Goal: Task Accomplishment & Management: Manage account settings

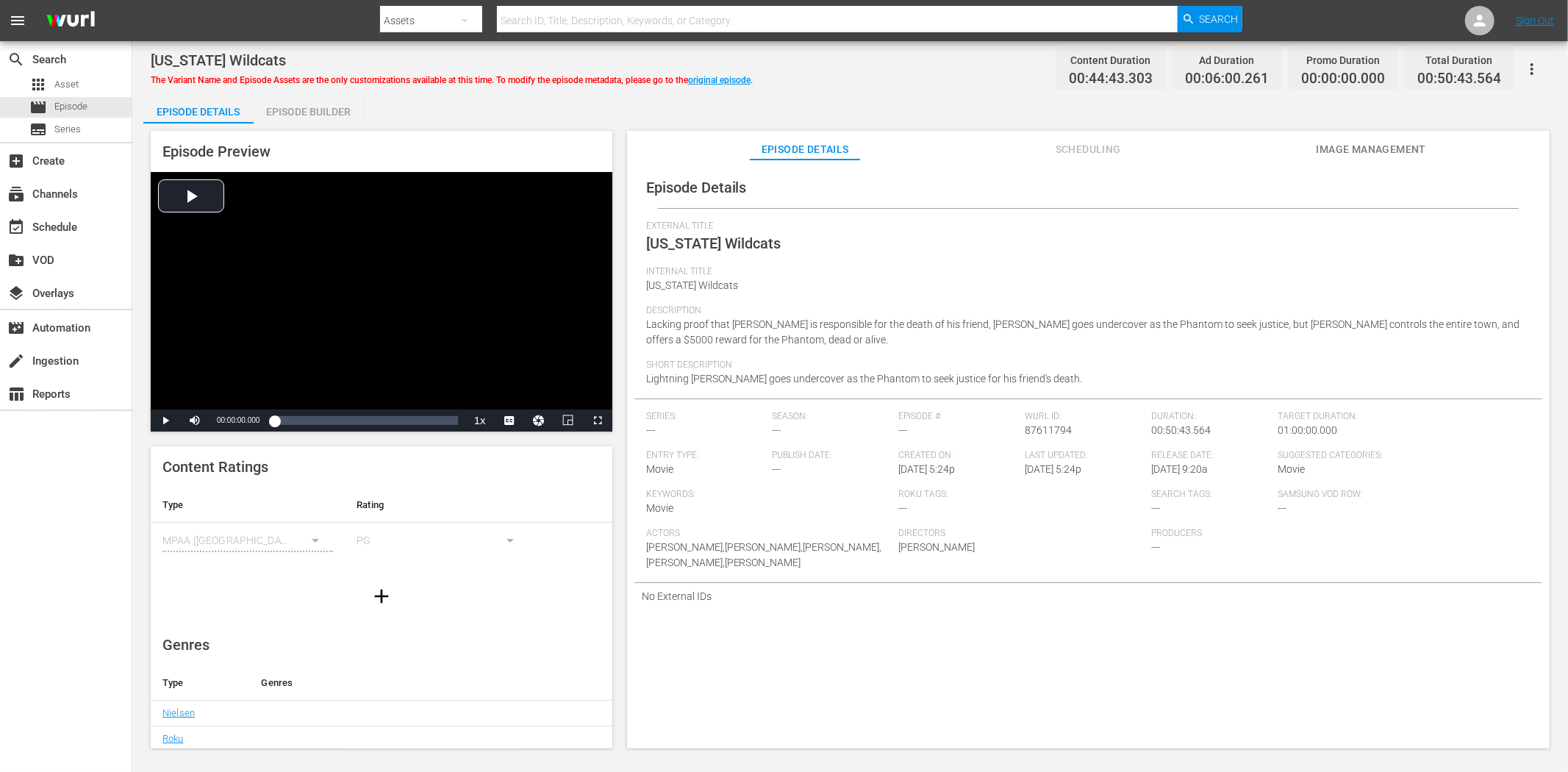
click at [1354, 152] on span "Image Management" at bounding box center [1370, 149] width 110 height 19
click at [1343, 149] on span "Image Management" at bounding box center [1370, 149] width 110 height 19
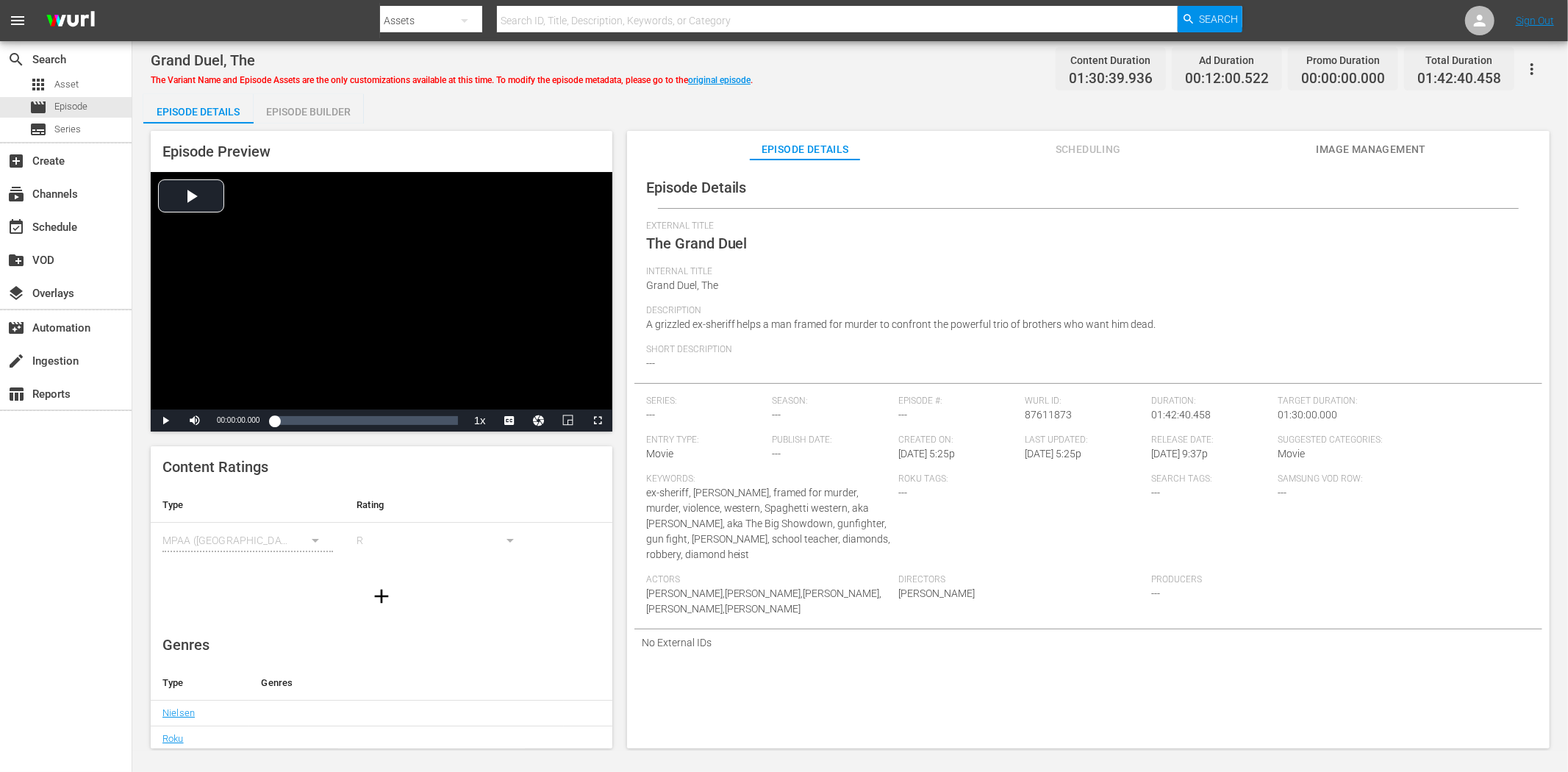
click at [1393, 146] on span "Image Management" at bounding box center [1370, 149] width 110 height 19
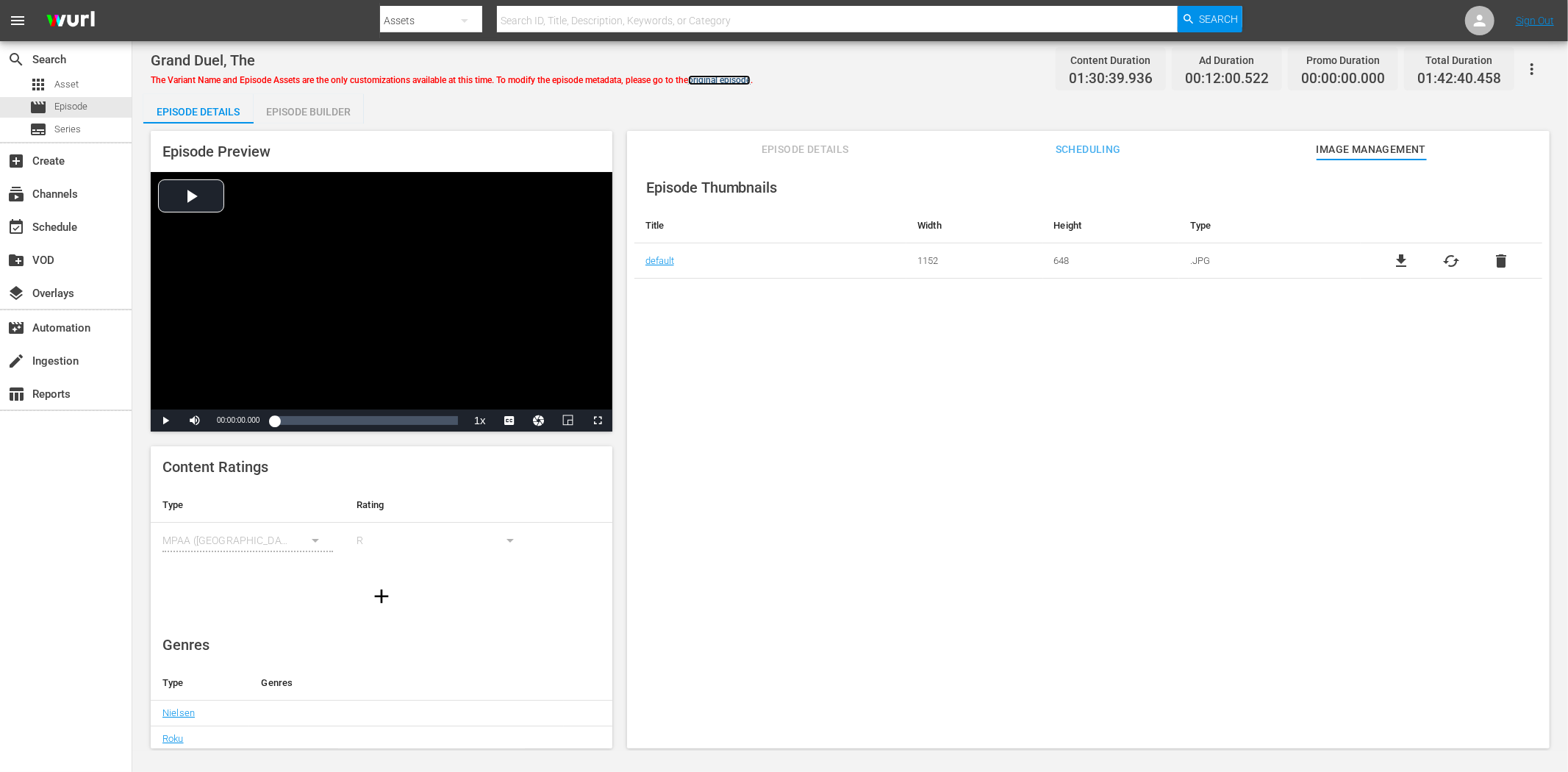
click at [750, 76] on link "original episode" at bounding box center [719, 80] width 62 height 10
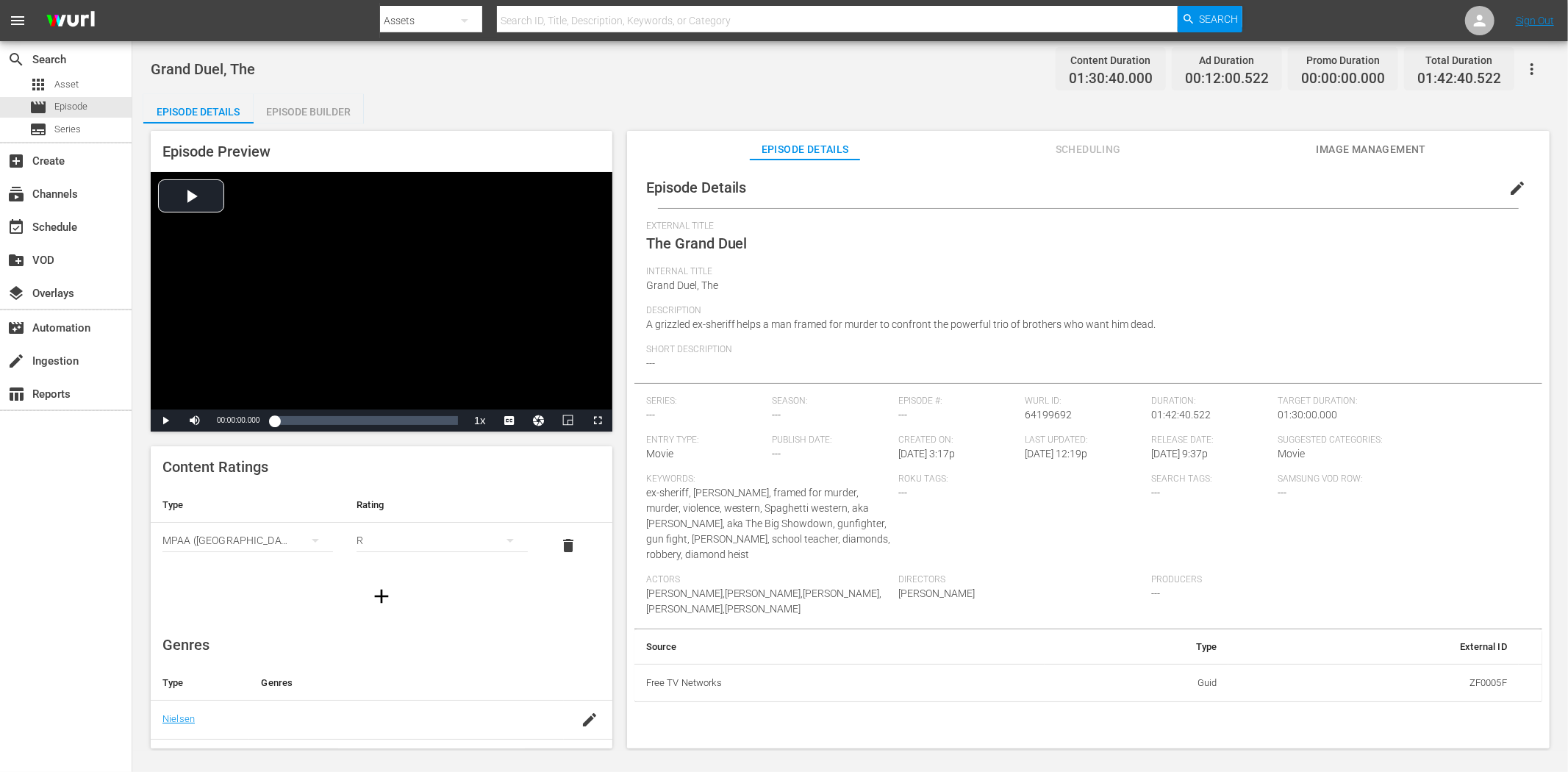
click at [1411, 64] on icon "button" at bounding box center [1532, 69] width 18 height 18
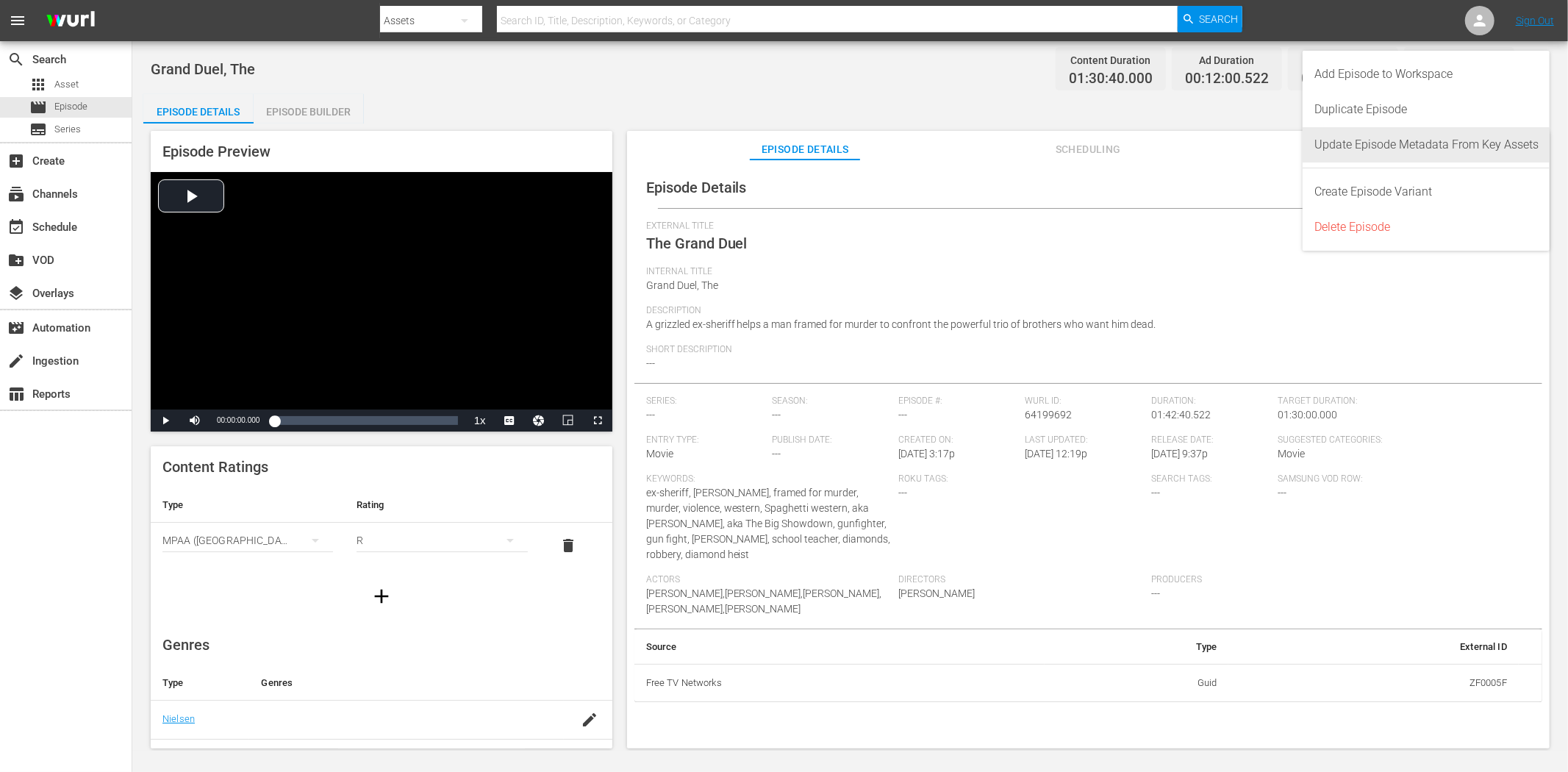
click at [1411, 137] on div "Update Episode Metadata From Key Assets" at bounding box center [1426, 144] width 224 height 35
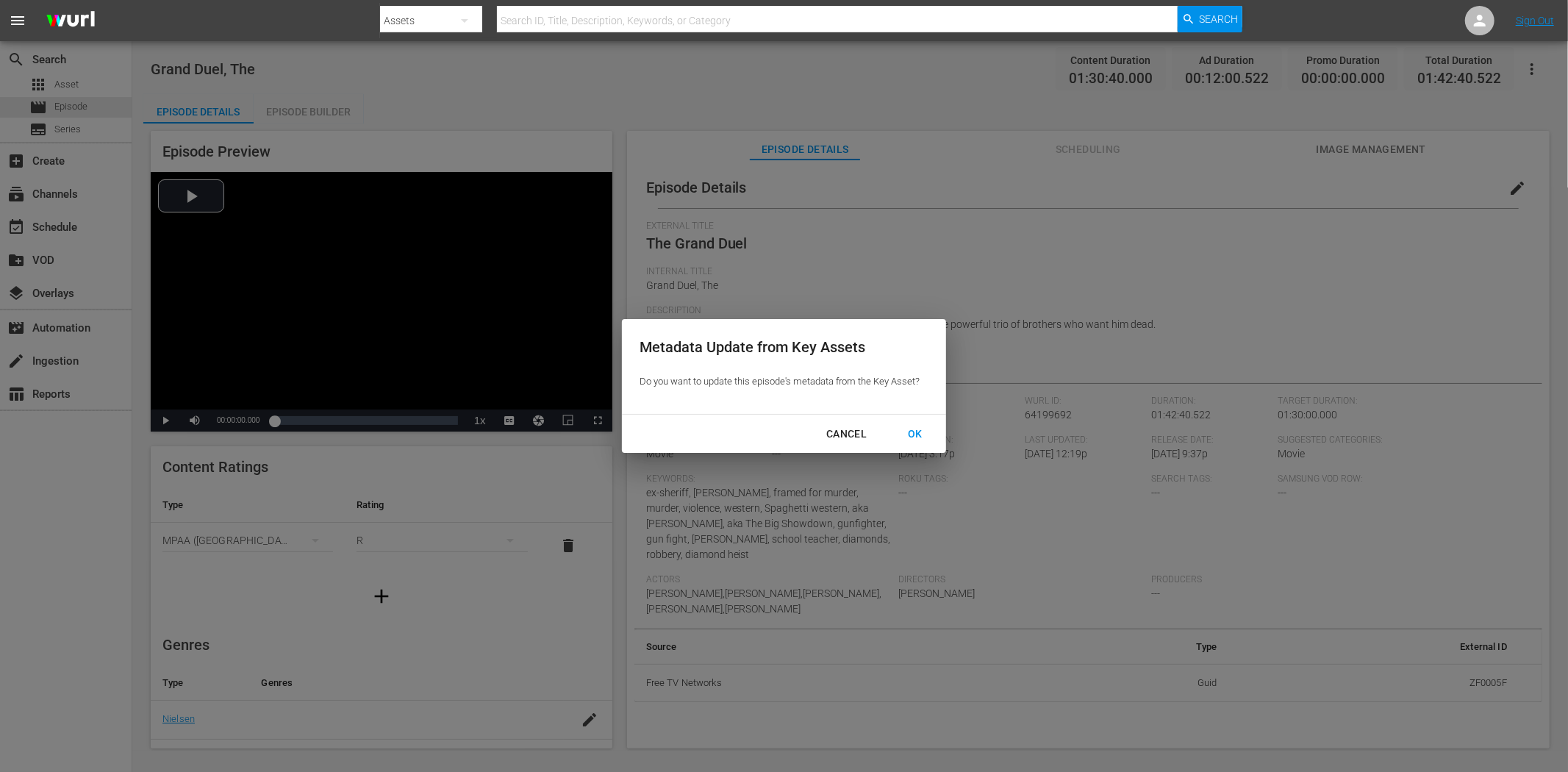
click at [923, 427] on div "OK" at bounding box center [914, 434] width 38 height 19
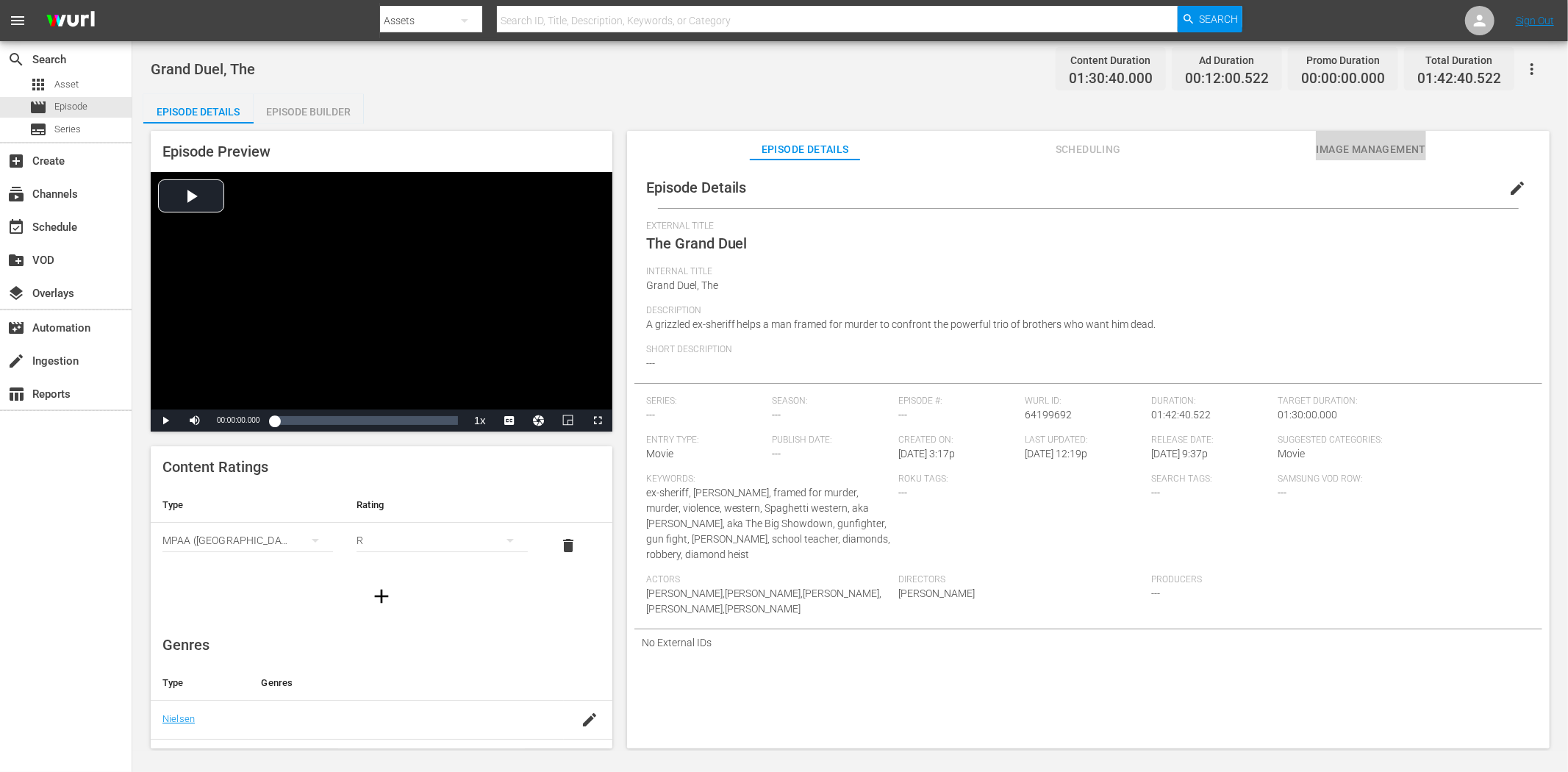
click at [1387, 143] on span "Image Management" at bounding box center [1370, 149] width 110 height 19
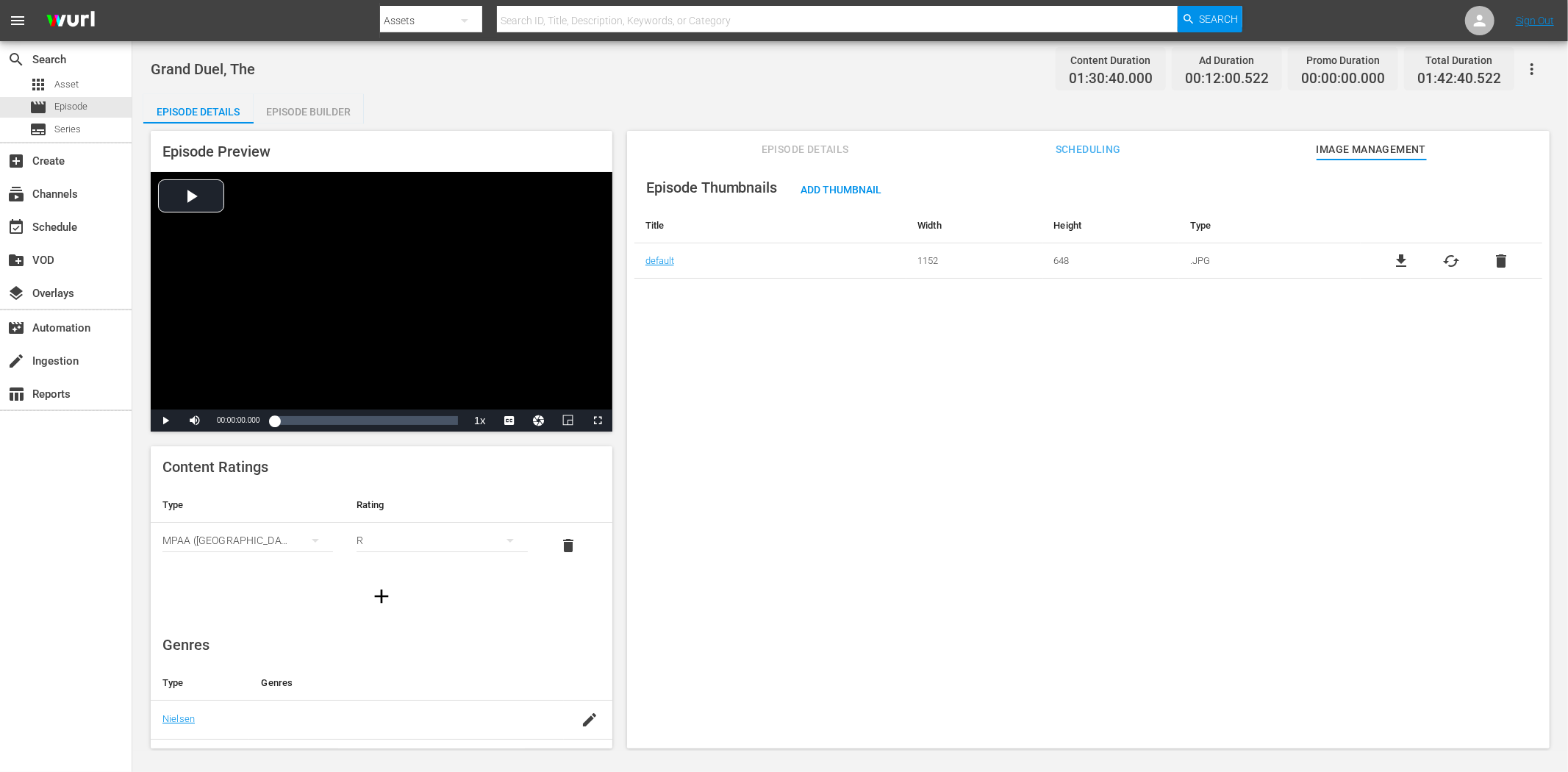
click at [790, 143] on span "Episode Details" at bounding box center [804, 149] width 110 height 19
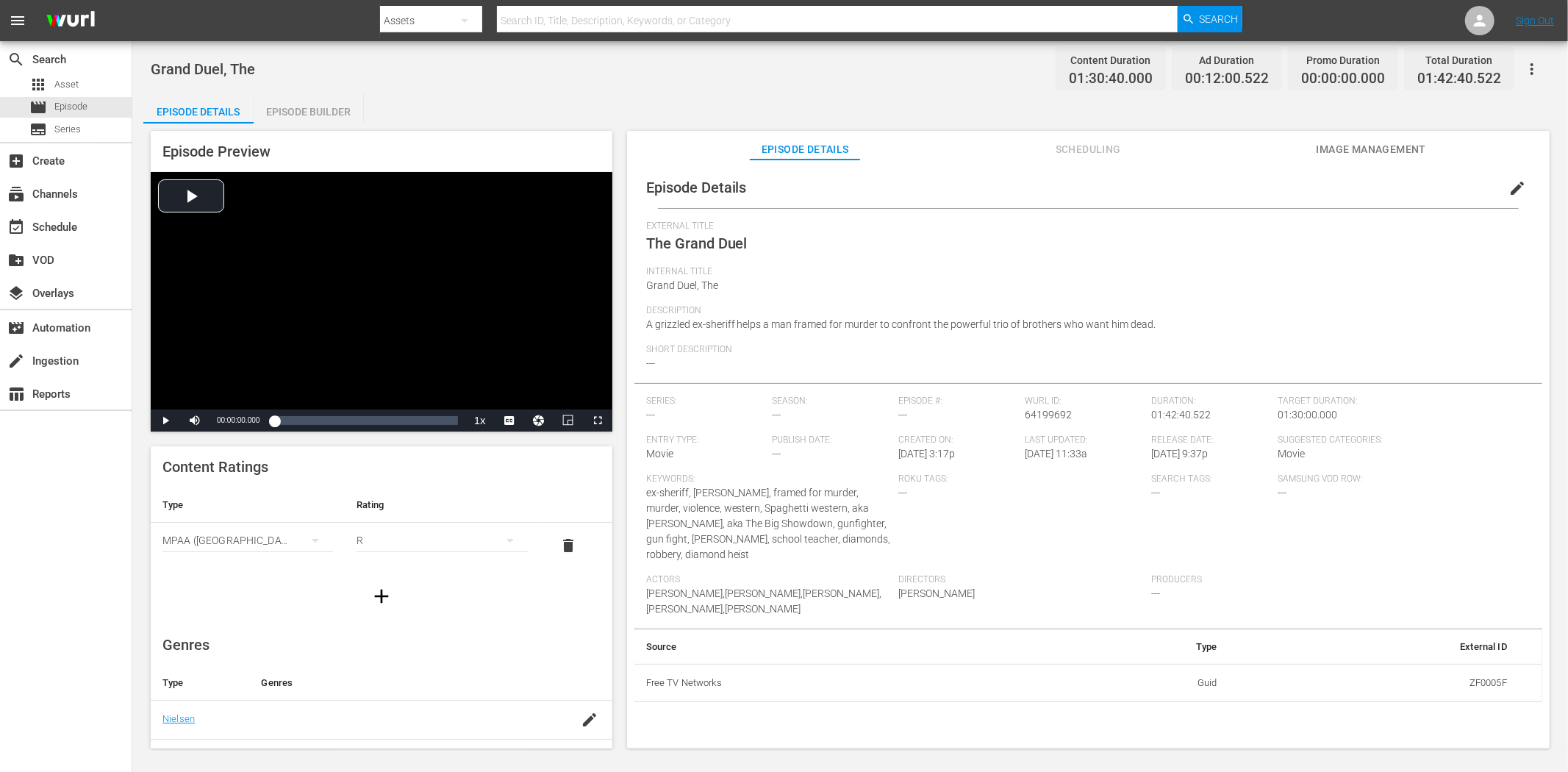
click at [1411, 184] on span "edit" at bounding box center [1517, 188] width 18 height 18
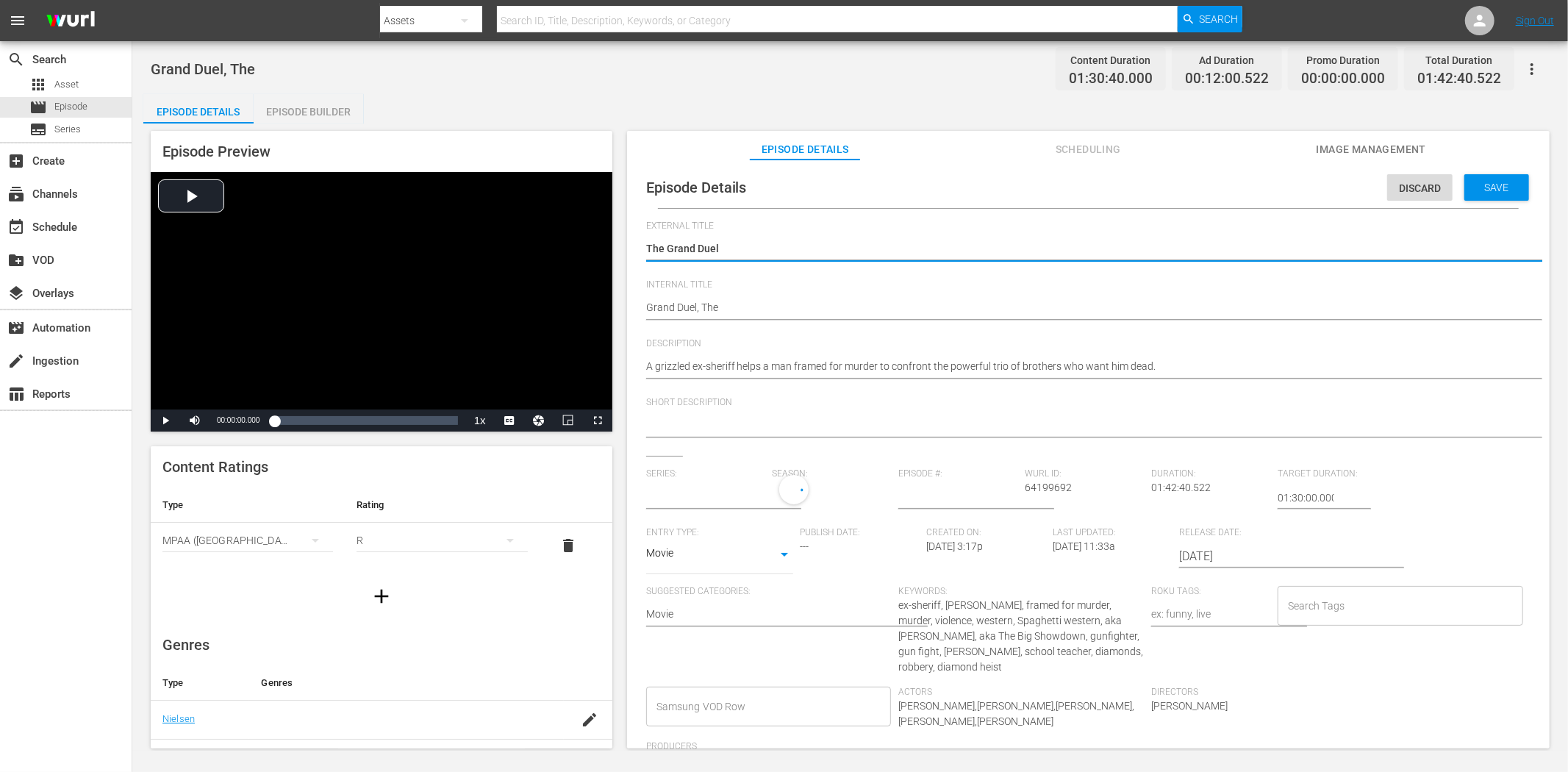
type input "No Series"
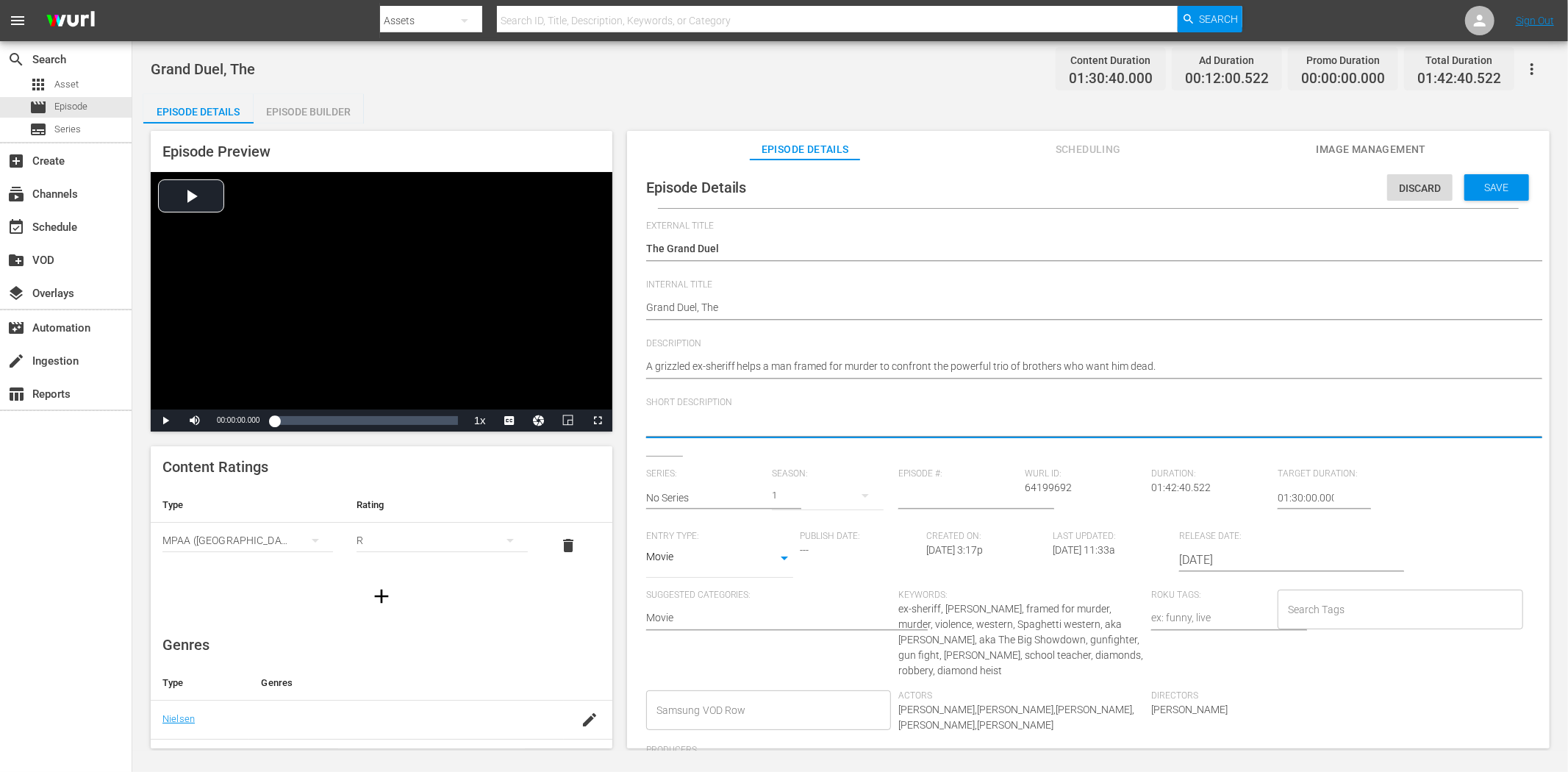
click at [719, 427] on textarea at bounding box center [1084, 426] width 876 height 18
paste textarea "A grizzled ex-sheriff helps a man framed for murder to confront the powerful br…"
type textarea "A grizzled ex-sheriff helps a man framed for murder to confront the powerful br…"
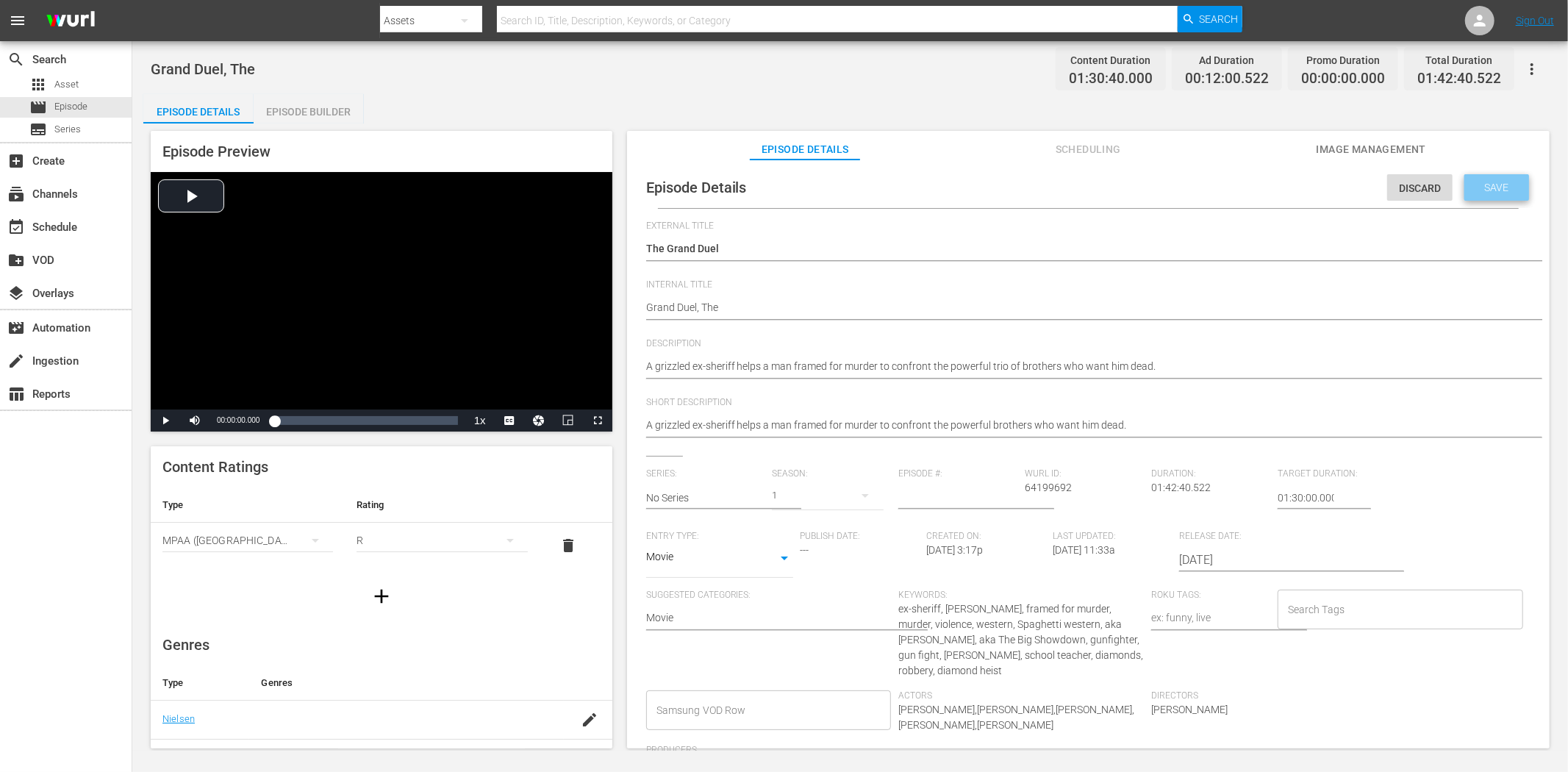
click at [1411, 188] on span "Save" at bounding box center [1497, 187] width 48 height 12
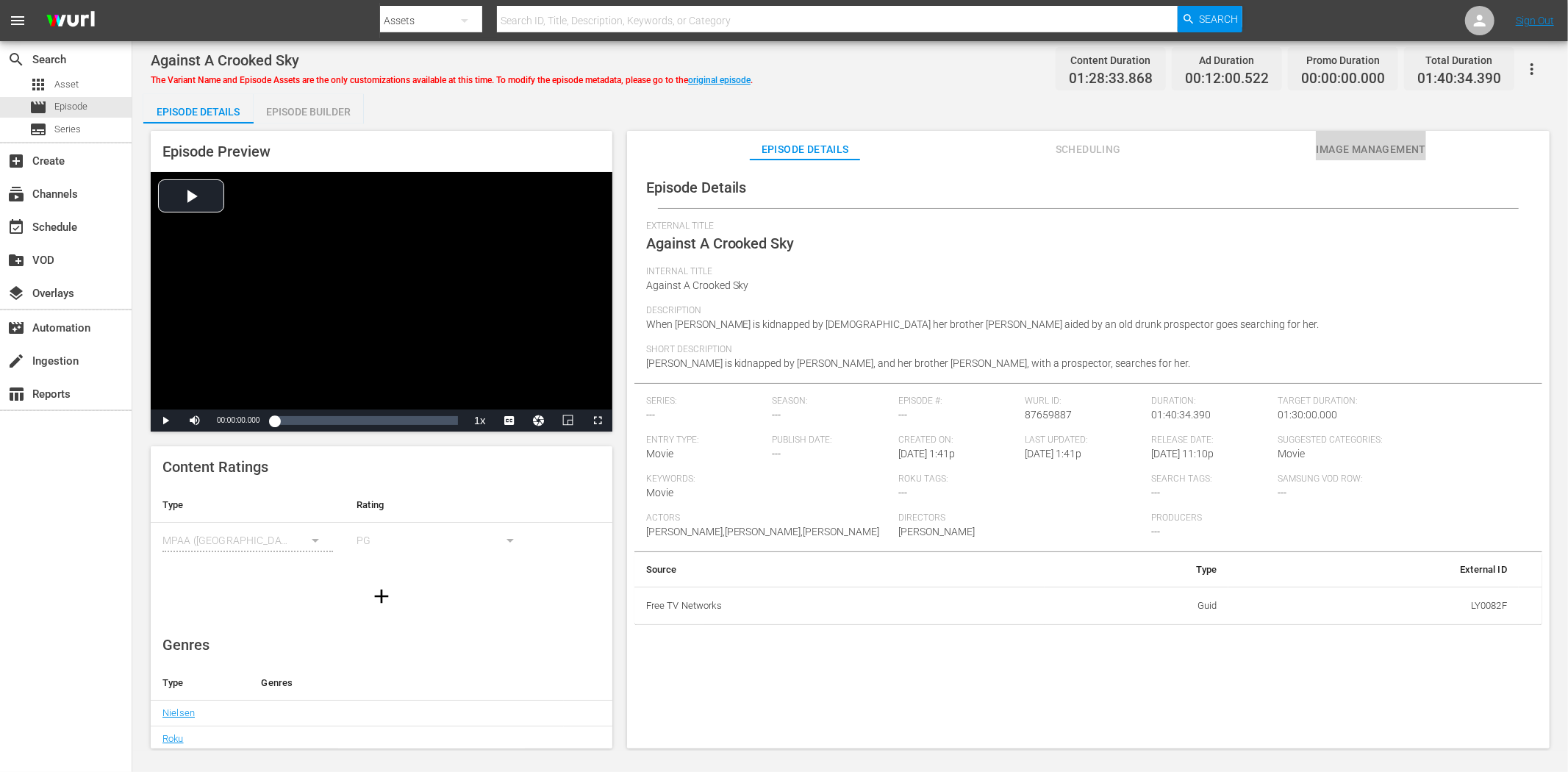
click at [1338, 138] on button "Image Management" at bounding box center [1370, 146] width 110 height 30
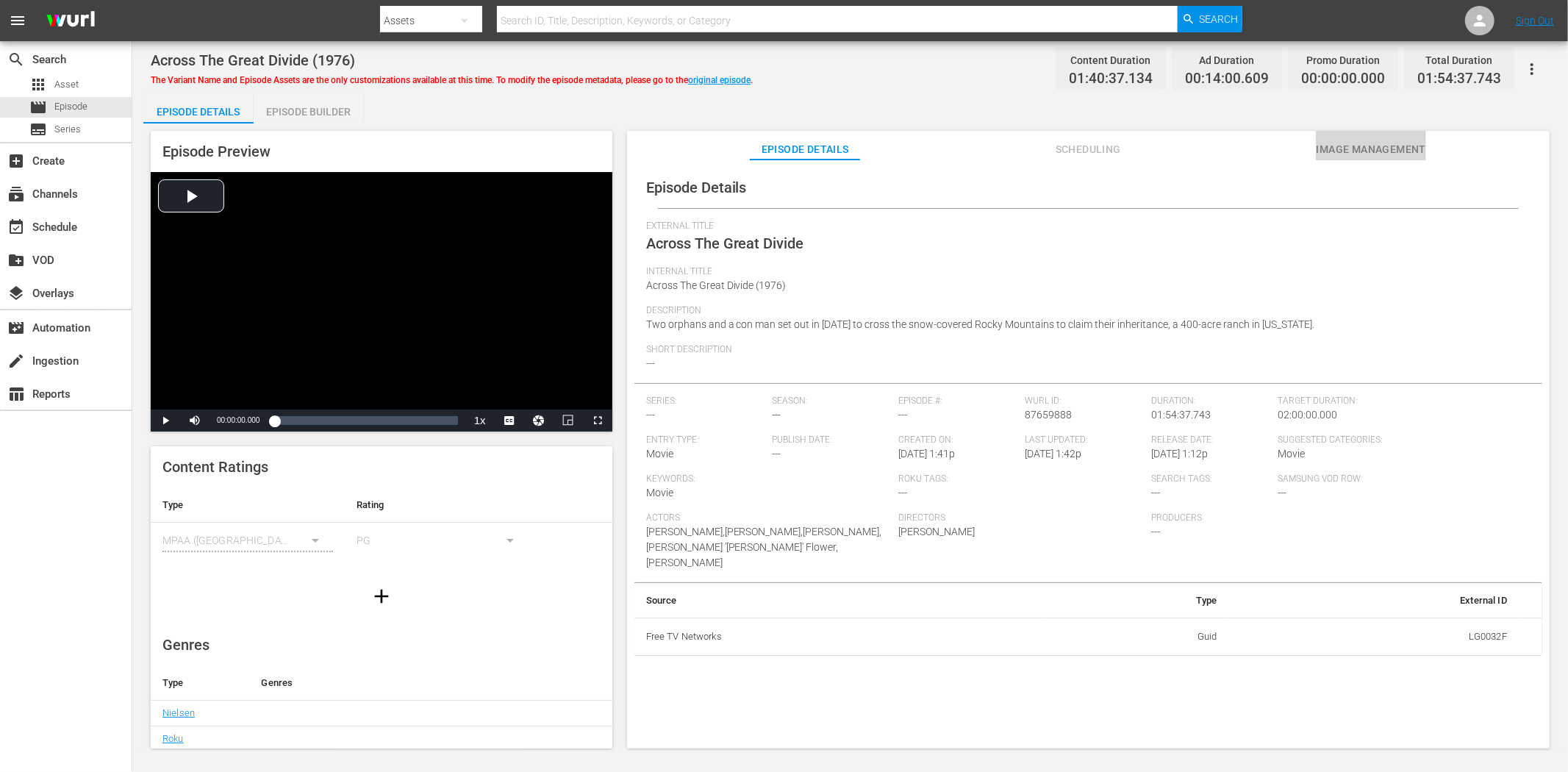
click at [1371, 151] on span "Image Management" at bounding box center [1370, 149] width 110 height 19
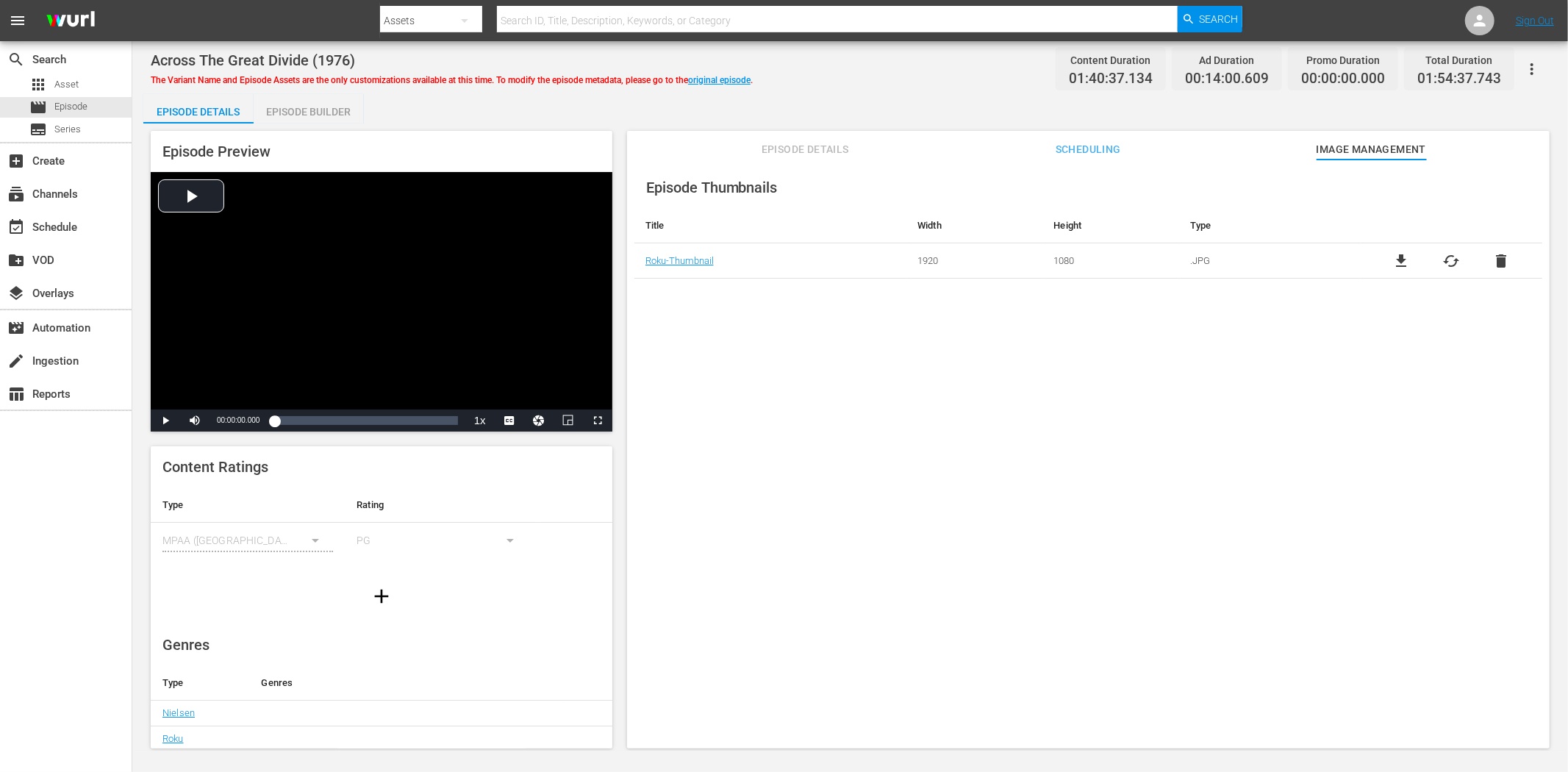
click at [796, 144] on span "Episode Details" at bounding box center [804, 149] width 110 height 19
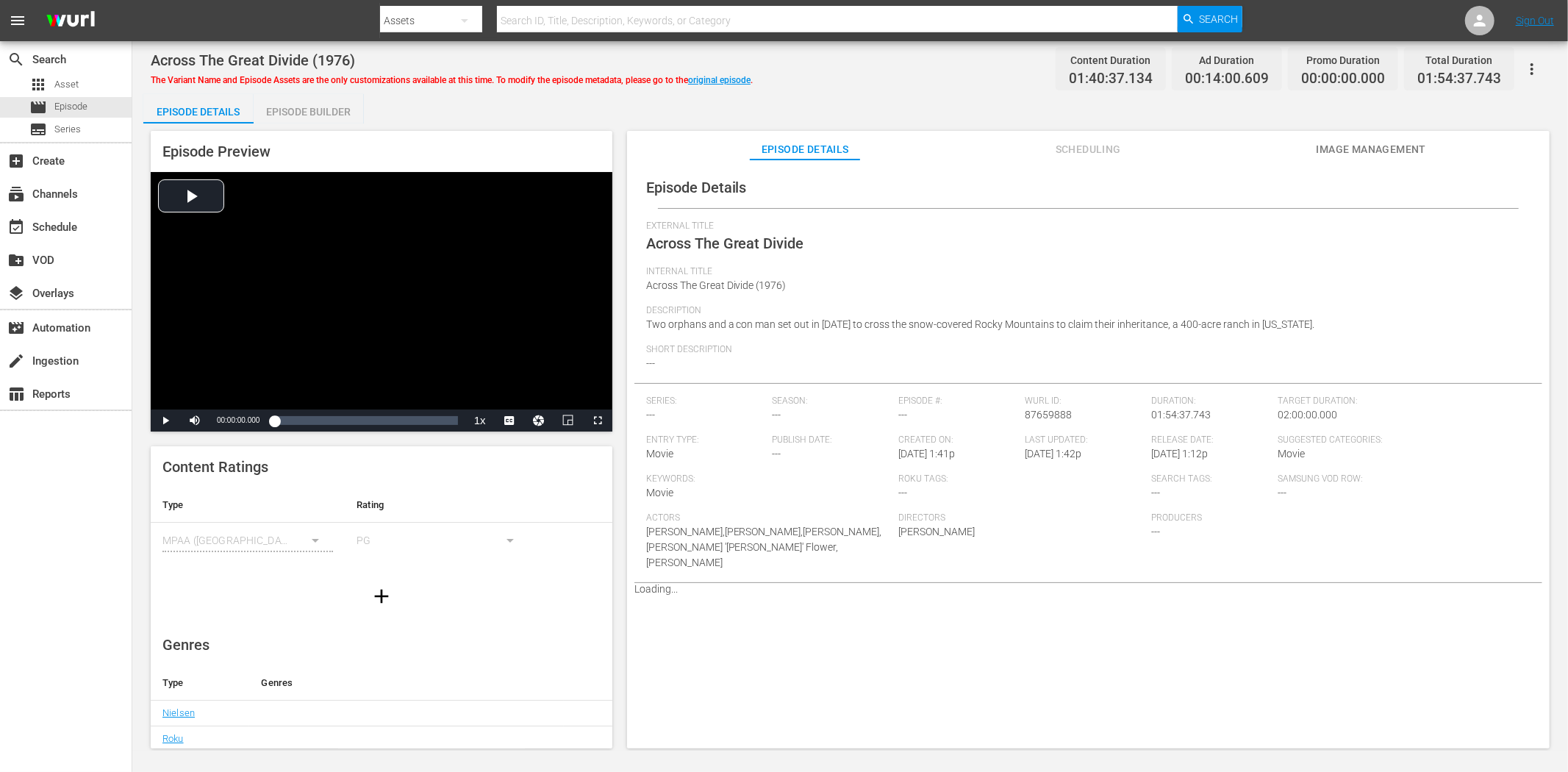
click at [729, 74] on div "The Variant Name and Episode Assets are the only customizations available at th…" at bounding box center [452, 78] width 602 height 18
drag, startPoint x: 725, startPoint y: 78, endPoint x: 905, endPoint y: 82, distance: 180.0
click at [725, 79] on link "original episode" at bounding box center [719, 80] width 62 height 10
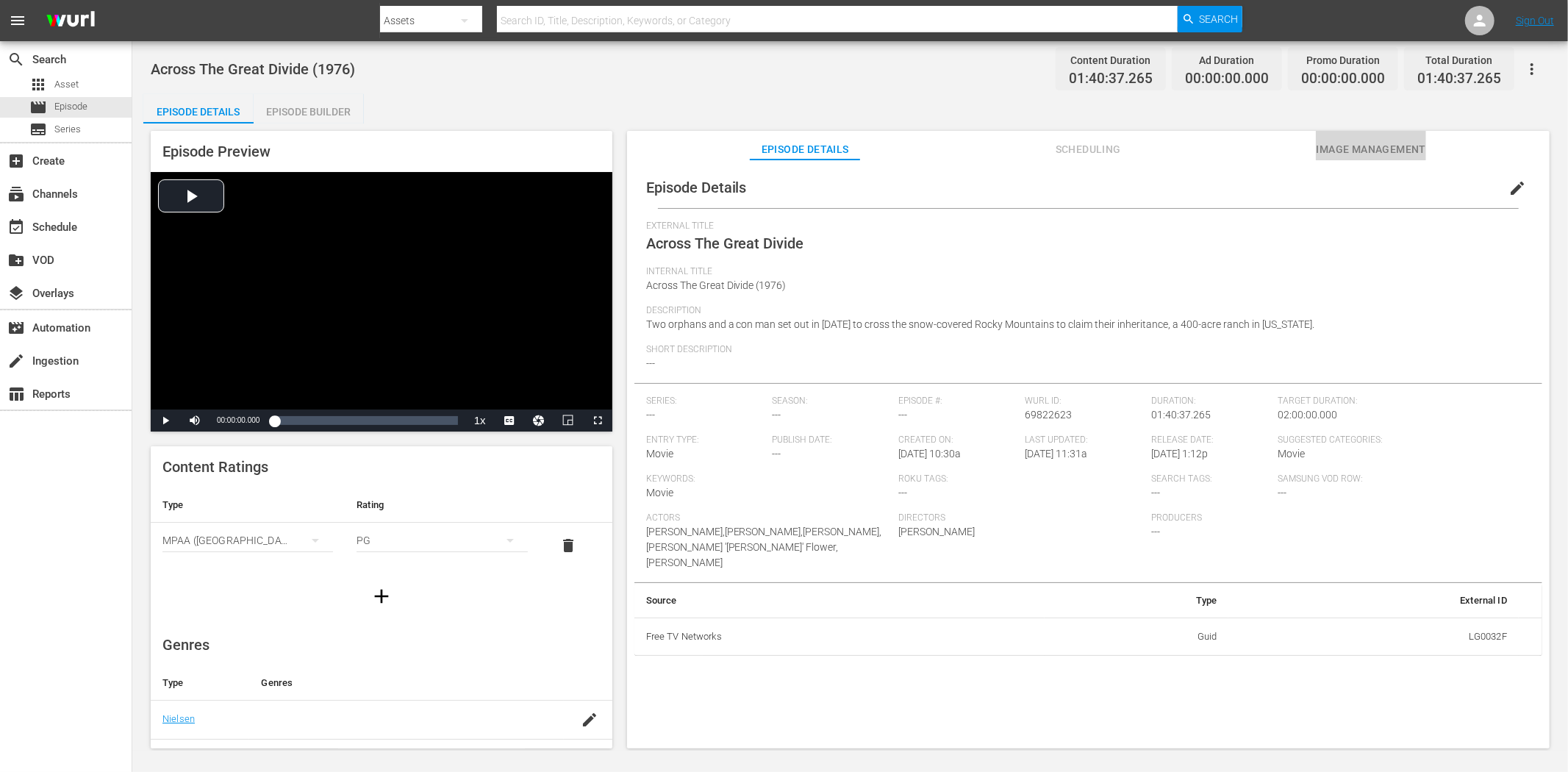
click at [1349, 144] on span "Image Management" at bounding box center [1370, 149] width 110 height 19
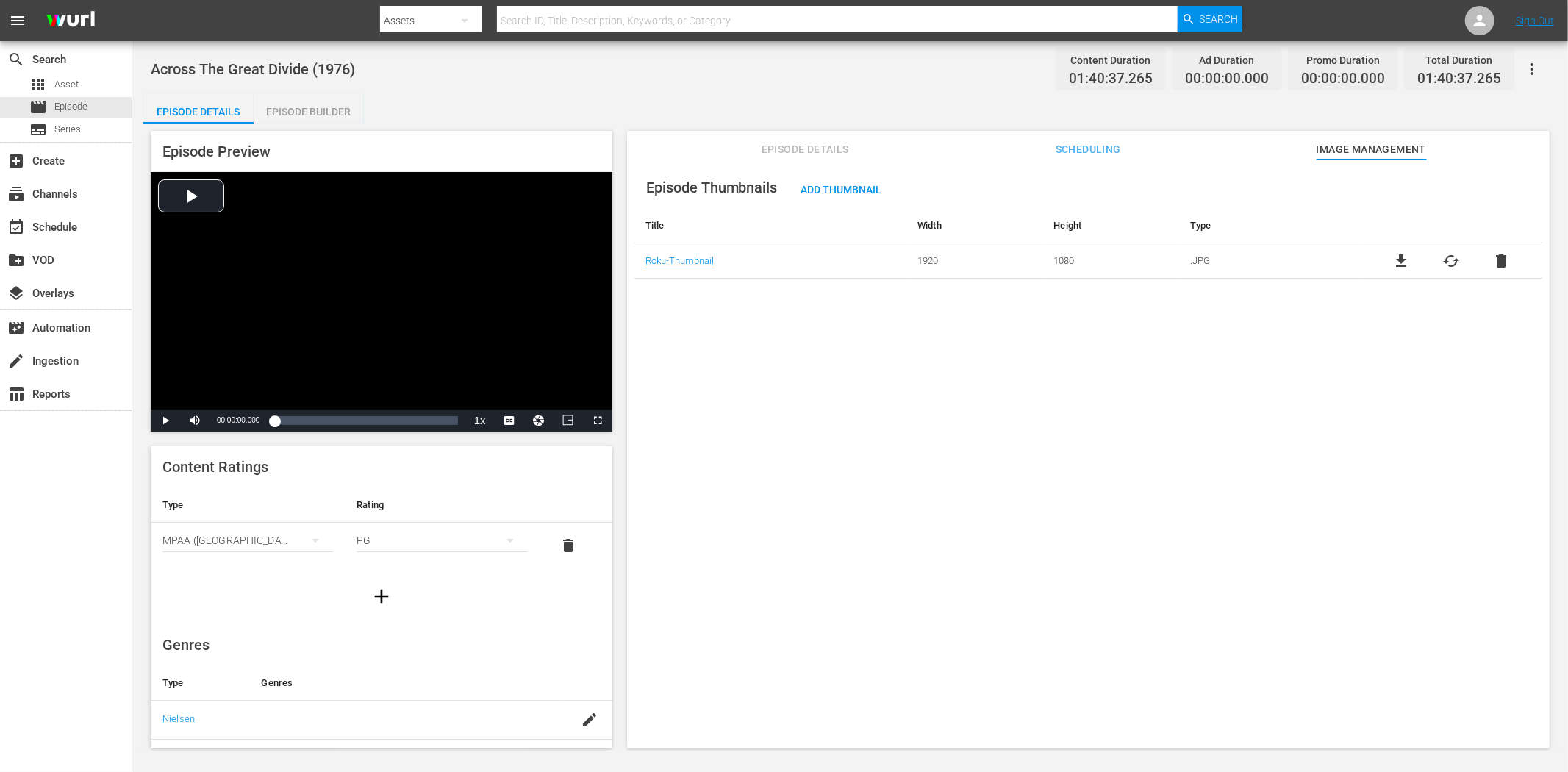
click at [791, 144] on span "Episode Details" at bounding box center [804, 149] width 110 height 19
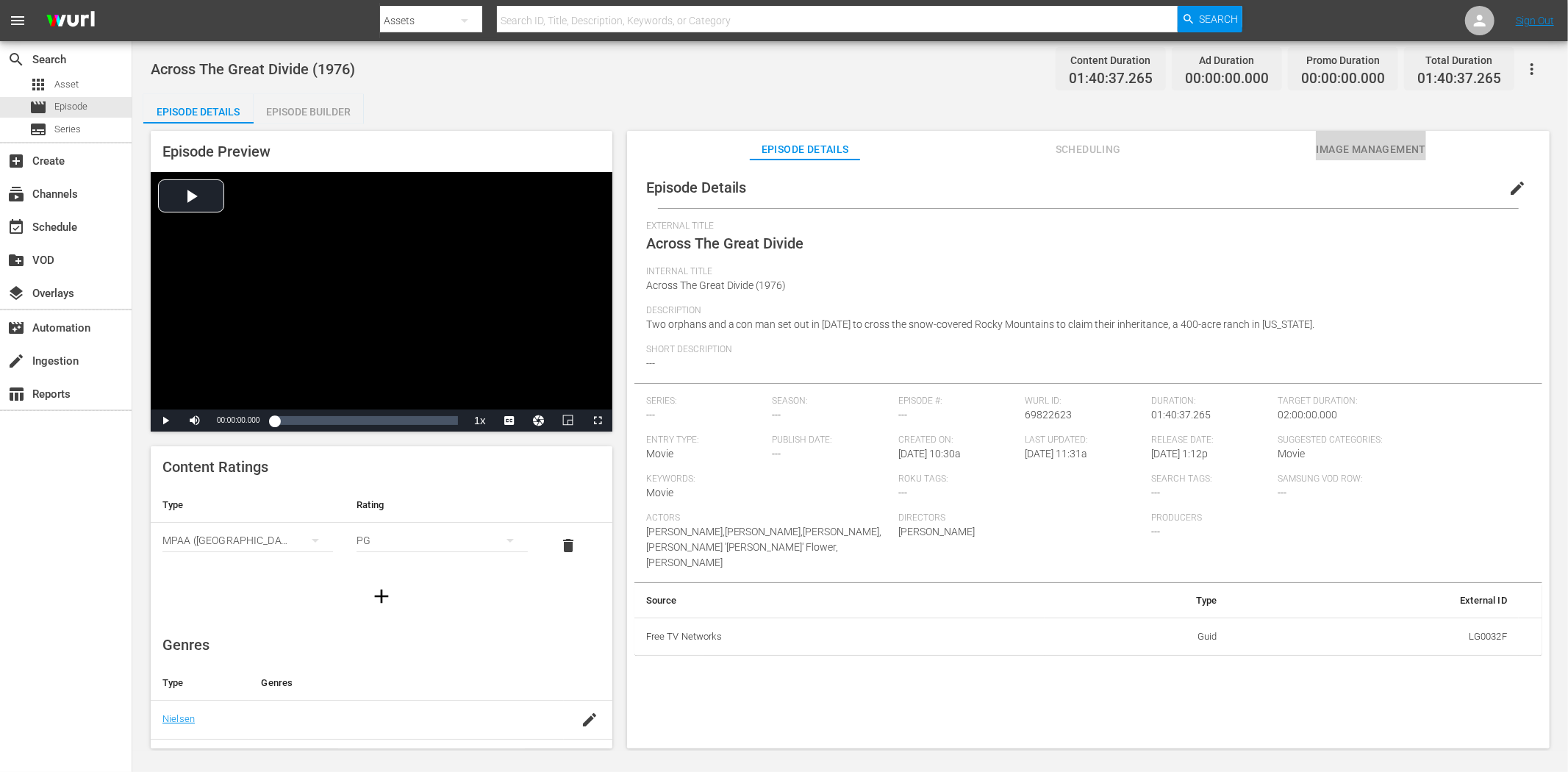
click at [1323, 149] on span "Image Management" at bounding box center [1370, 149] width 110 height 19
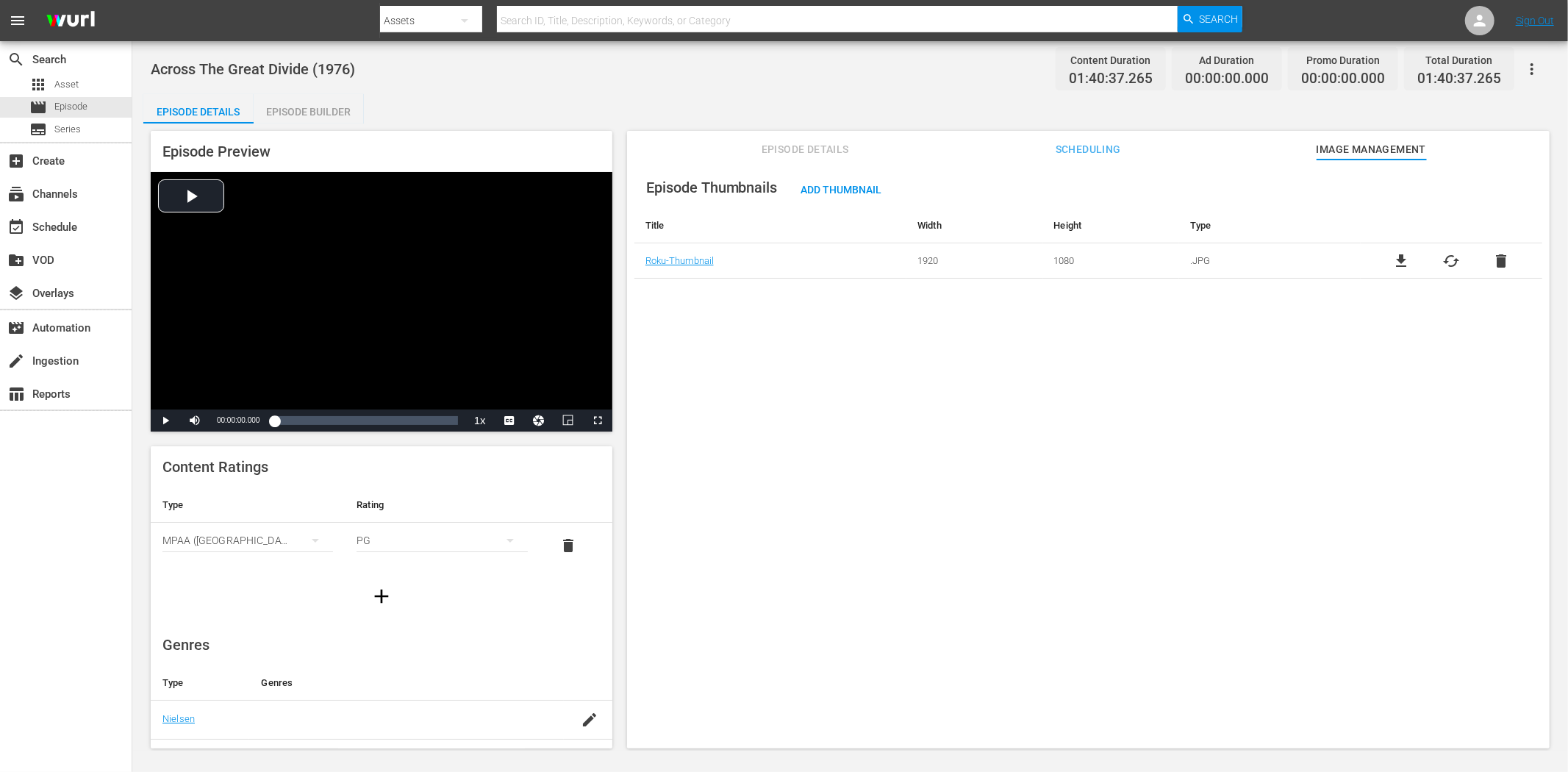
click at [823, 140] on span "Episode Details" at bounding box center [804, 149] width 110 height 19
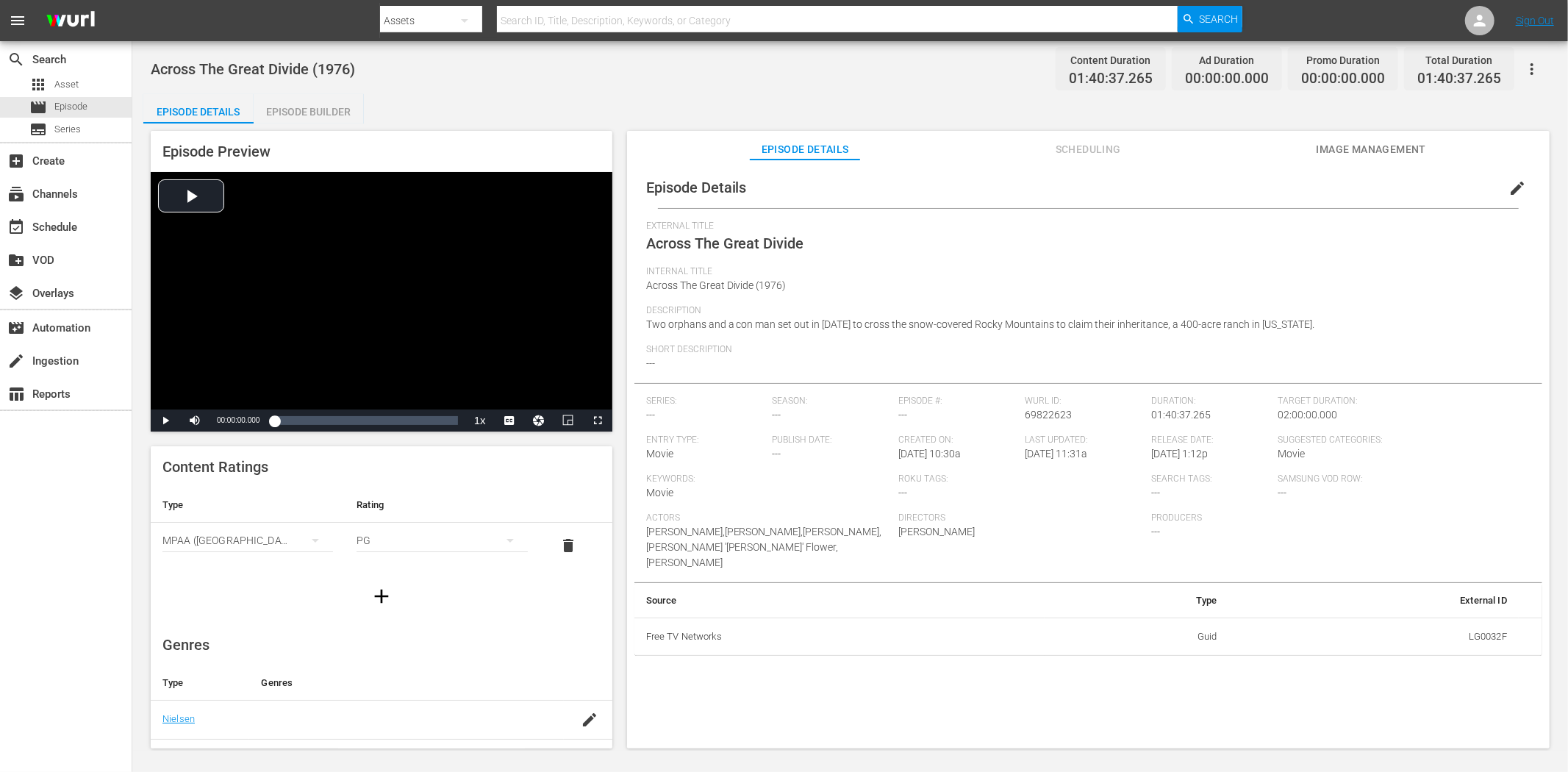
click at [1411, 185] on span "edit" at bounding box center [1517, 188] width 18 height 18
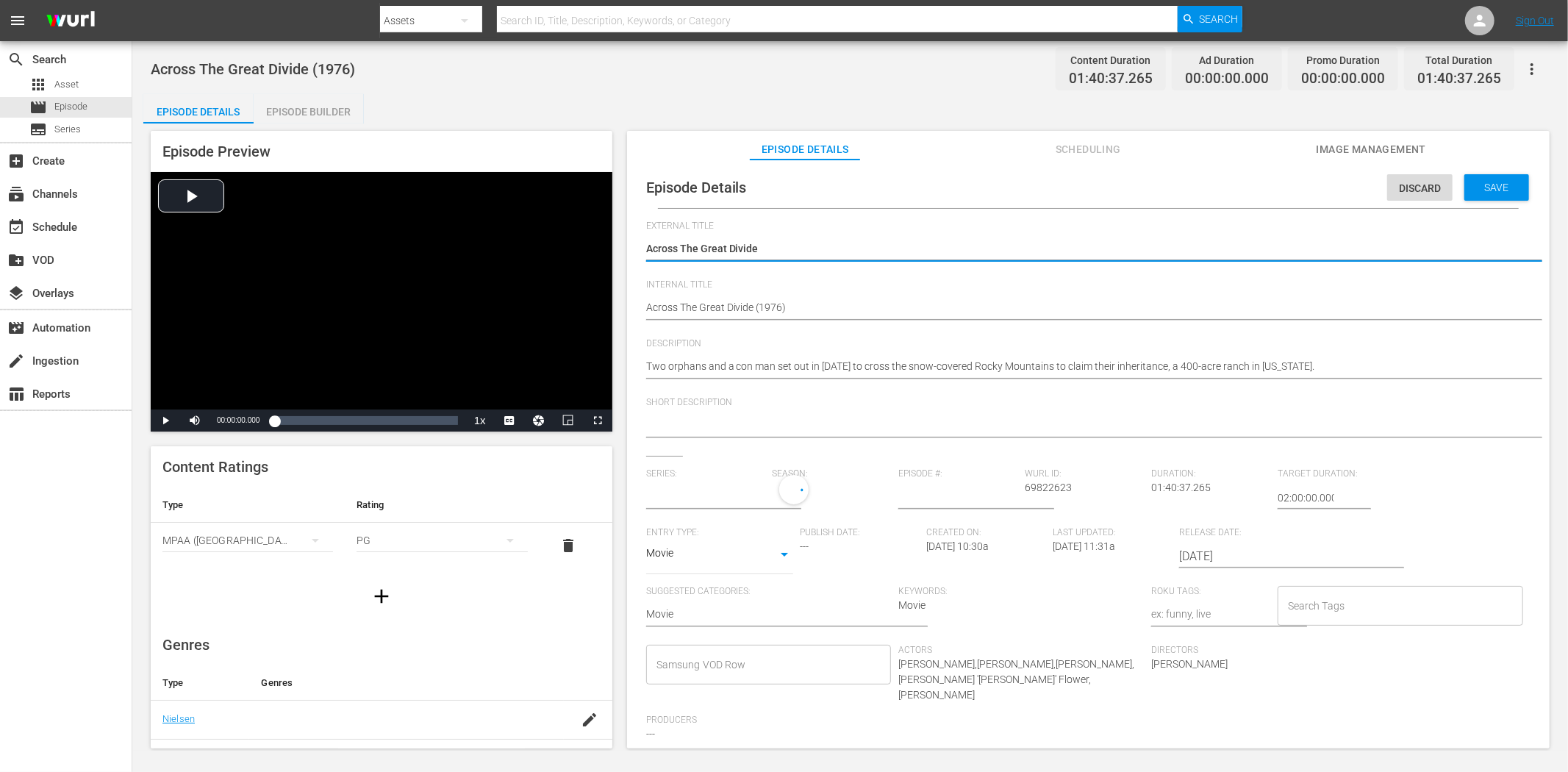
type input "No Series"
click at [761, 420] on textarea at bounding box center [1084, 426] width 876 height 18
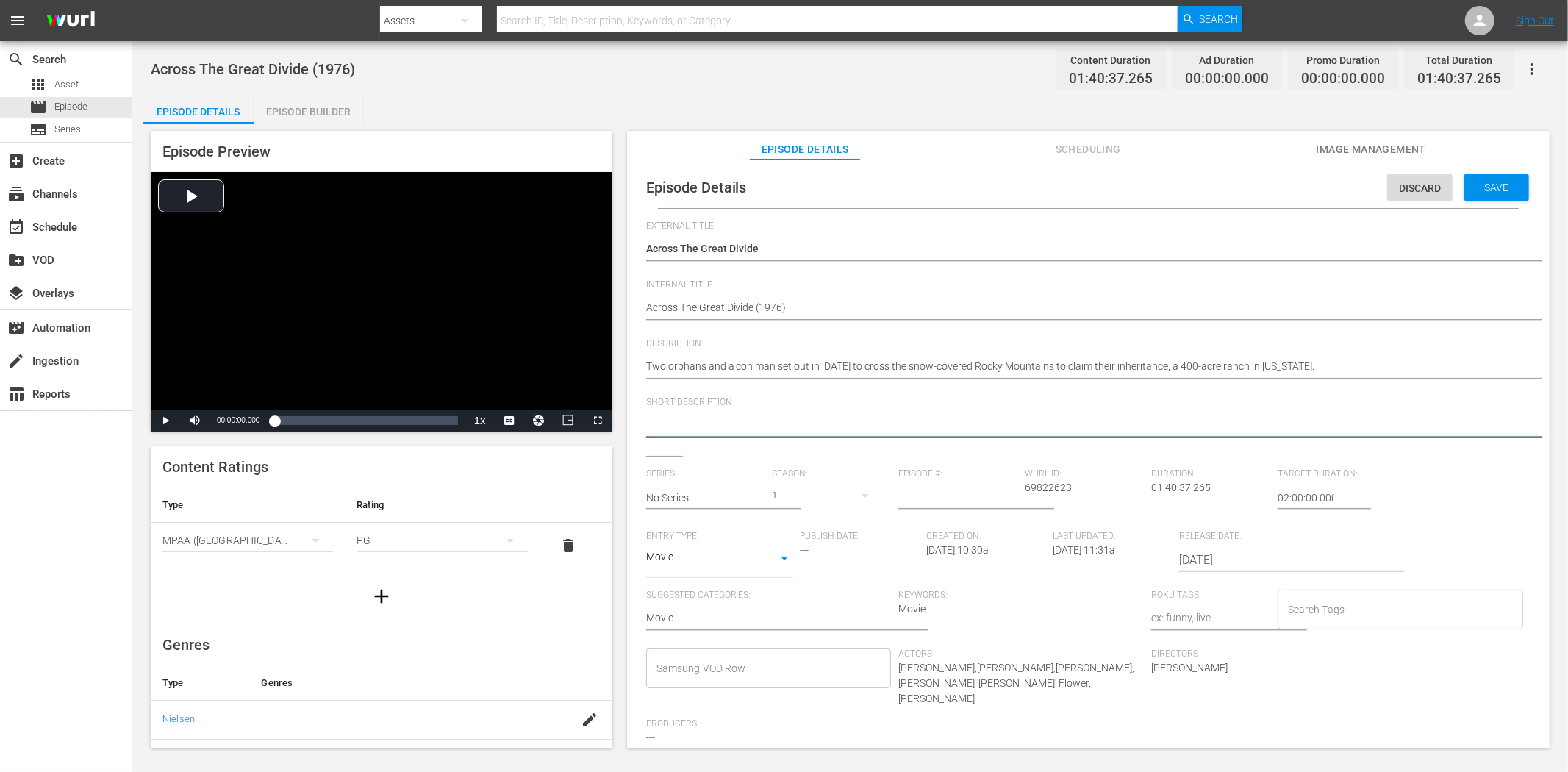
paste textarea "Two orphans and a con man cross the Rockies in 1876 to claim a 400-acre ranch i…"
type textarea "Two orphans and a con man cross the Rockies in 1876 to claim a 400-acre ranch i…"
click at [1411, 188] on span "Save" at bounding box center [1497, 187] width 48 height 12
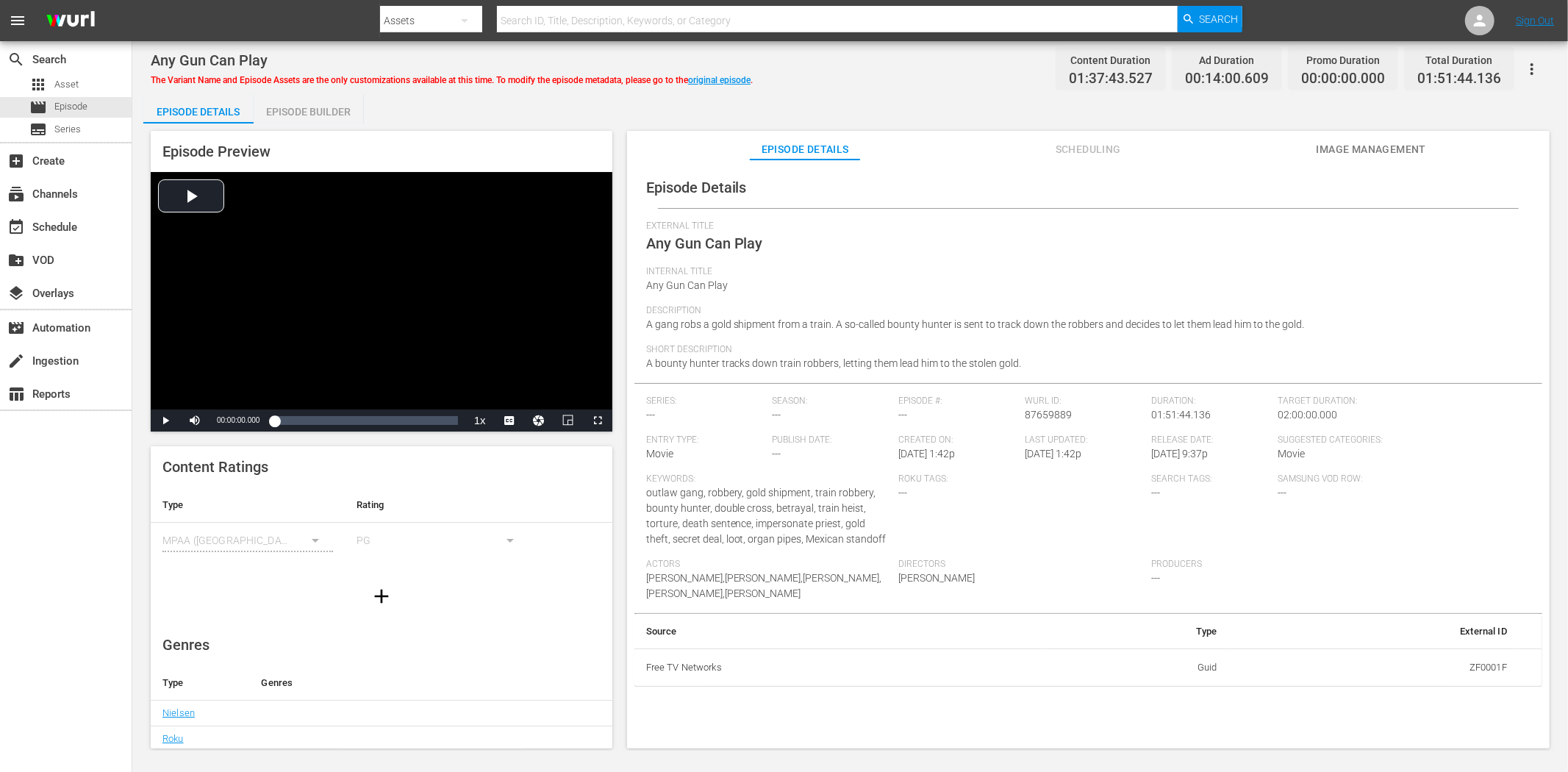
click at [1382, 143] on span "Image Management" at bounding box center [1370, 149] width 110 height 19
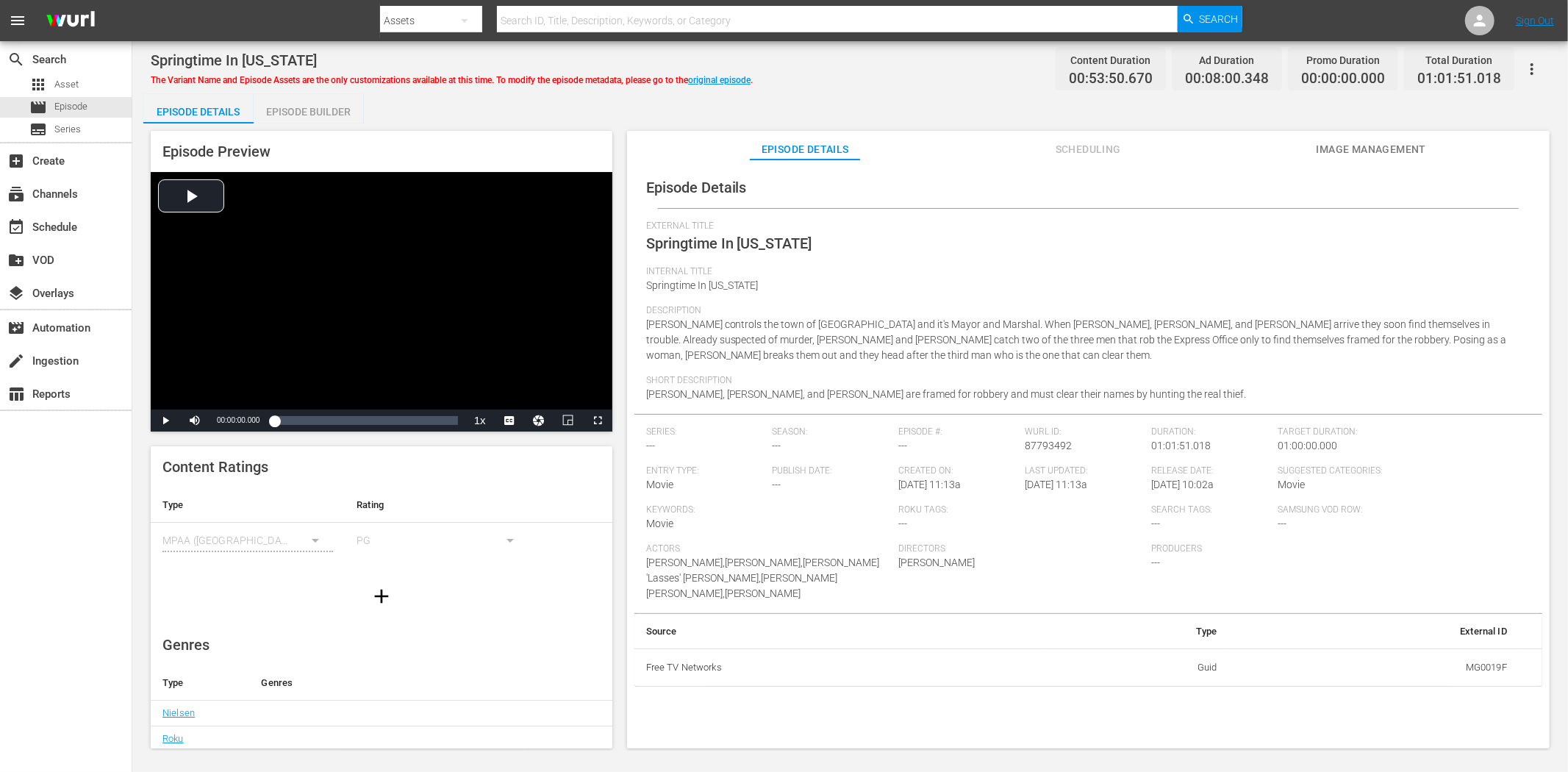
click at [1369, 143] on button "Image Management" at bounding box center [1370, 146] width 110 height 30
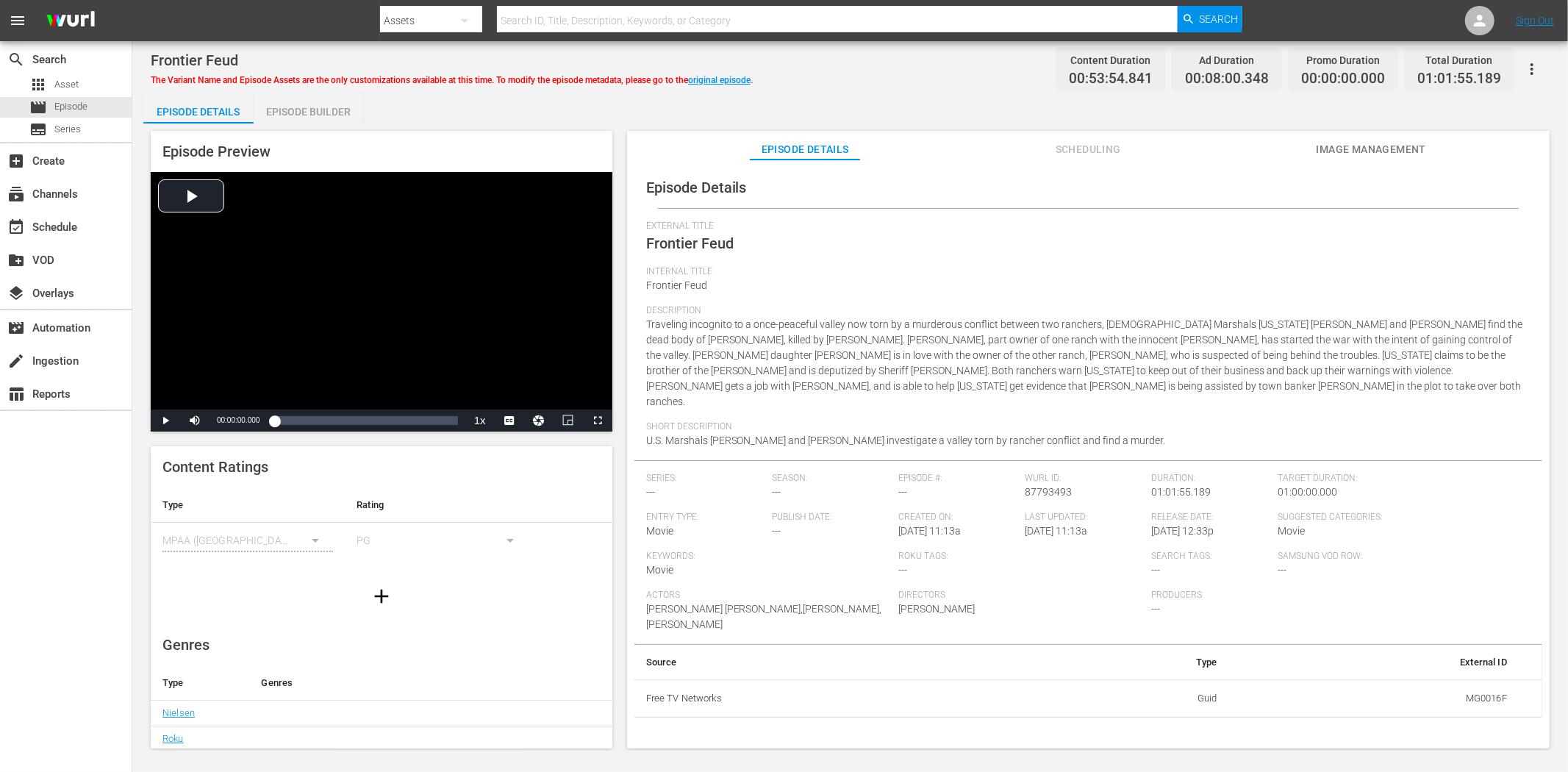
click at [1367, 134] on button "Image Management" at bounding box center [1370, 146] width 110 height 30
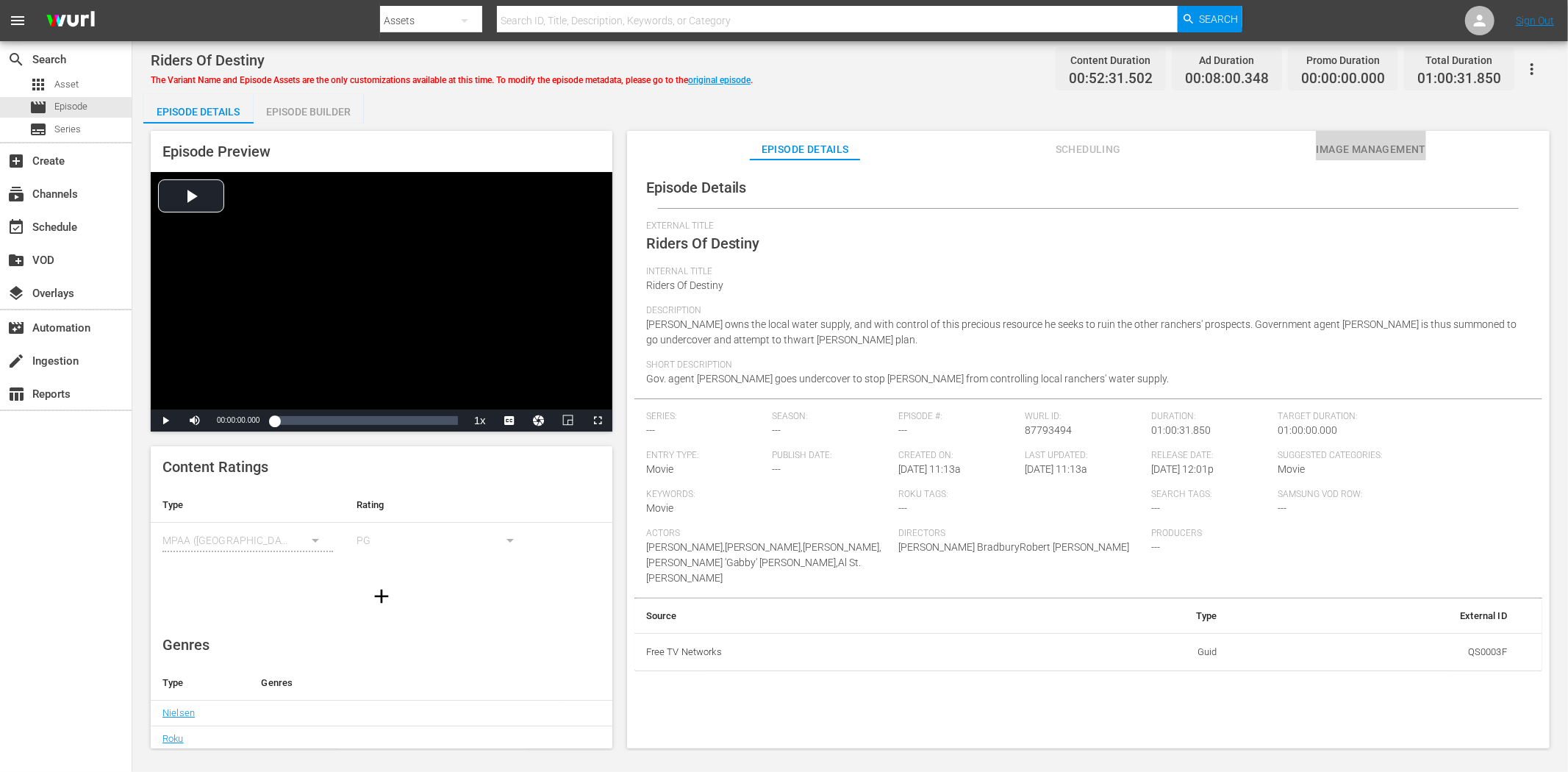
click at [1399, 145] on span "Image Management" at bounding box center [1370, 149] width 110 height 19
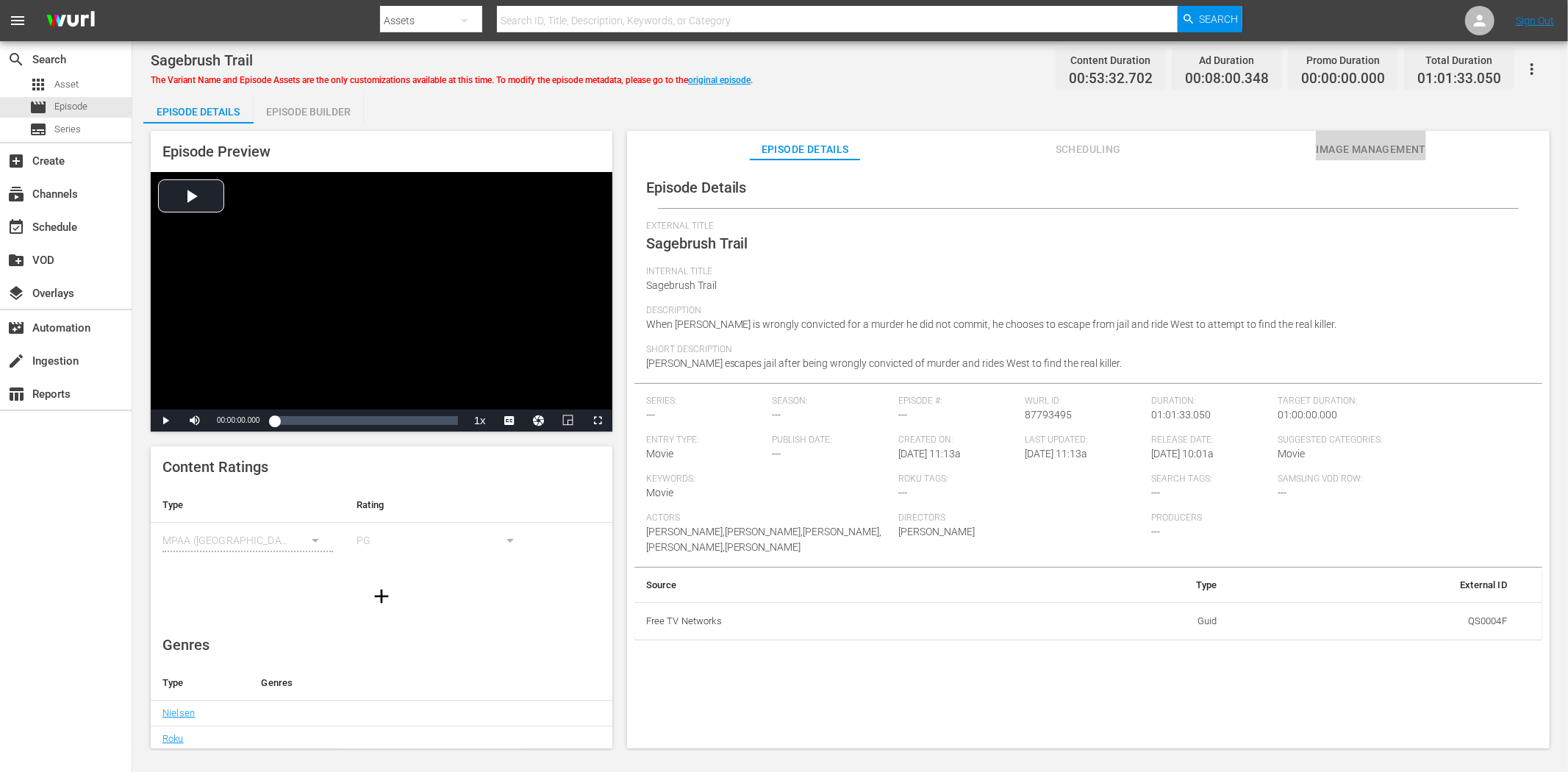
click at [1335, 143] on span "Image Management" at bounding box center [1370, 149] width 110 height 19
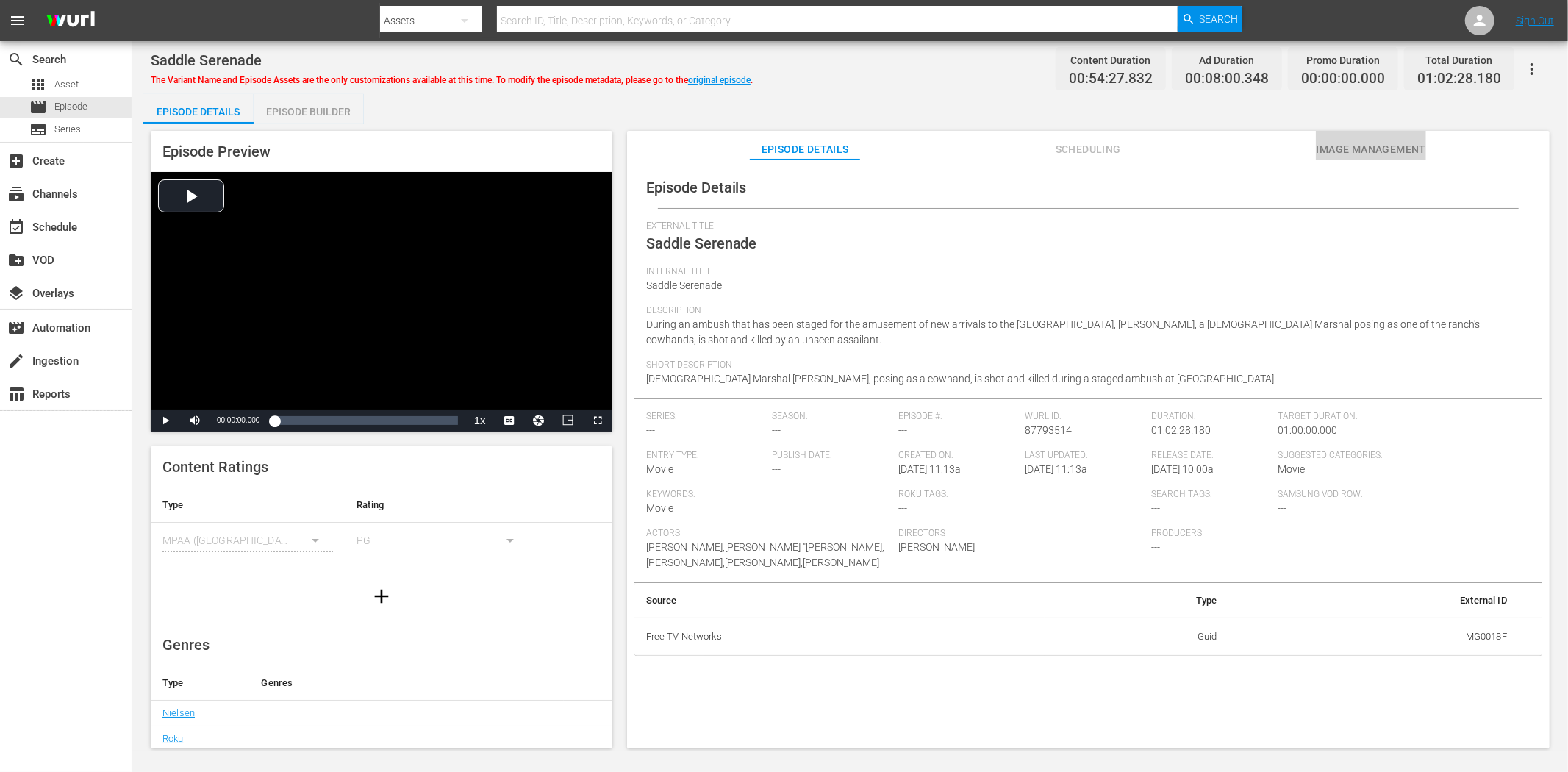
drag, startPoint x: 1344, startPoint y: 145, endPoint x: 1168, endPoint y: 143, distance: 176.0
click at [1345, 145] on span "Image Management" at bounding box center [1370, 149] width 110 height 19
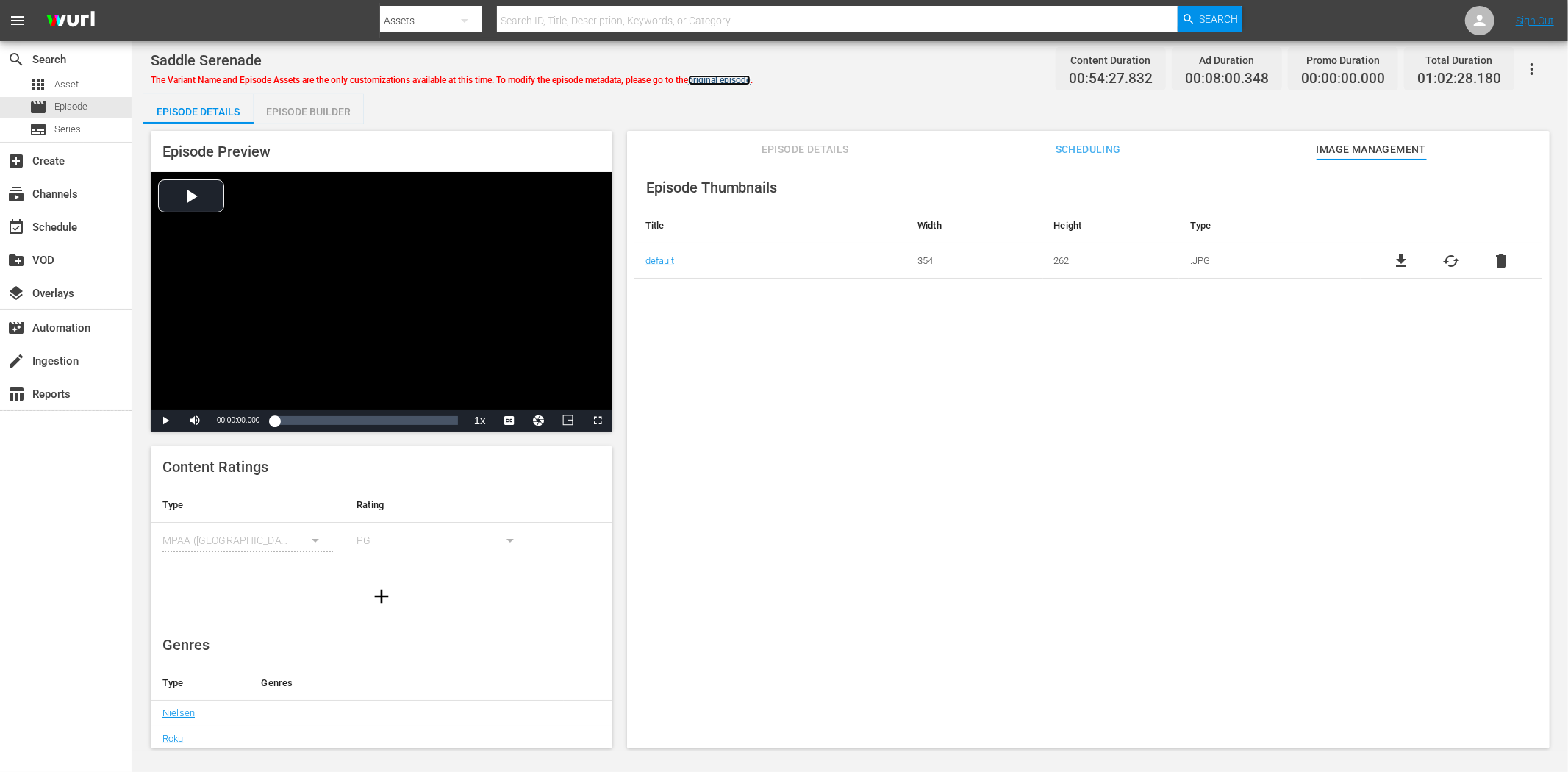
click at [710, 77] on link "original episode" at bounding box center [719, 80] width 62 height 10
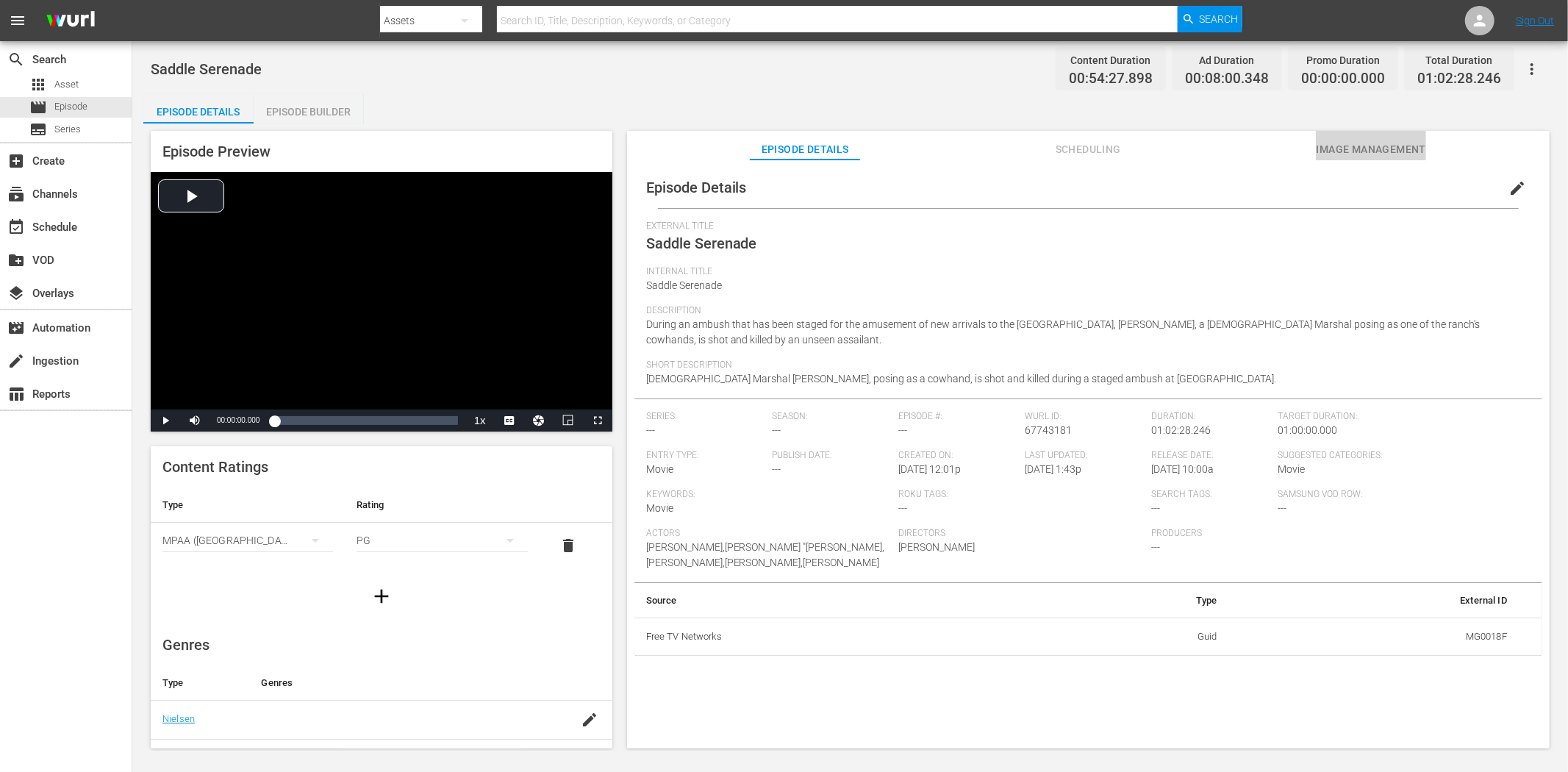
click at [1355, 151] on span "Image Management" at bounding box center [1370, 149] width 110 height 19
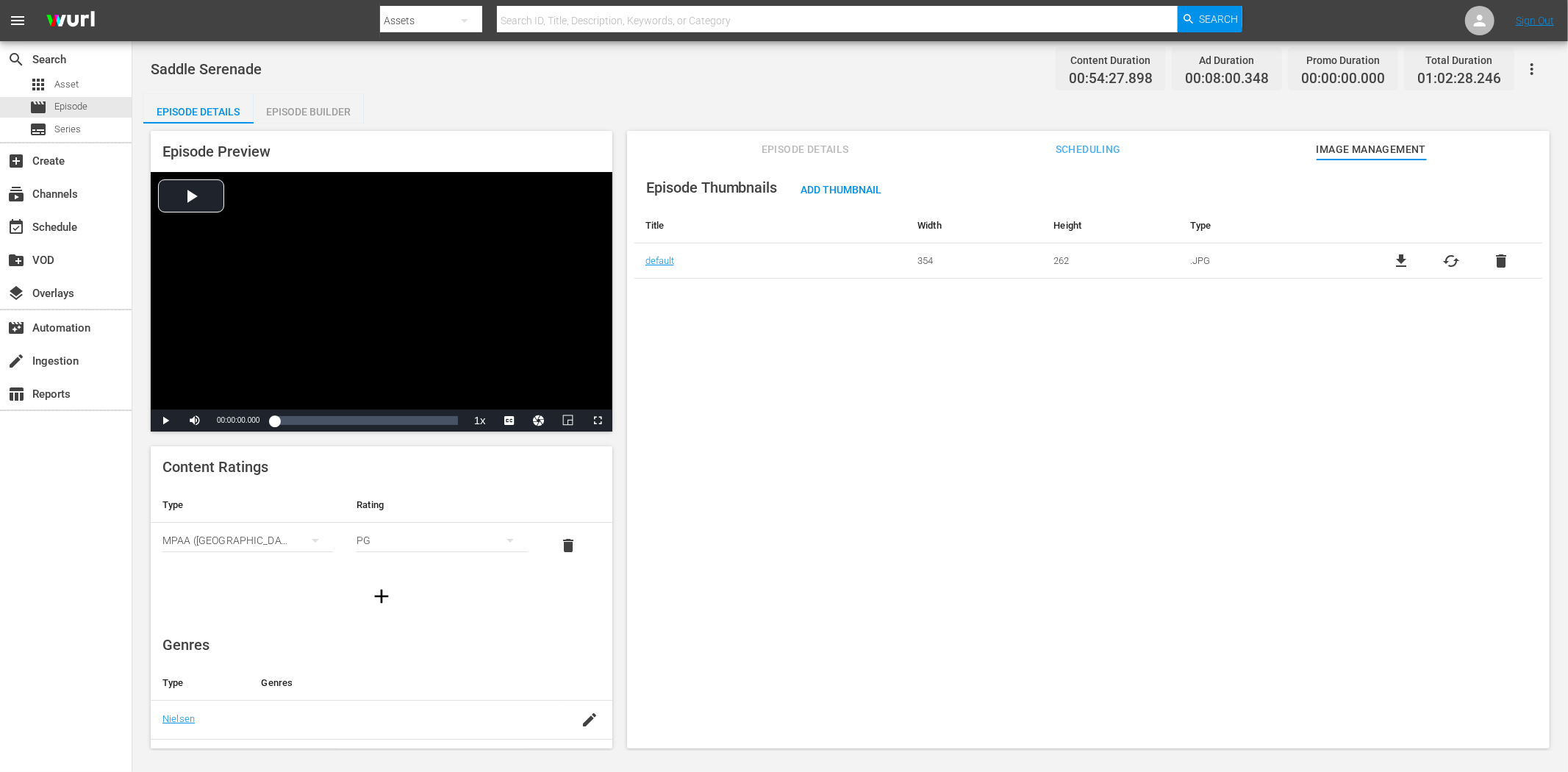
click at [1411, 61] on icon "button" at bounding box center [1532, 69] width 18 height 18
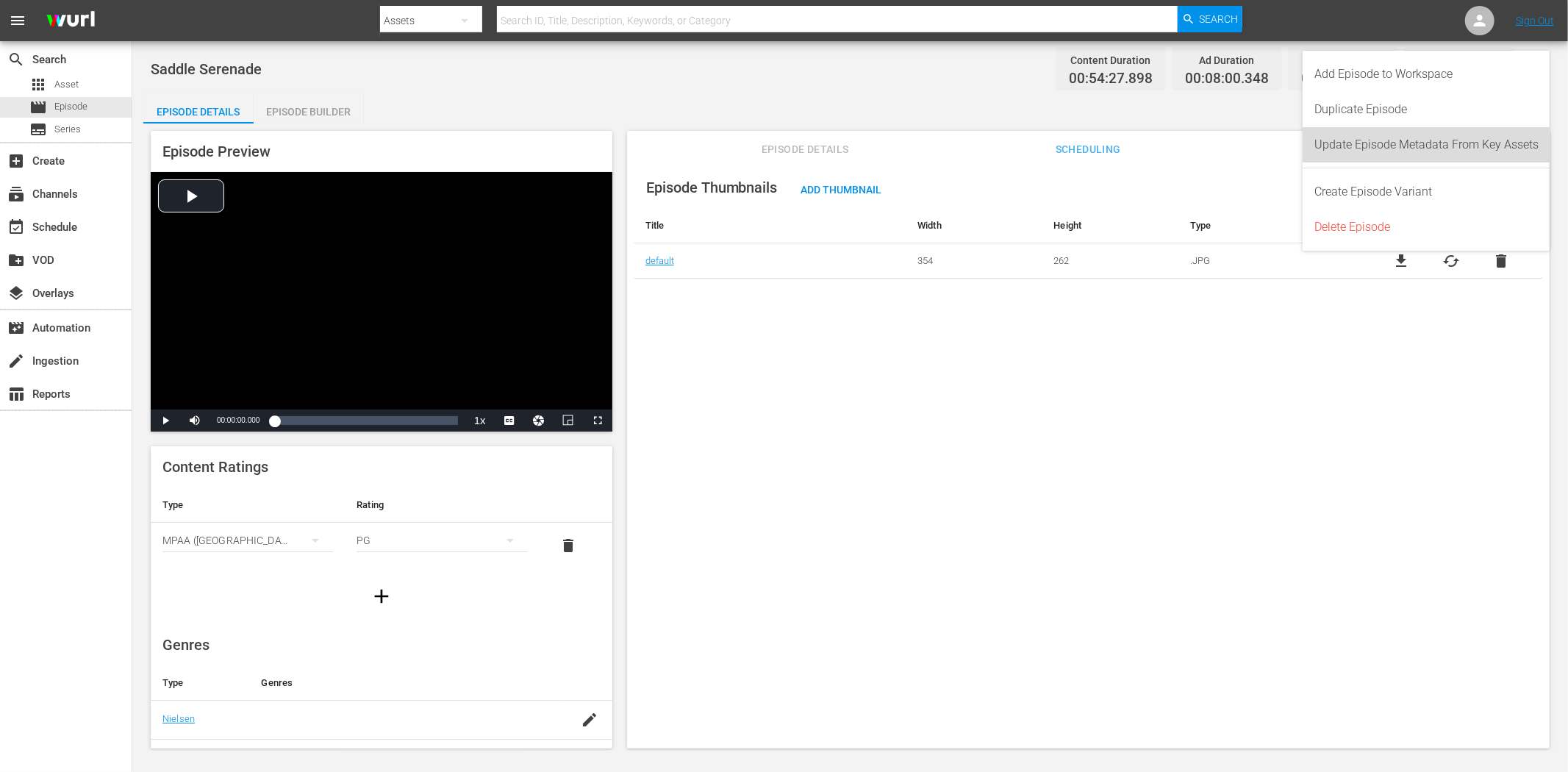
click at [1411, 143] on div "Update Episode Metadata From Key Assets" at bounding box center [1426, 144] width 224 height 35
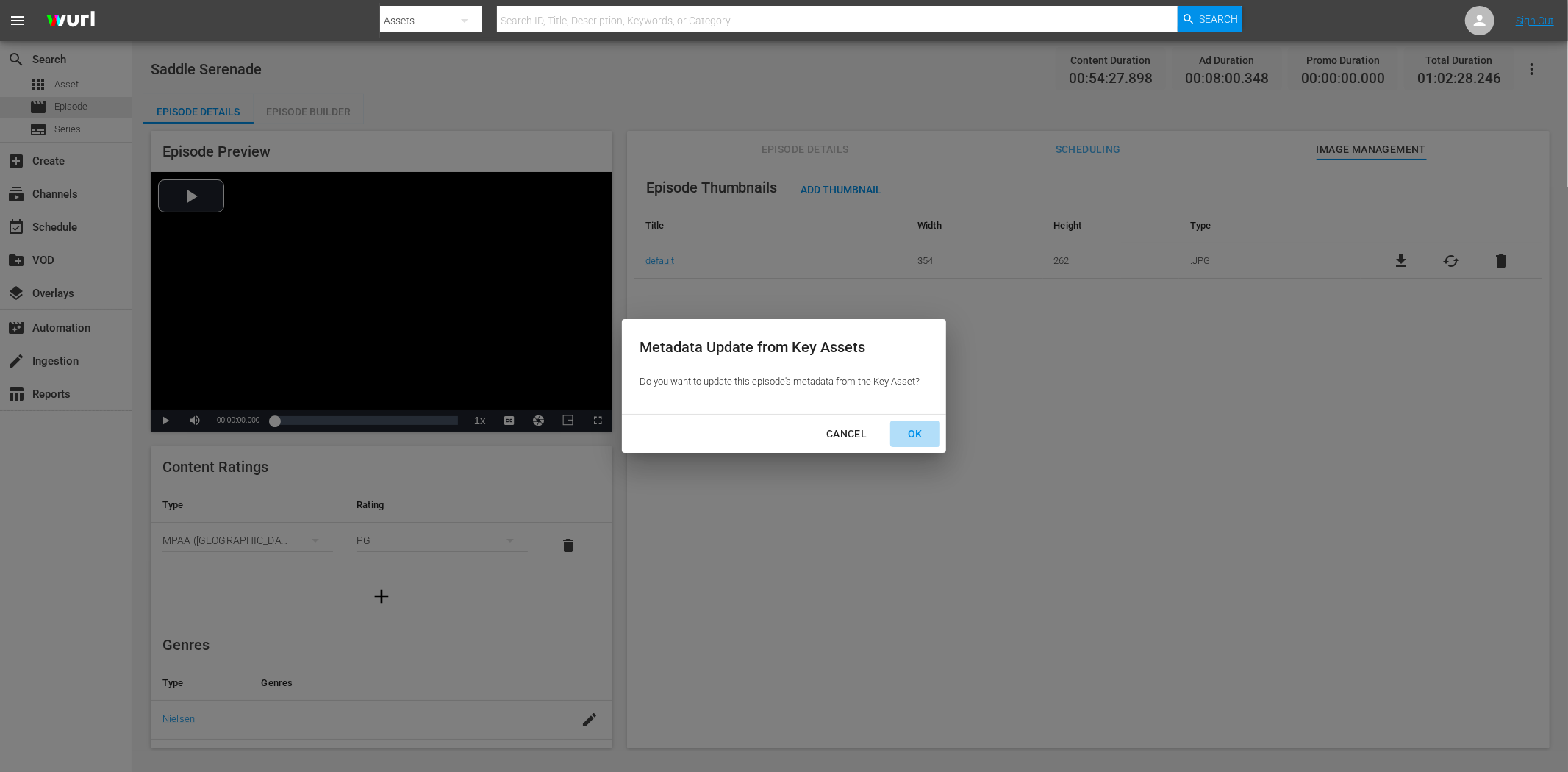
click at [914, 429] on div "OK" at bounding box center [914, 434] width 38 height 19
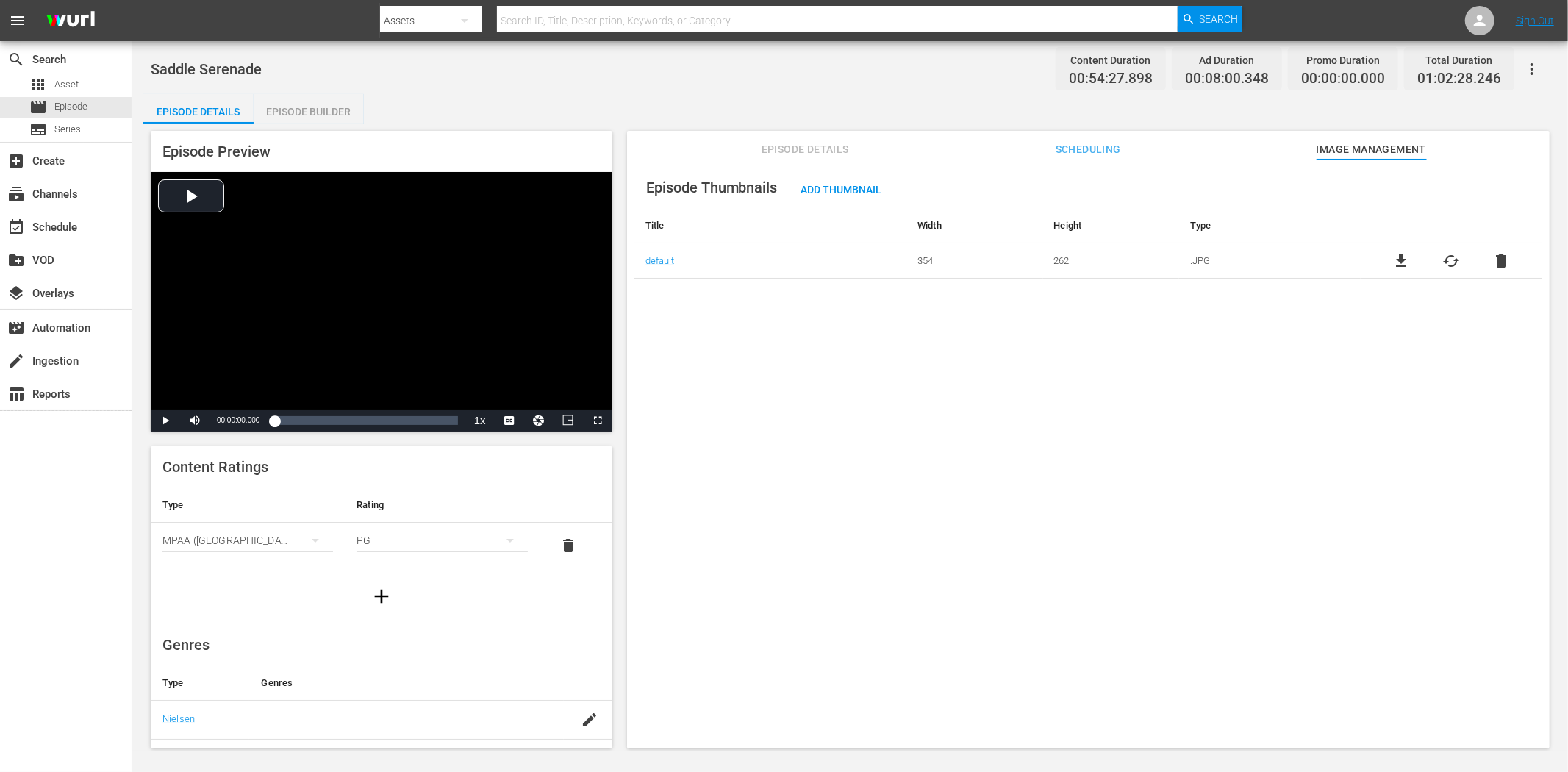
click at [836, 137] on button "Episode Details" at bounding box center [804, 146] width 110 height 30
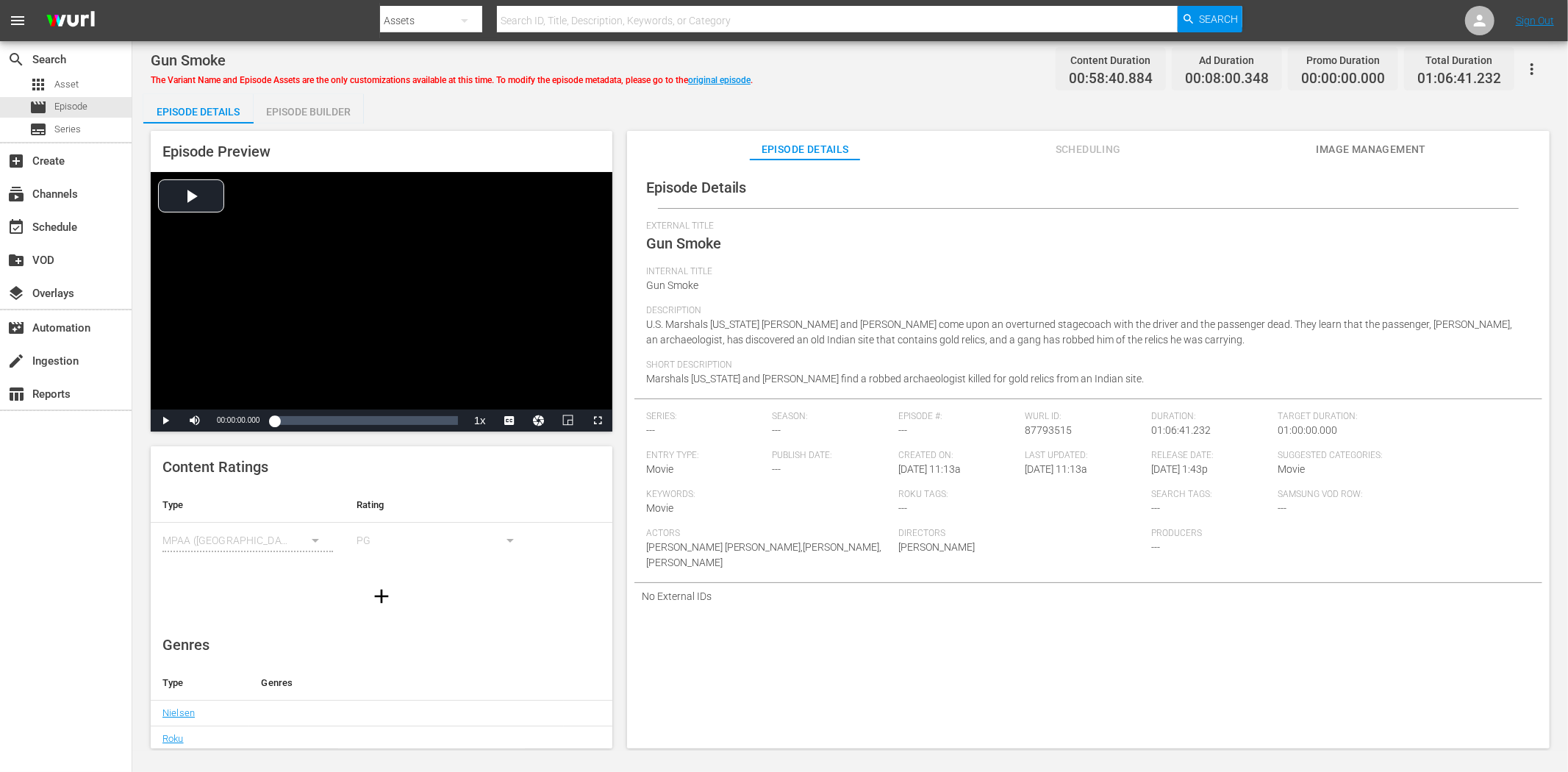
click at [1411, 140] on span "Image Management" at bounding box center [1370, 149] width 110 height 19
click at [1410, 146] on span "Image Management" at bounding box center [1370, 149] width 110 height 19
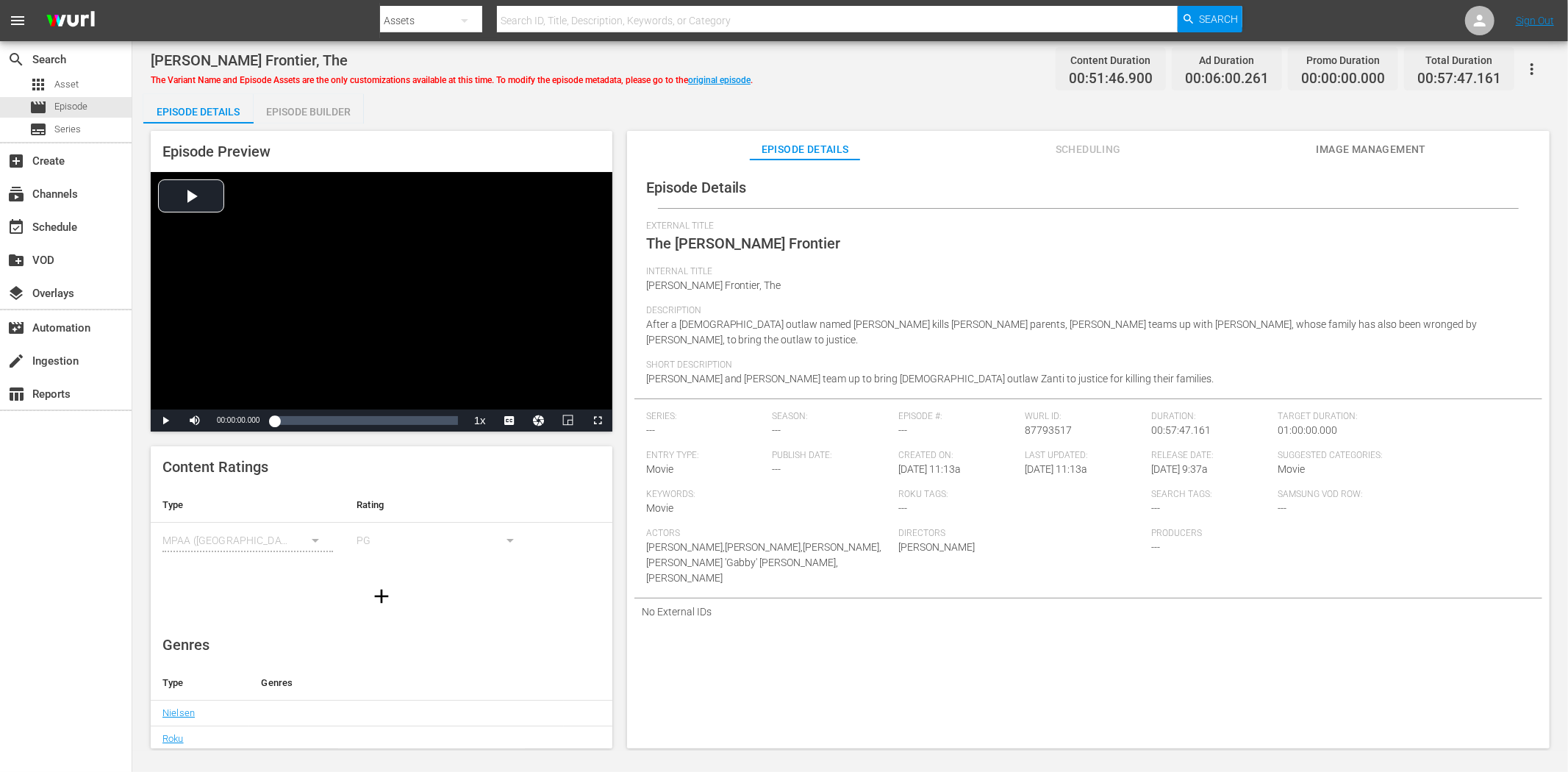
click at [1404, 140] on span "Image Management" at bounding box center [1370, 149] width 110 height 19
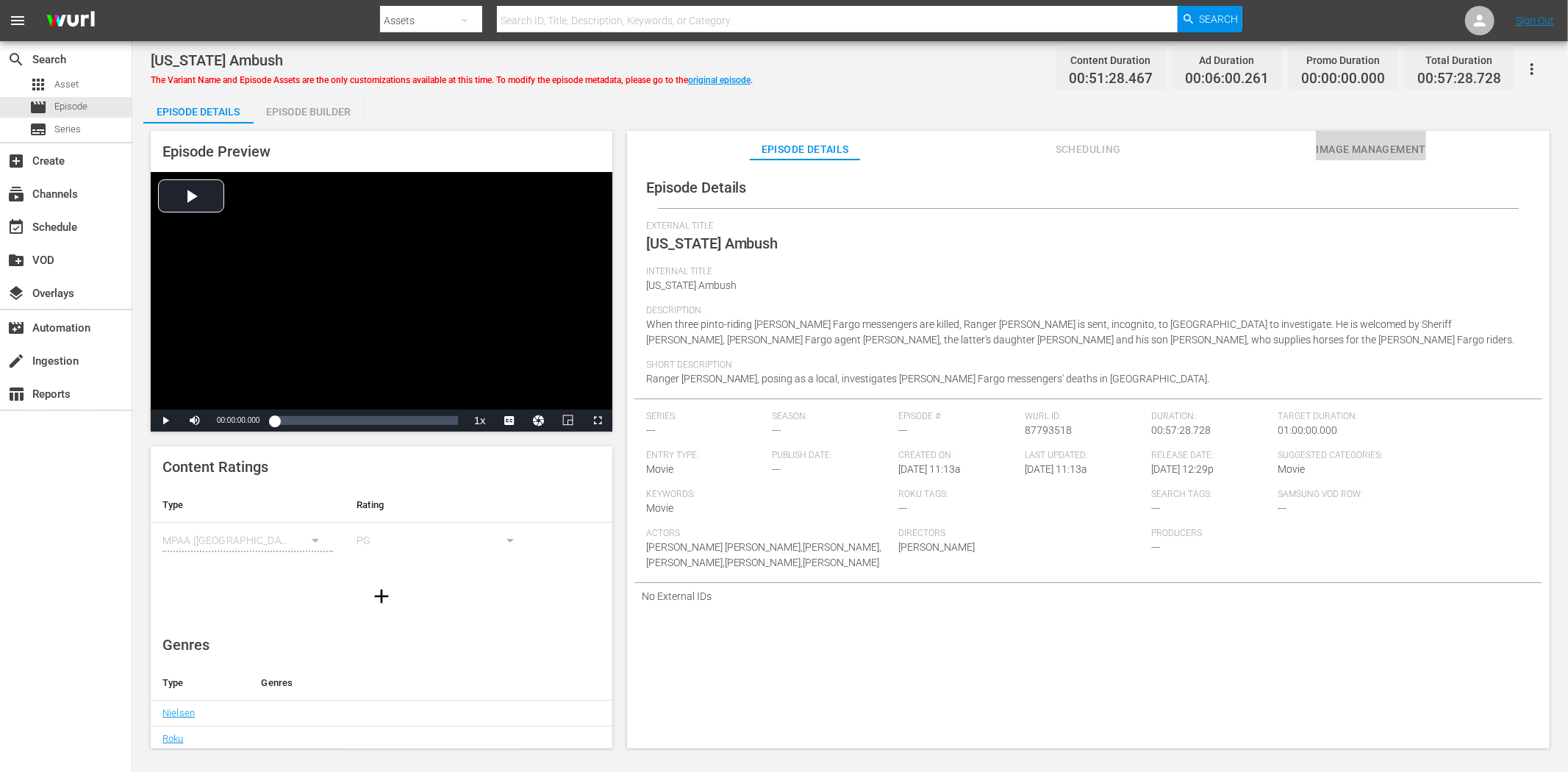
click at [1348, 144] on span "Image Management" at bounding box center [1370, 149] width 110 height 19
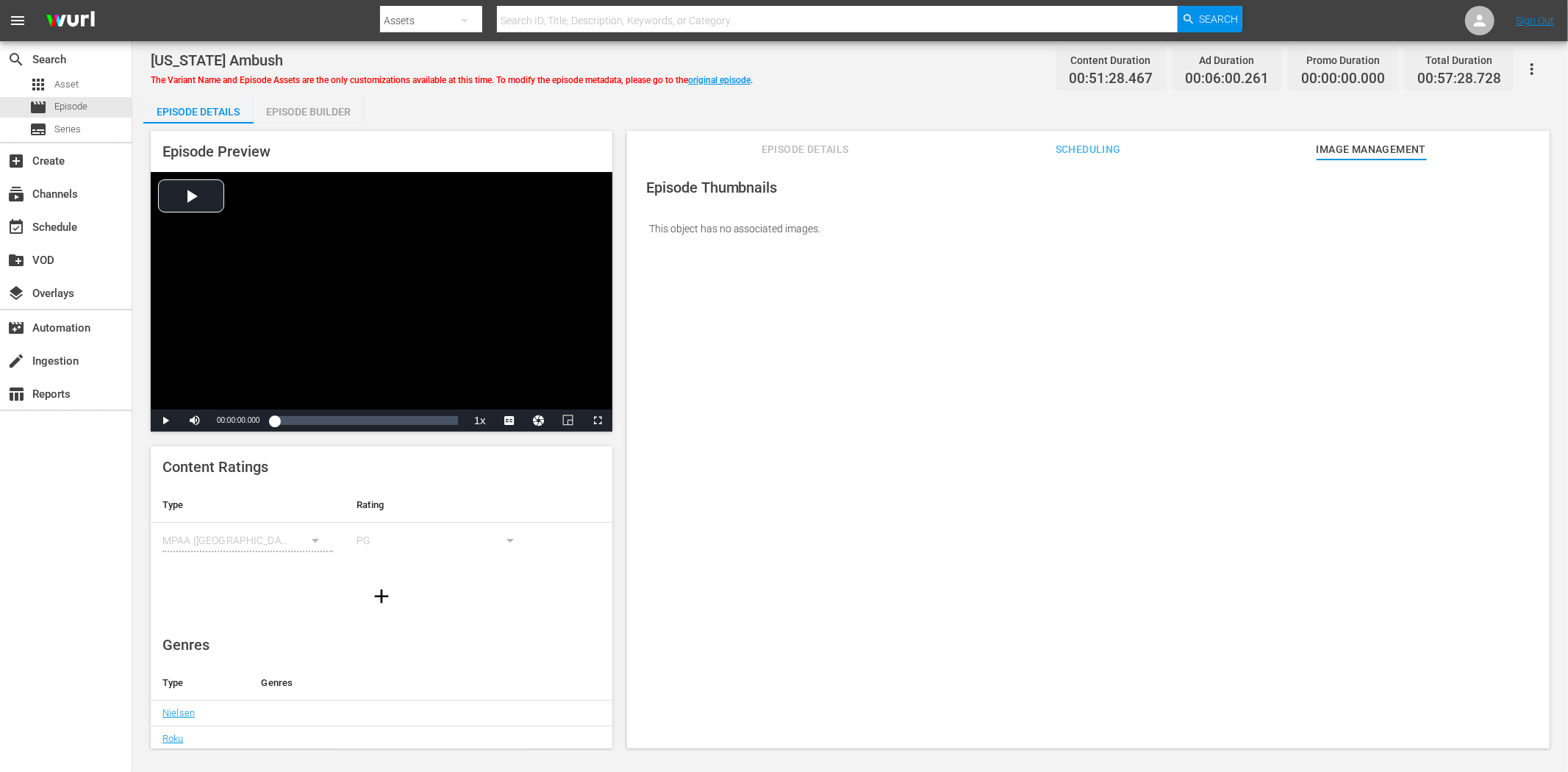
click at [724, 71] on div "The Variant Name and Episode Assets are the only customizations available at th…" at bounding box center [452, 78] width 602 height 18
click at [741, 75] on link "original episode" at bounding box center [719, 80] width 62 height 10
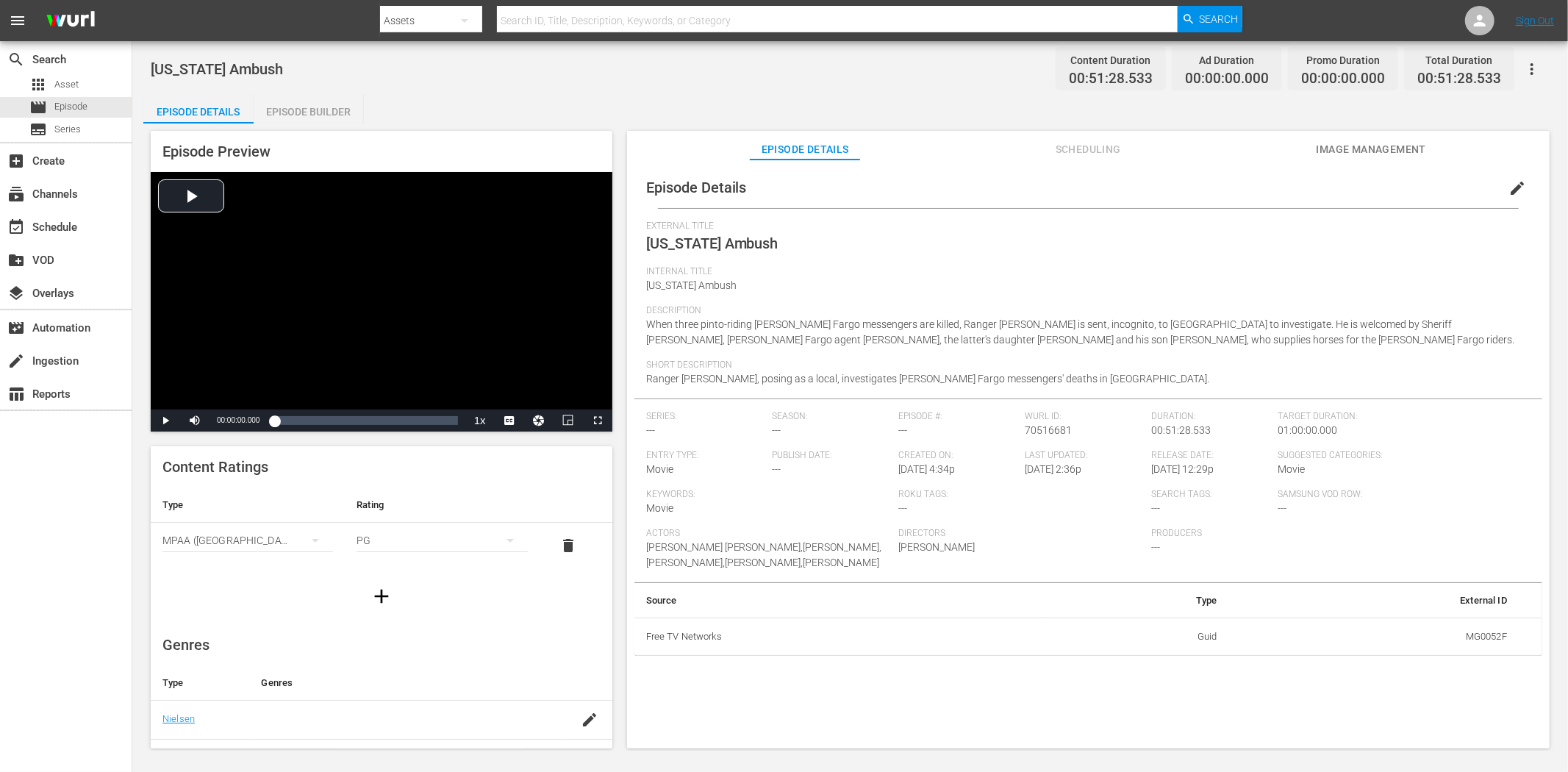
click at [1411, 64] on icon "button" at bounding box center [1532, 69] width 18 height 18
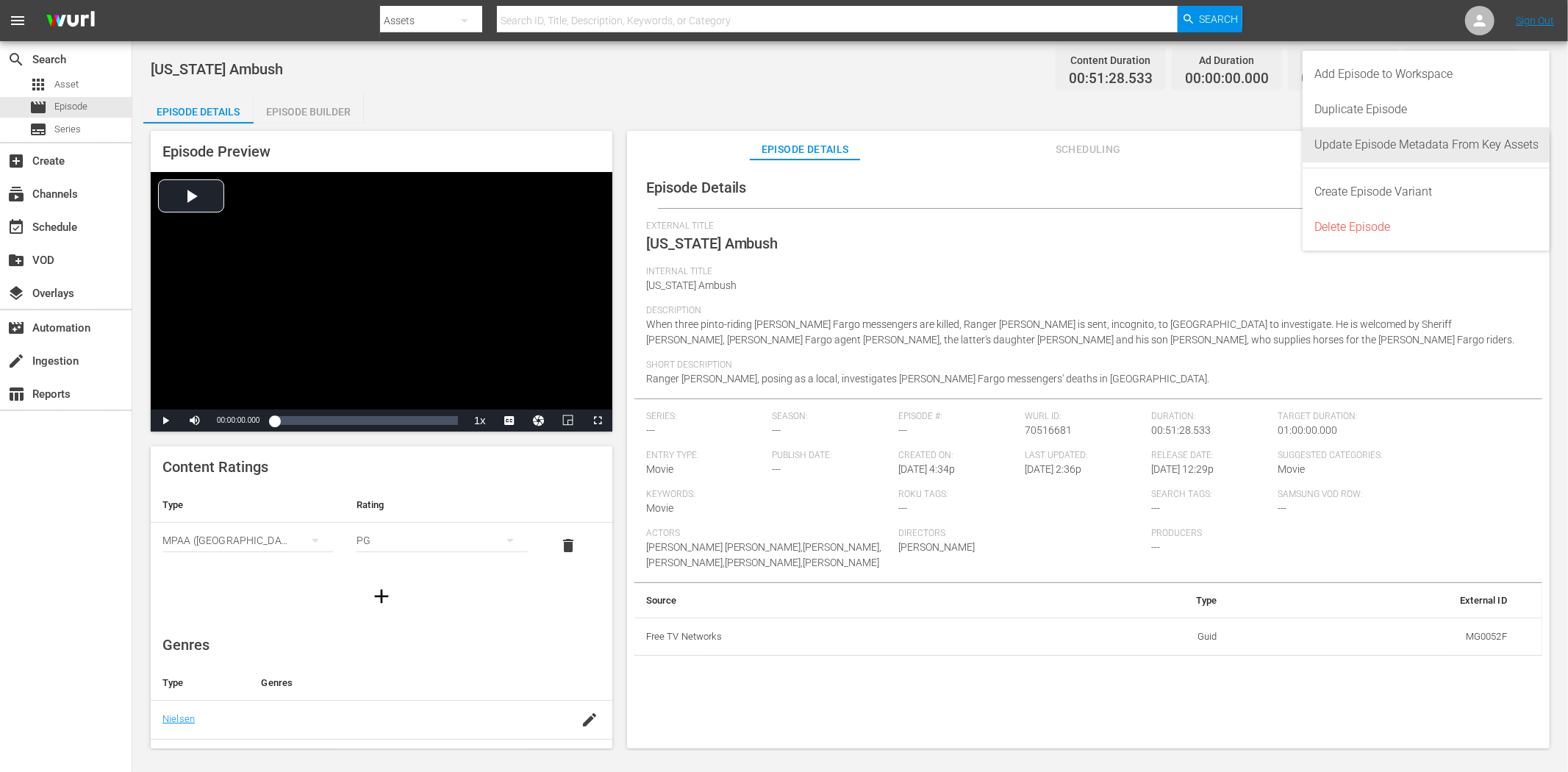
click at [1399, 144] on div "Update Episode Metadata From Key Assets" at bounding box center [1426, 144] width 224 height 35
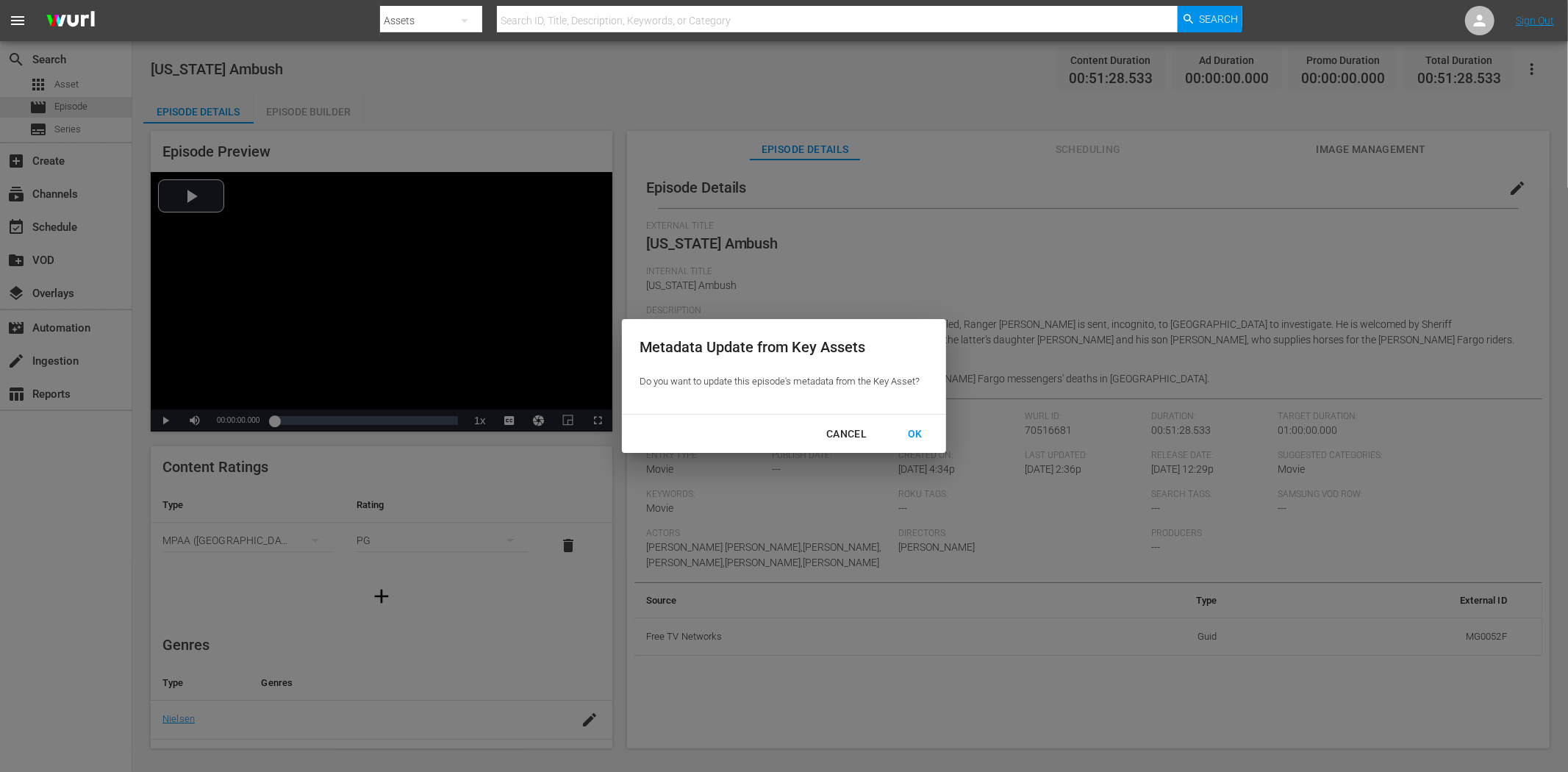
click at [916, 429] on div "OK" at bounding box center [914, 434] width 38 height 19
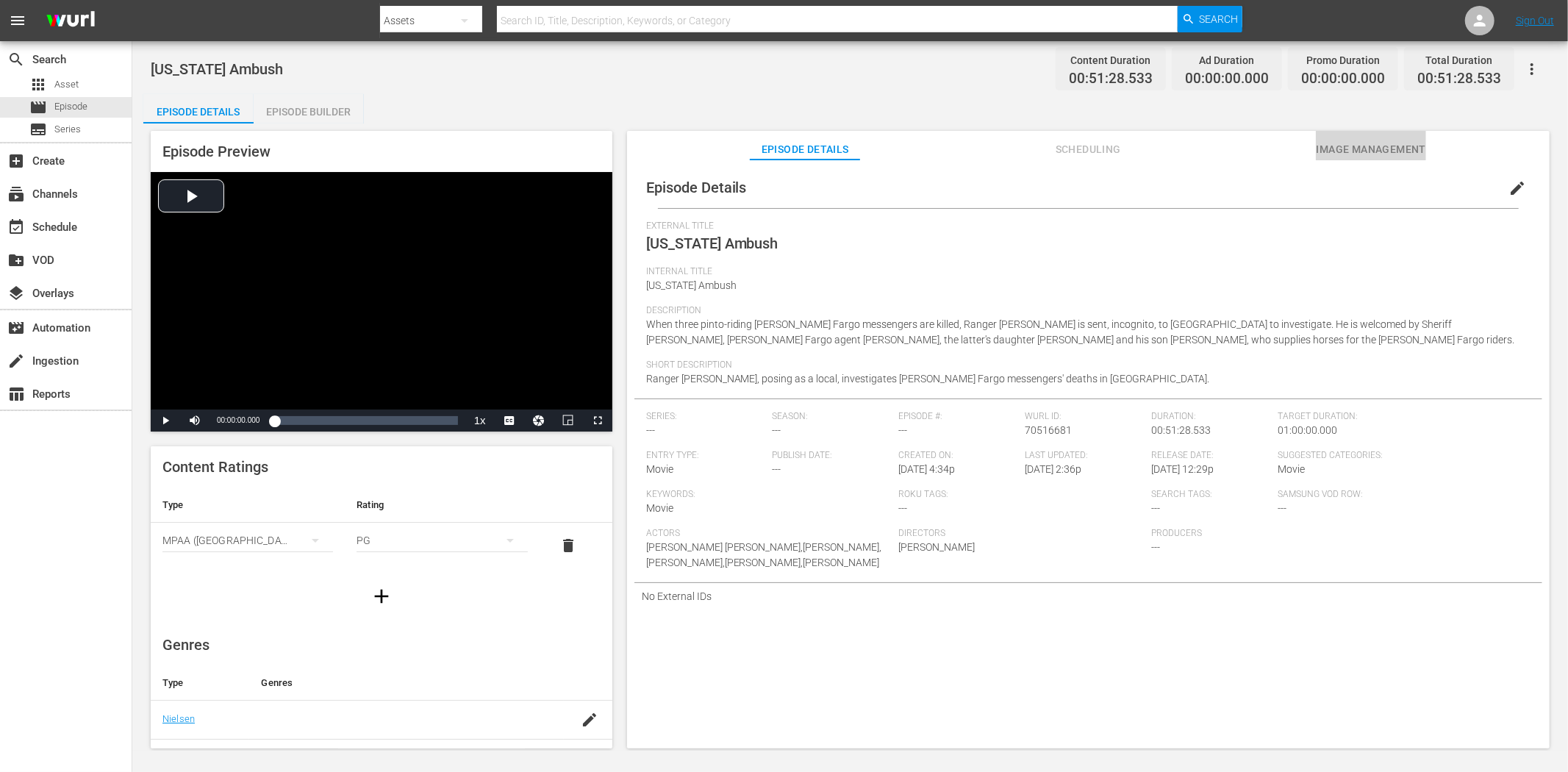
click at [1358, 148] on span "Image Management" at bounding box center [1370, 149] width 110 height 19
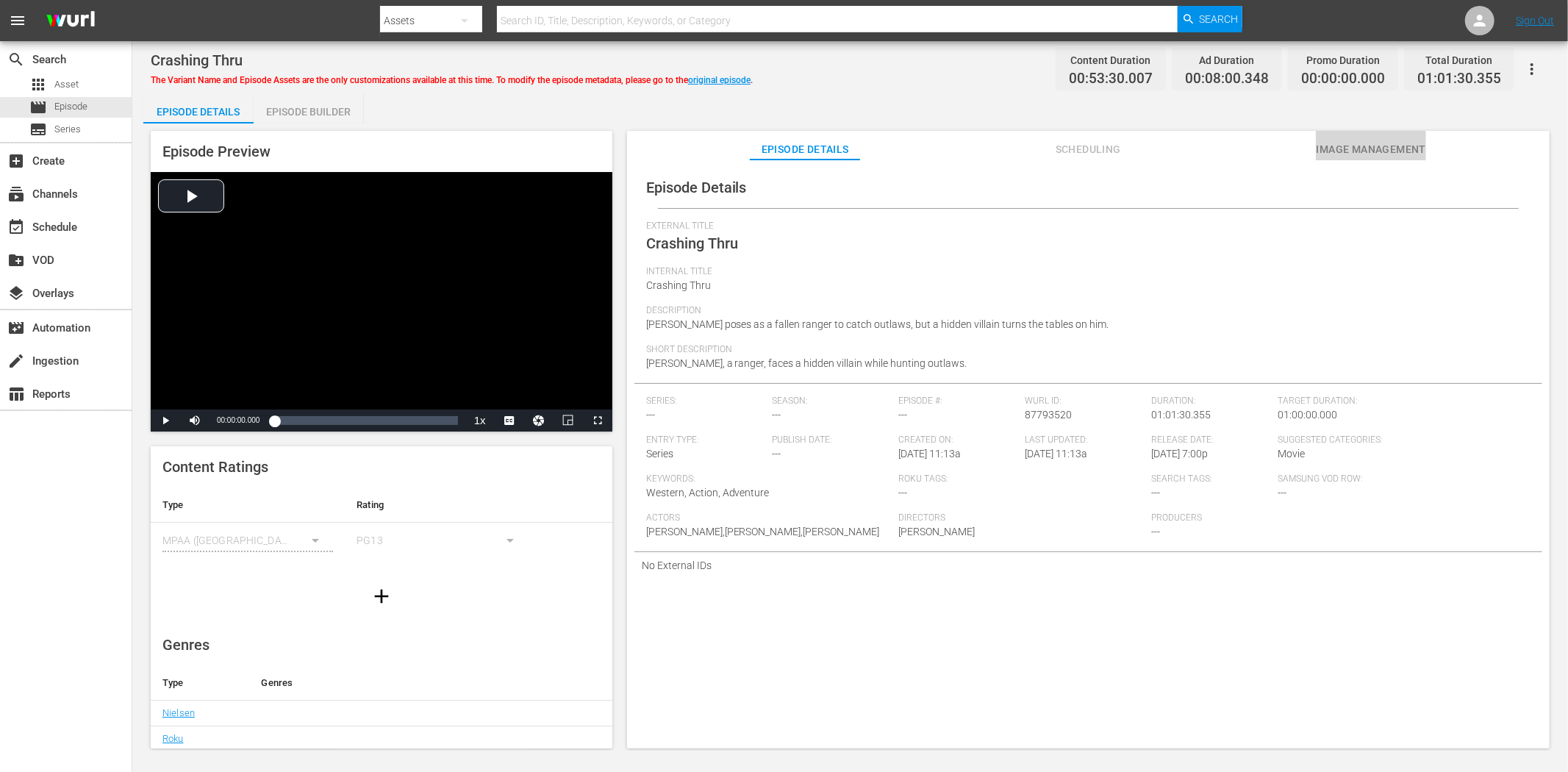
click at [1358, 150] on span "Image Management" at bounding box center [1370, 149] width 110 height 19
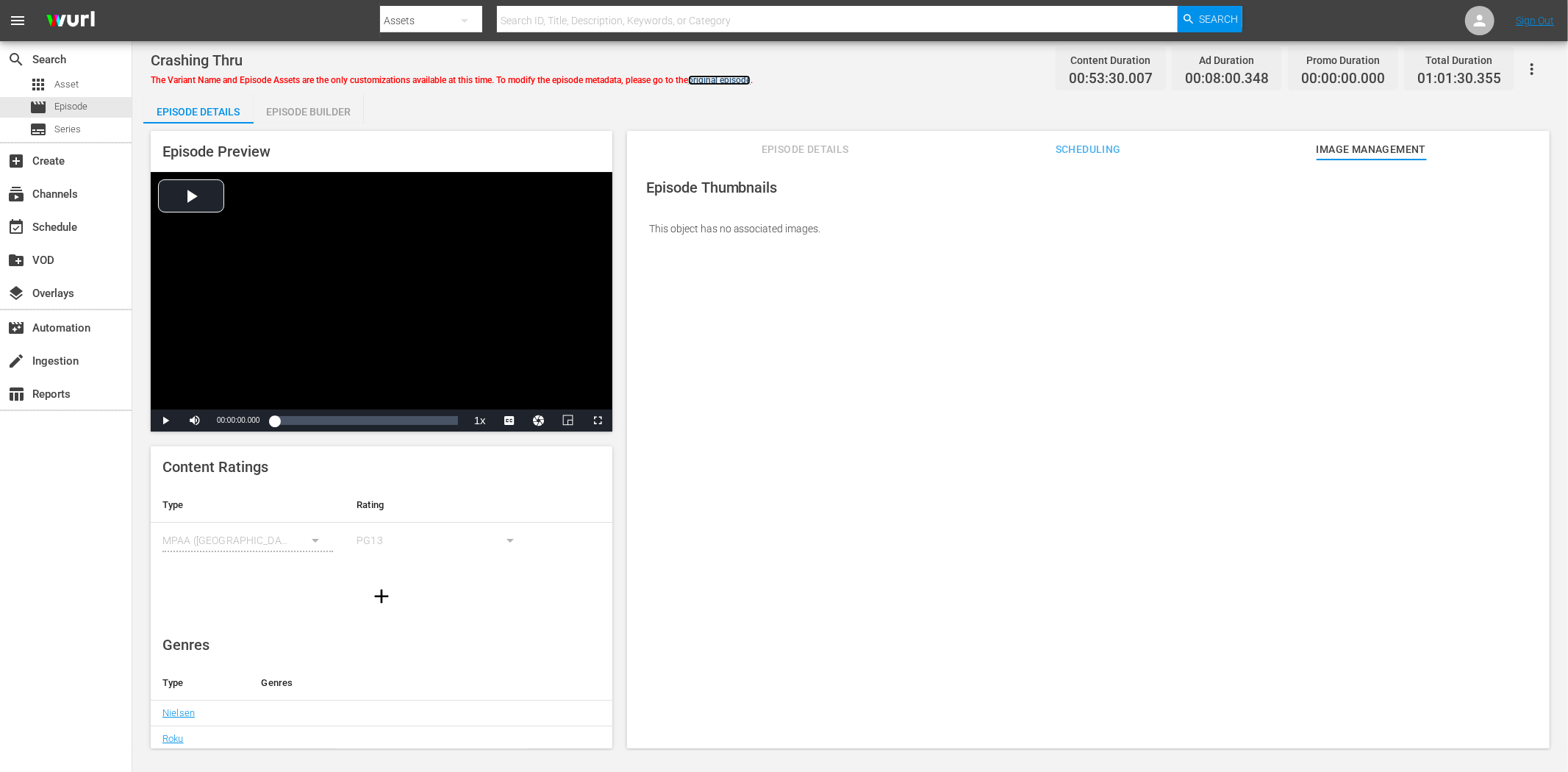
drag, startPoint x: 731, startPoint y: 79, endPoint x: 826, endPoint y: 77, distance: 95.0
click at [731, 79] on link "original episode" at bounding box center [719, 80] width 62 height 10
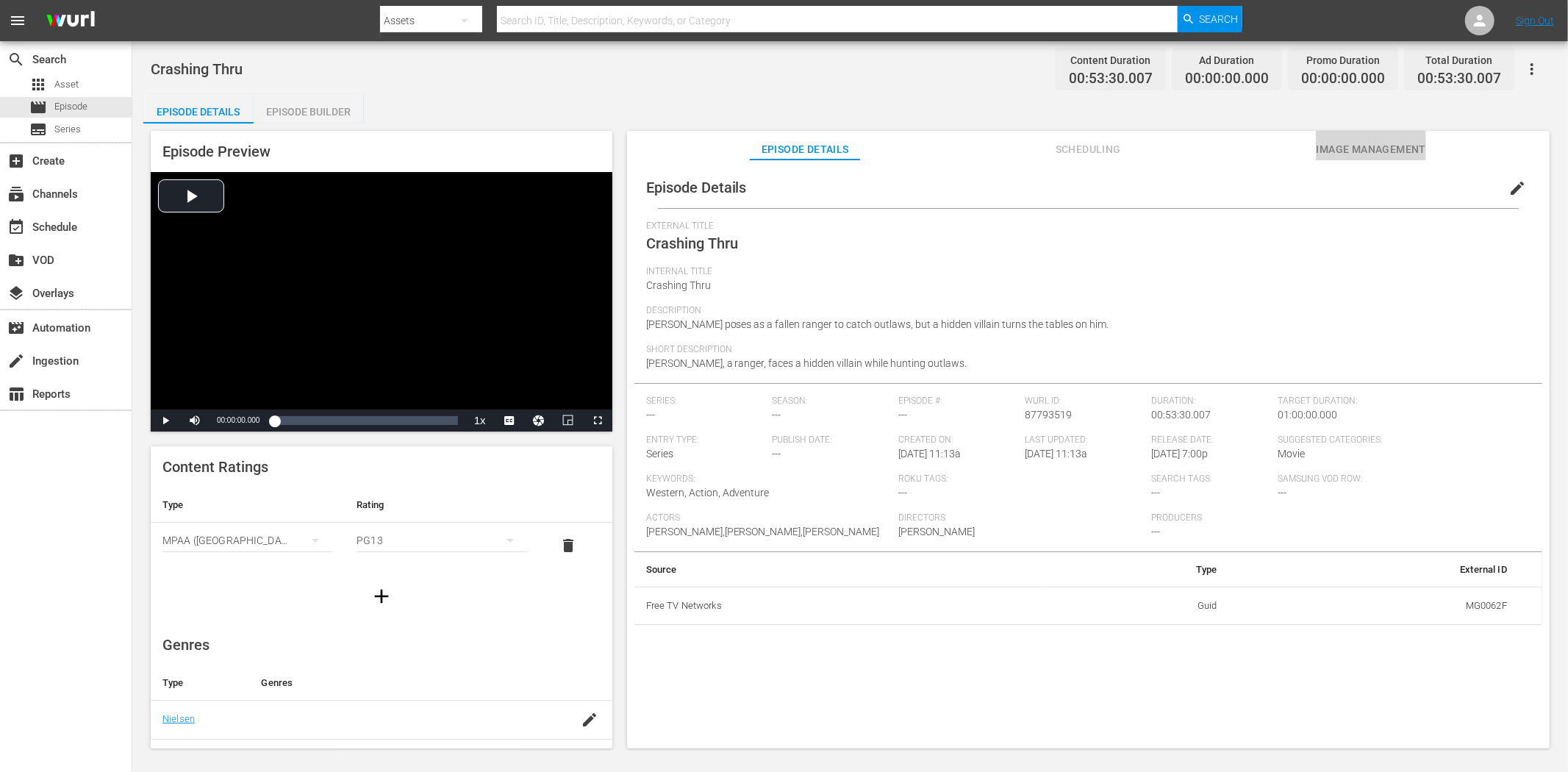
click at [1330, 152] on span "Image Management" at bounding box center [1370, 149] width 110 height 19
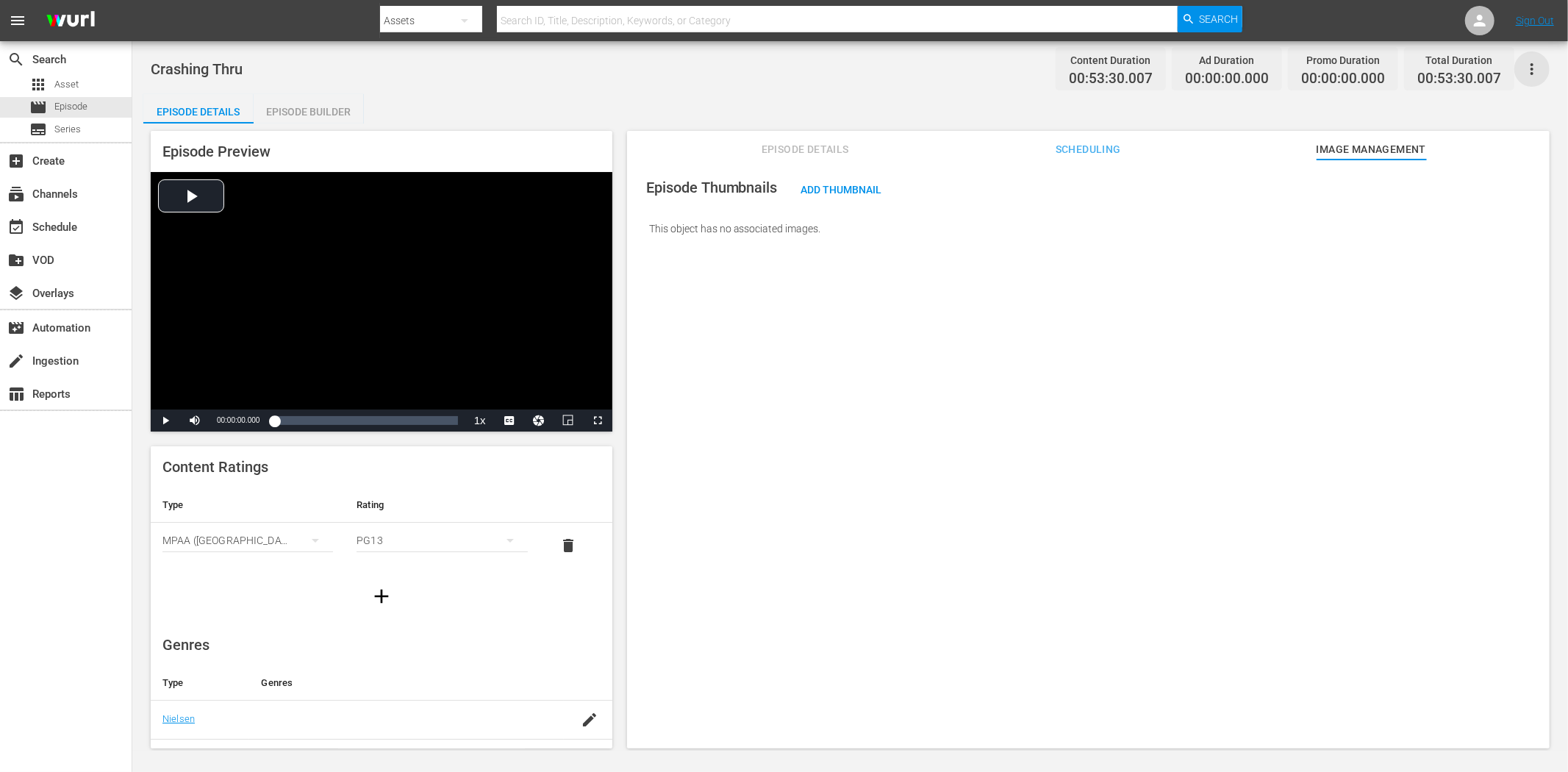
click at [1411, 62] on icon "button" at bounding box center [1532, 69] width 18 height 18
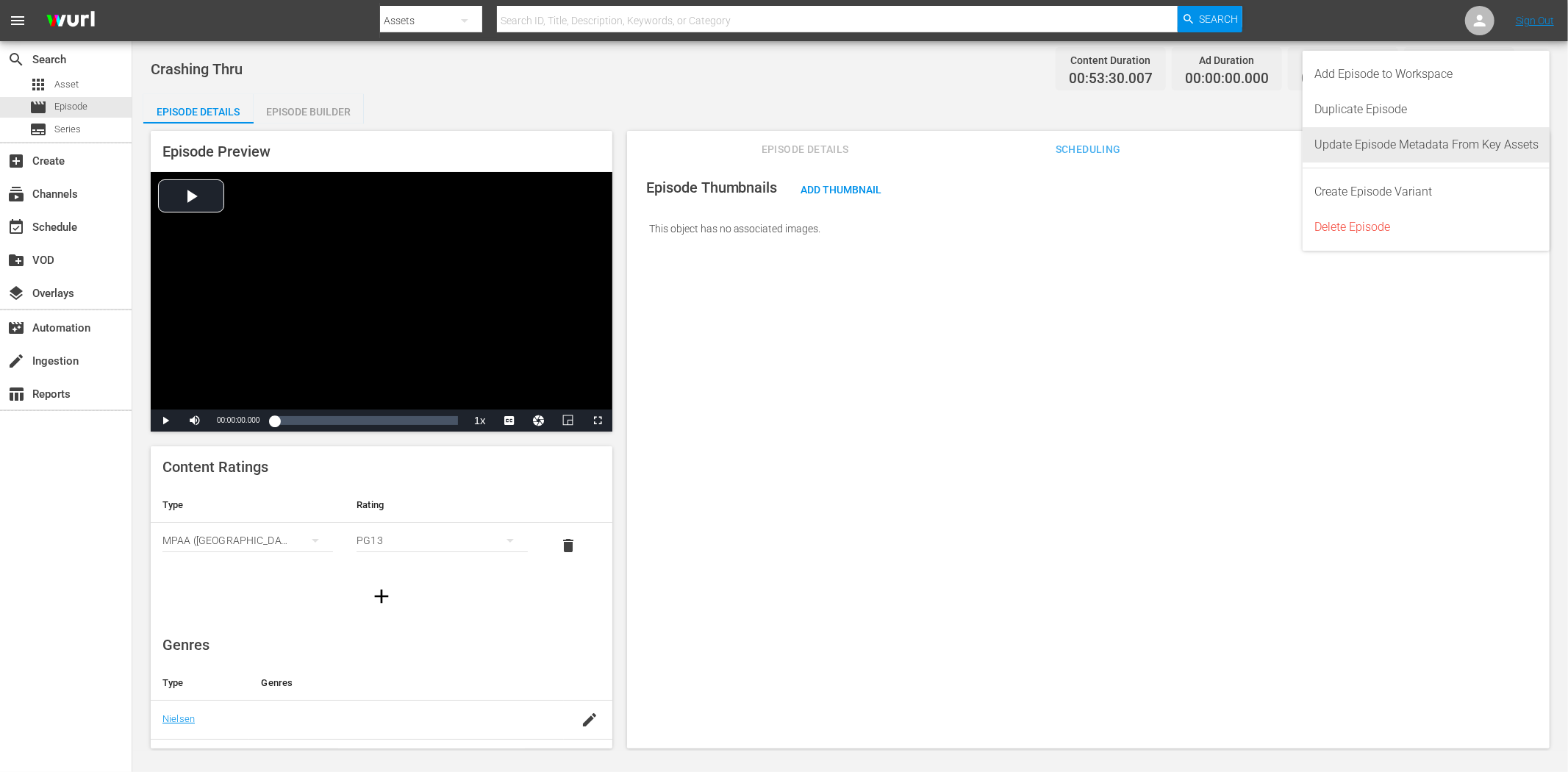
click at [1411, 145] on div "Update Episode Metadata From Key Assets" at bounding box center [1426, 144] width 224 height 35
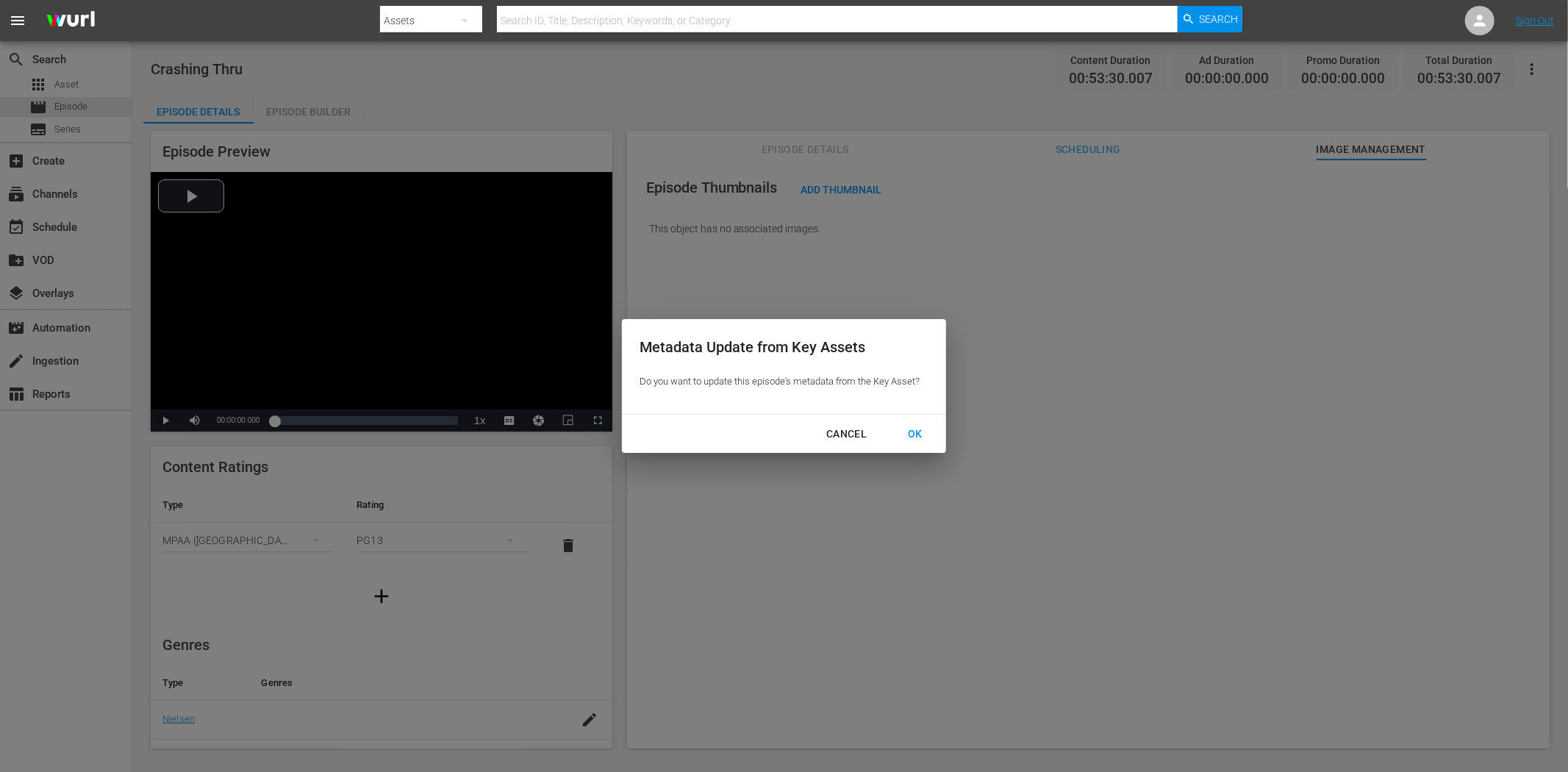
click at [919, 428] on div "OK" at bounding box center [914, 434] width 38 height 19
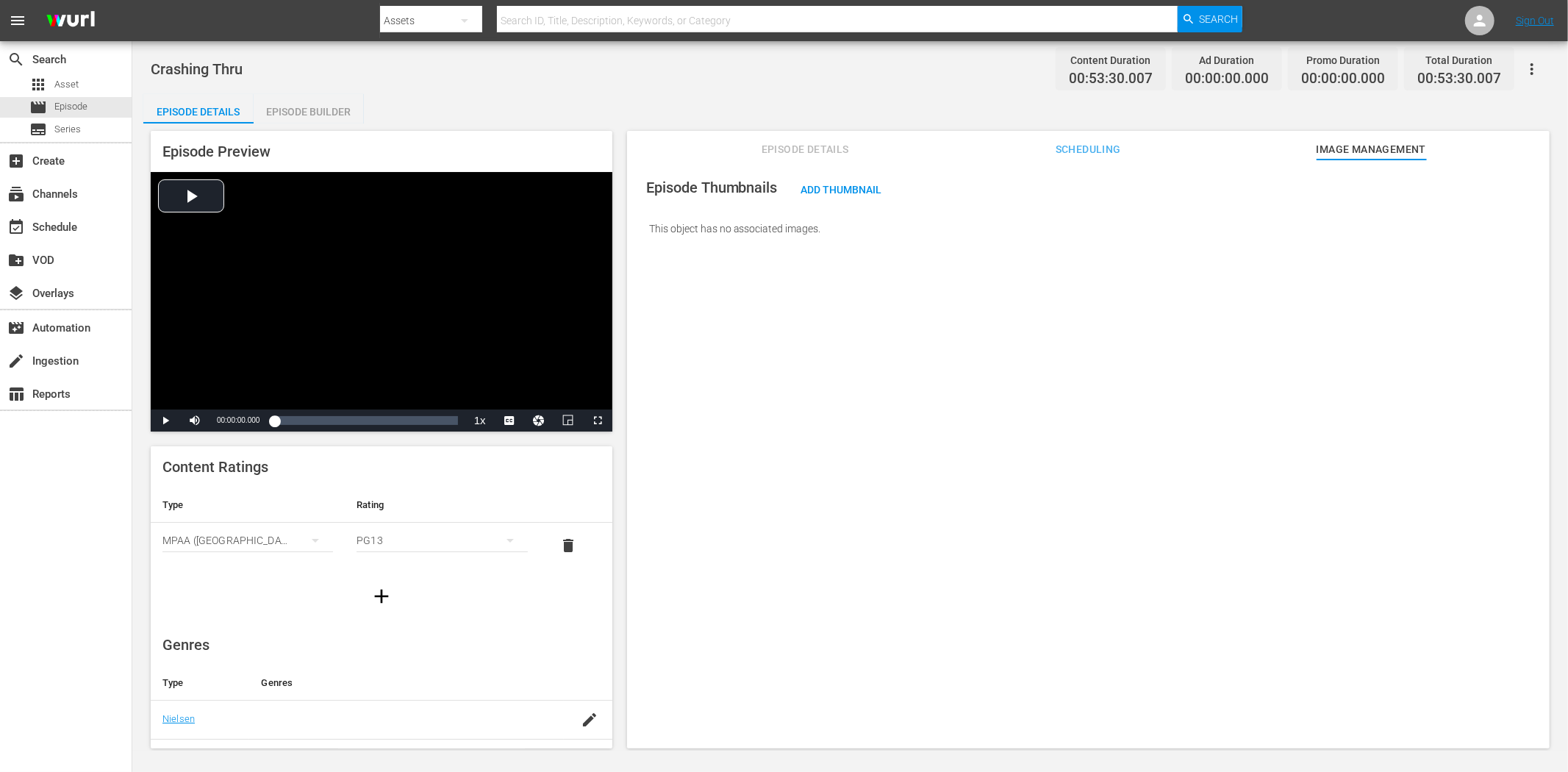
drag, startPoint x: 787, startPoint y: 145, endPoint x: 806, endPoint y: 145, distance: 19.0
click at [787, 145] on span "Episode Details" at bounding box center [804, 149] width 110 height 19
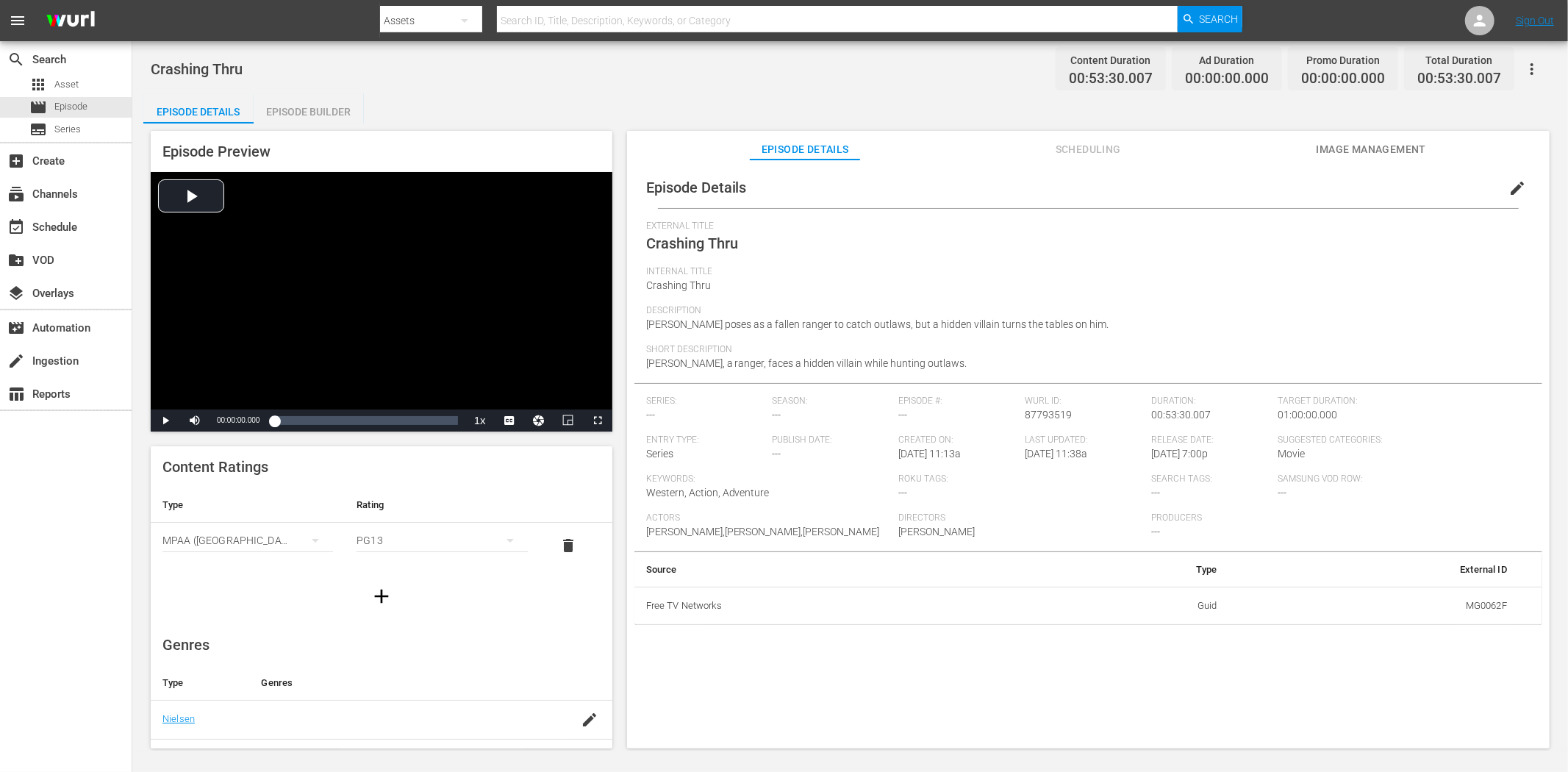
click at [1411, 179] on span "edit" at bounding box center [1517, 188] width 18 height 18
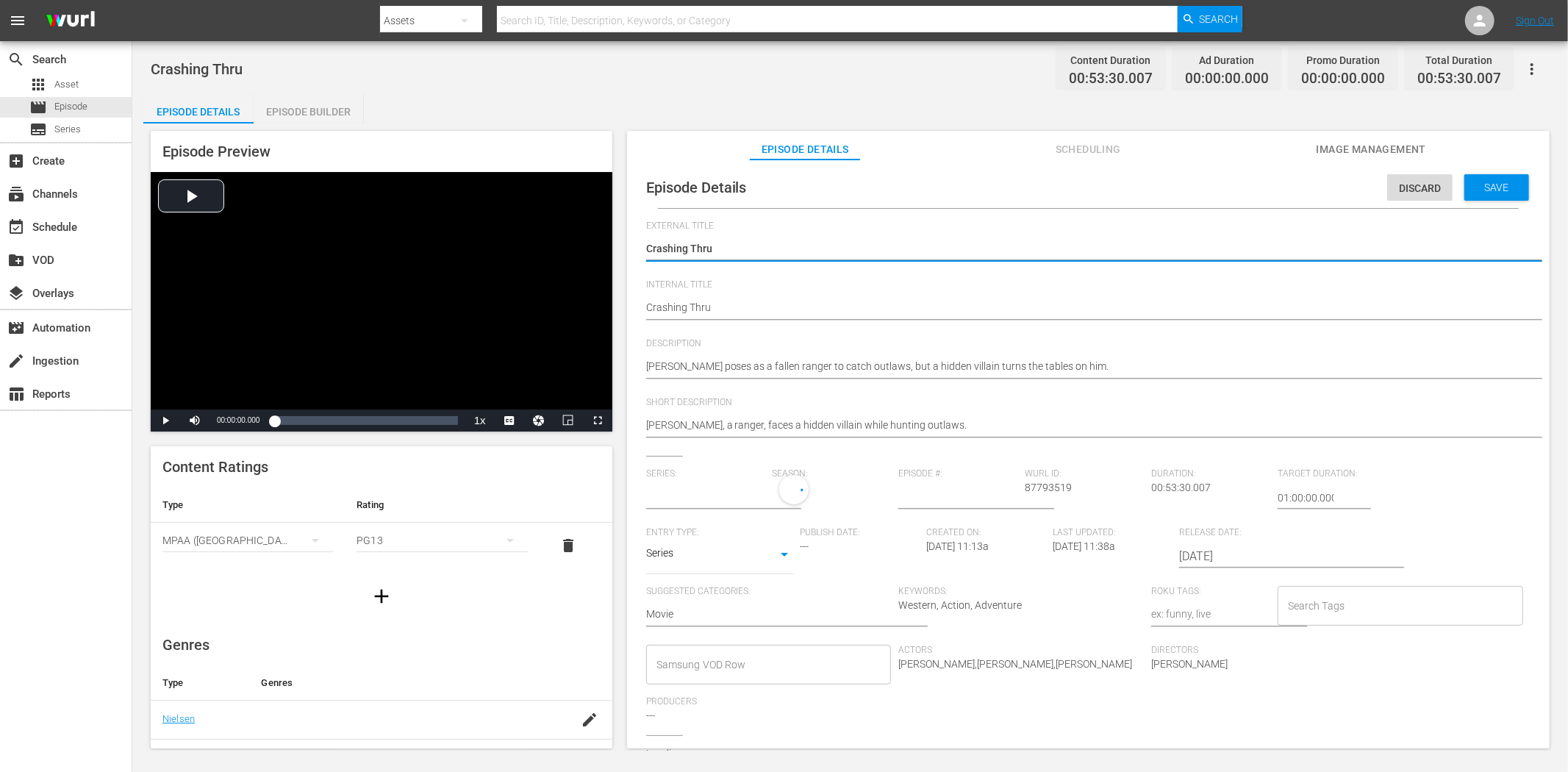
type input "No Series"
click at [774, 556] on body "menu Search By Assets Search ID, Title, Description, Keywords, or Category Sear…" at bounding box center [784, 386] width 1568 height 772
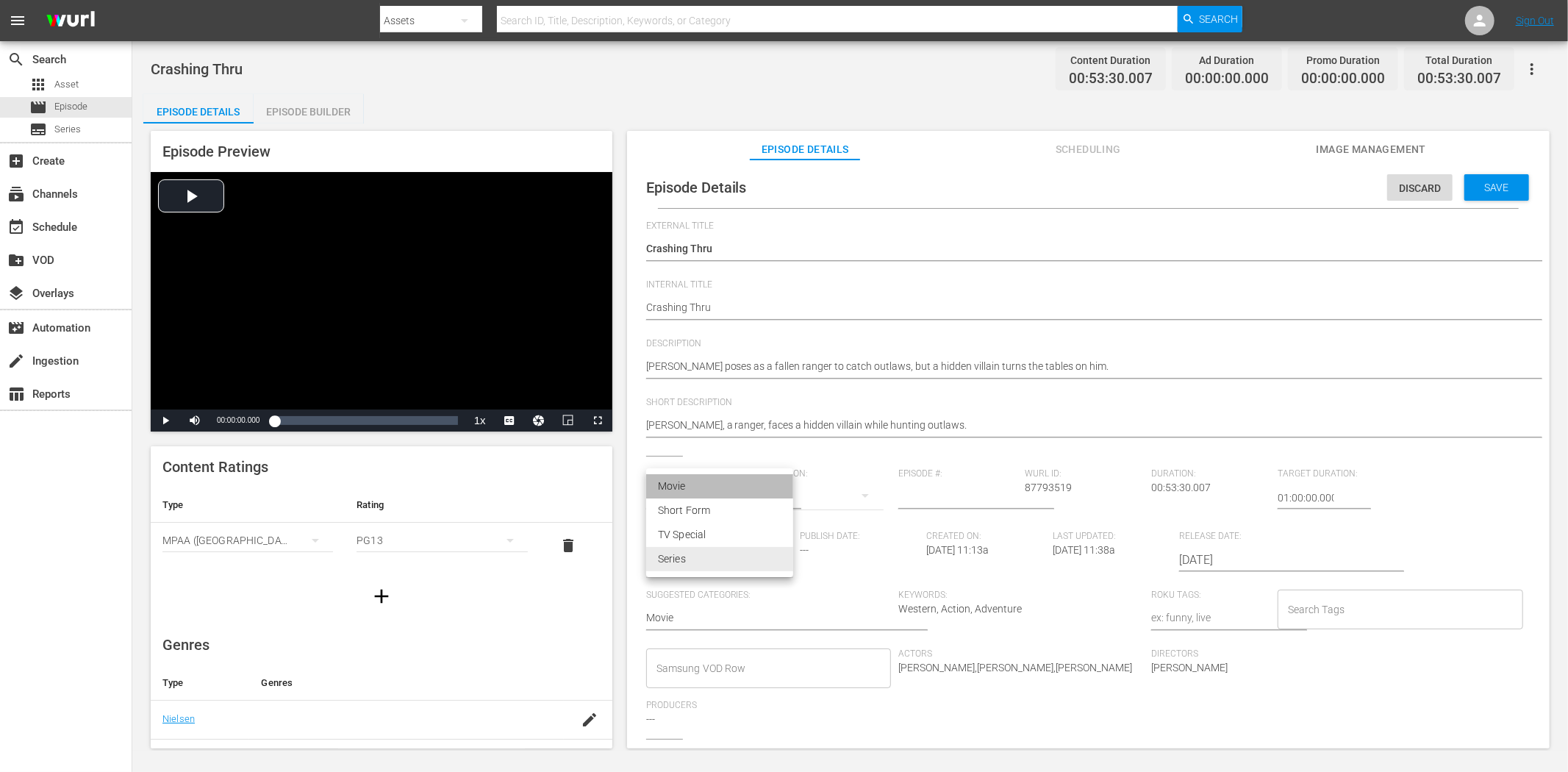
click at [748, 480] on li "Movie" at bounding box center [720, 486] width 147 height 25
type input "MOVIE"
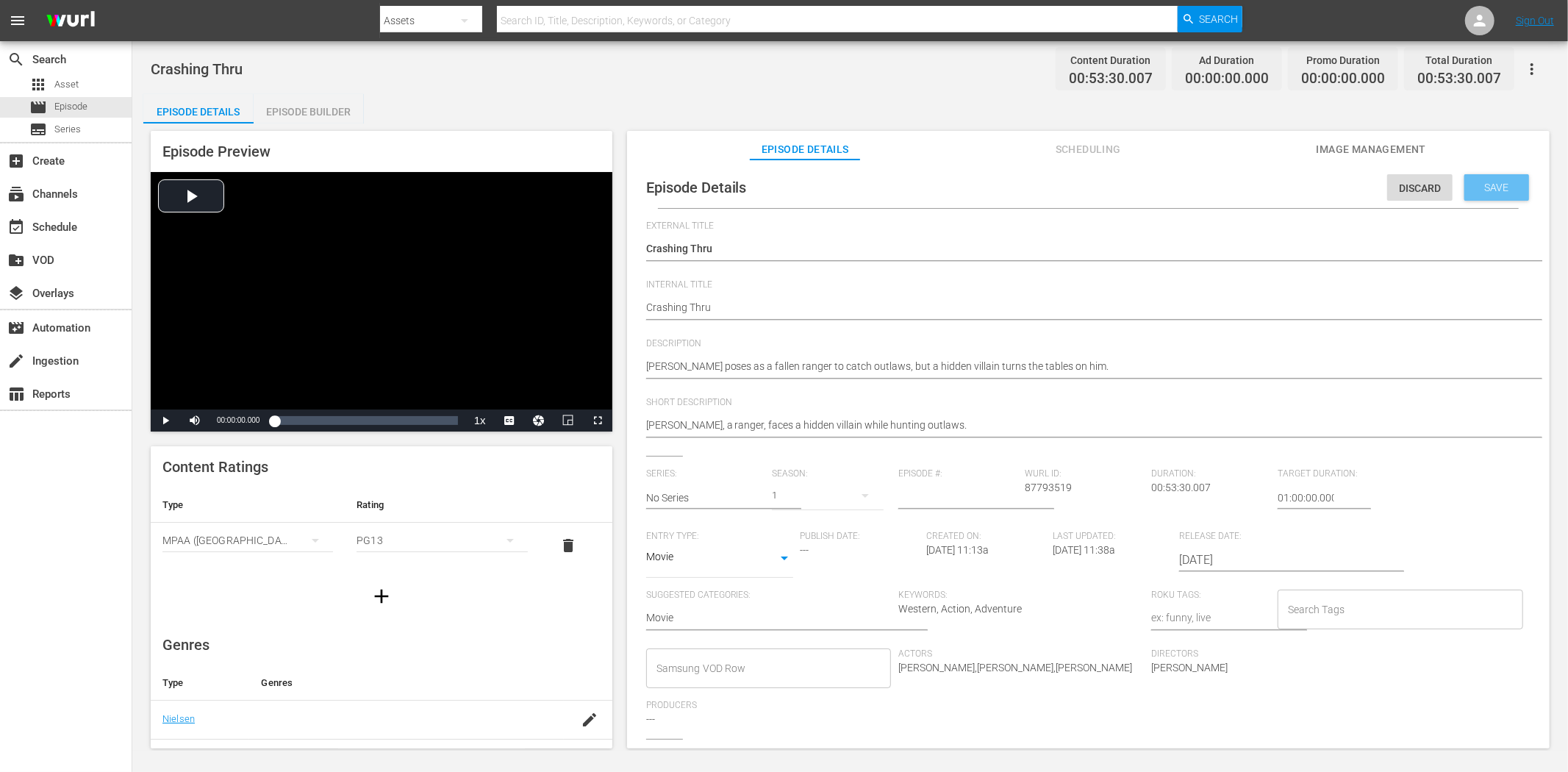
click at [1411, 179] on div "Save" at bounding box center [1496, 188] width 65 height 27
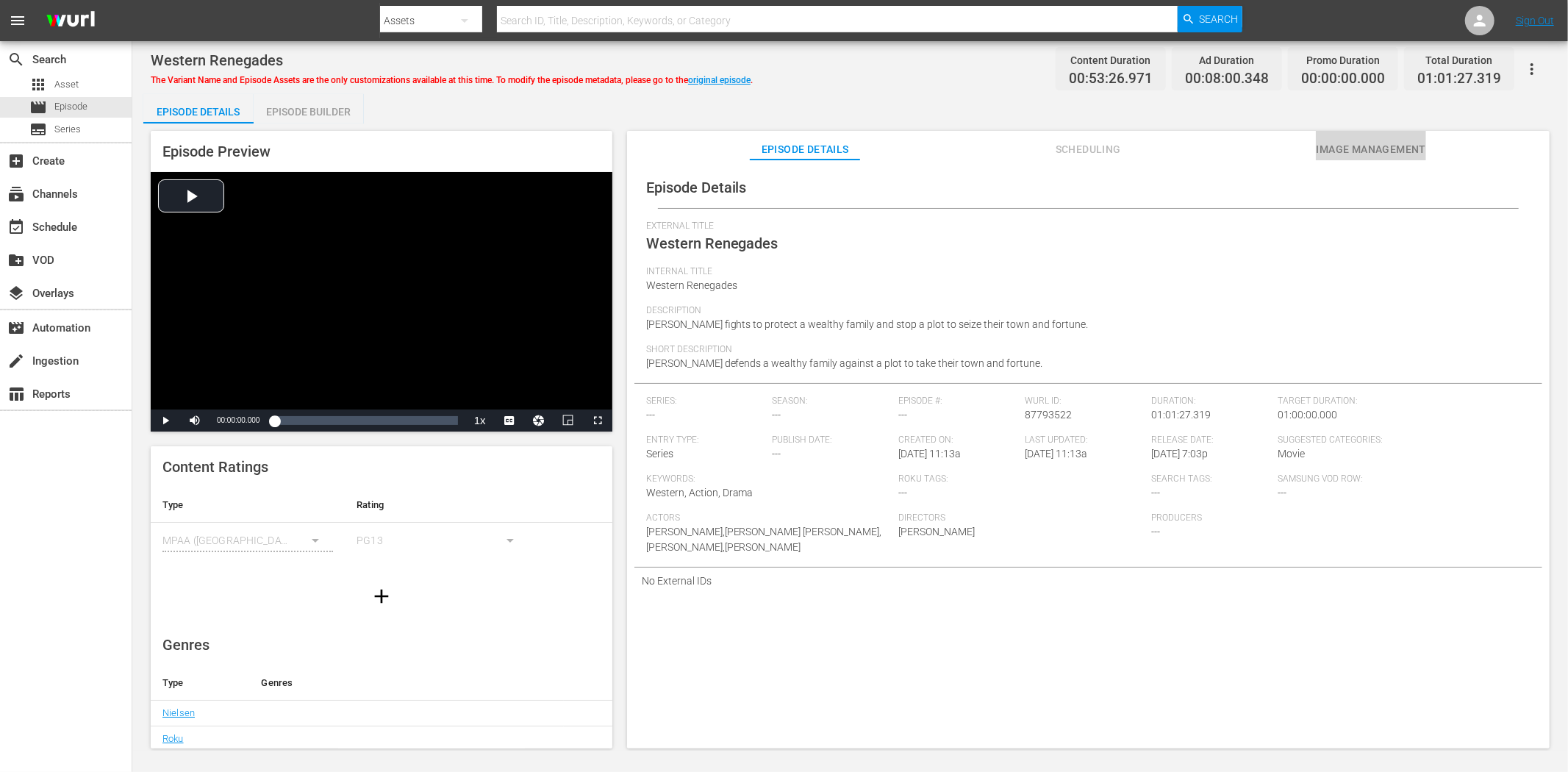
click at [1405, 145] on span "Image Management" at bounding box center [1370, 149] width 110 height 19
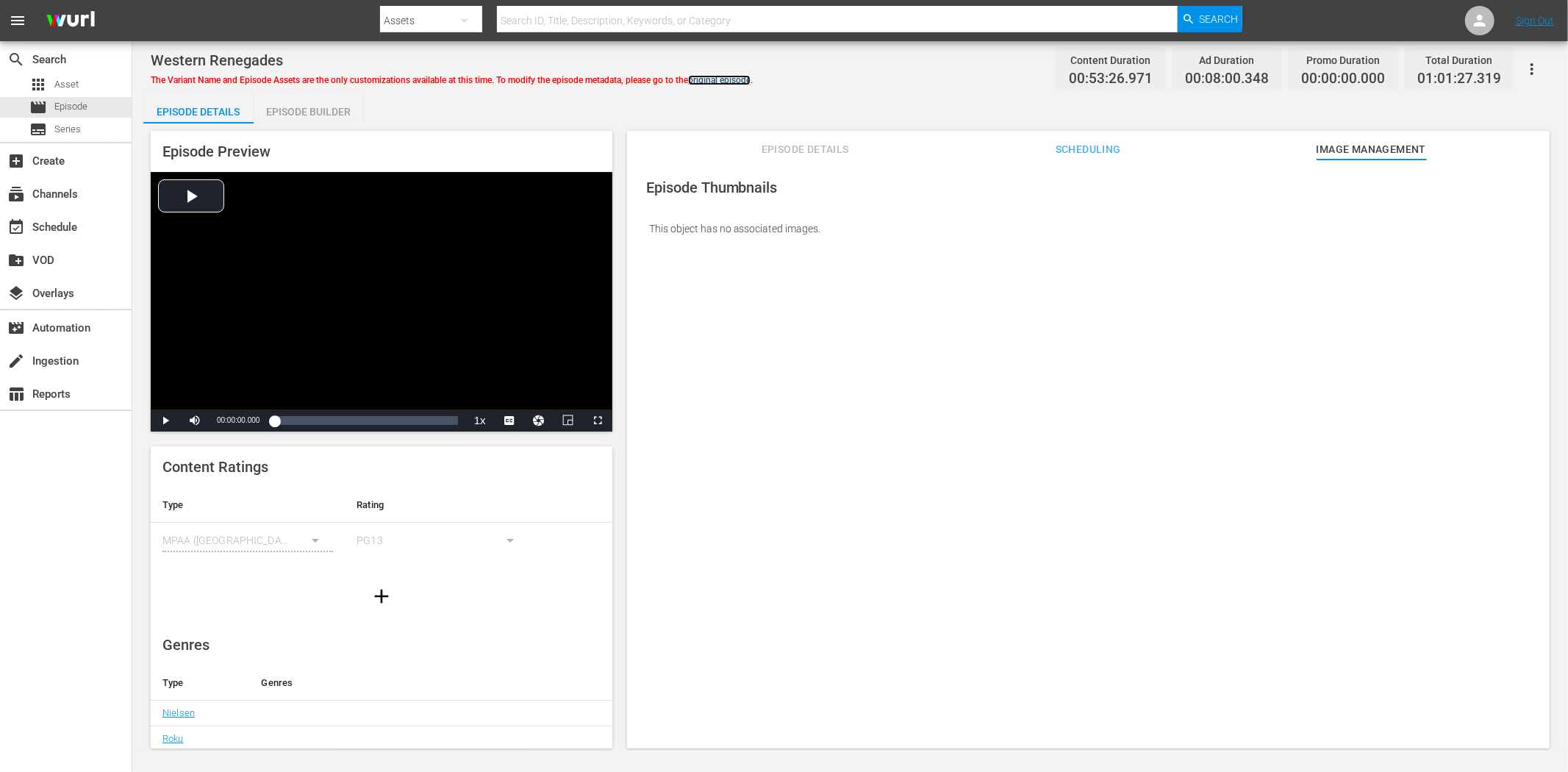
drag, startPoint x: 733, startPoint y: 75, endPoint x: 740, endPoint y: 71, distance: 8.1
click at [733, 75] on link "original episode" at bounding box center [719, 80] width 62 height 10
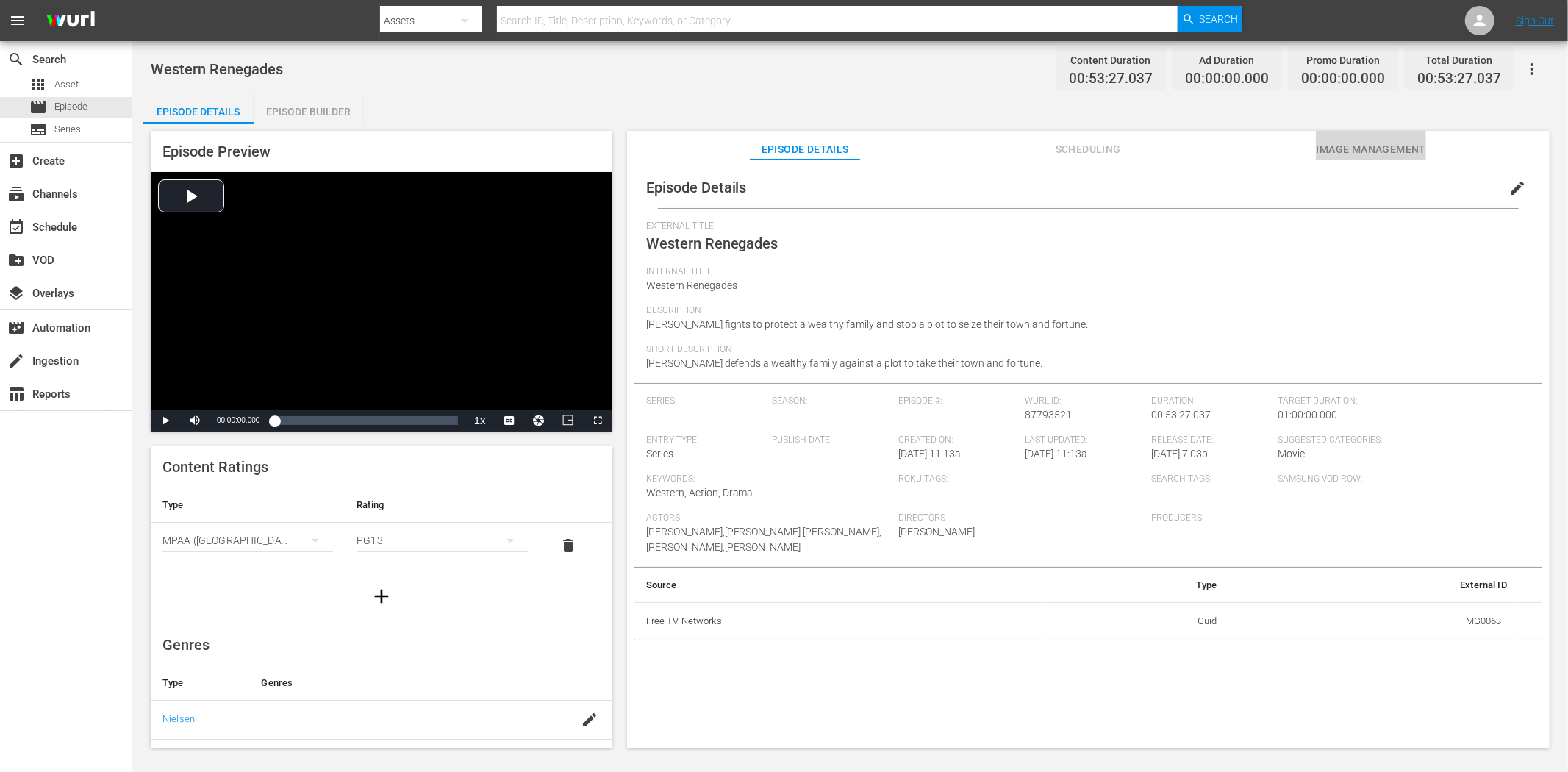
click at [1362, 133] on button "Image Management" at bounding box center [1370, 146] width 110 height 30
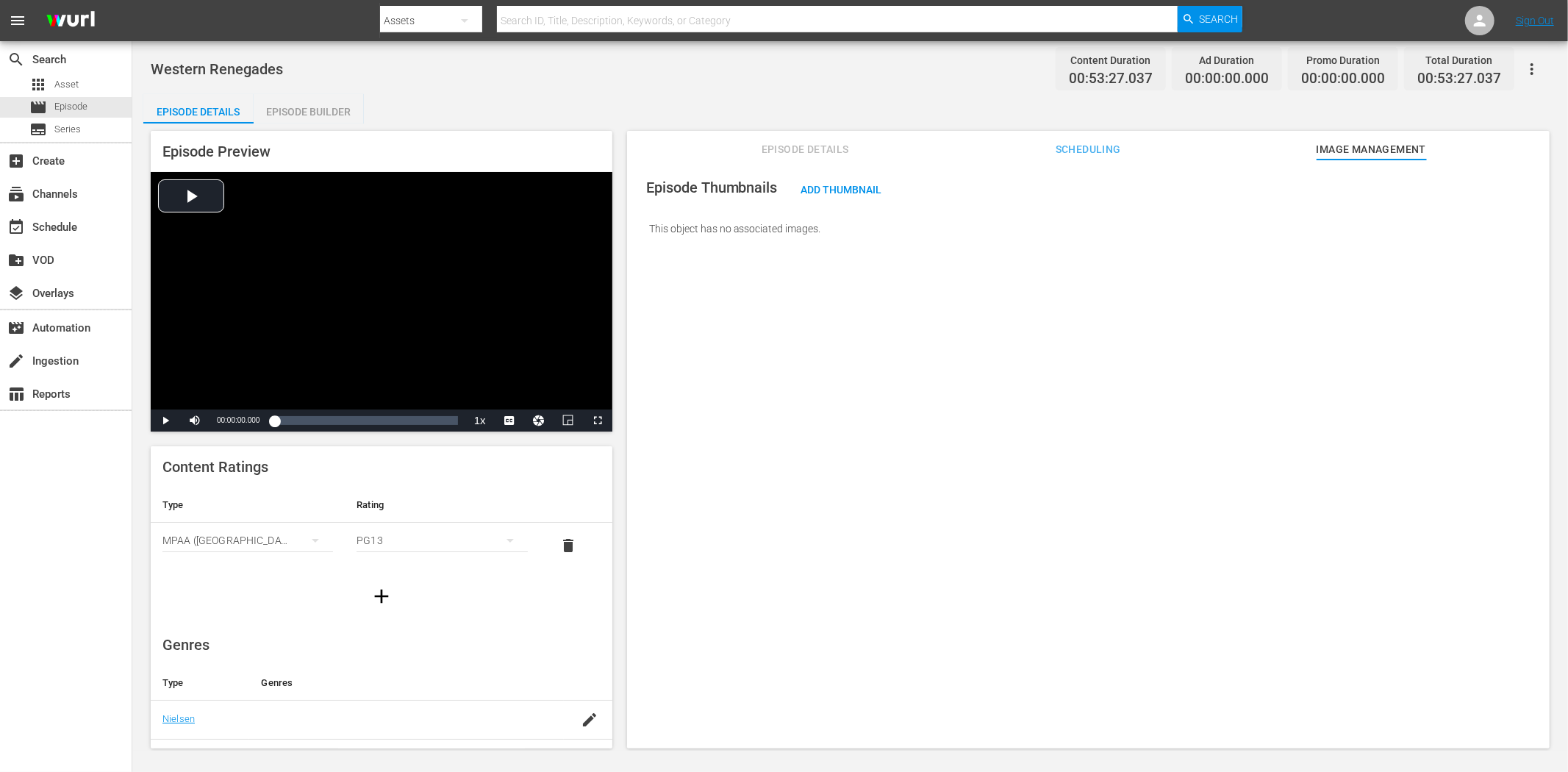
click at [1411, 60] on icon "button" at bounding box center [1532, 69] width 18 height 18
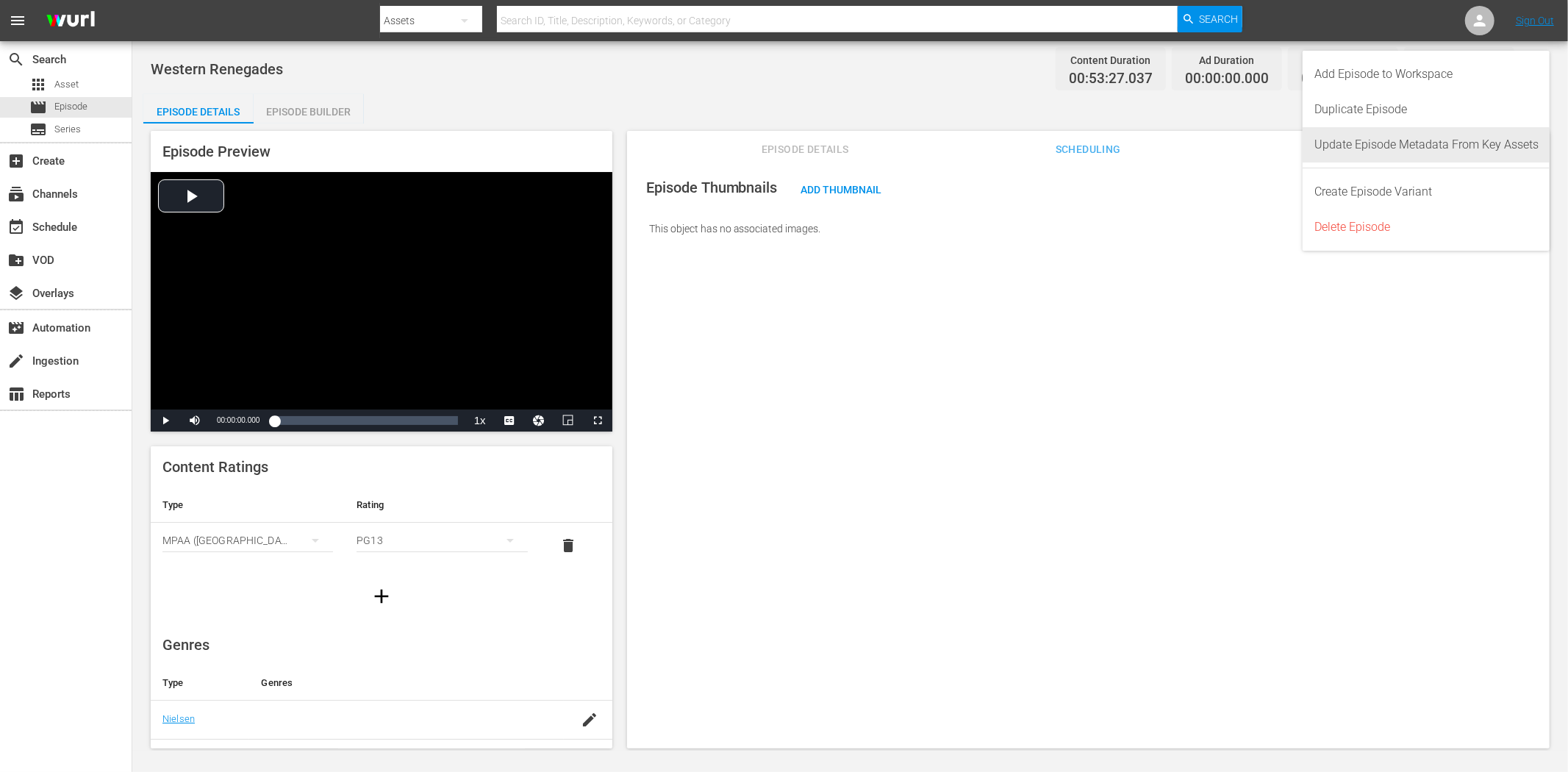
click at [1411, 140] on div "Update Episode Metadata From Key Assets" at bounding box center [1426, 144] width 224 height 35
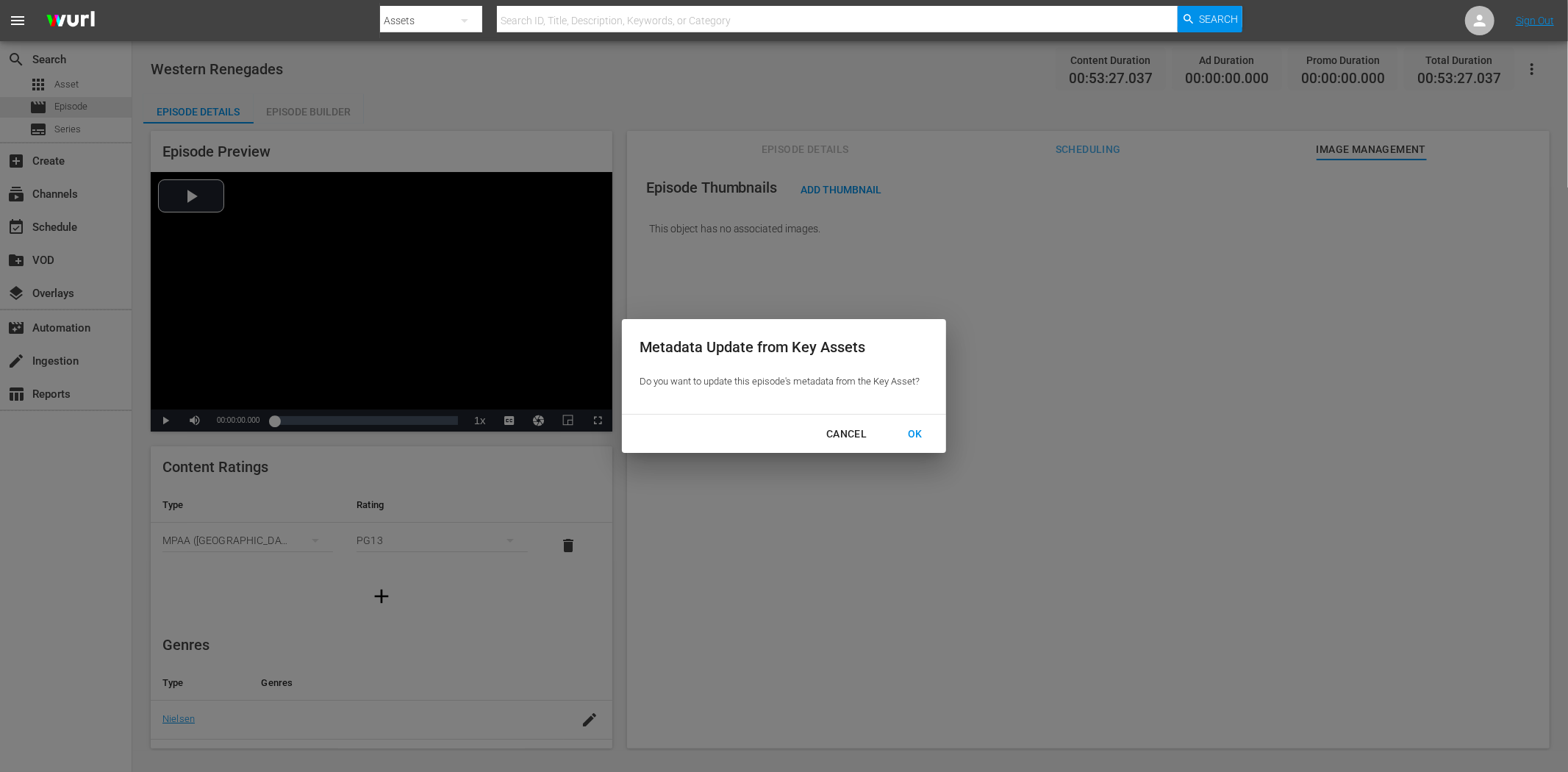
click at [921, 423] on button "OK" at bounding box center [914, 434] width 50 height 27
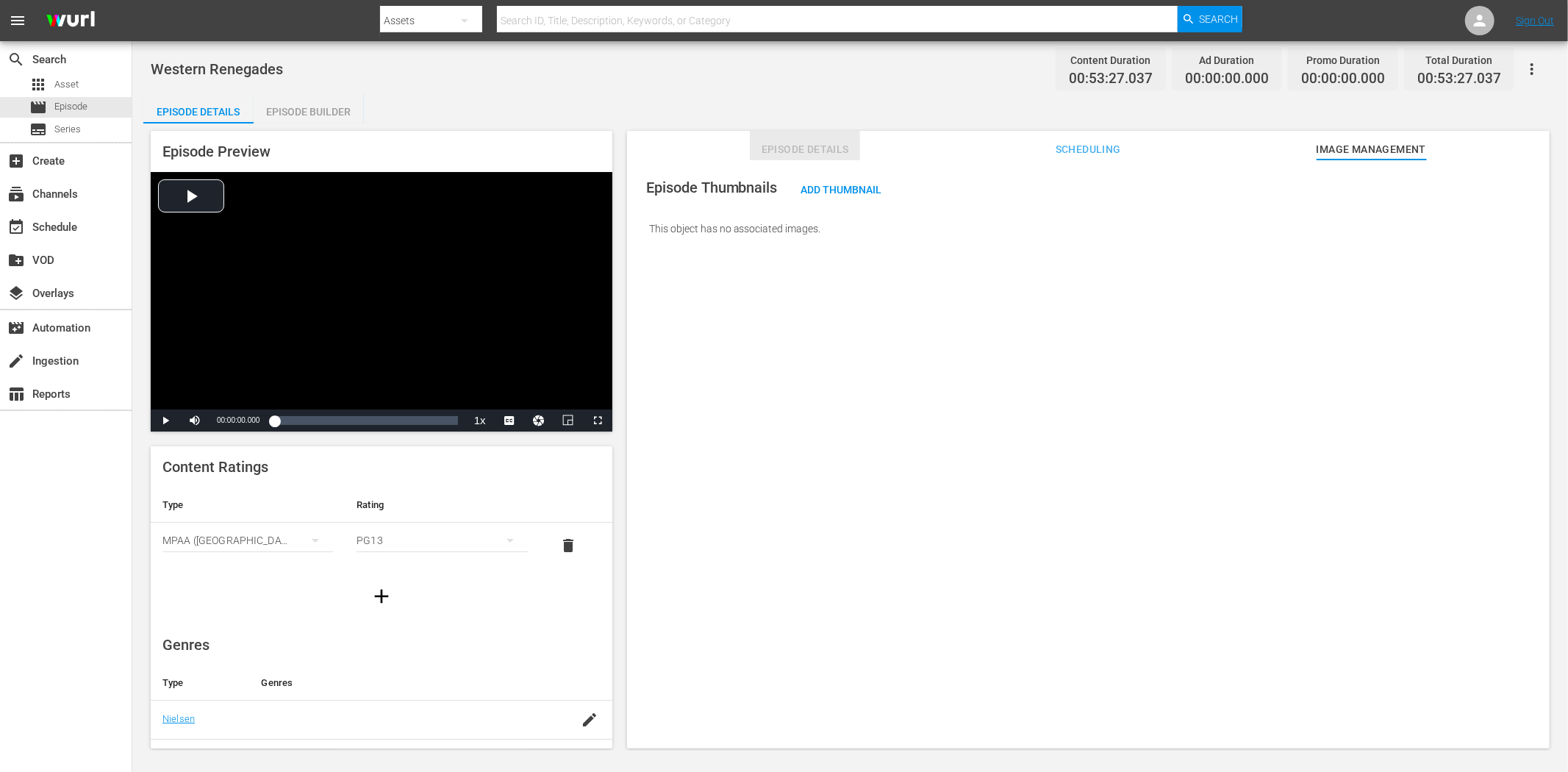
click at [820, 143] on span "Episode Details" at bounding box center [804, 149] width 110 height 19
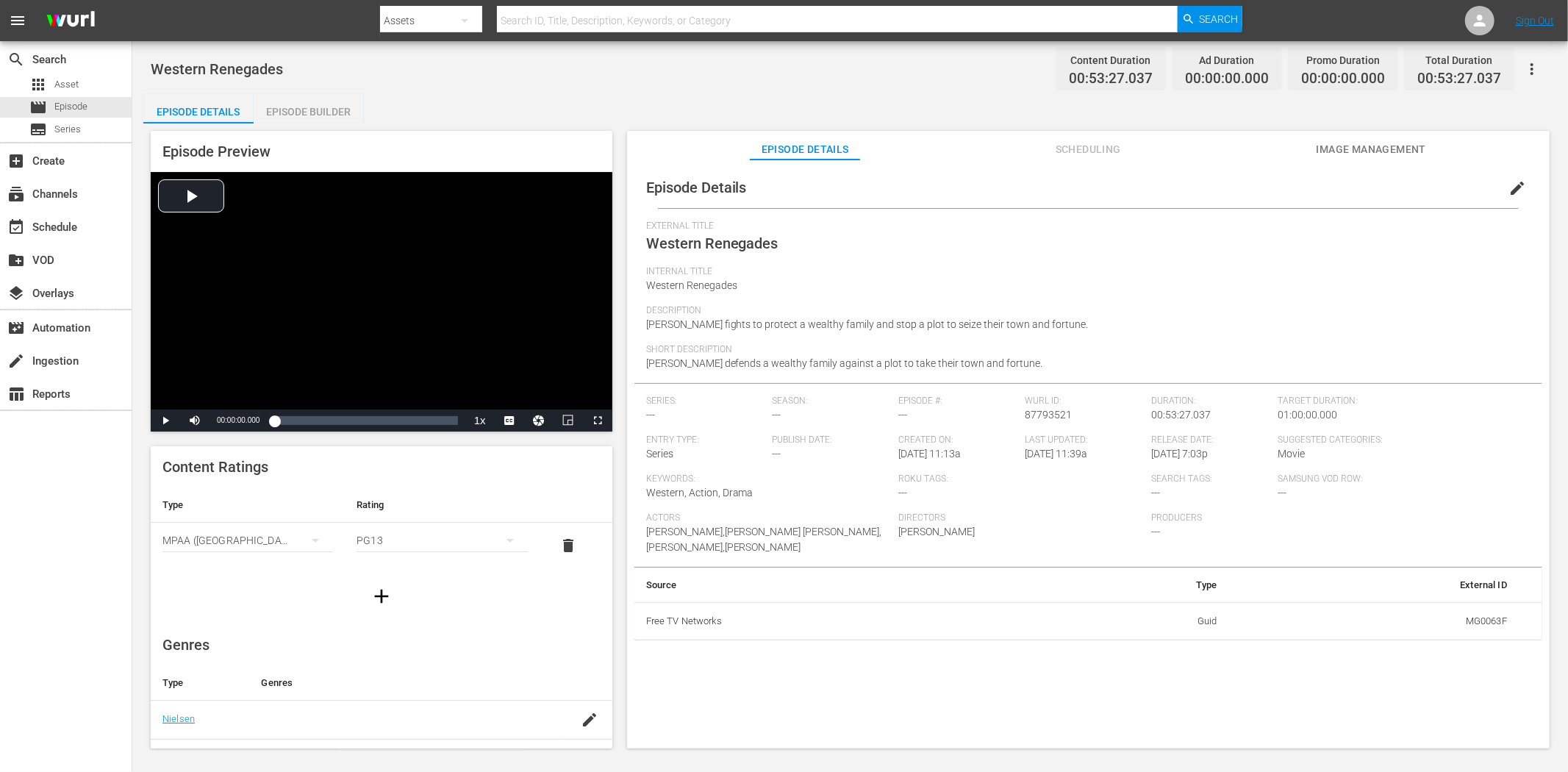
click at [1411, 181] on span "edit" at bounding box center [1517, 188] width 18 height 18
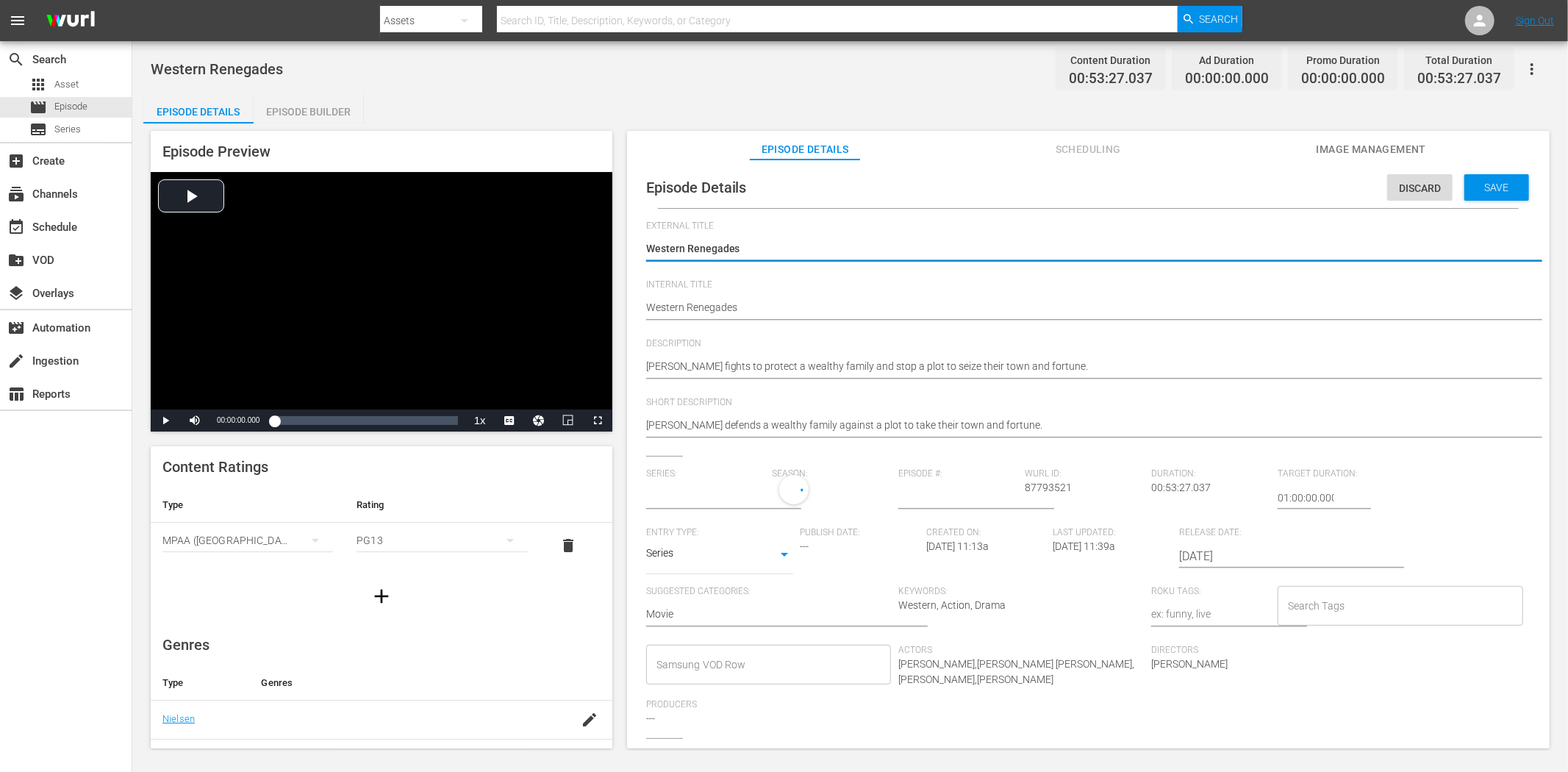
type input "No Series"
click at [781, 554] on body "menu Search By Assets Search ID, Title, Description, Keywords, or Category Sear…" at bounding box center [784, 386] width 1568 height 772
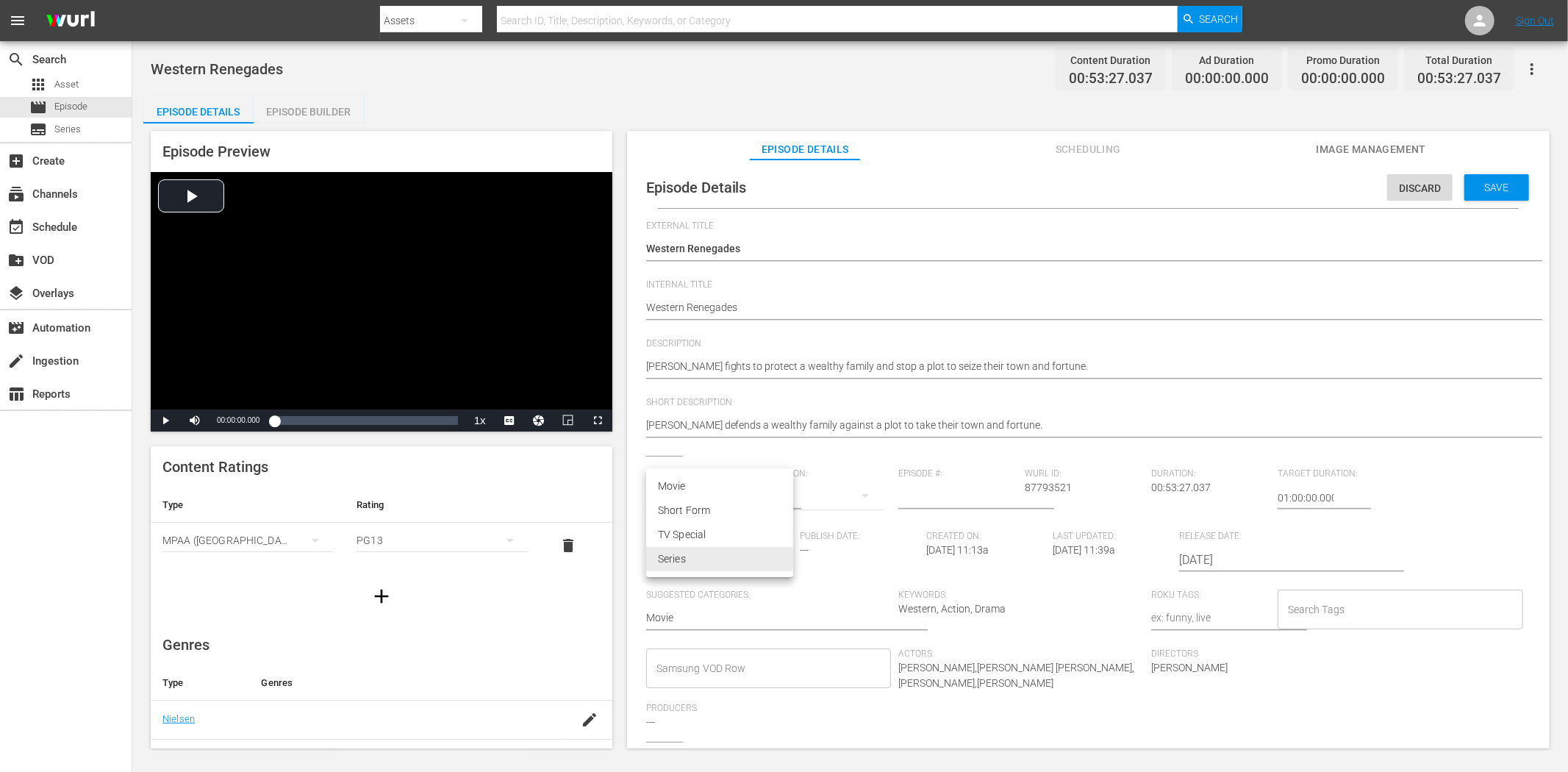
click at [734, 476] on li "Movie" at bounding box center [720, 486] width 147 height 25
type input "MOVIE"
click at [1411, 182] on span "Save" at bounding box center [1497, 187] width 48 height 12
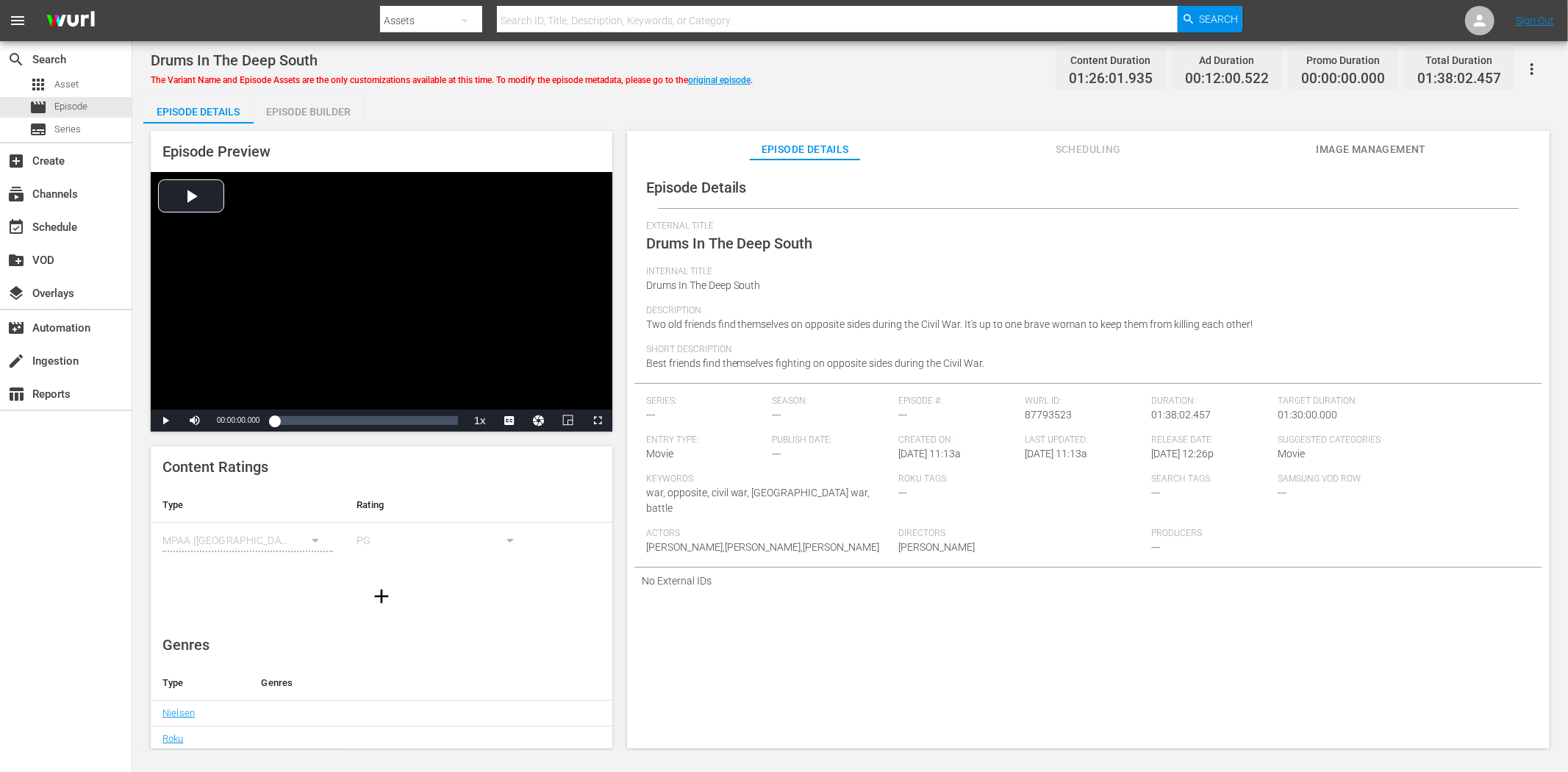
click at [1374, 143] on span "Image Management" at bounding box center [1370, 149] width 110 height 19
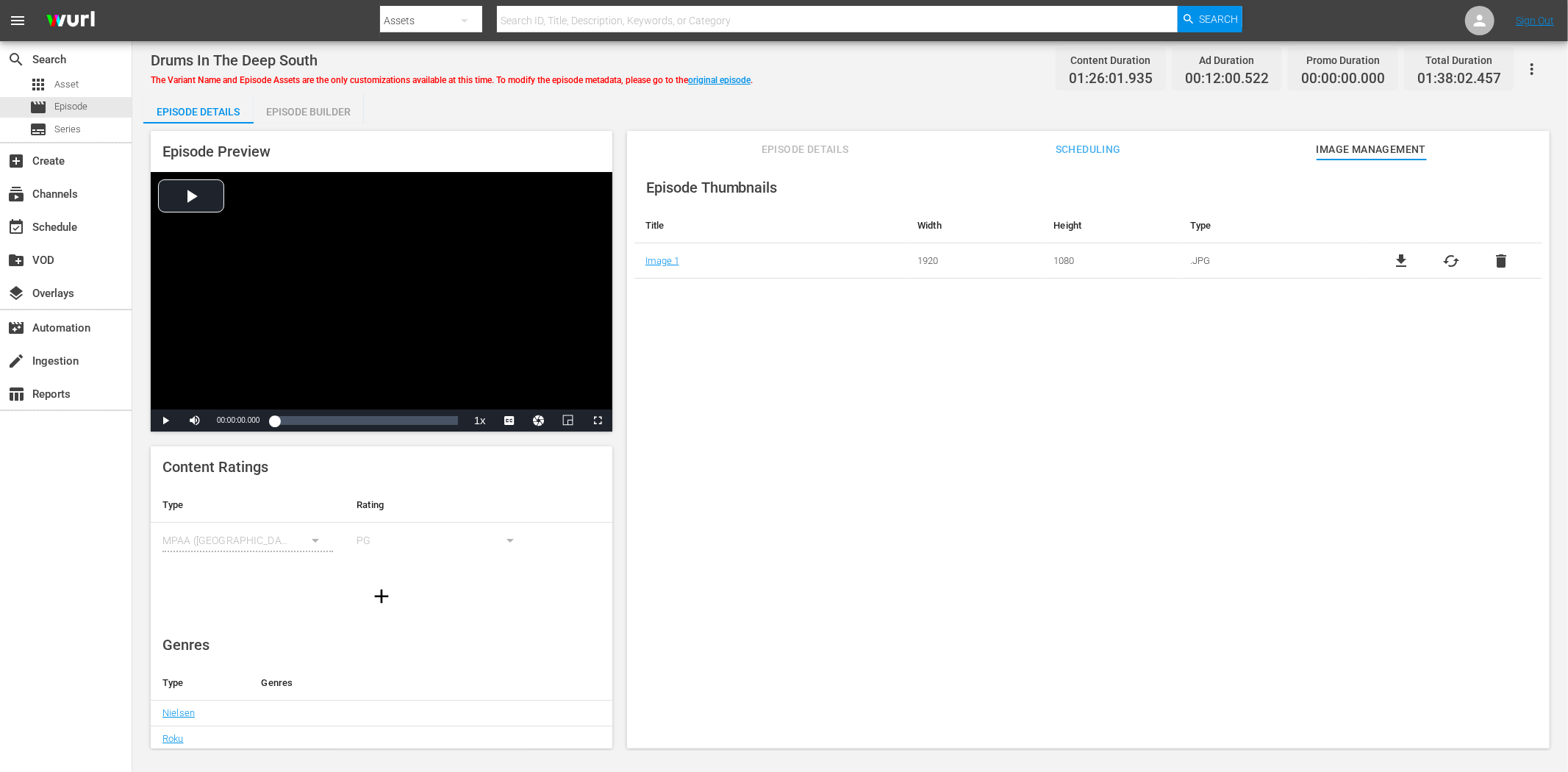
click at [839, 144] on span "Episode Details" at bounding box center [804, 149] width 110 height 19
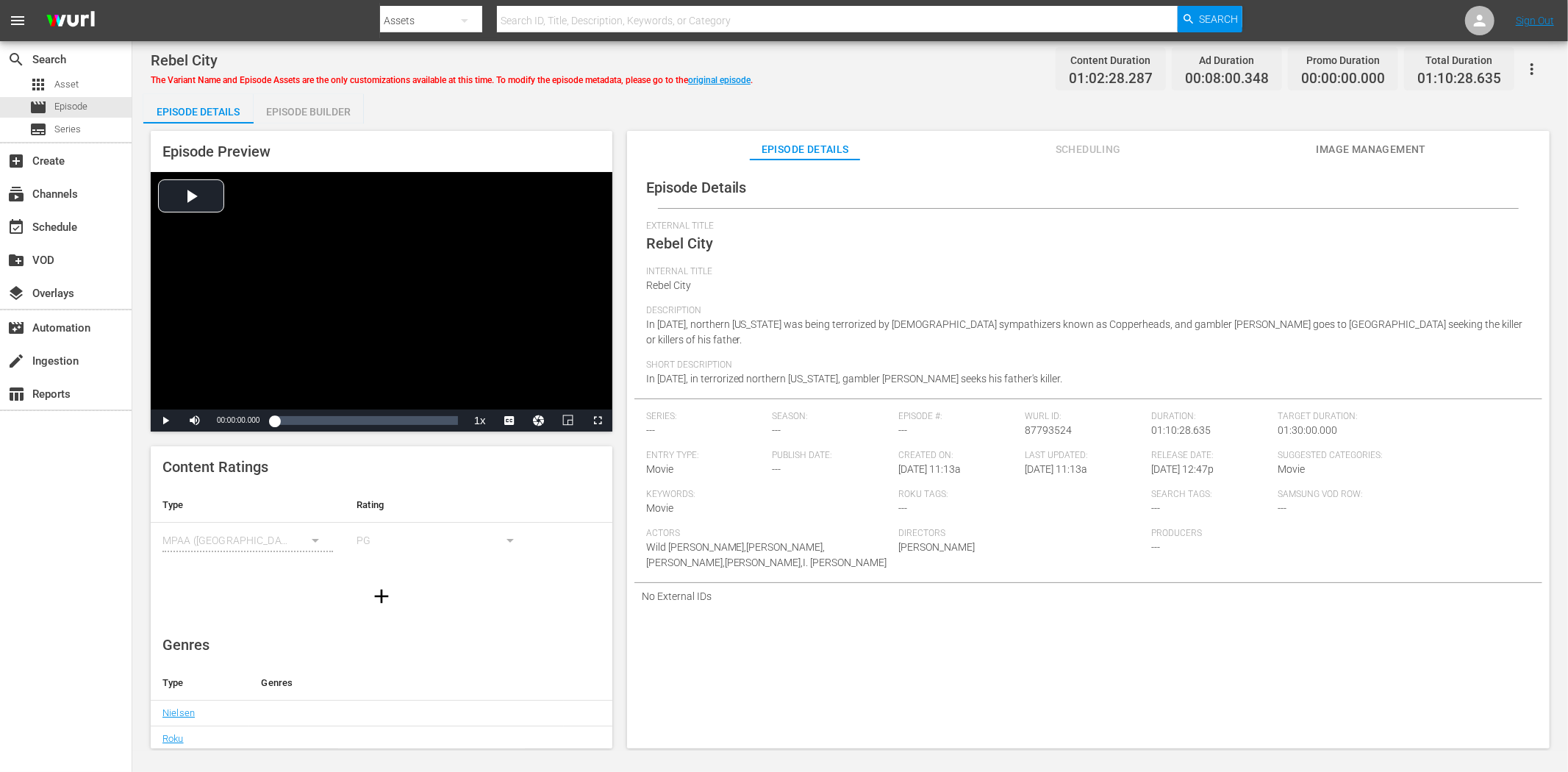
click at [1399, 146] on span "Image Management" at bounding box center [1370, 149] width 110 height 19
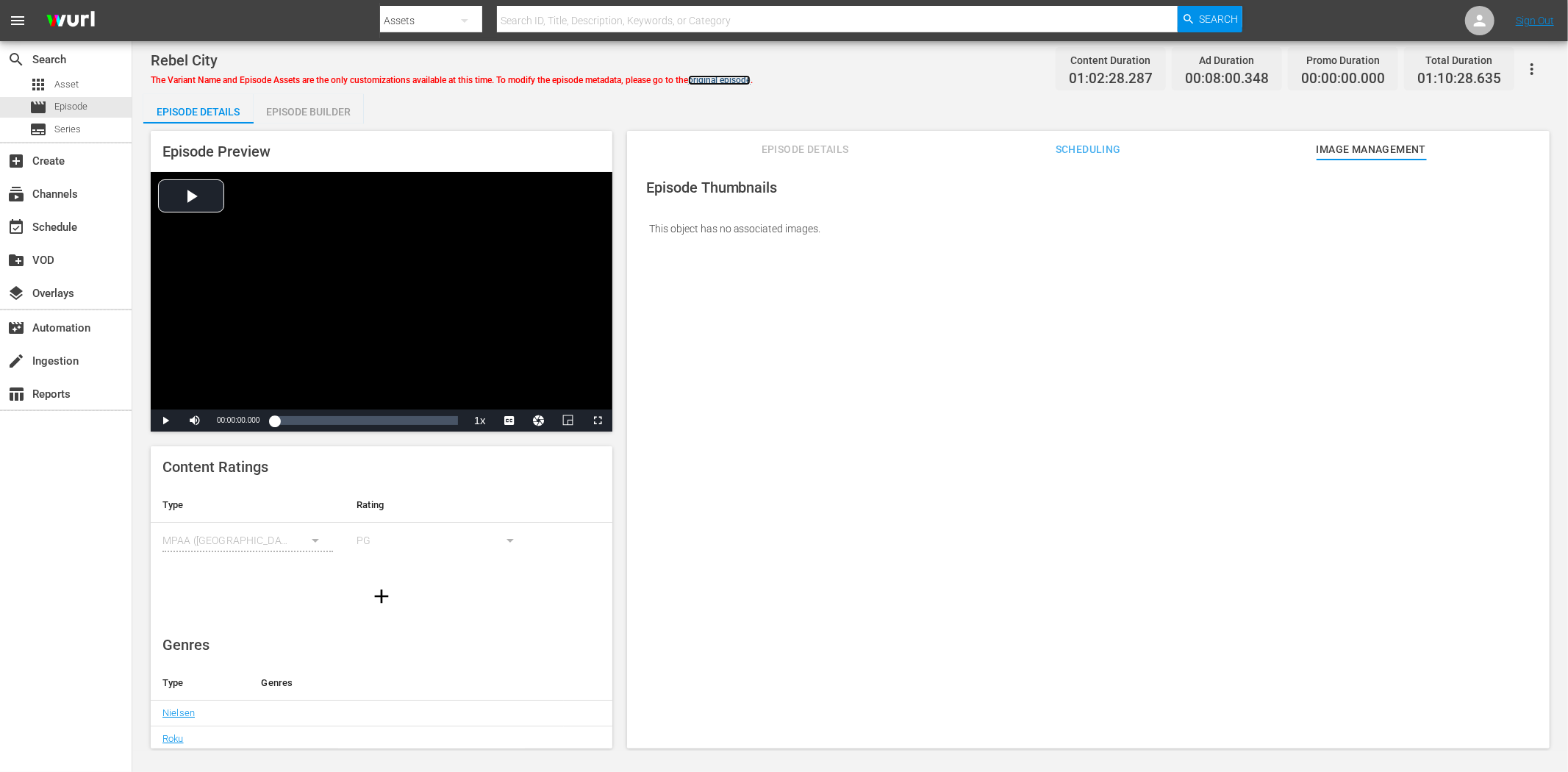
drag, startPoint x: 738, startPoint y: 76, endPoint x: 809, endPoint y: 74, distance: 71.0
click at [738, 76] on link "original episode" at bounding box center [719, 80] width 62 height 10
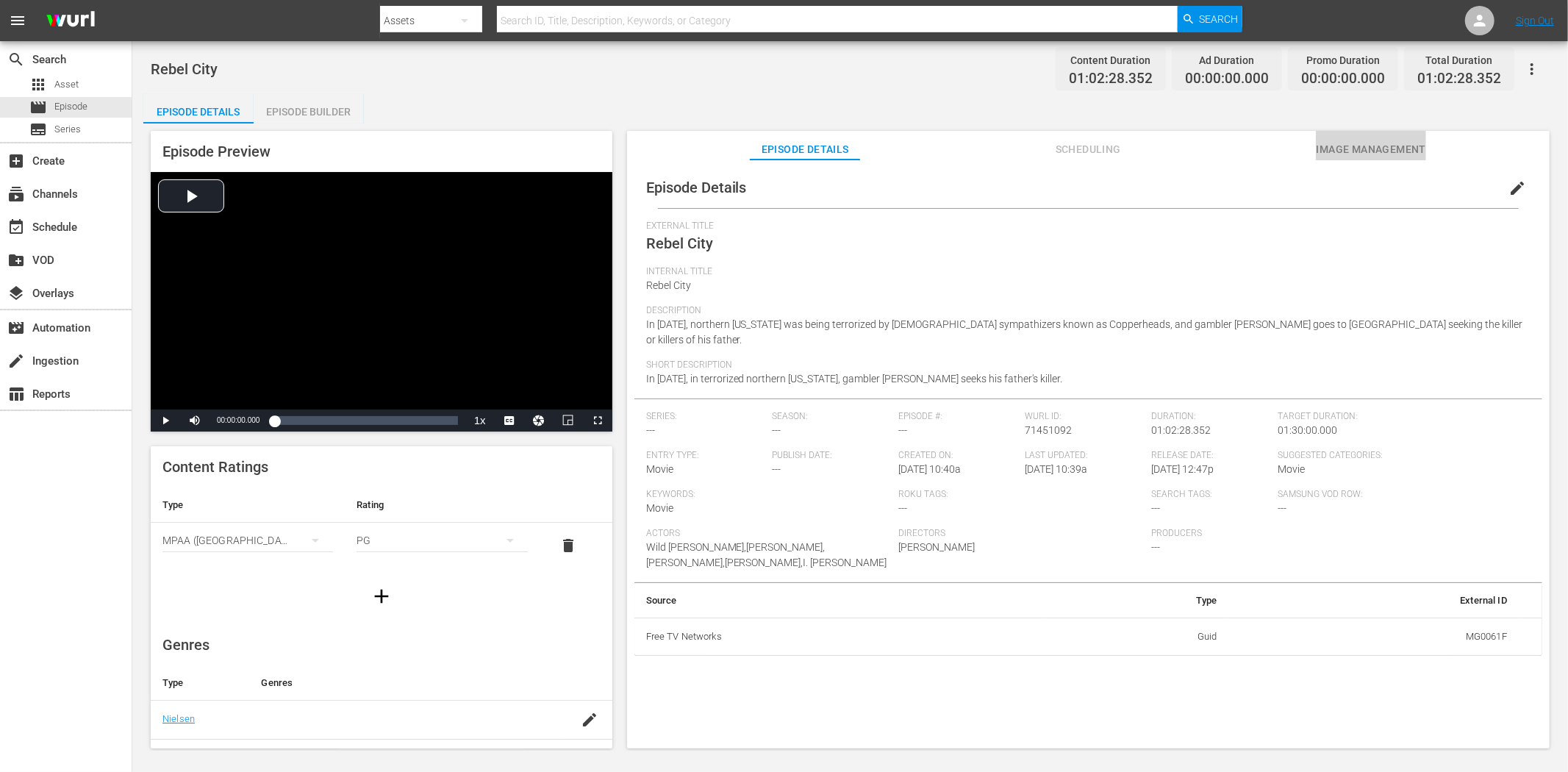
click at [1395, 143] on span "Image Management" at bounding box center [1370, 149] width 110 height 19
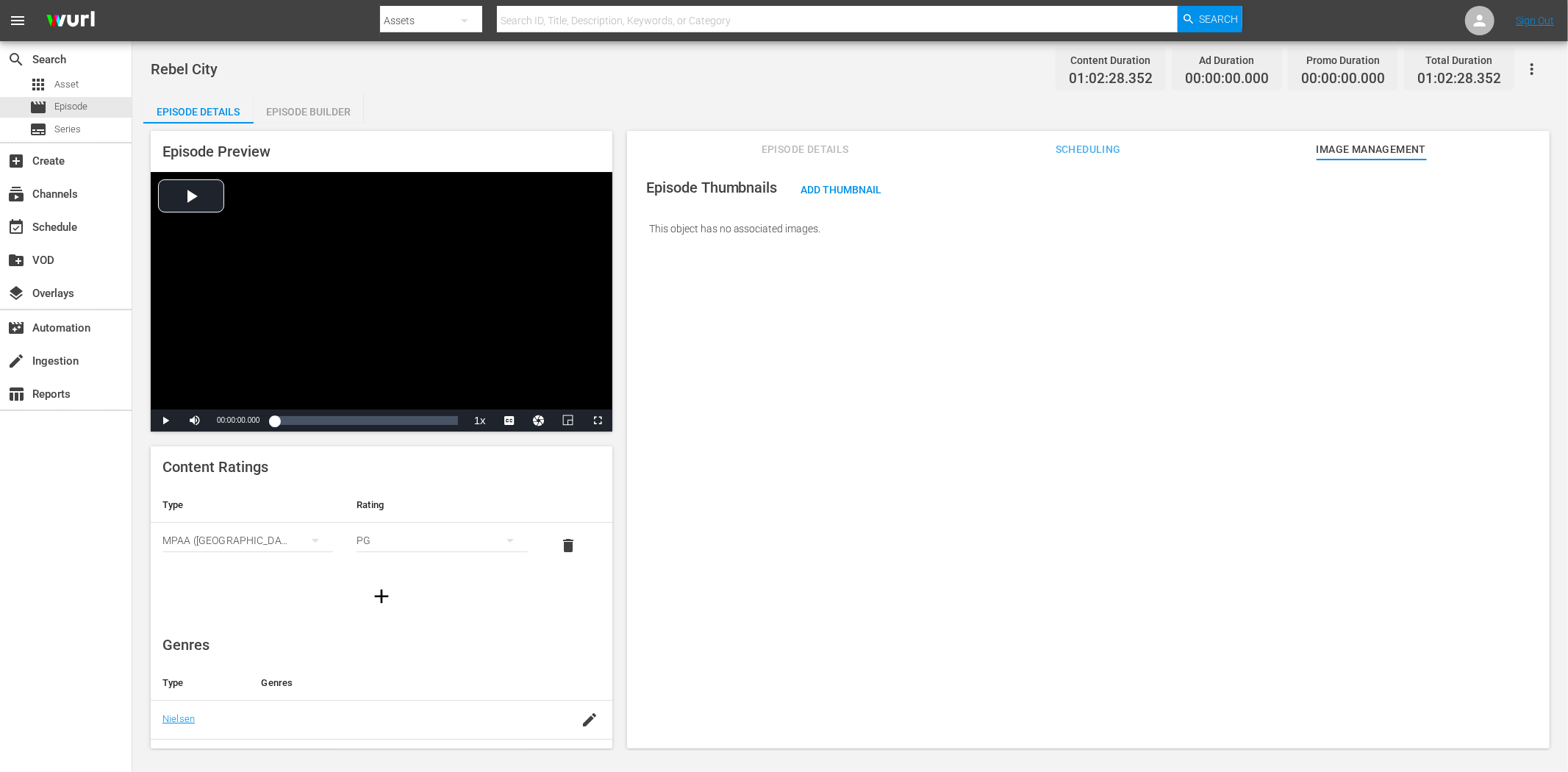
click at [1411, 68] on icon "button" at bounding box center [1532, 69] width 18 height 18
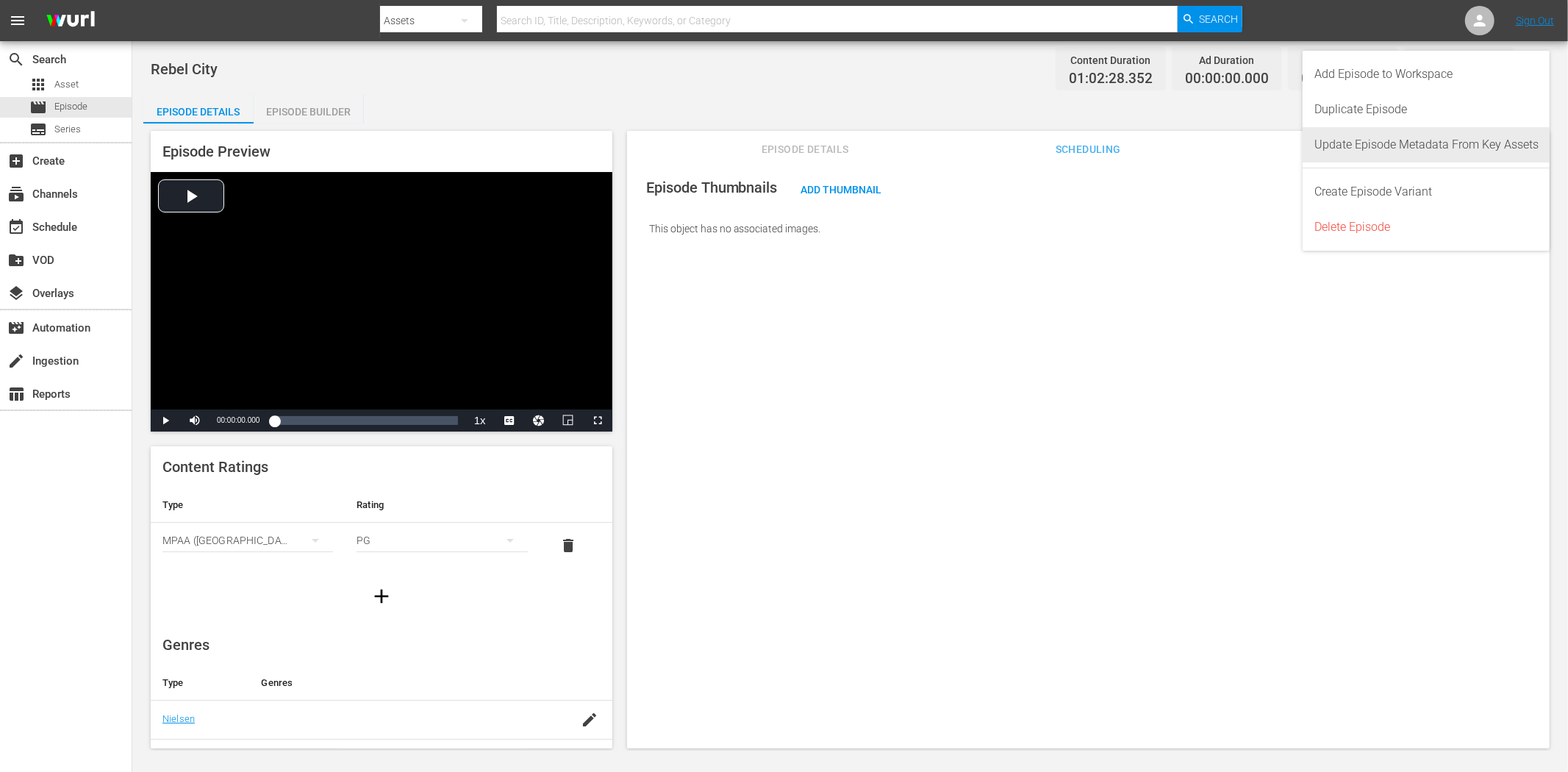
click at [1394, 152] on div "Update Episode Metadata From Key Assets" at bounding box center [1426, 144] width 224 height 35
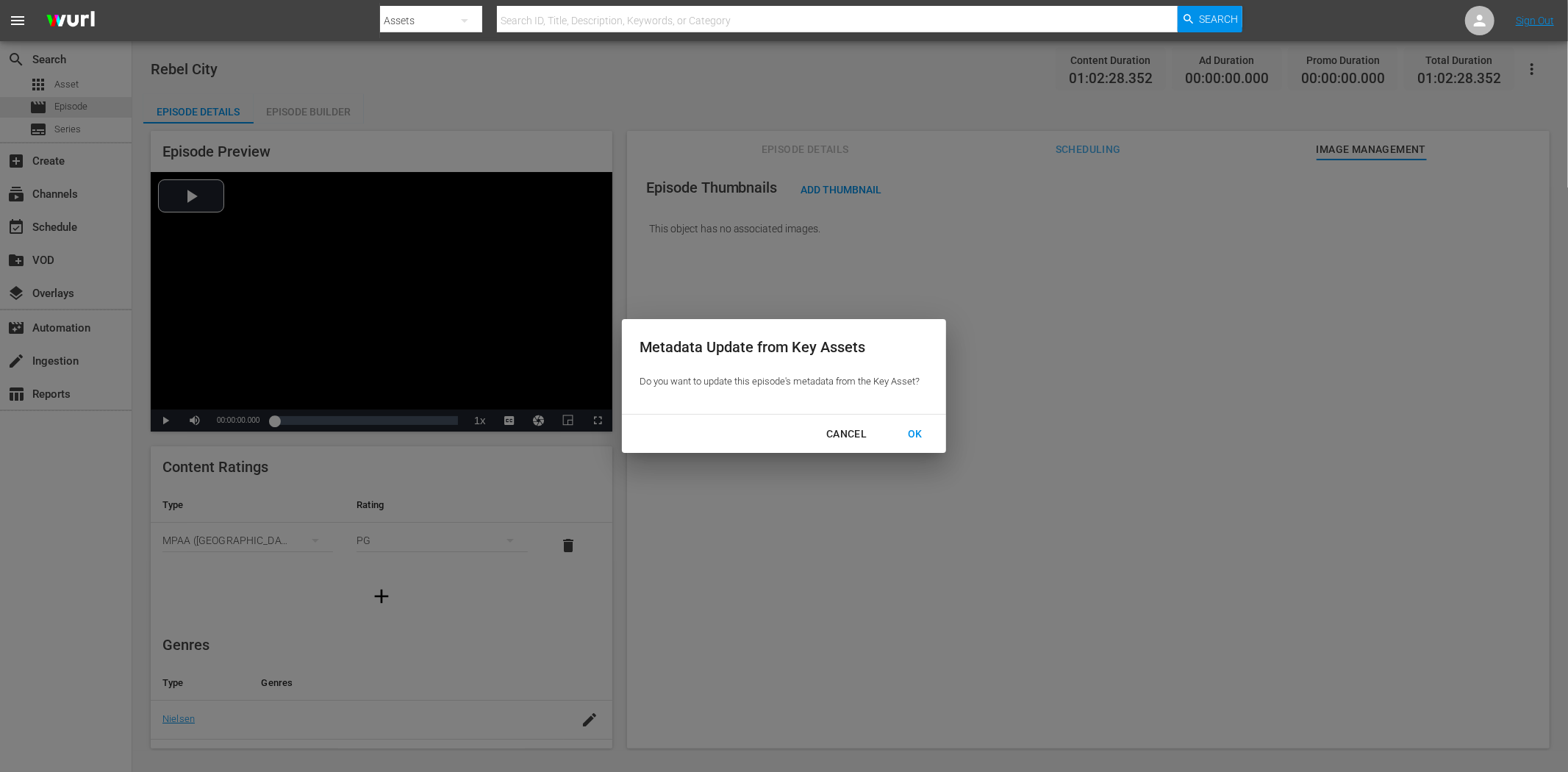
click at [926, 435] on div "OK" at bounding box center [914, 434] width 38 height 19
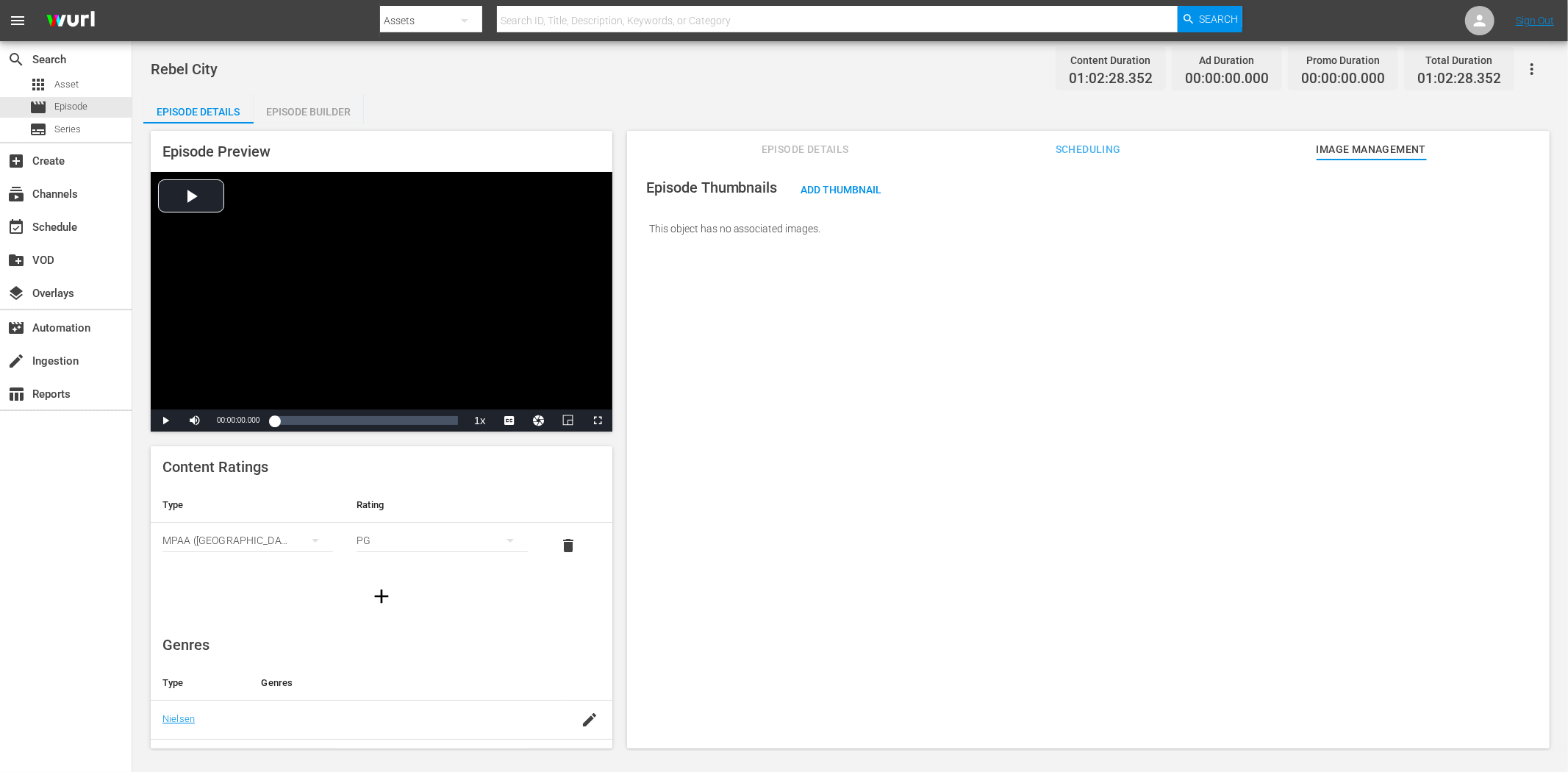
click at [827, 149] on span "Episode Details" at bounding box center [804, 149] width 110 height 19
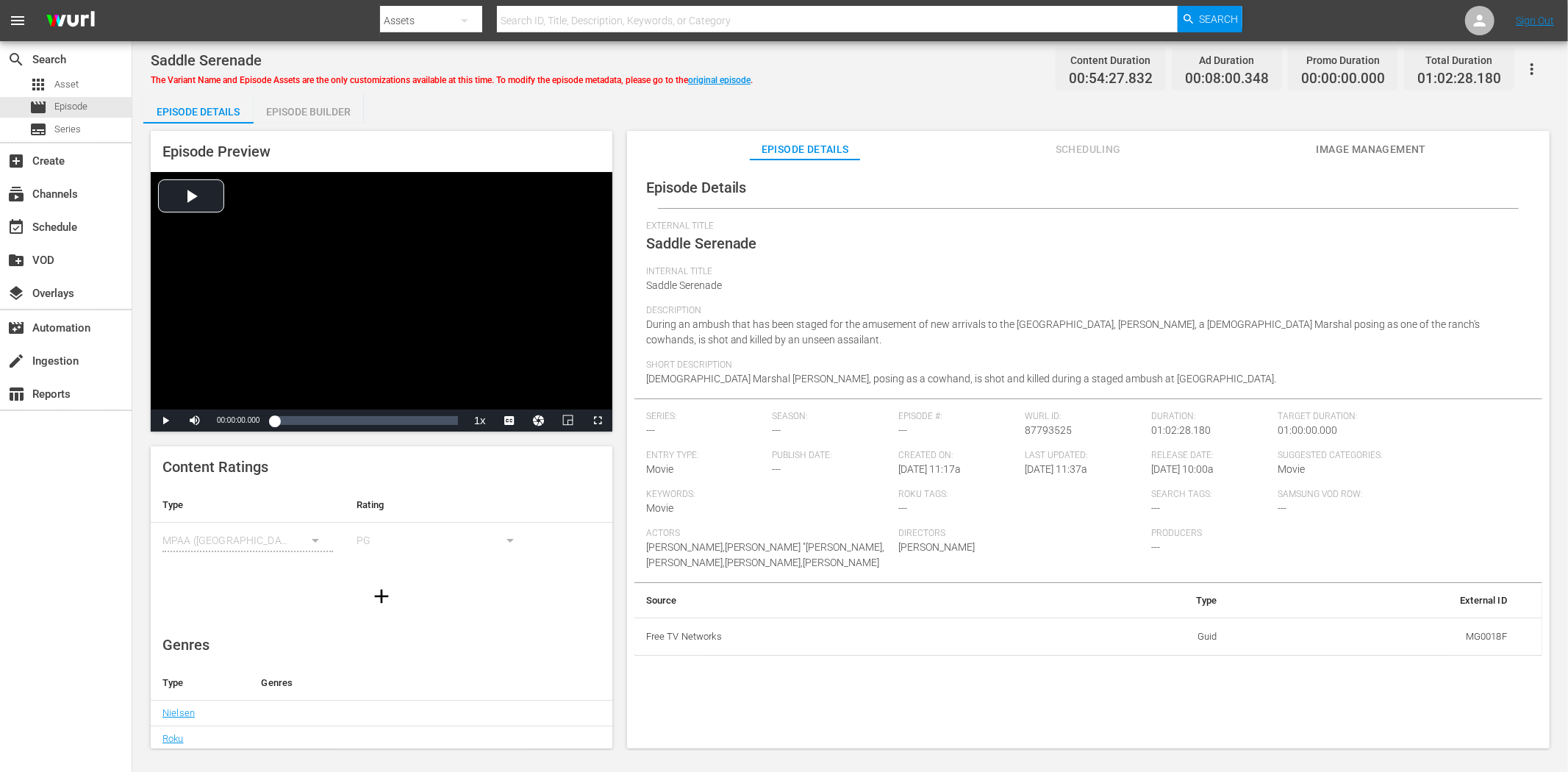
click at [1364, 150] on span "Image Management" at bounding box center [1370, 149] width 110 height 19
click at [1408, 140] on span "Image Management" at bounding box center [1370, 149] width 110 height 19
click at [1326, 143] on span "Image Management" at bounding box center [1370, 149] width 110 height 19
click at [1411, 143] on span "Image Management" at bounding box center [1370, 149] width 110 height 19
click at [1345, 143] on span "Image Management" at bounding box center [1370, 149] width 110 height 19
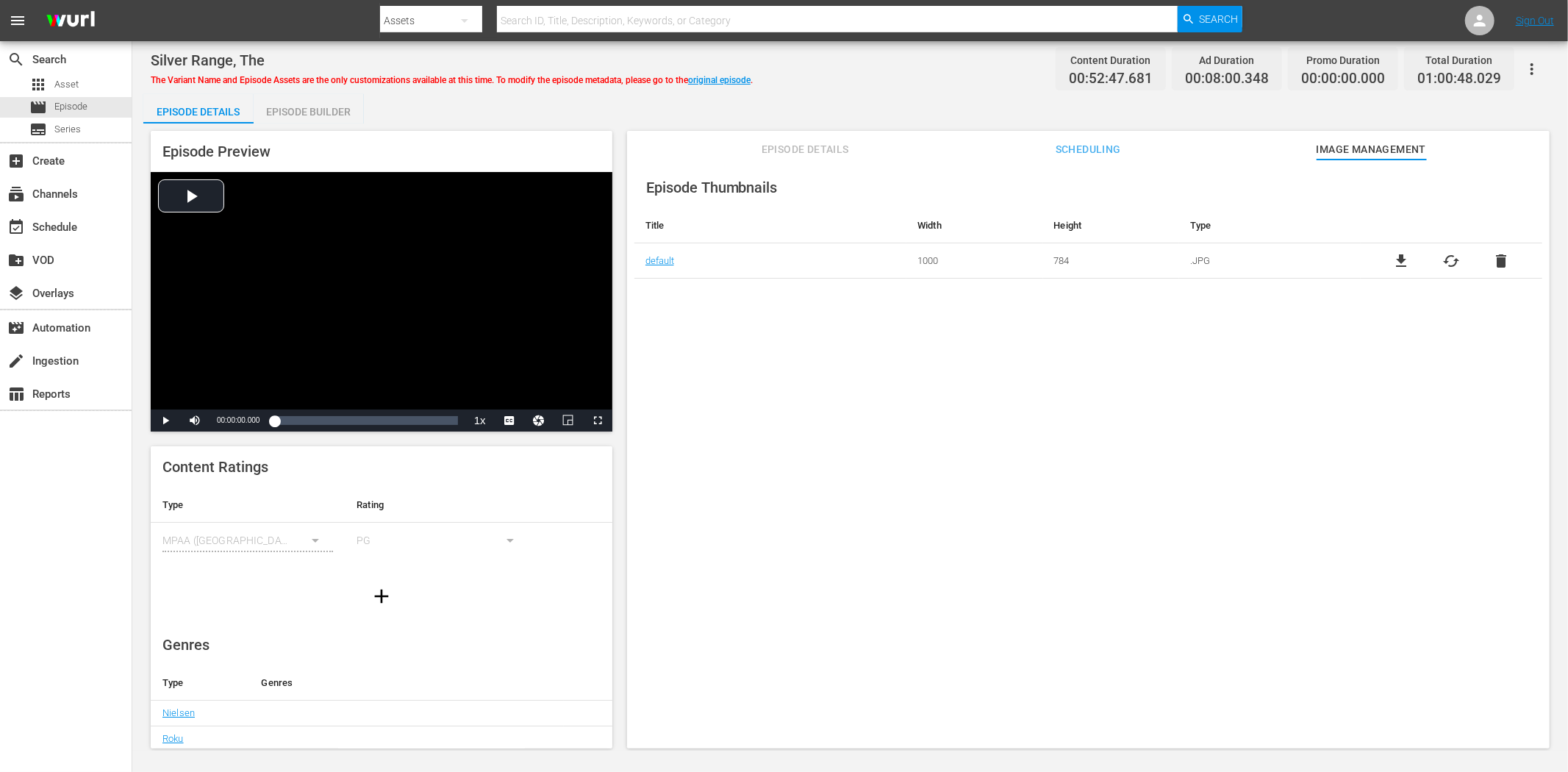
click at [808, 149] on span "Episode Details" at bounding box center [804, 149] width 110 height 19
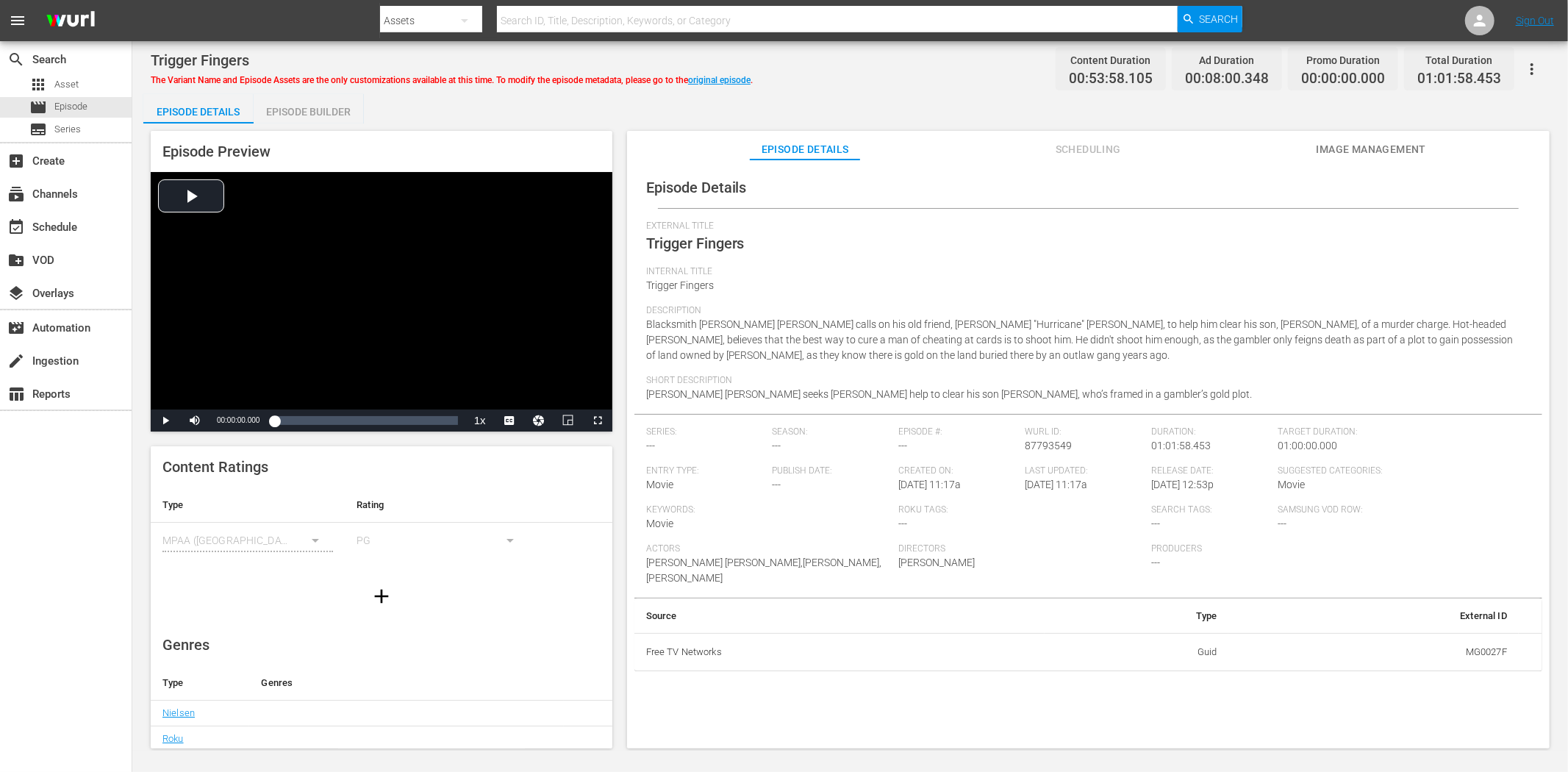
click at [1350, 152] on span "Image Management" at bounding box center [1370, 149] width 110 height 19
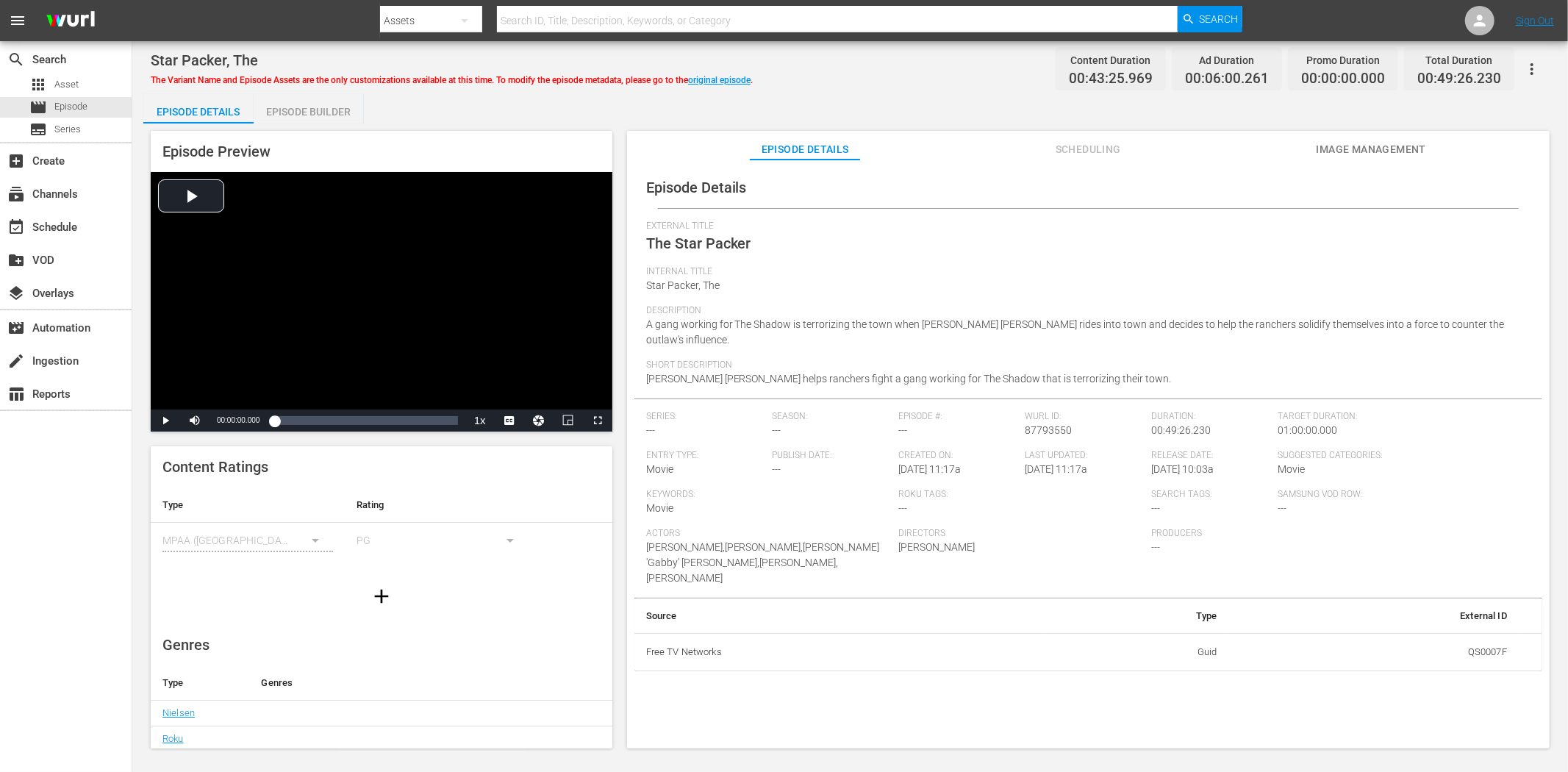
click at [1370, 133] on button "Image Management" at bounding box center [1370, 146] width 110 height 30
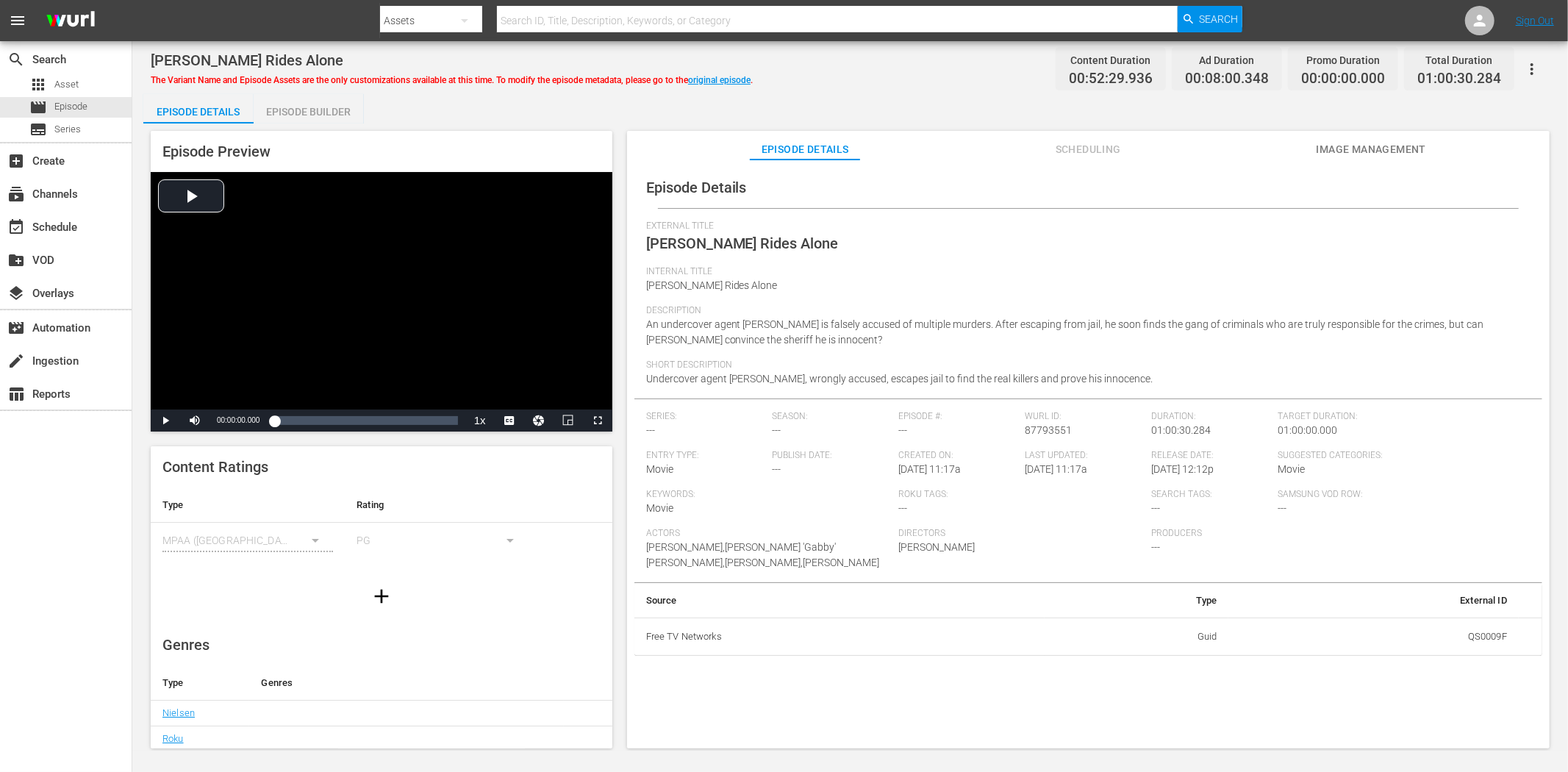
click at [1411, 143] on span "Image Management" at bounding box center [1370, 149] width 110 height 19
click at [1341, 142] on span "Image Management" at bounding box center [1370, 149] width 110 height 19
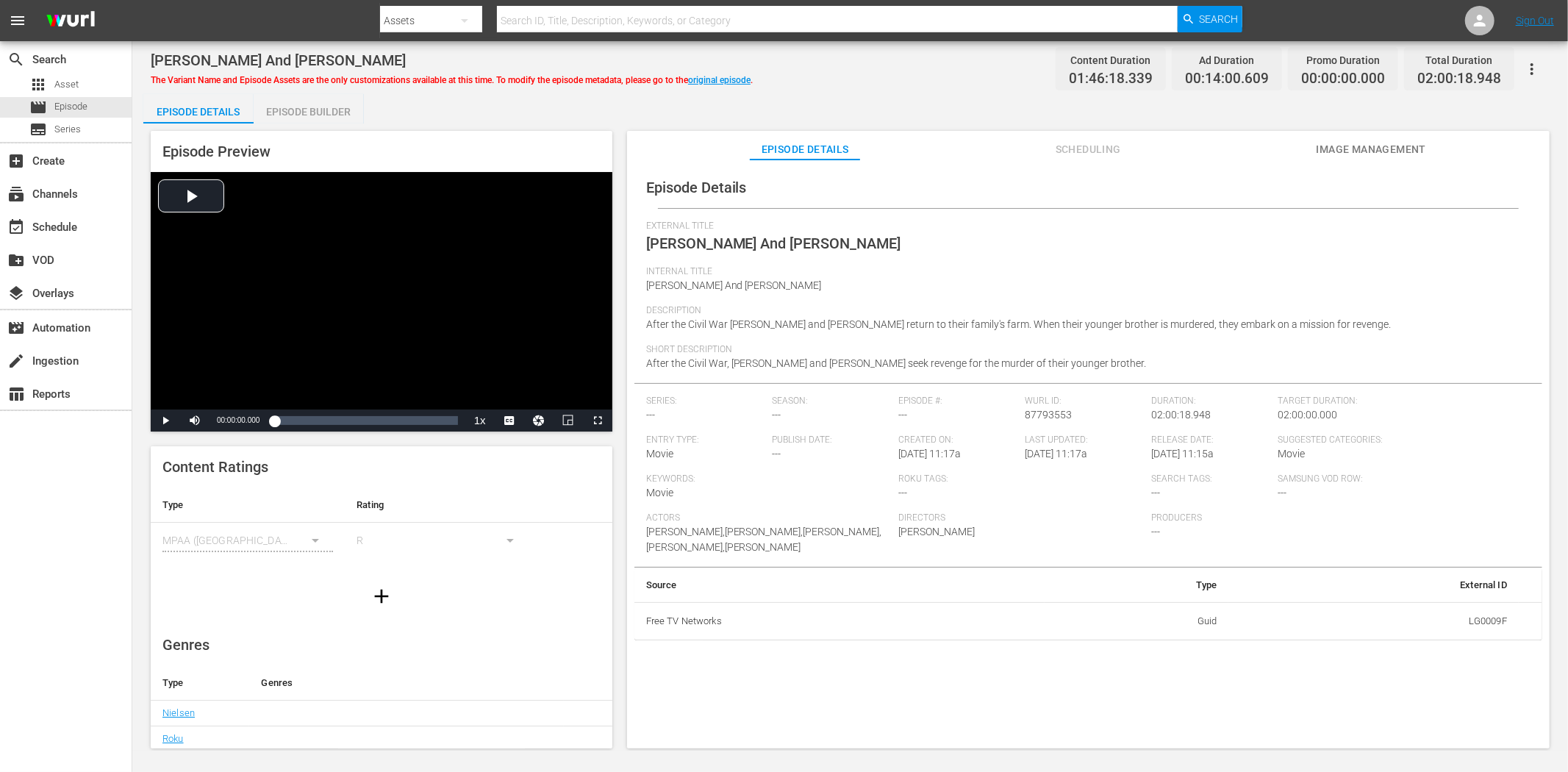
click at [1360, 143] on span "Image Management" at bounding box center [1370, 149] width 110 height 19
click at [1387, 147] on span "Image Management" at bounding box center [1370, 149] width 110 height 19
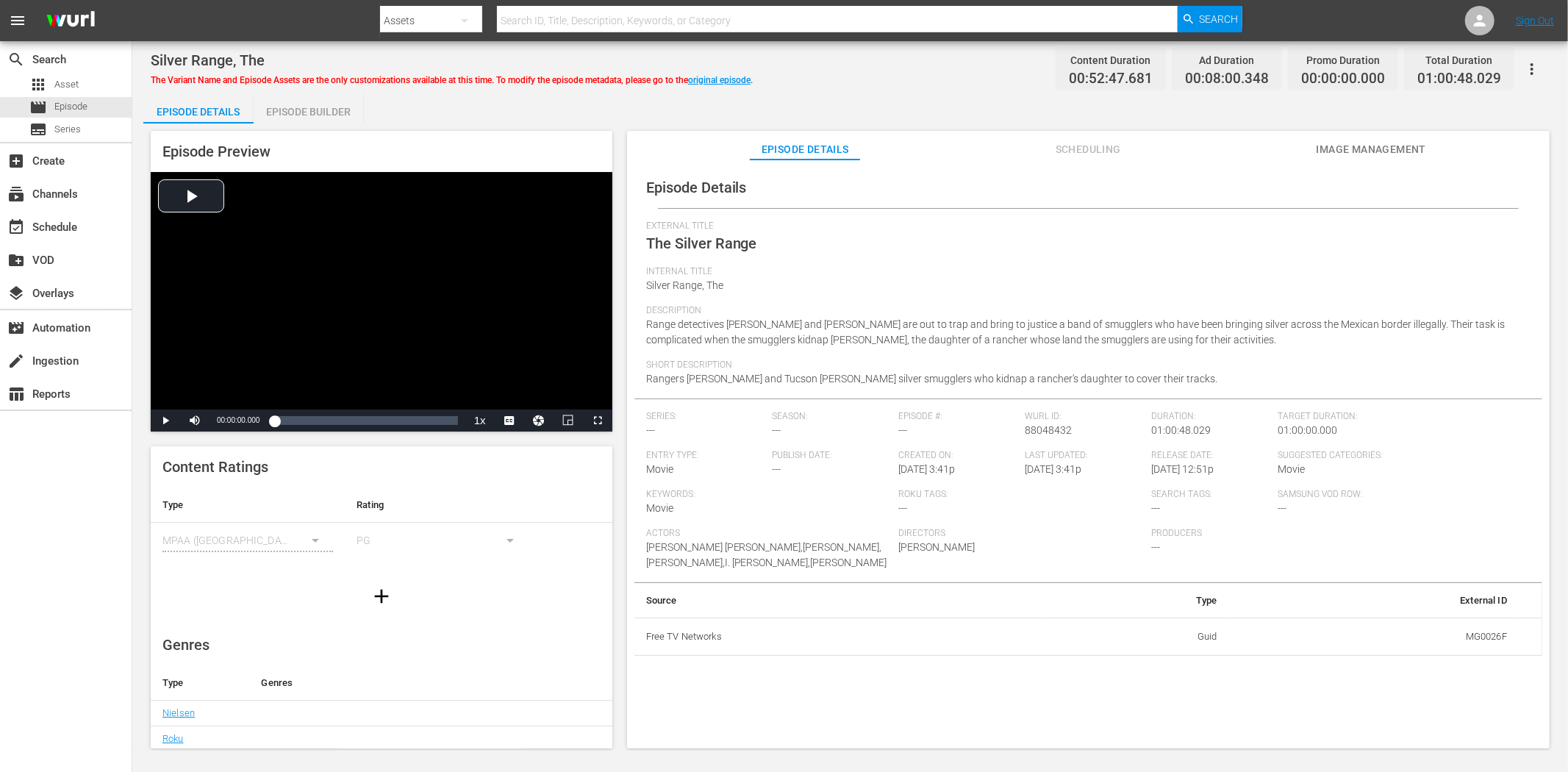
click at [1321, 137] on button "Image Management" at bounding box center [1370, 146] width 110 height 30
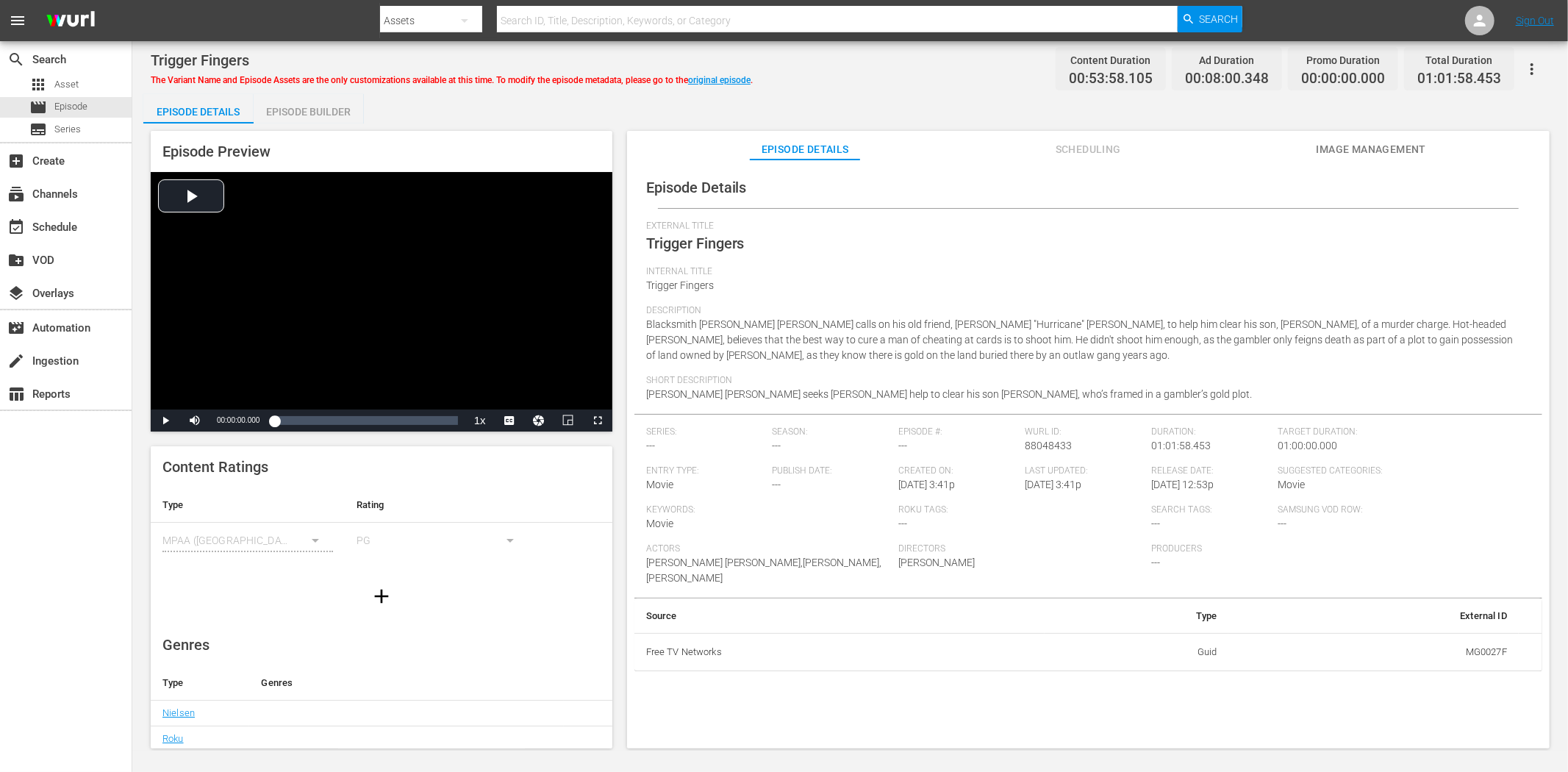
click at [1387, 134] on button "Image Management" at bounding box center [1370, 146] width 110 height 30
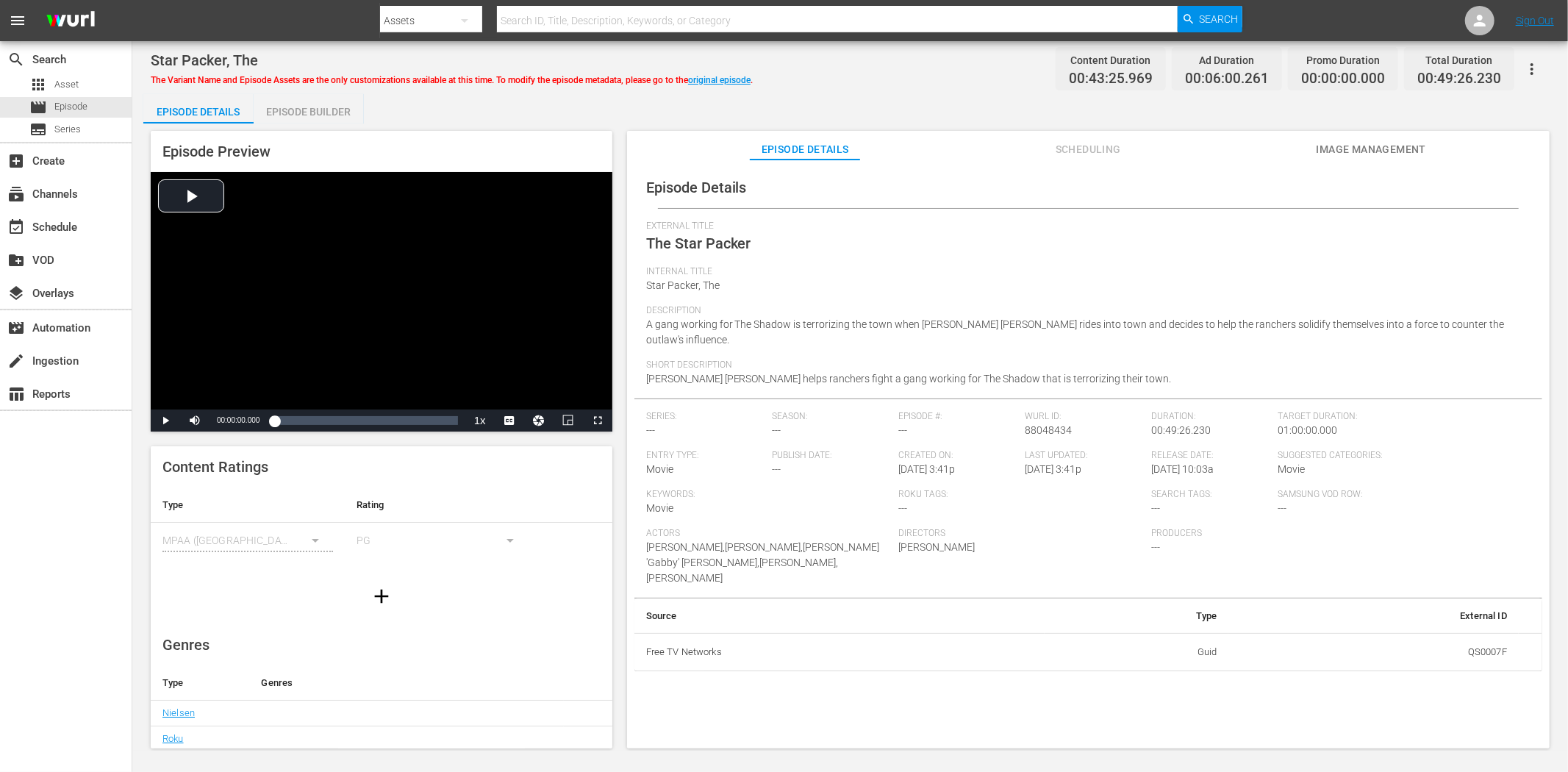
click at [1336, 141] on span "Image Management" at bounding box center [1370, 149] width 110 height 19
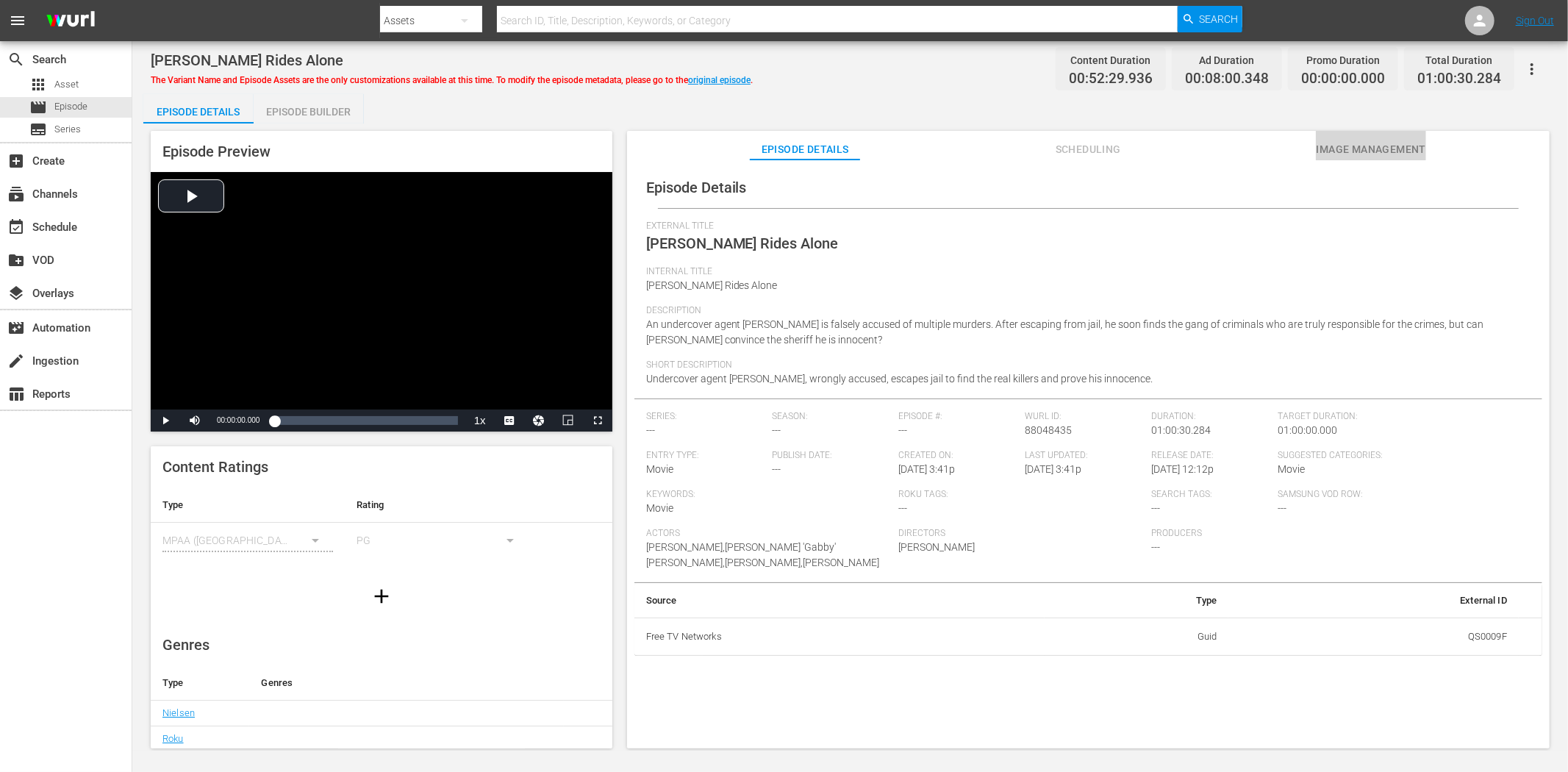
click at [1391, 148] on span "Image Management" at bounding box center [1370, 149] width 110 height 19
click at [1395, 142] on span "Image Management" at bounding box center [1370, 149] width 110 height 19
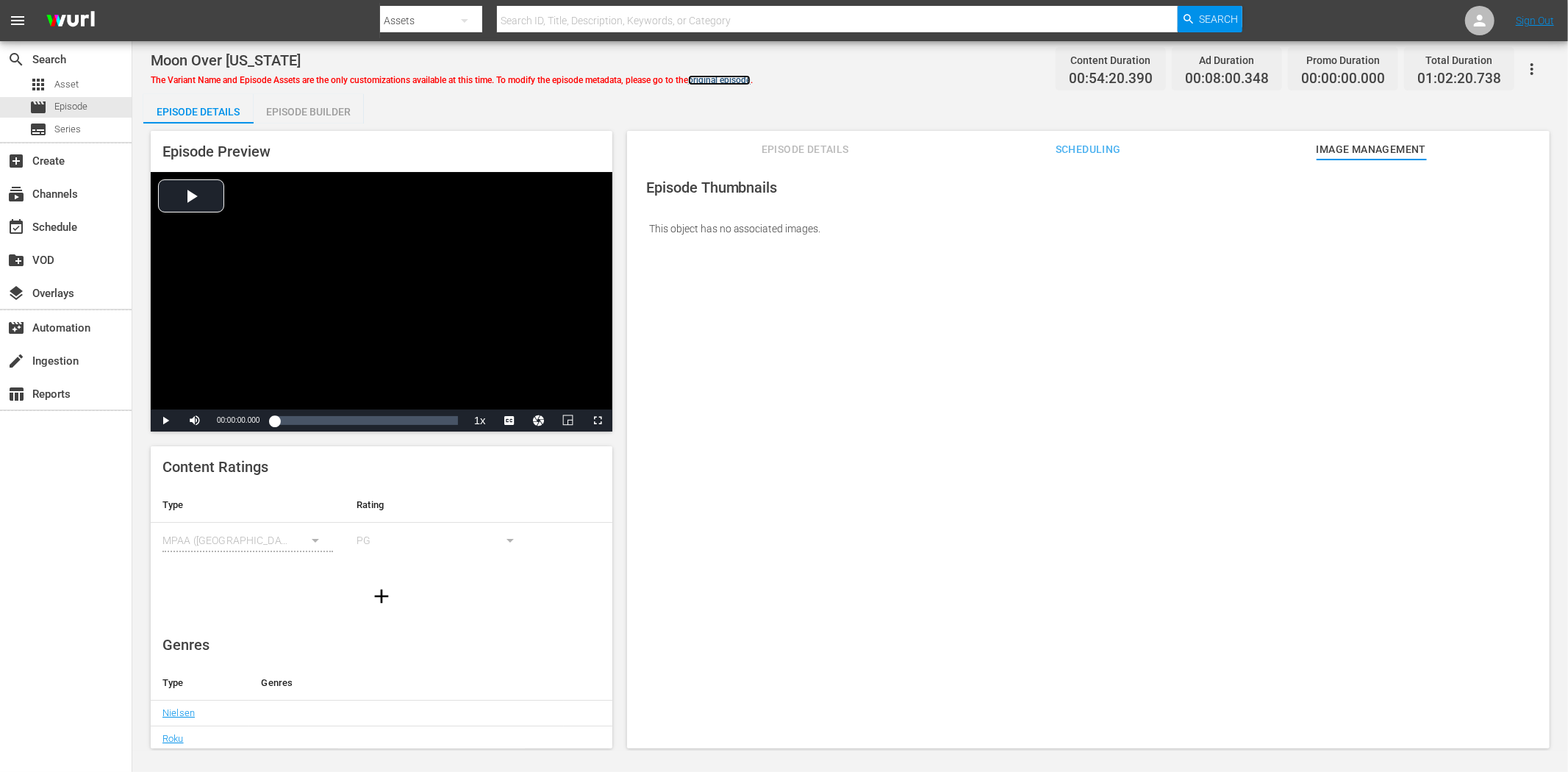
click at [740, 77] on link "original episode" at bounding box center [719, 80] width 62 height 10
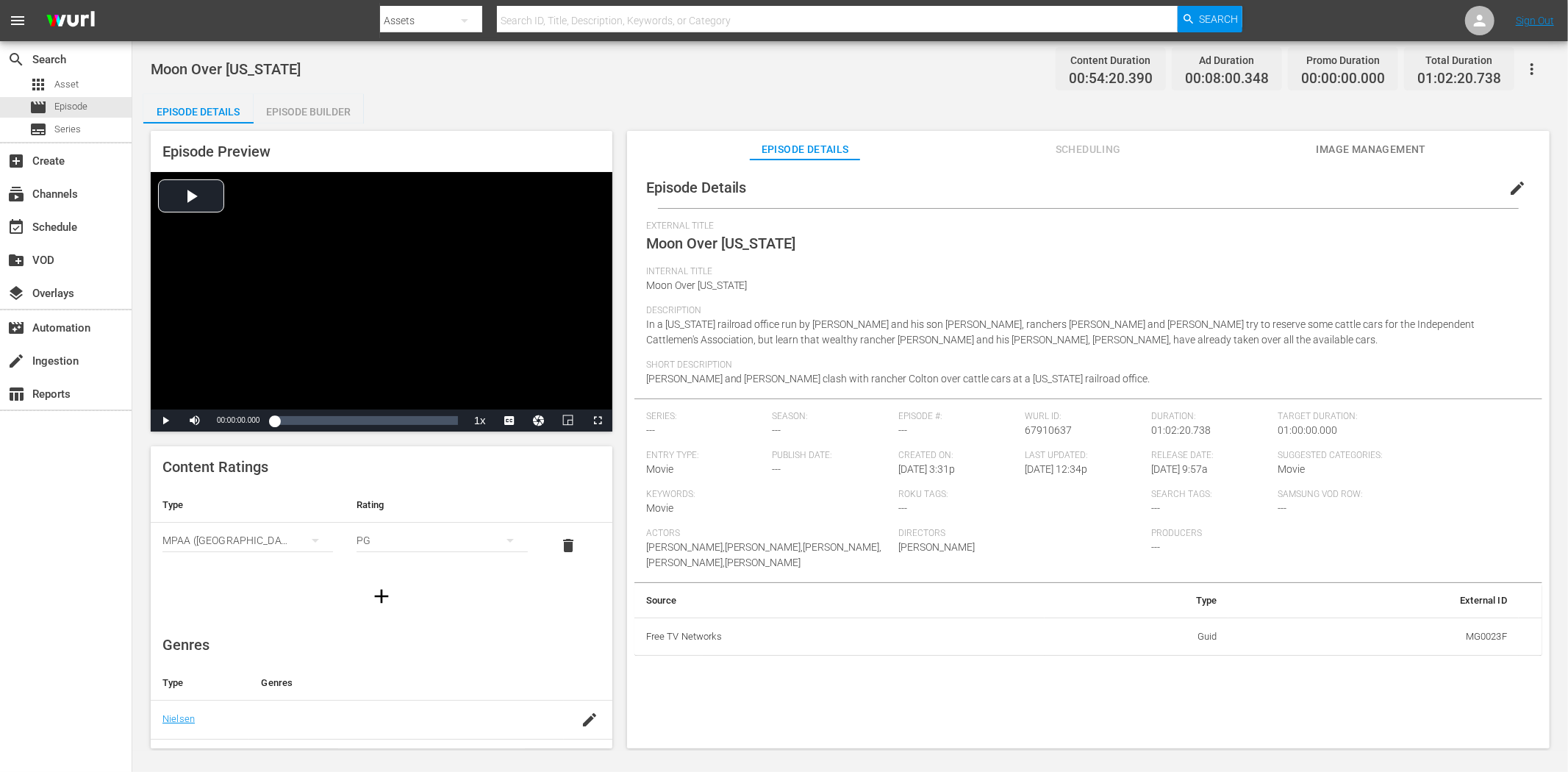
click at [1359, 141] on span "Image Management" at bounding box center [1370, 149] width 110 height 19
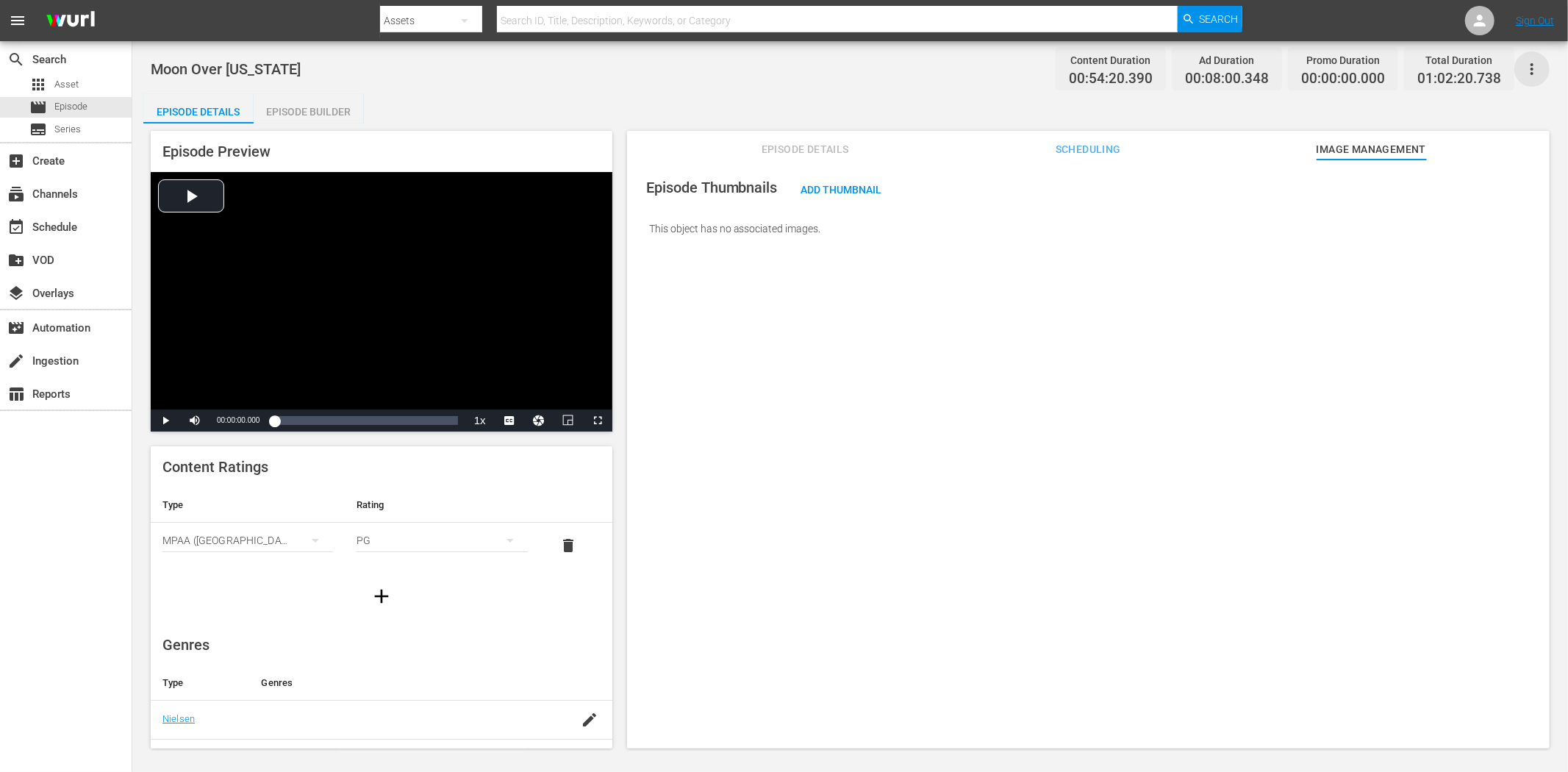
click at [1411, 62] on icon "button" at bounding box center [1532, 69] width 18 height 18
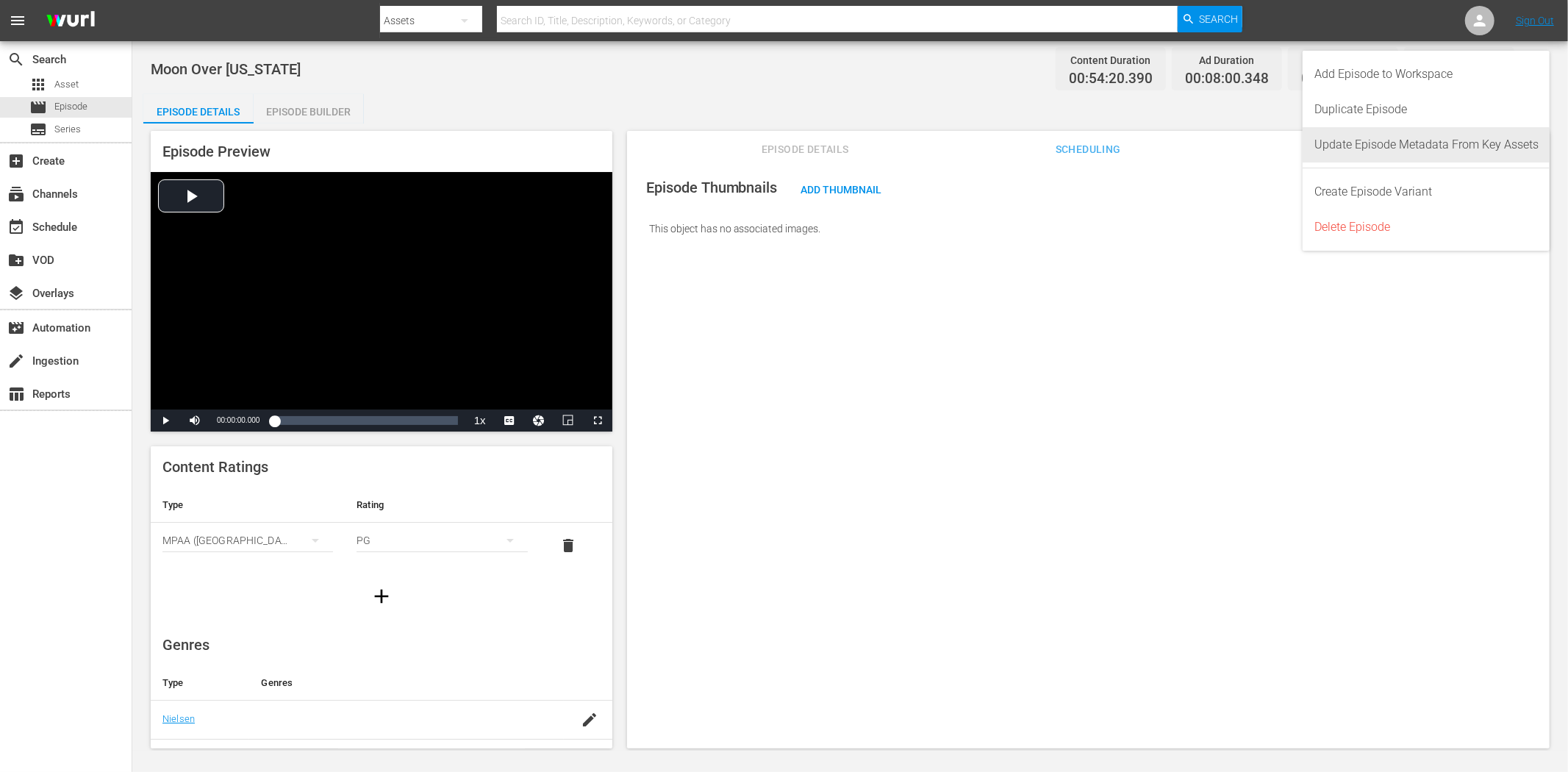
click at [1411, 134] on div "Update Episode Metadata From Key Assets" at bounding box center [1426, 144] width 224 height 35
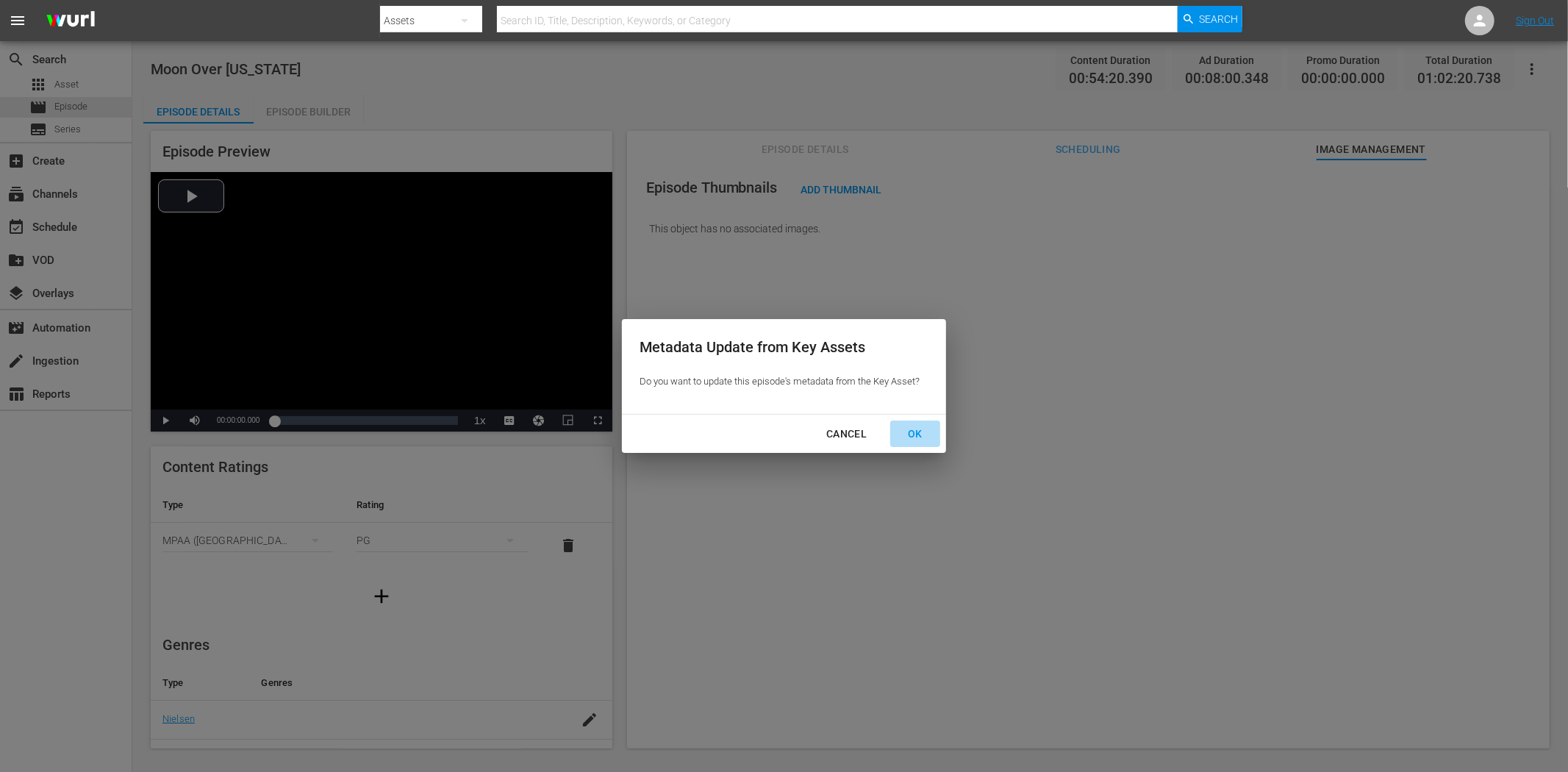
click at [925, 431] on div "OK" at bounding box center [914, 434] width 38 height 19
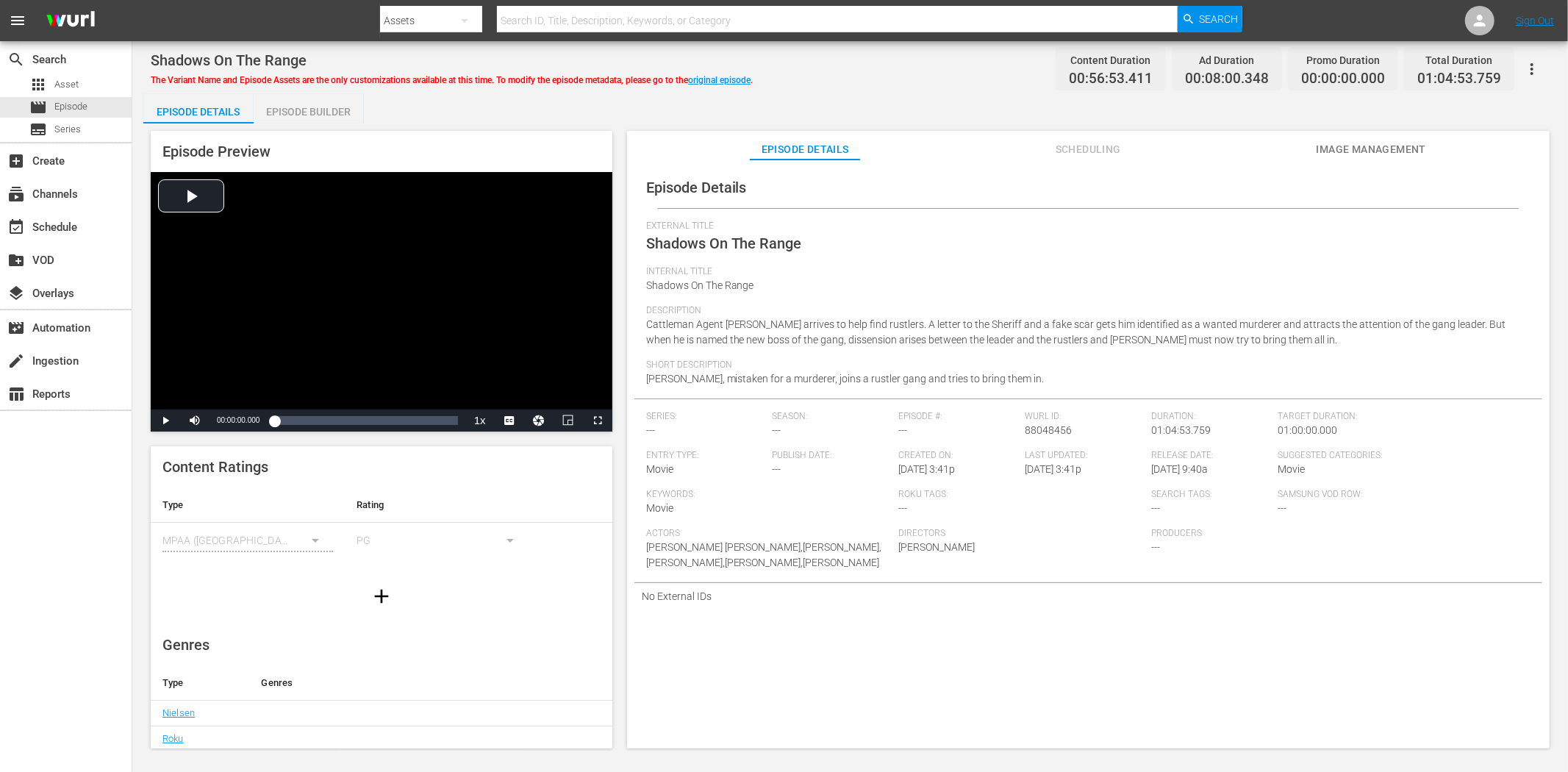
click at [1336, 145] on span "Image Management" at bounding box center [1370, 149] width 110 height 19
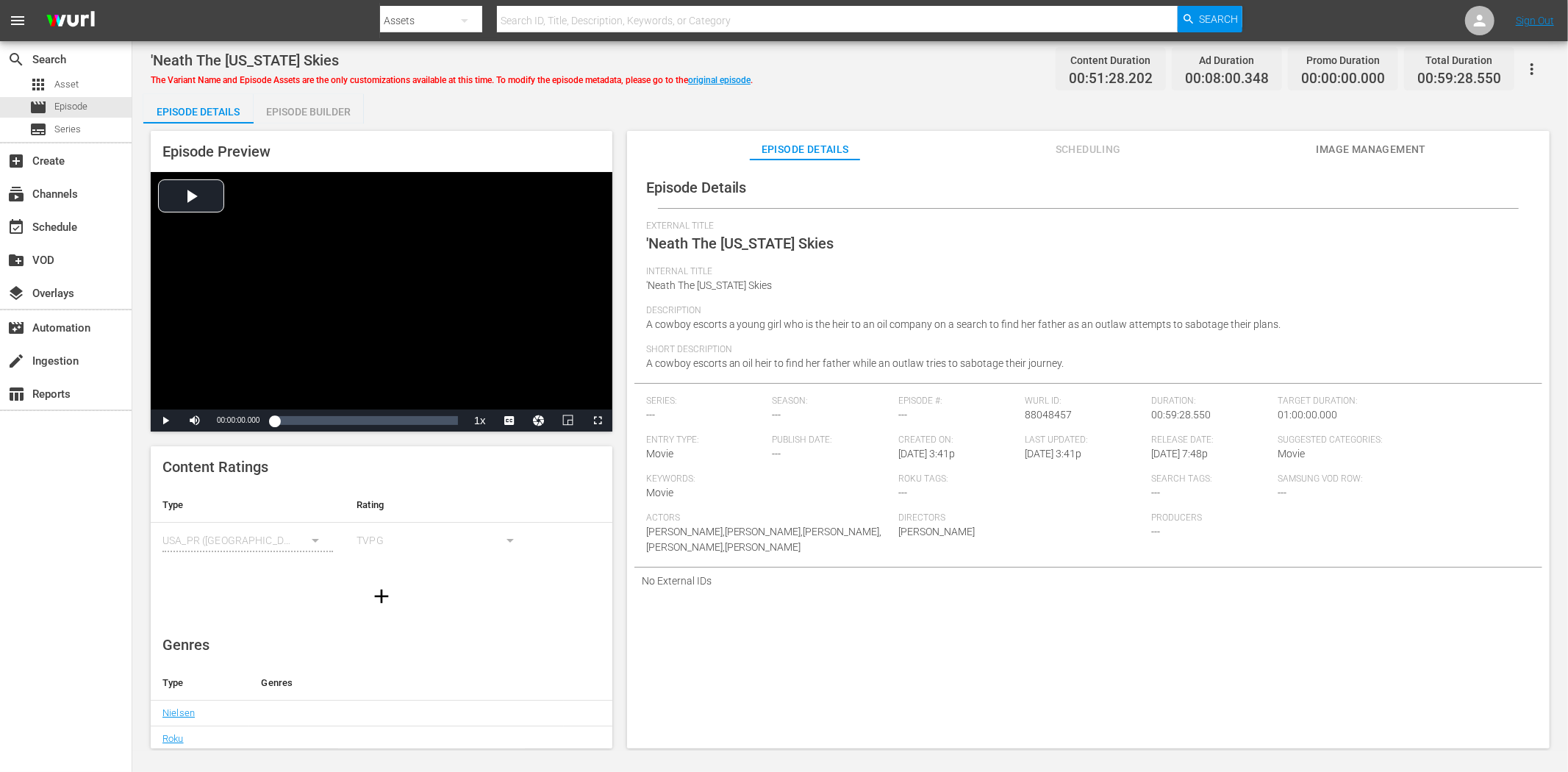
click at [1338, 144] on span "Image Management" at bounding box center [1370, 149] width 110 height 19
click at [1368, 145] on span "Image Management" at bounding box center [1370, 149] width 110 height 19
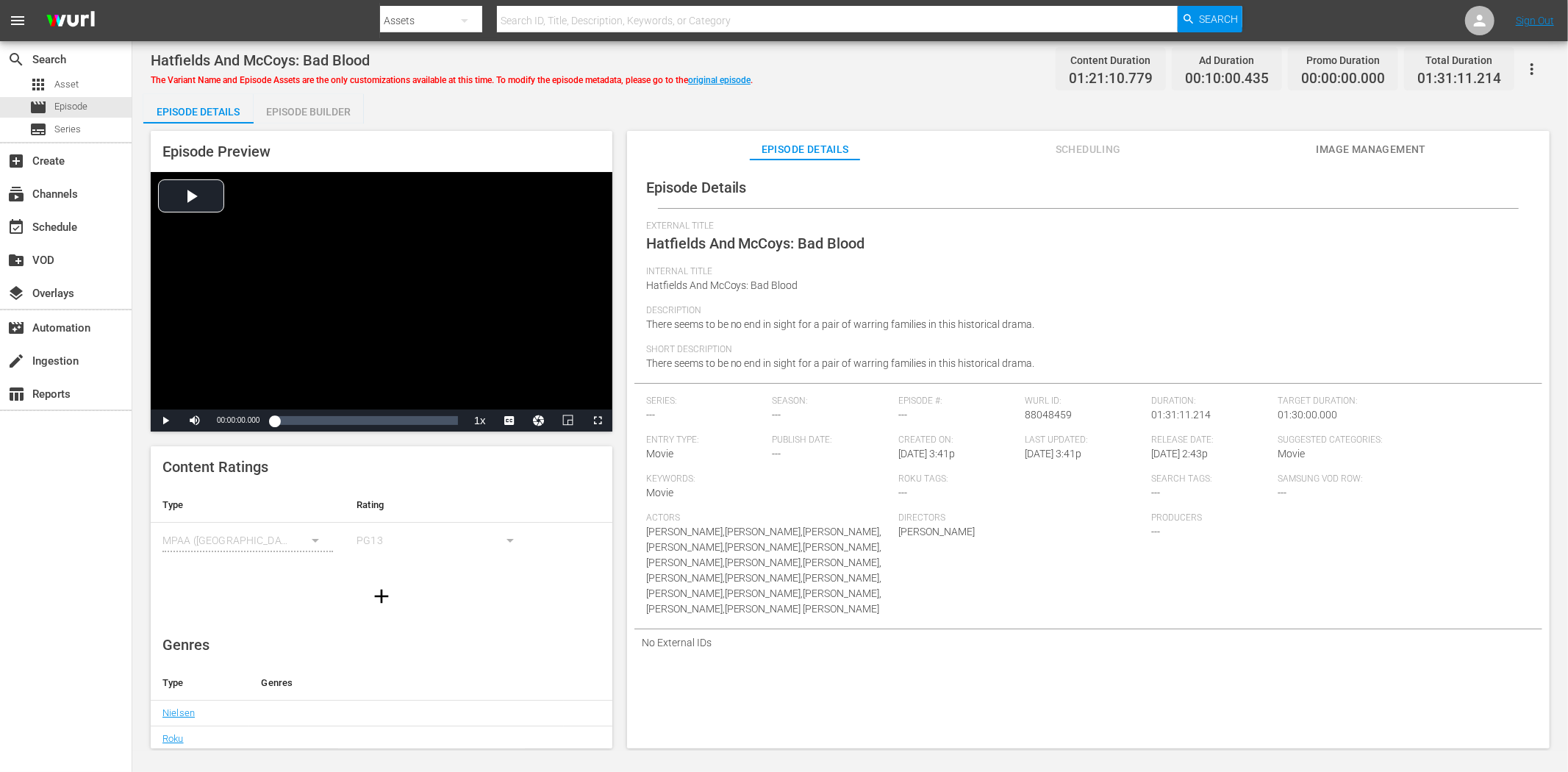
click at [1353, 138] on button "Image Management" at bounding box center [1370, 146] width 110 height 30
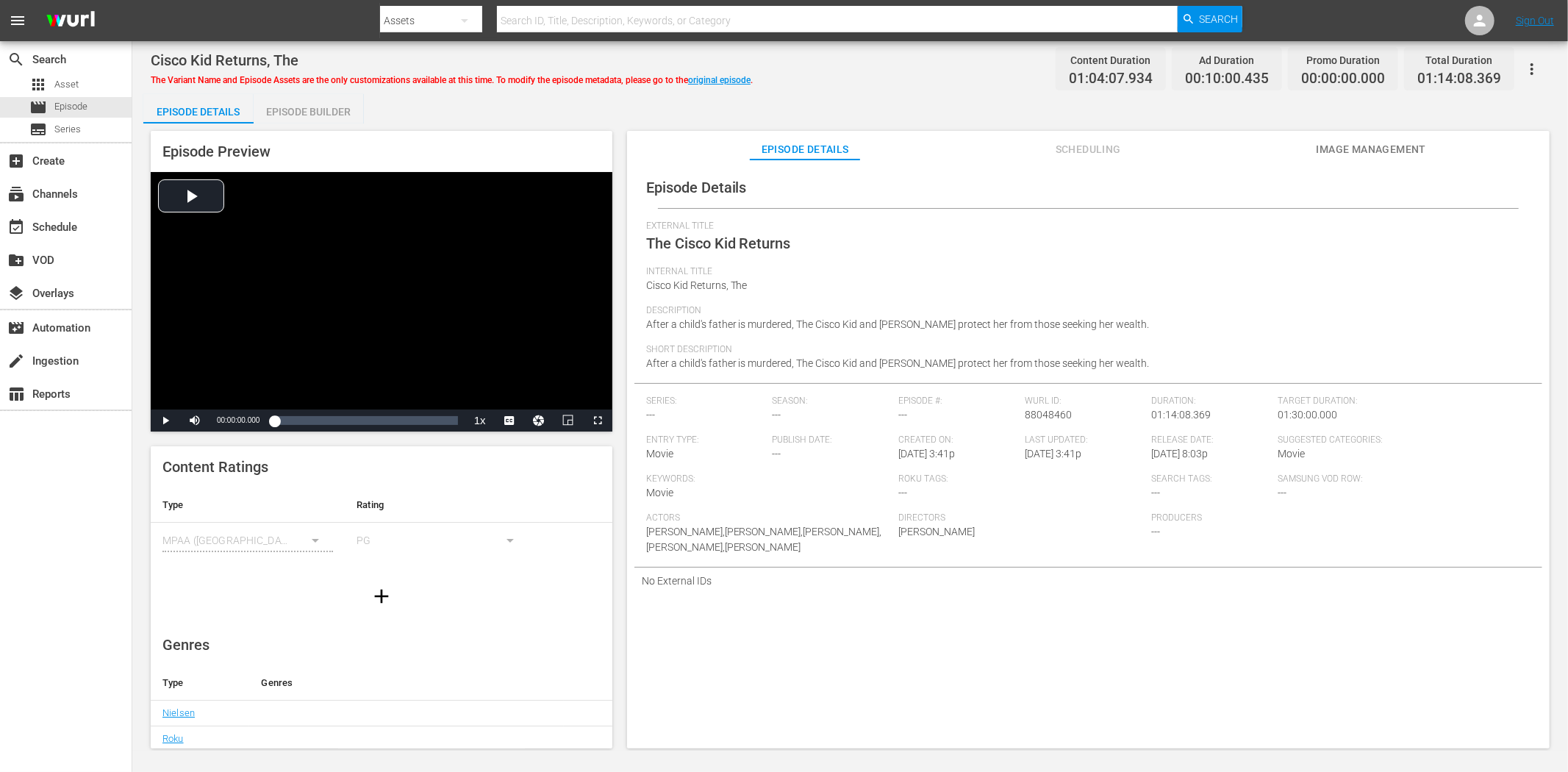
click at [1388, 144] on span "Image Management" at bounding box center [1370, 149] width 110 height 19
click at [1411, 155] on span "Image Management" at bounding box center [1370, 149] width 110 height 19
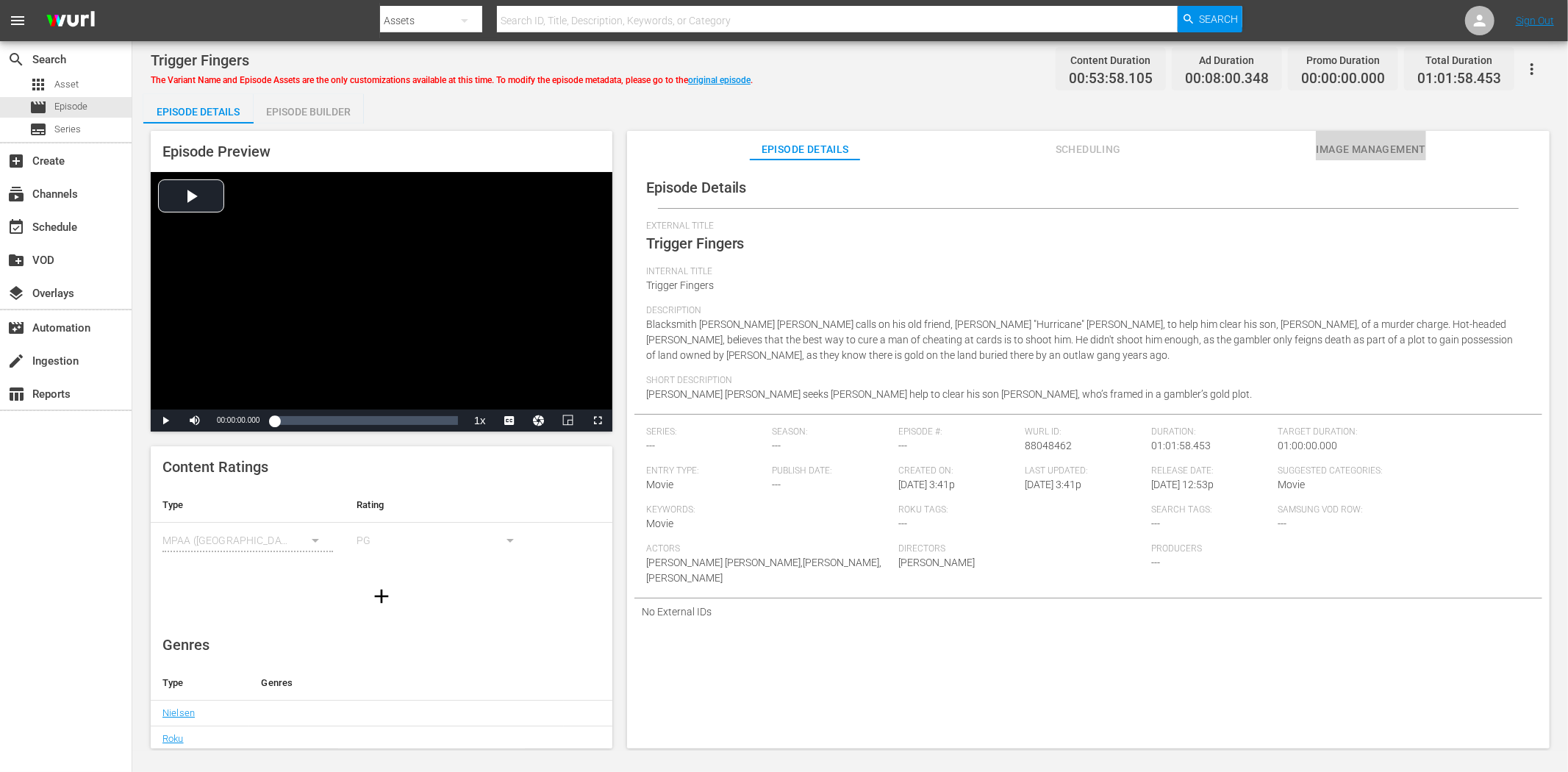
click at [1383, 147] on span "Image Management" at bounding box center [1370, 149] width 110 height 19
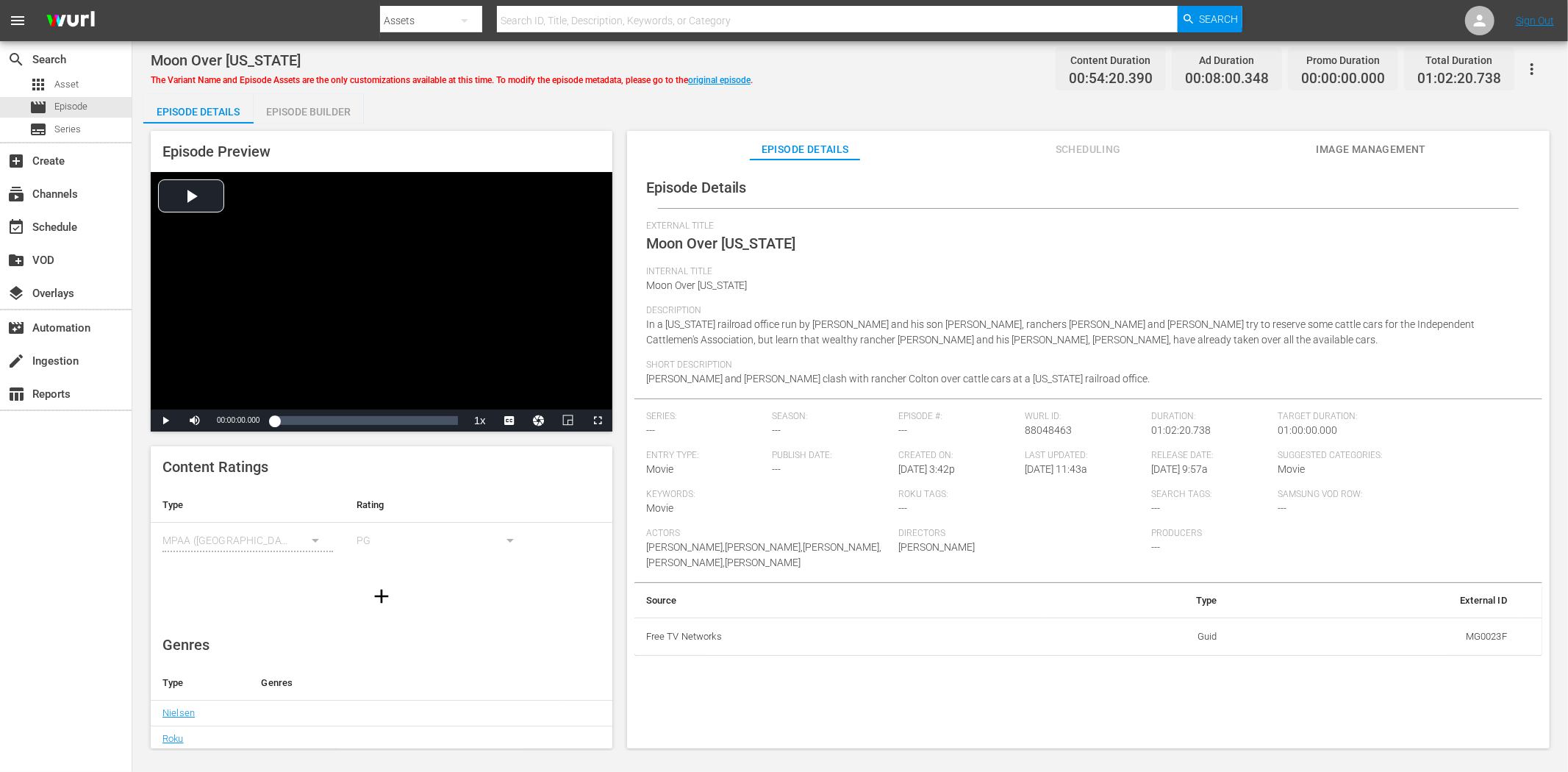
click at [1364, 143] on button "Image Management" at bounding box center [1370, 146] width 110 height 30
click at [1409, 143] on span "Image Management" at bounding box center [1370, 149] width 110 height 19
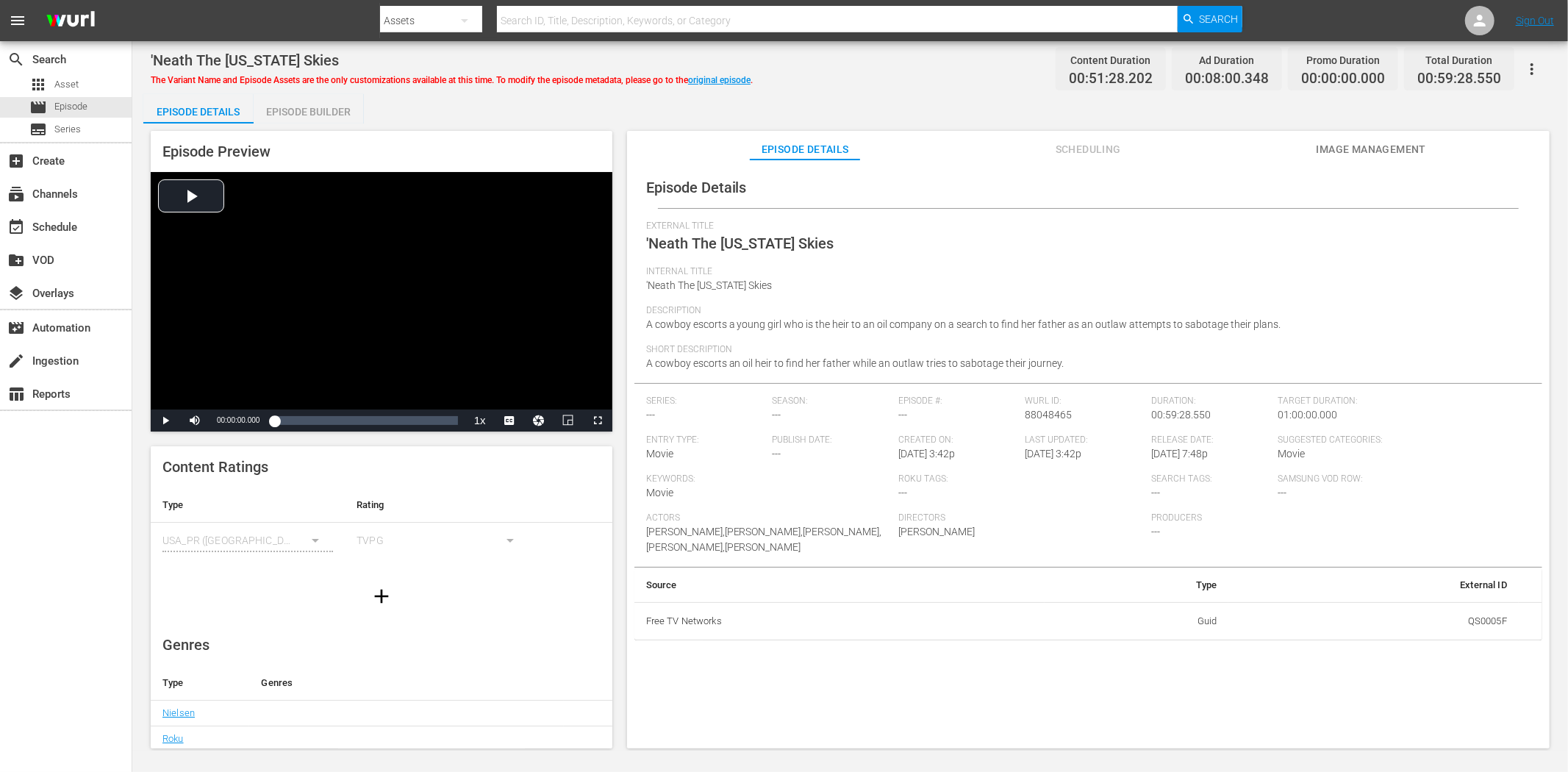
click at [1355, 155] on span "Image Management" at bounding box center [1370, 149] width 110 height 19
click at [1335, 136] on button "Image Management" at bounding box center [1370, 146] width 110 height 30
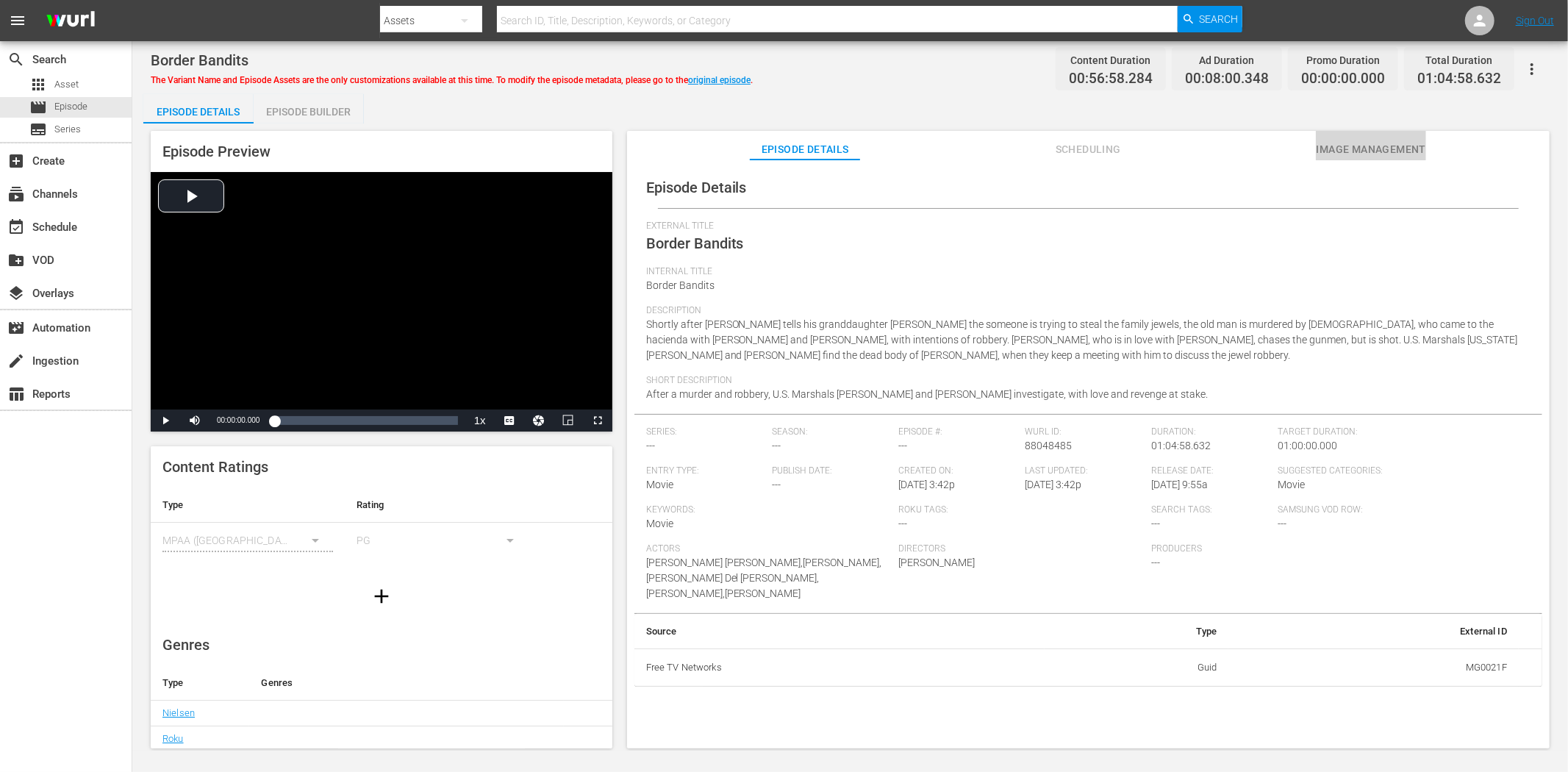
click at [1399, 135] on button "Image Management" at bounding box center [1370, 146] width 110 height 30
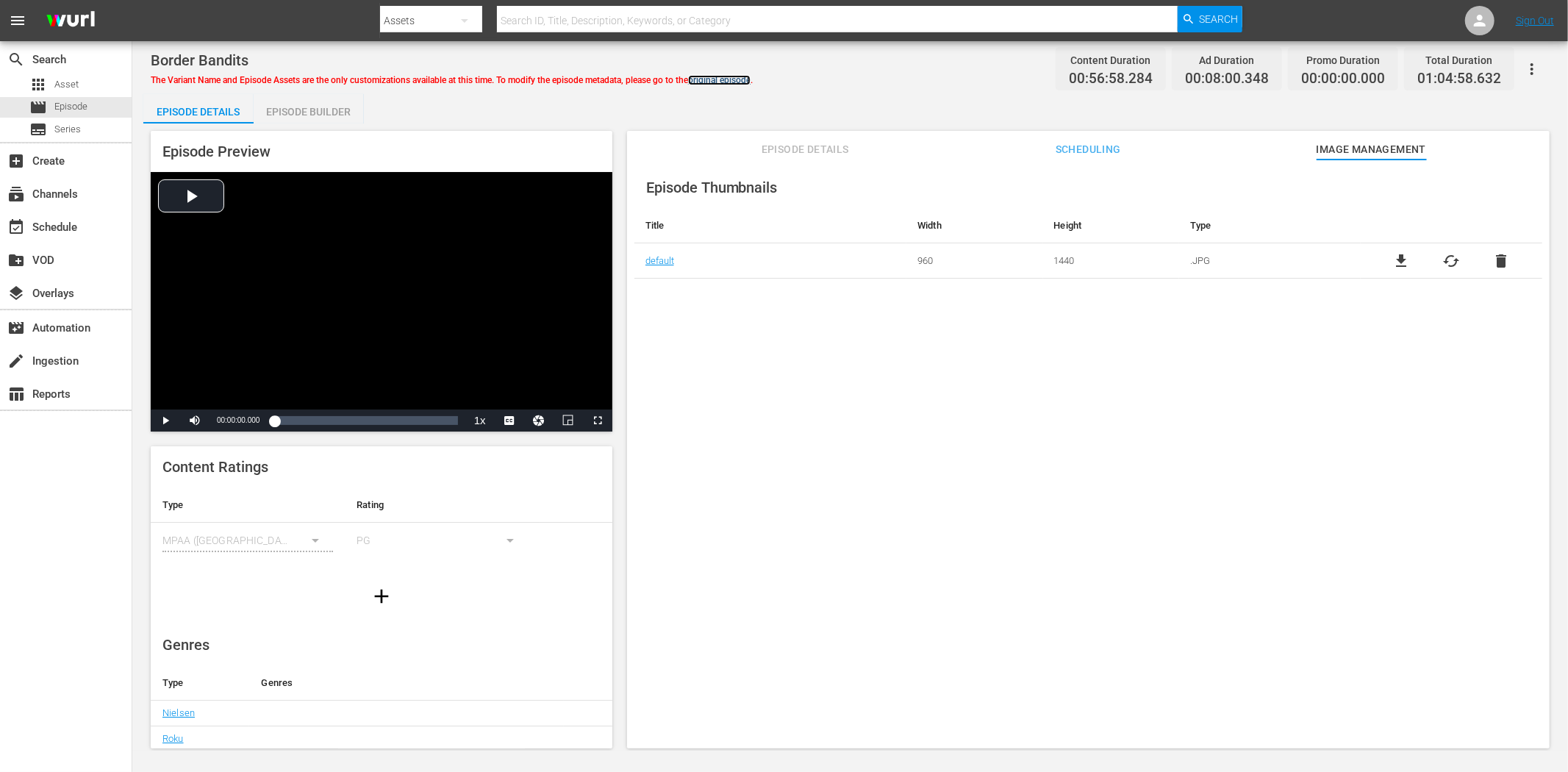
click at [744, 81] on link "original episode" at bounding box center [719, 80] width 62 height 10
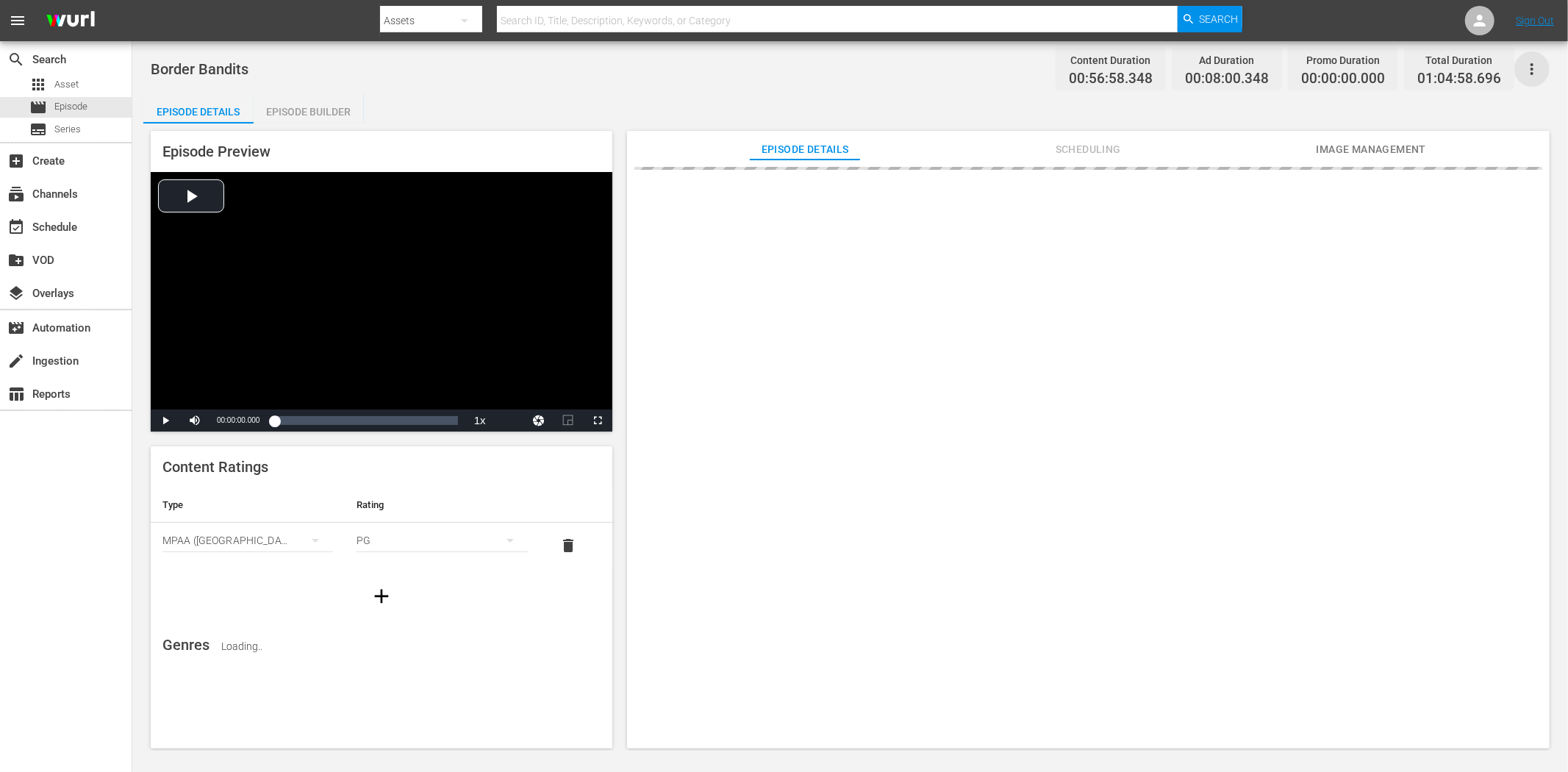
click at [1411, 66] on icon "button" at bounding box center [1532, 69] width 18 height 18
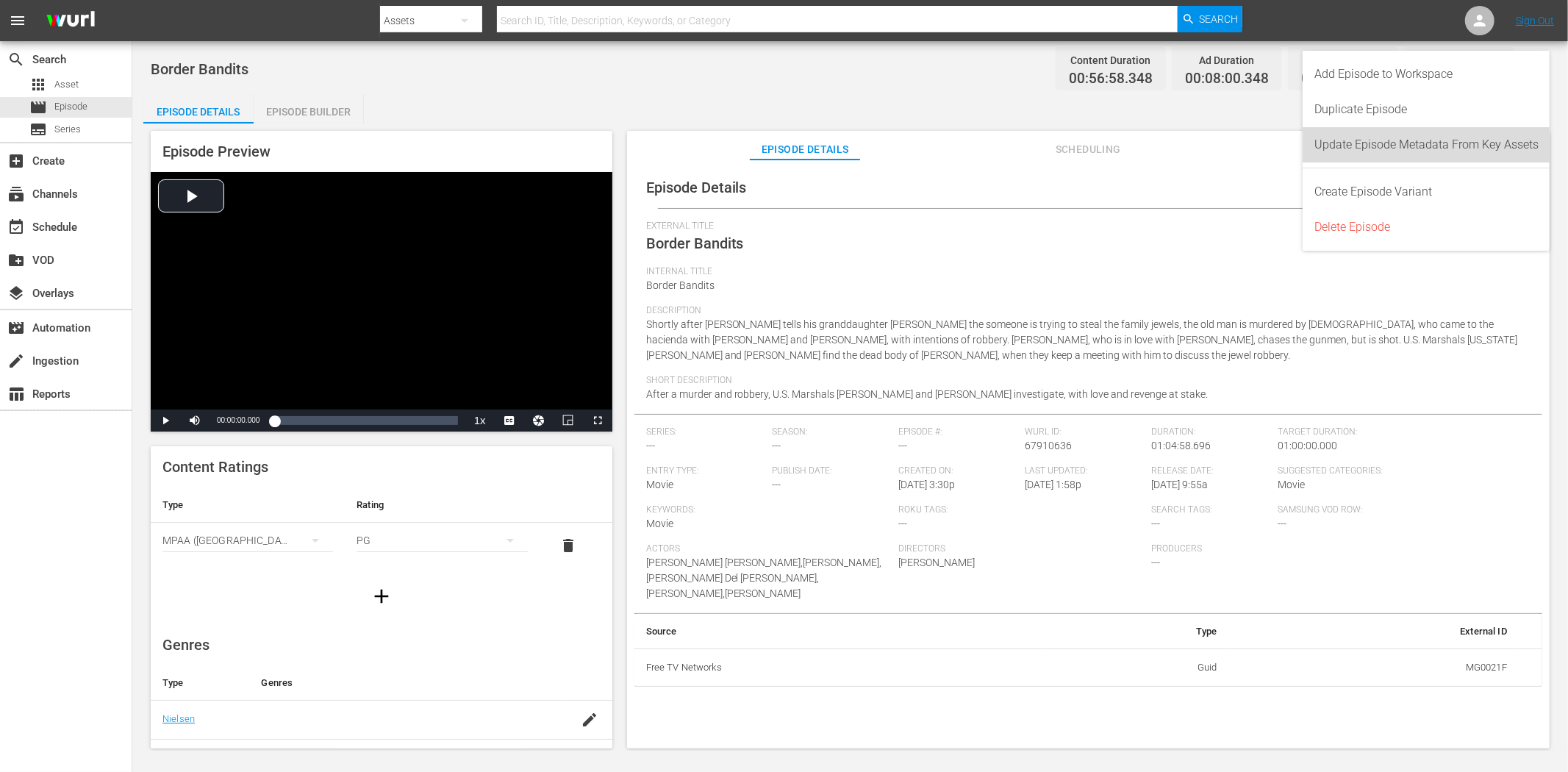
click at [1408, 138] on div "Update Episode Metadata From Key Assets" at bounding box center [1426, 144] width 224 height 35
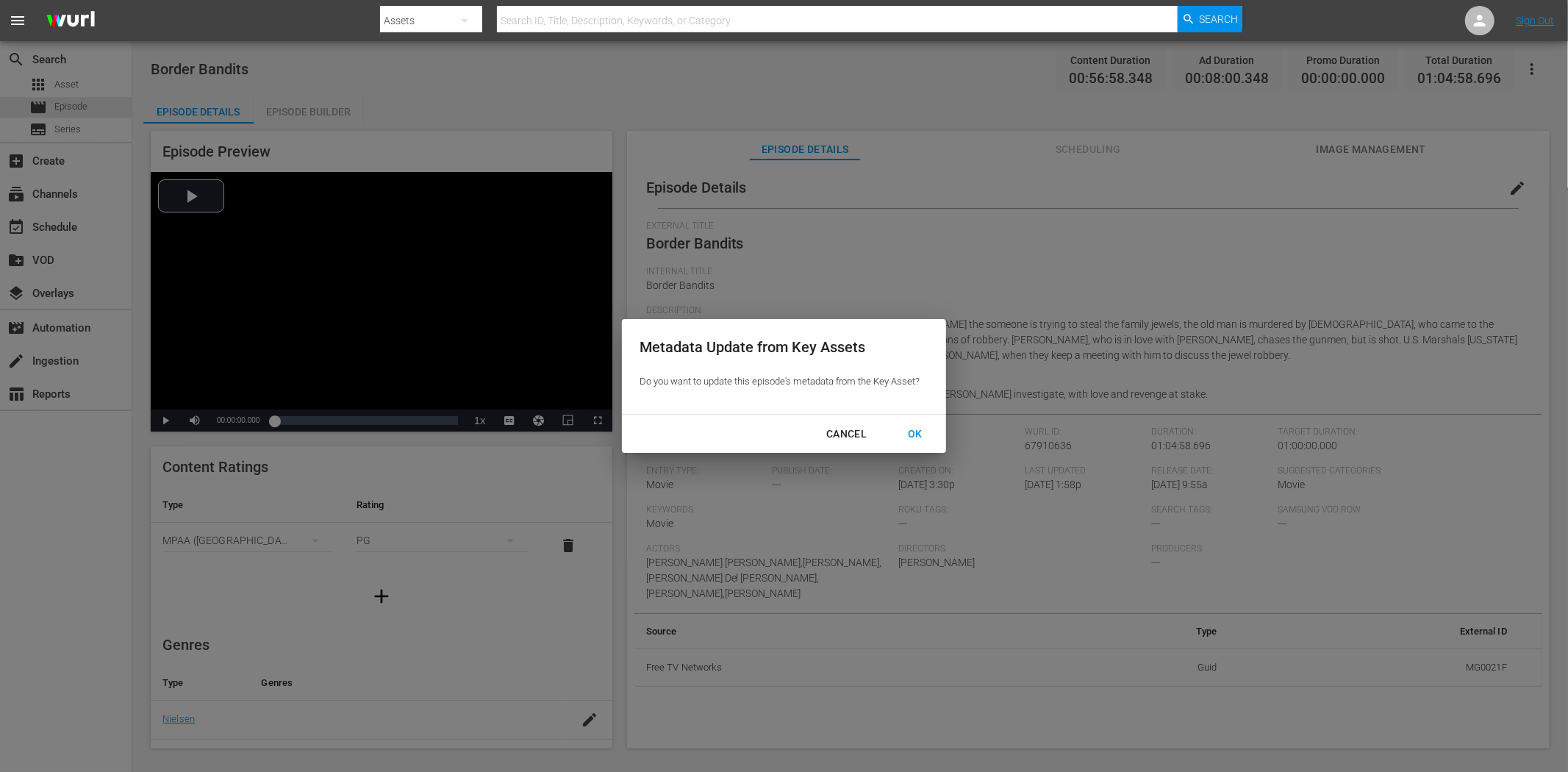
click at [914, 424] on button "OK" at bounding box center [914, 434] width 50 height 27
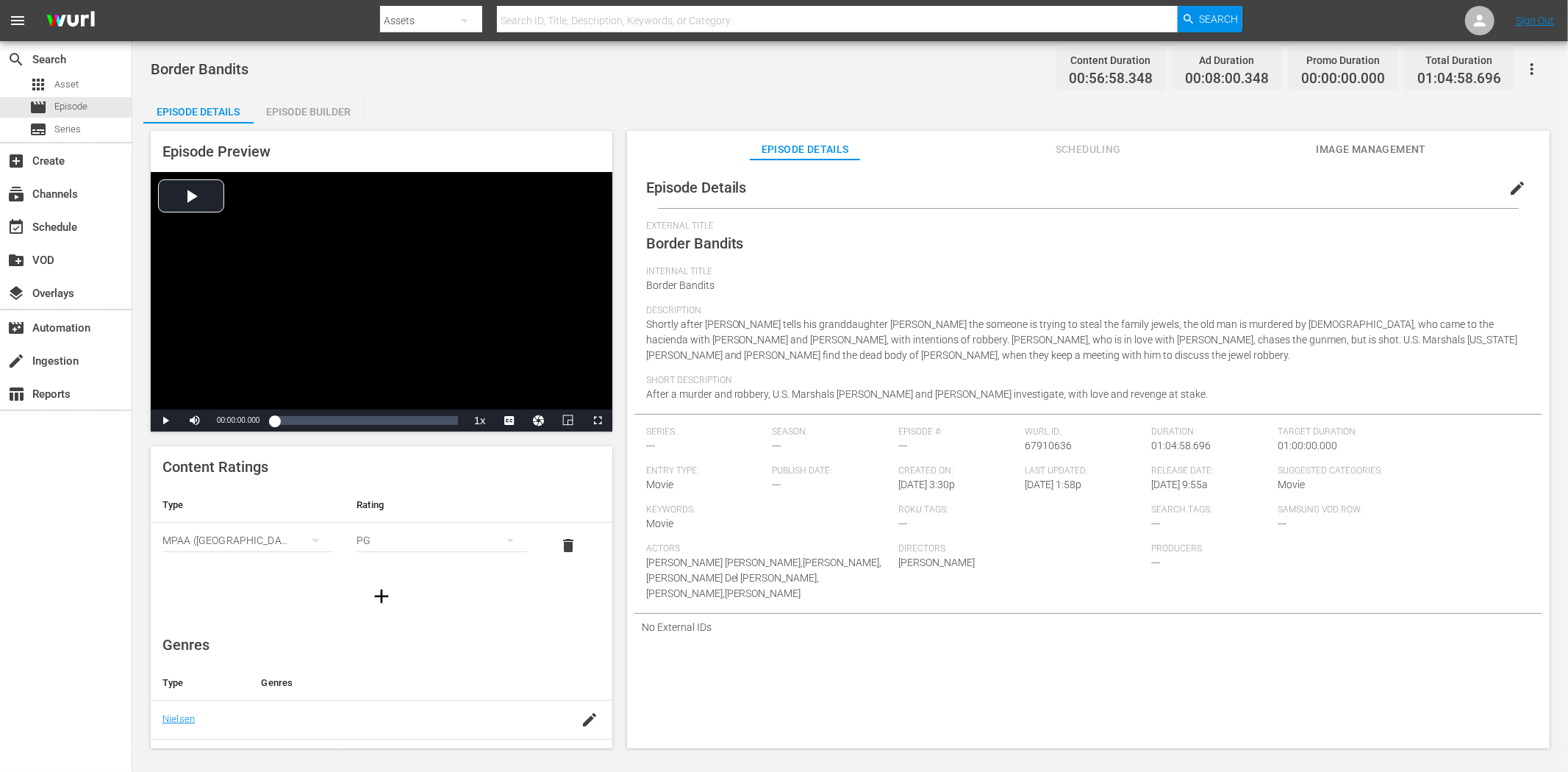
click at [1340, 151] on span "Image Management" at bounding box center [1370, 149] width 110 height 19
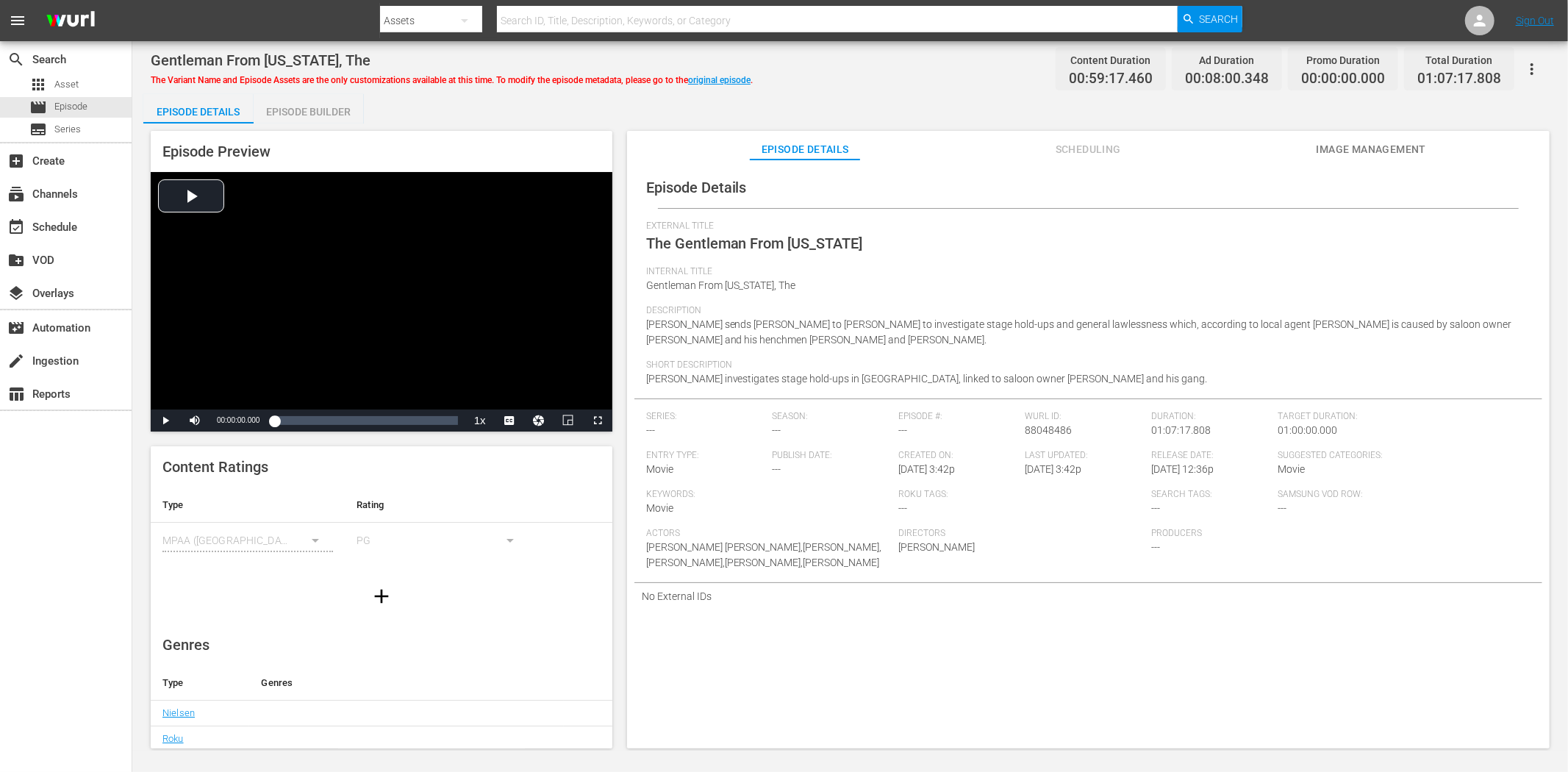
click at [1382, 145] on span "Image Management" at bounding box center [1370, 149] width 110 height 19
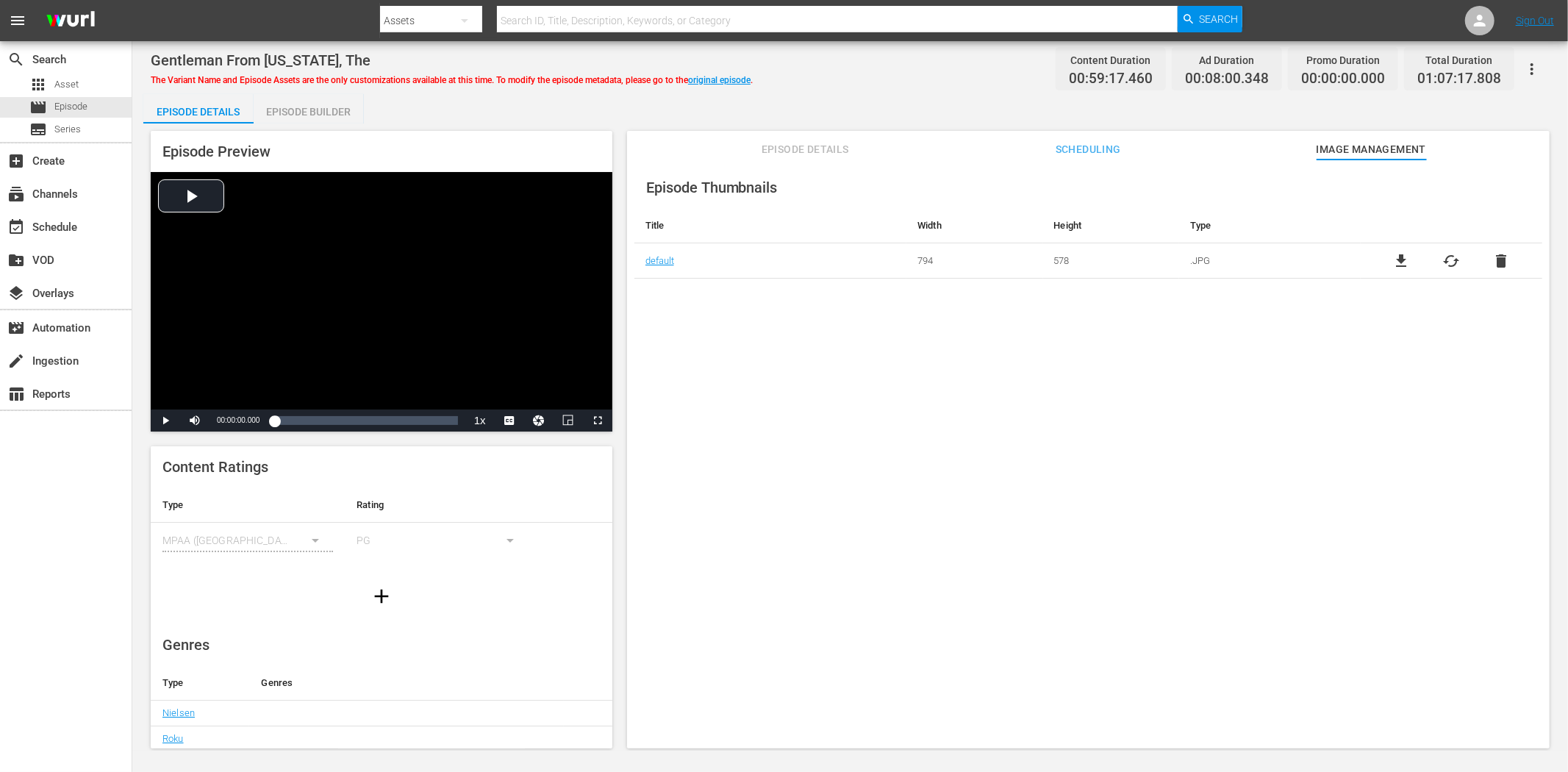
click at [792, 145] on span "Episode Details" at bounding box center [804, 149] width 110 height 19
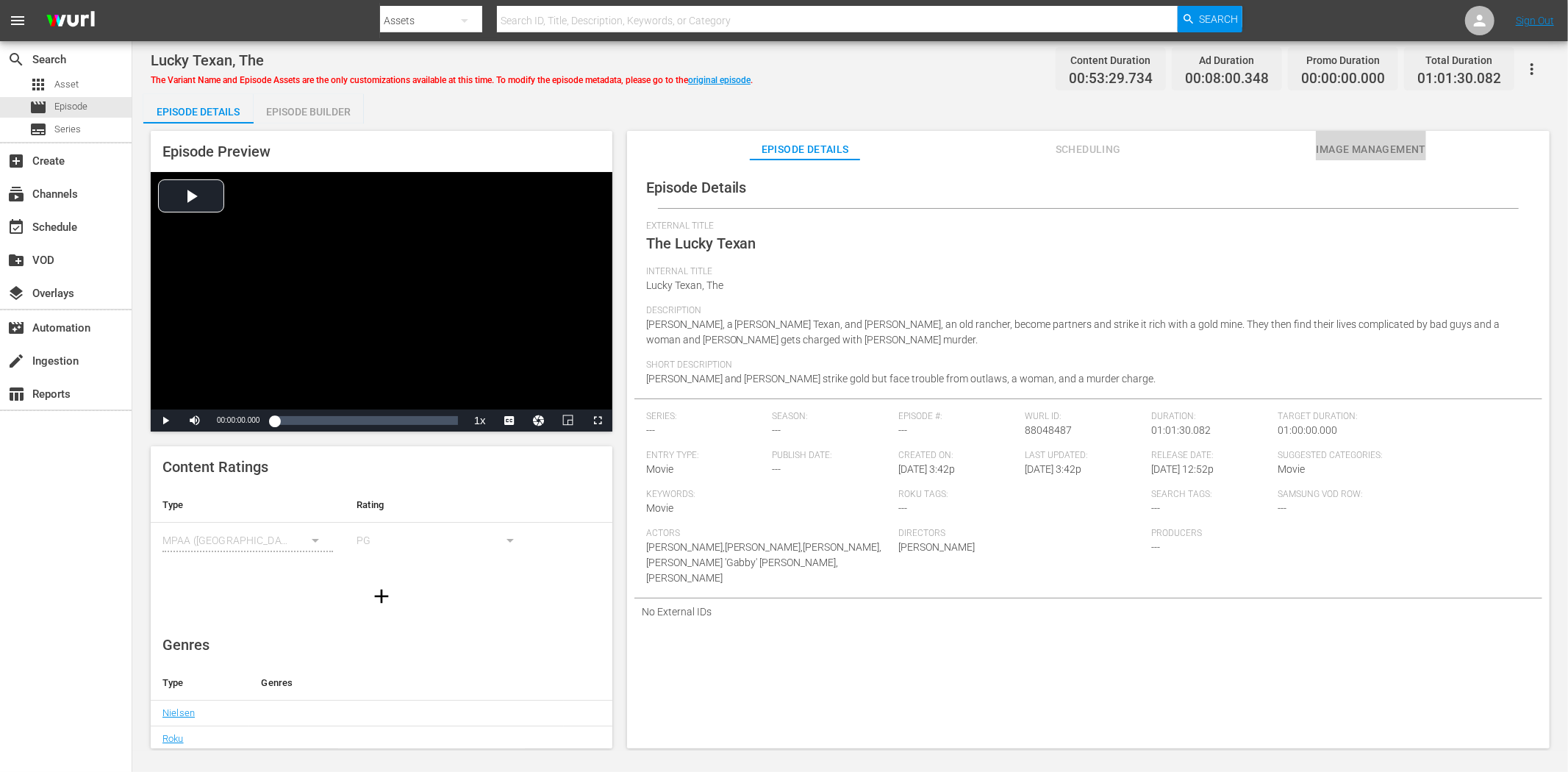
click at [1378, 137] on button "Image Management" at bounding box center [1370, 146] width 110 height 30
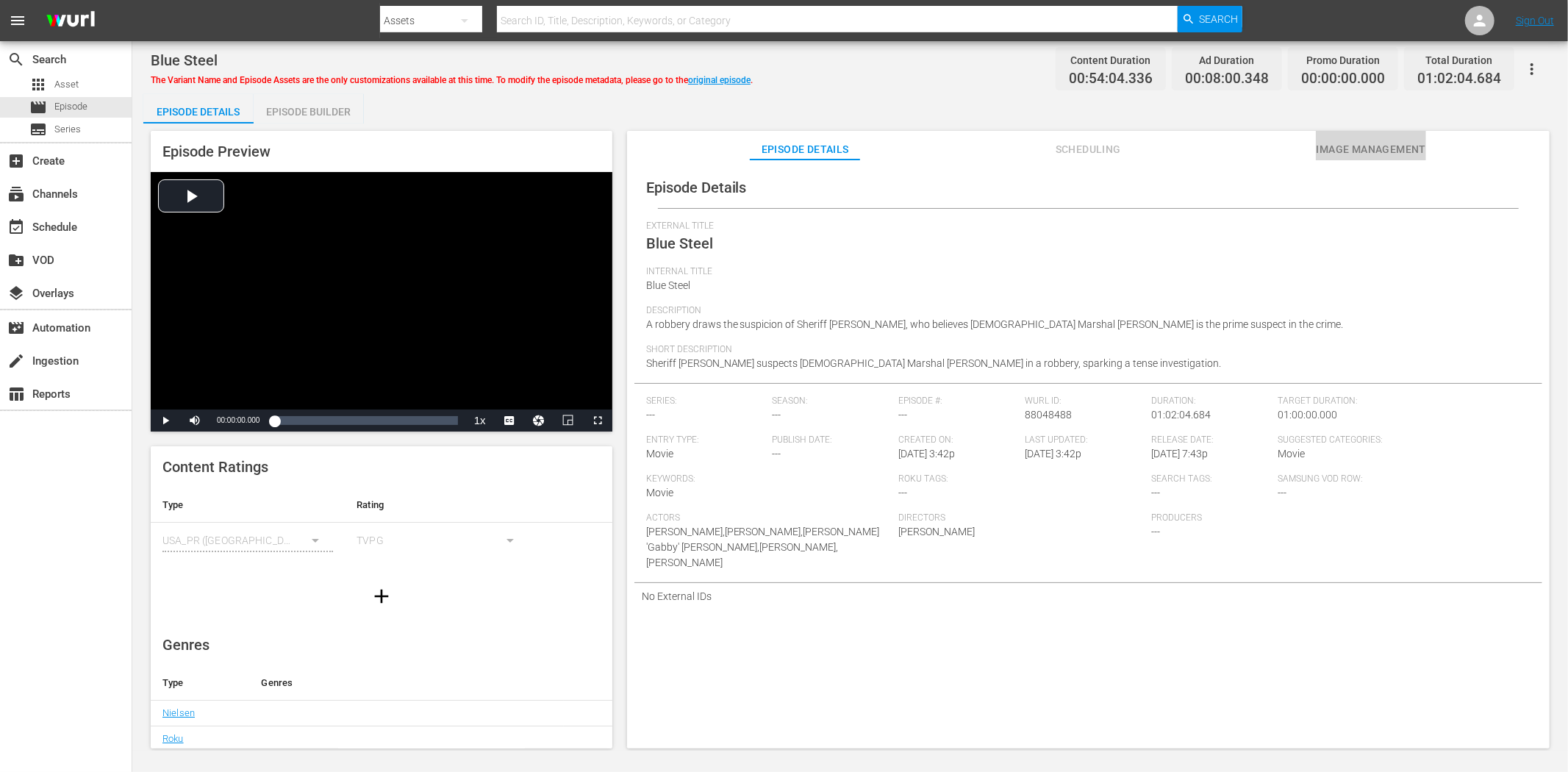
click at [1379, 152] on span "Image Management" at bounding box center [1370, 149] width 110 height 19
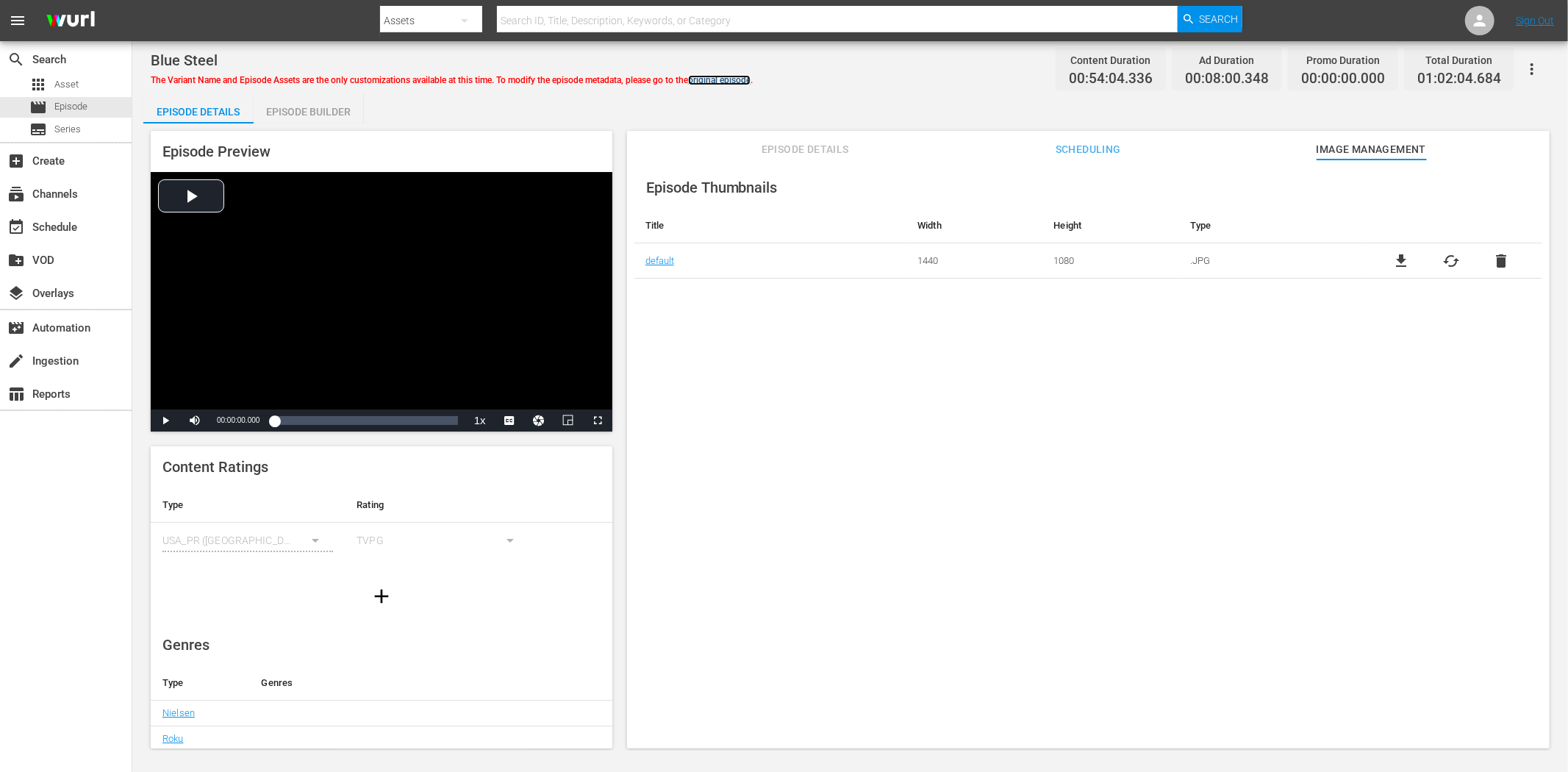
click at [728, 79] on link "original episode" at bounding box center [719, 80] width 62 height 10
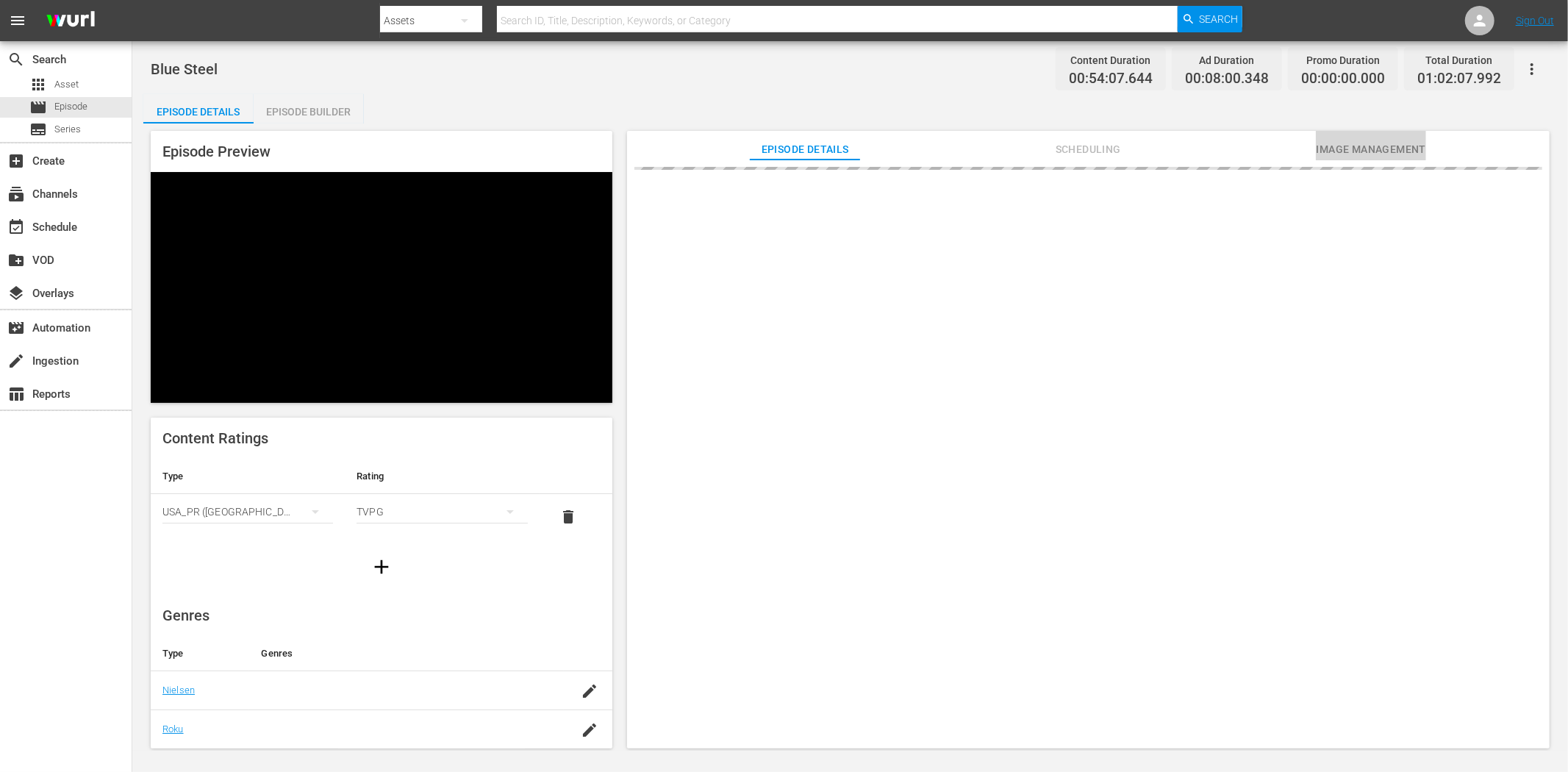
click at [1386, 144] on span "Image Management" at bounding box center [1370, 149] width 110 height 19
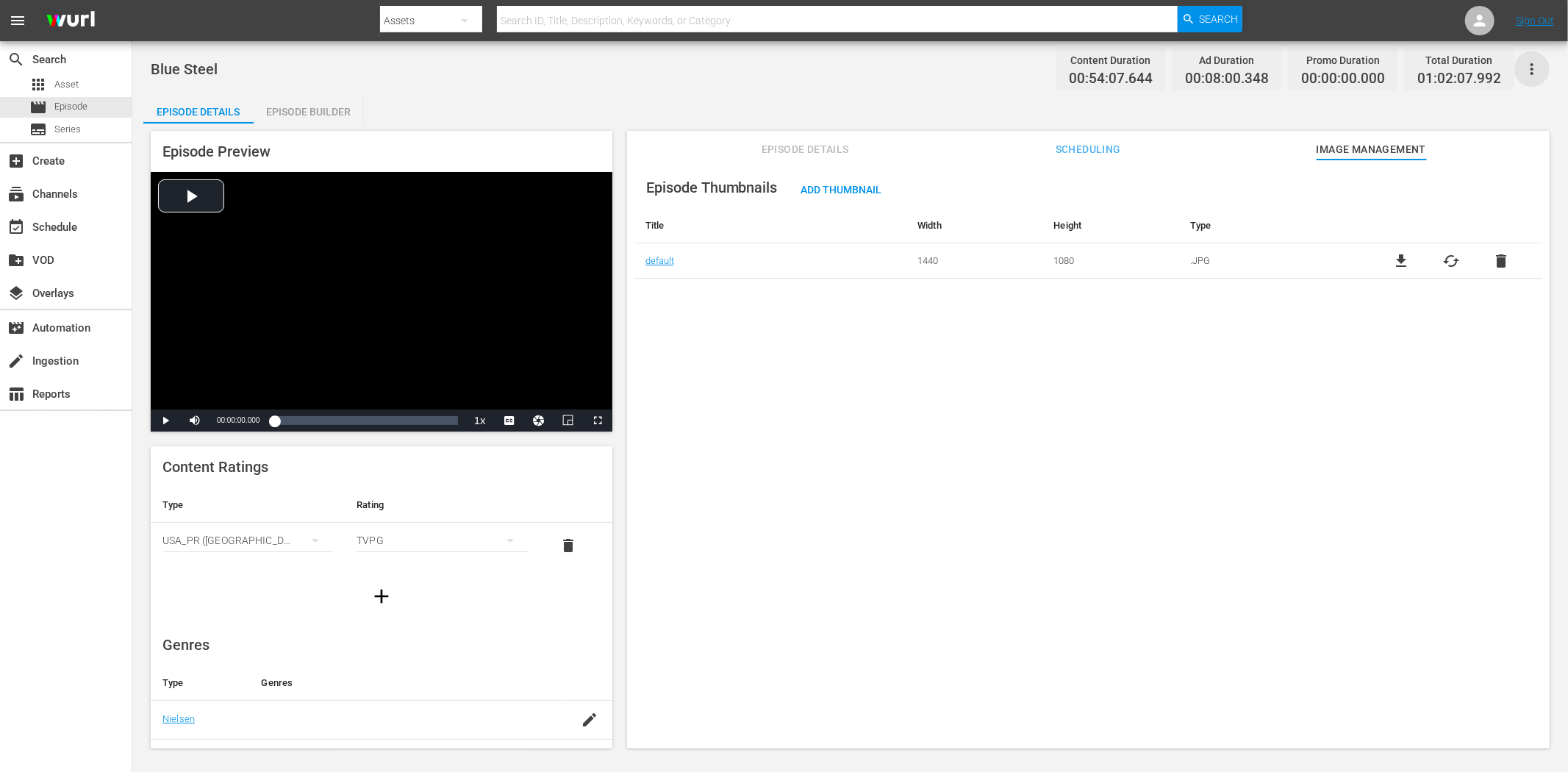
click at [1411, 66] on icon "button" at bounding box center [1532, 69] width 18 height 18
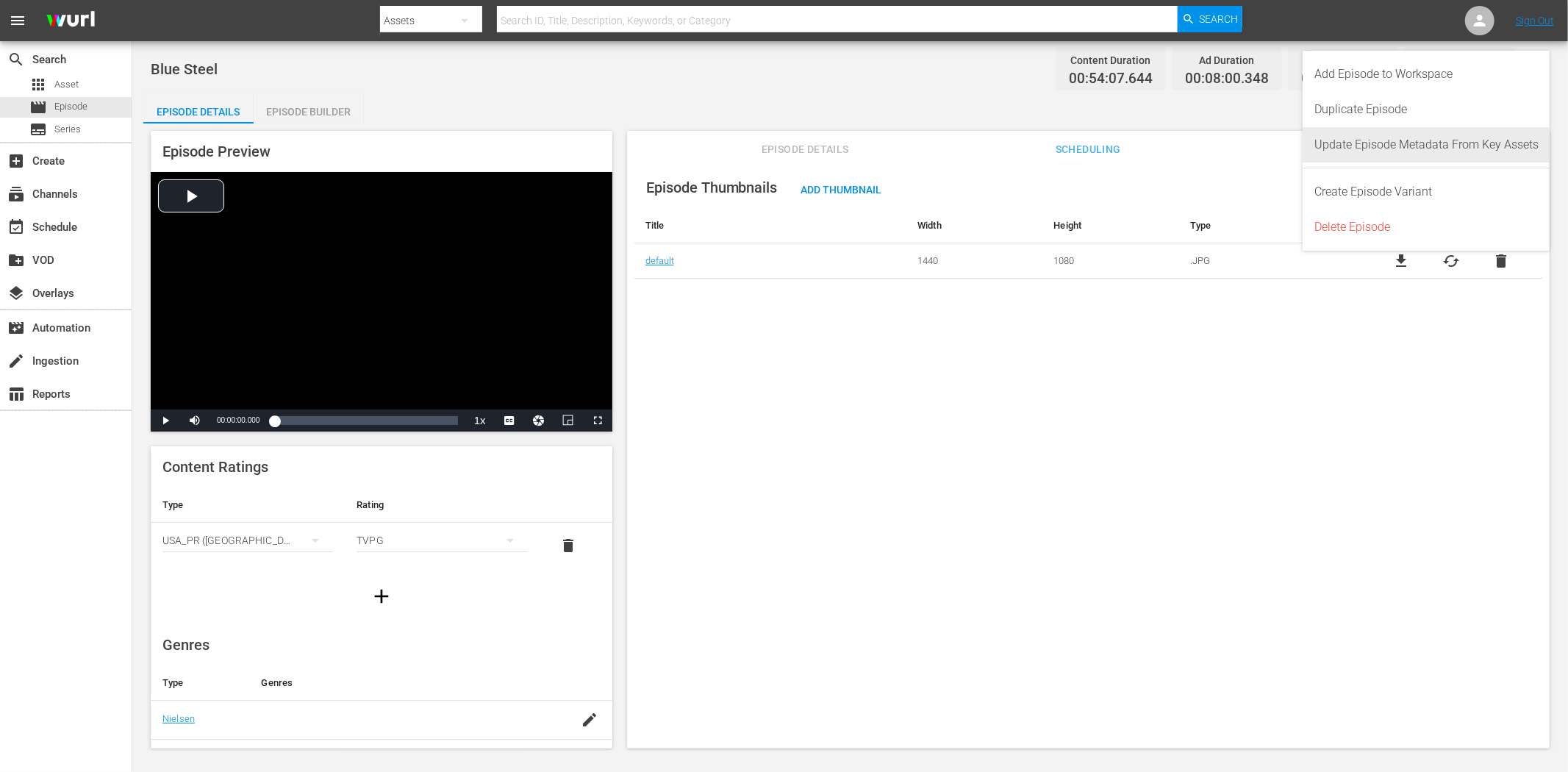
click at [1390, 140] on div "Update Episode Metadata From Key Assets" at bounding box center [1426, 144] width 224 height 35
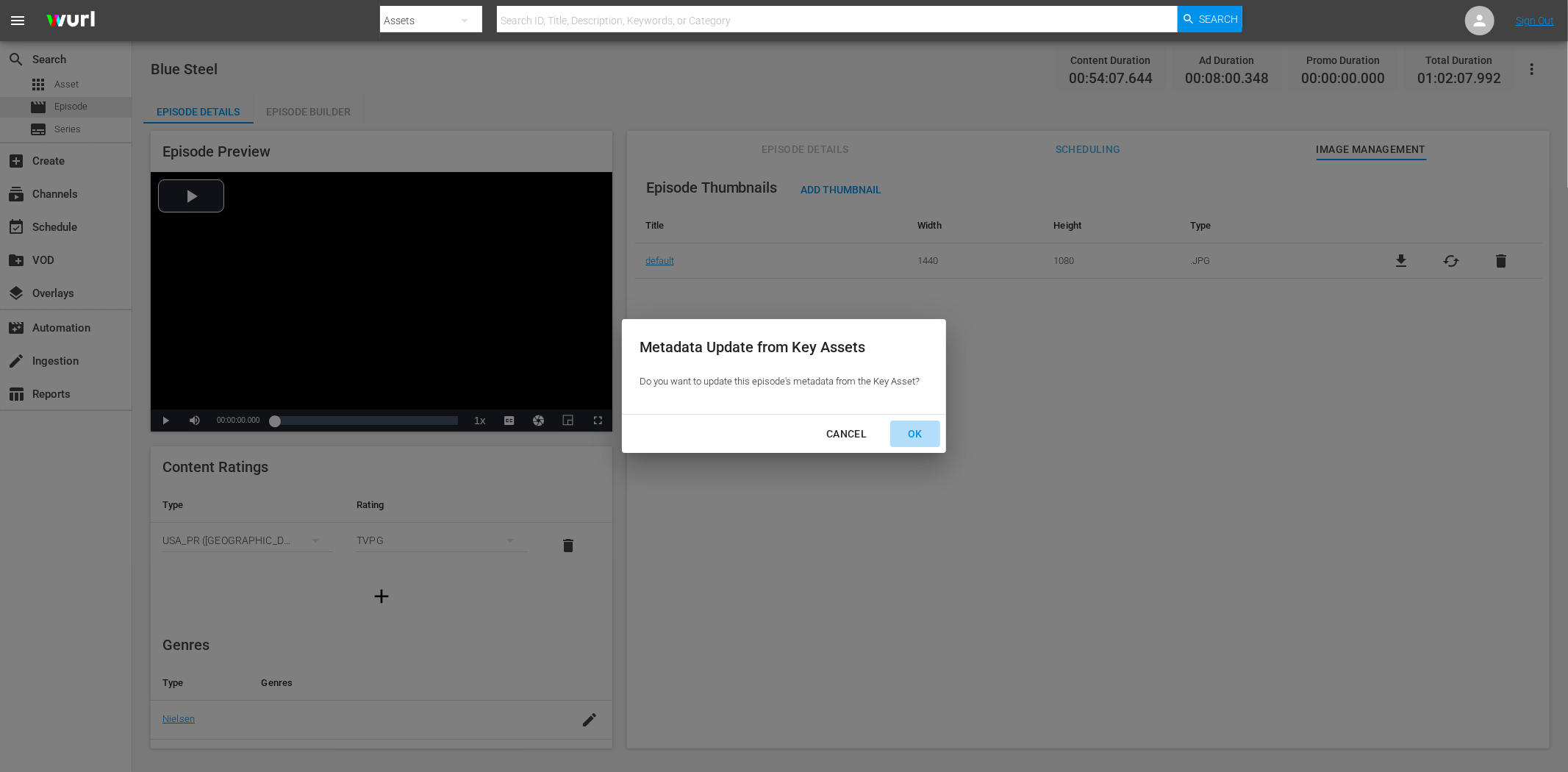
click at [914, 427] on div "OK" at bounding box center [914, 434] width 38 height 19
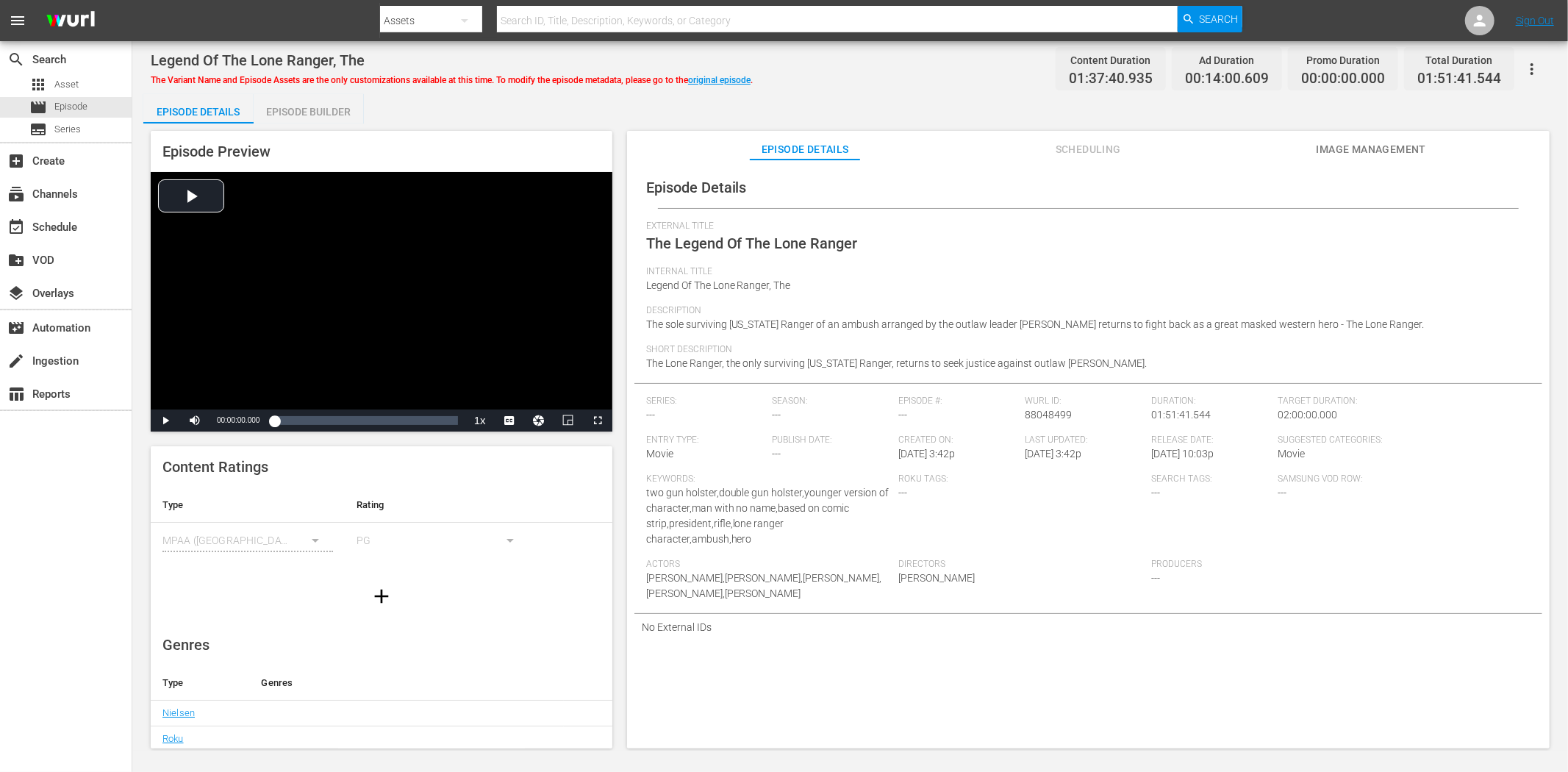
click at [1350, 155] on span "Image Management" at bounding box center [1370, 149] width 110 height 19
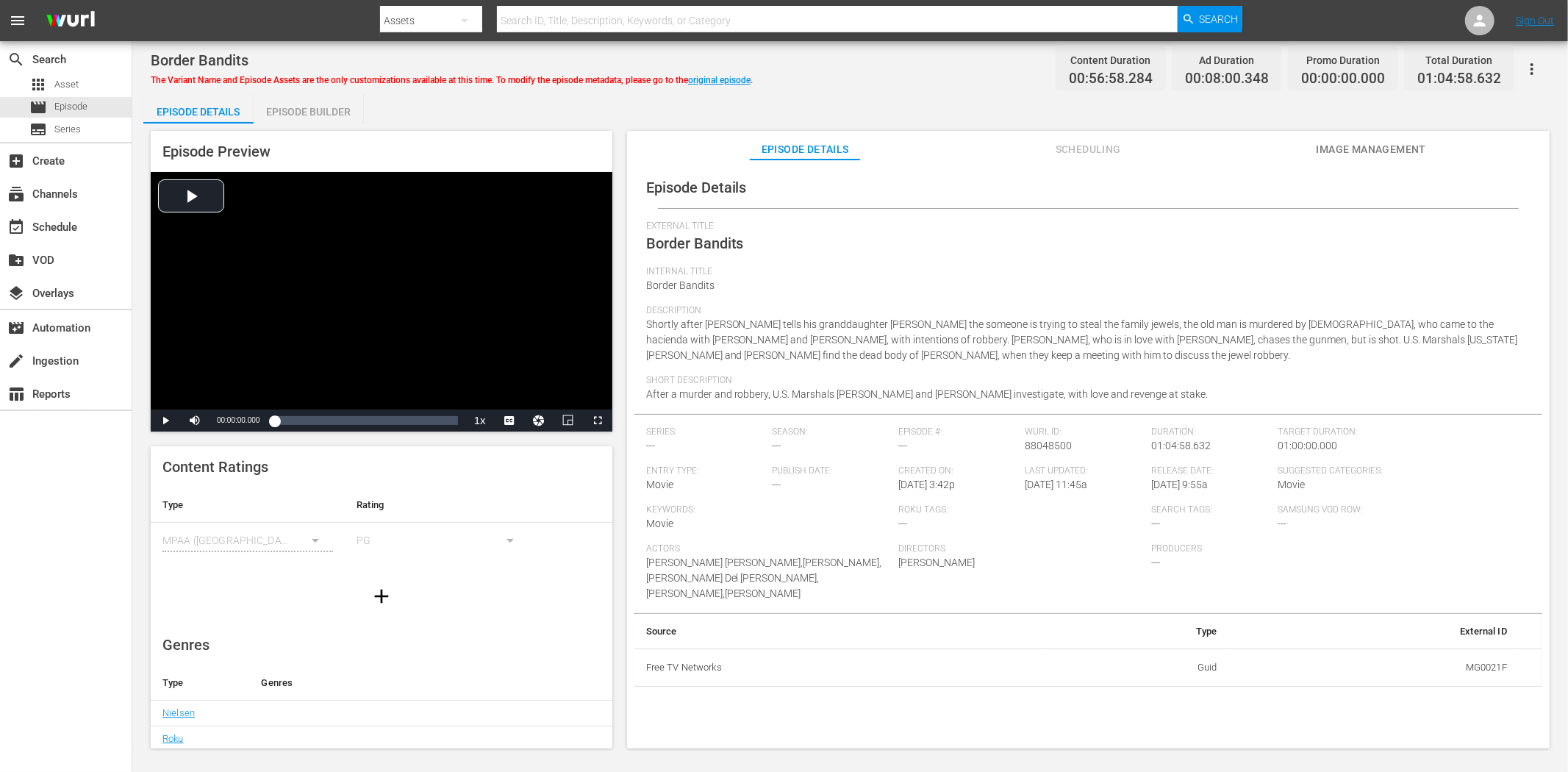
click at [1379, 146] on span "Image Management" at bounding box center [1370, 149] width 110 height 19
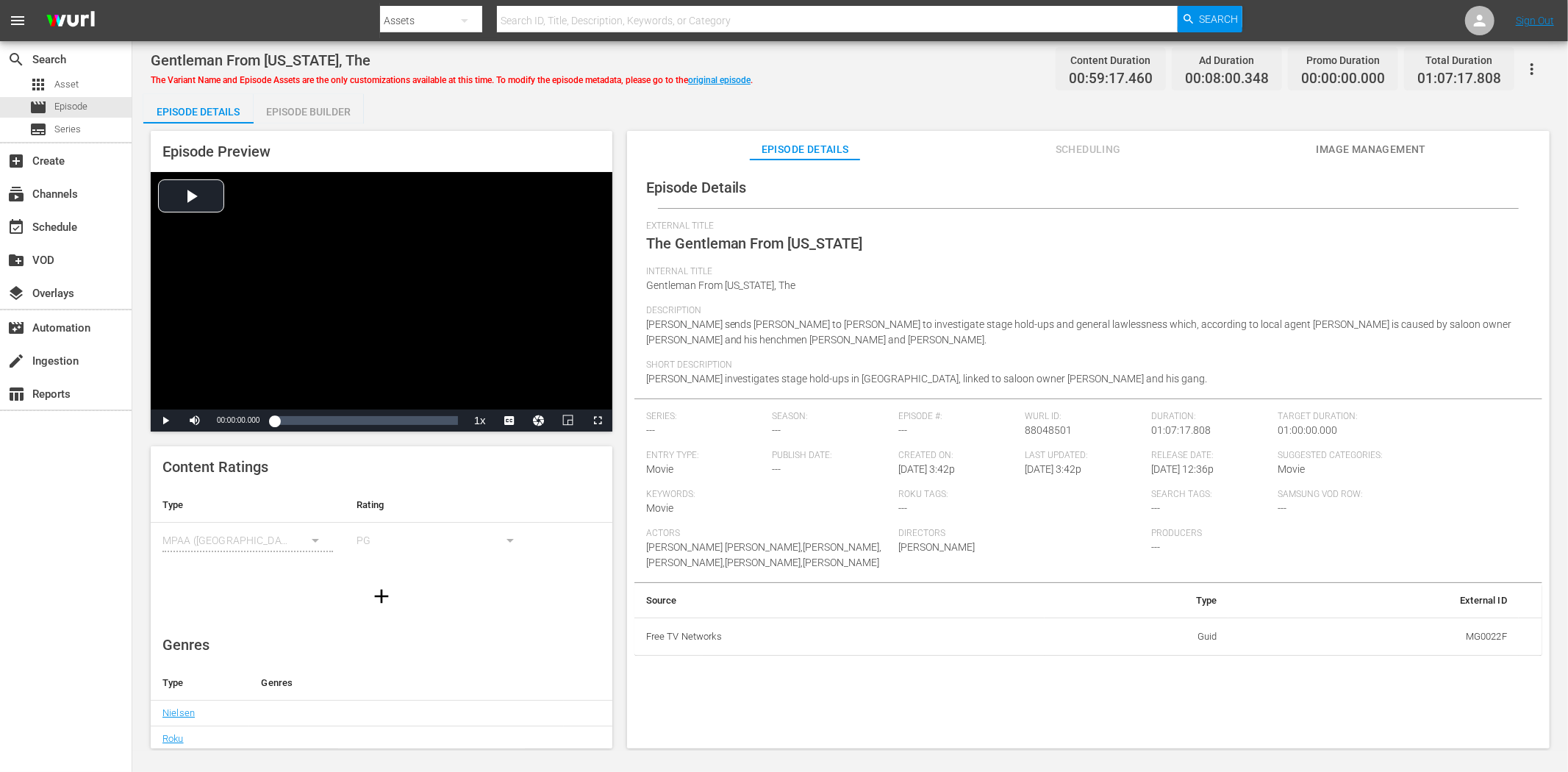
click at [1327, 140] on span "Image Management" at bounding box center [1370, 149] width 110 height 19
click at [1377, 129] on div "Episode Preview Video Player is loading. Play Video Play Mute Current Time 00:0…" at bounding box center [850, 441] width 1414 height 637
click at [1377, 137] on button "Image Management" at bounding box center [1370, 146] width 110 height 30
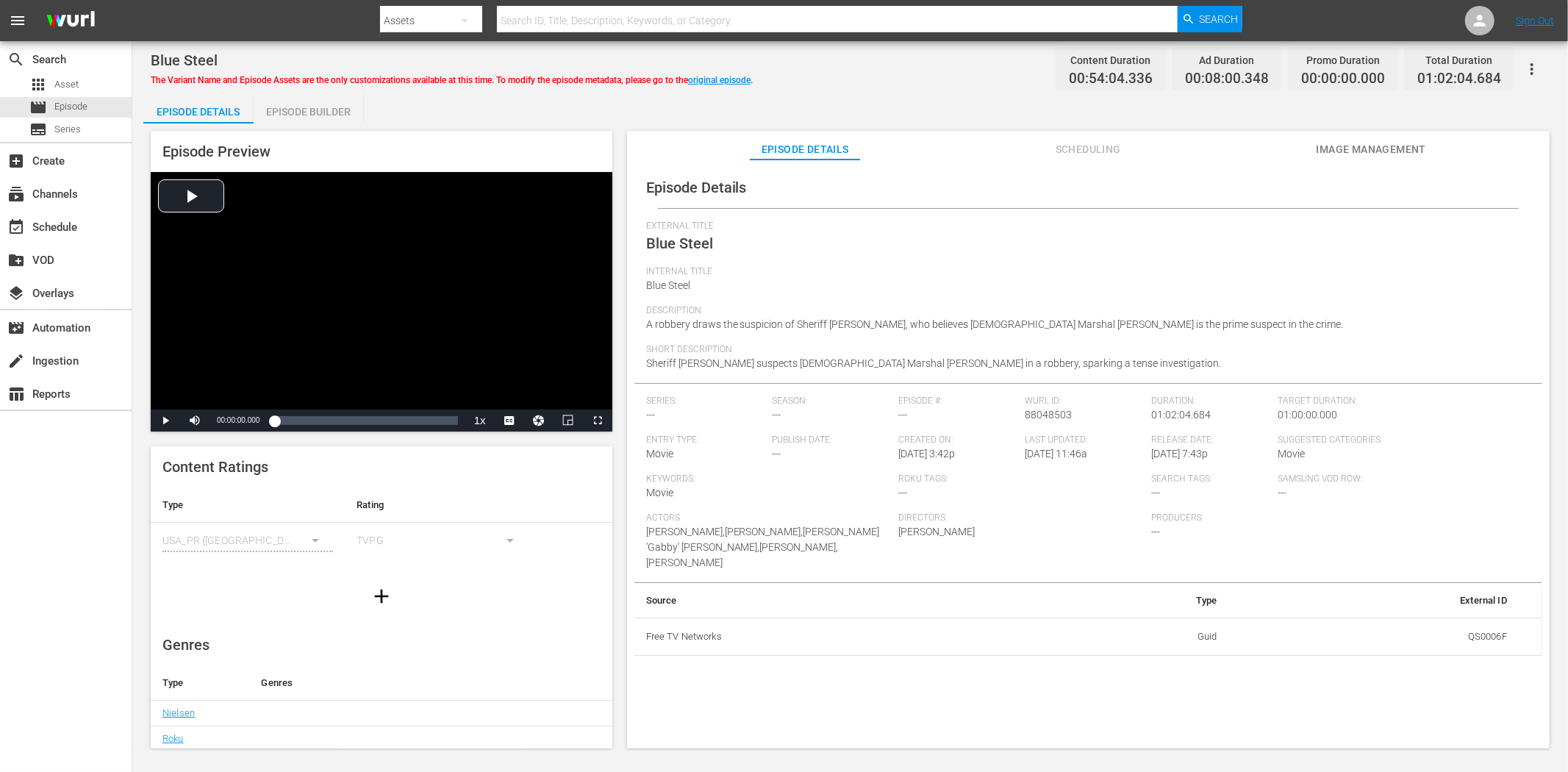
click at [1376, 151] on span "Image Management" at bounding box center [1370, 149] width 110 height 19
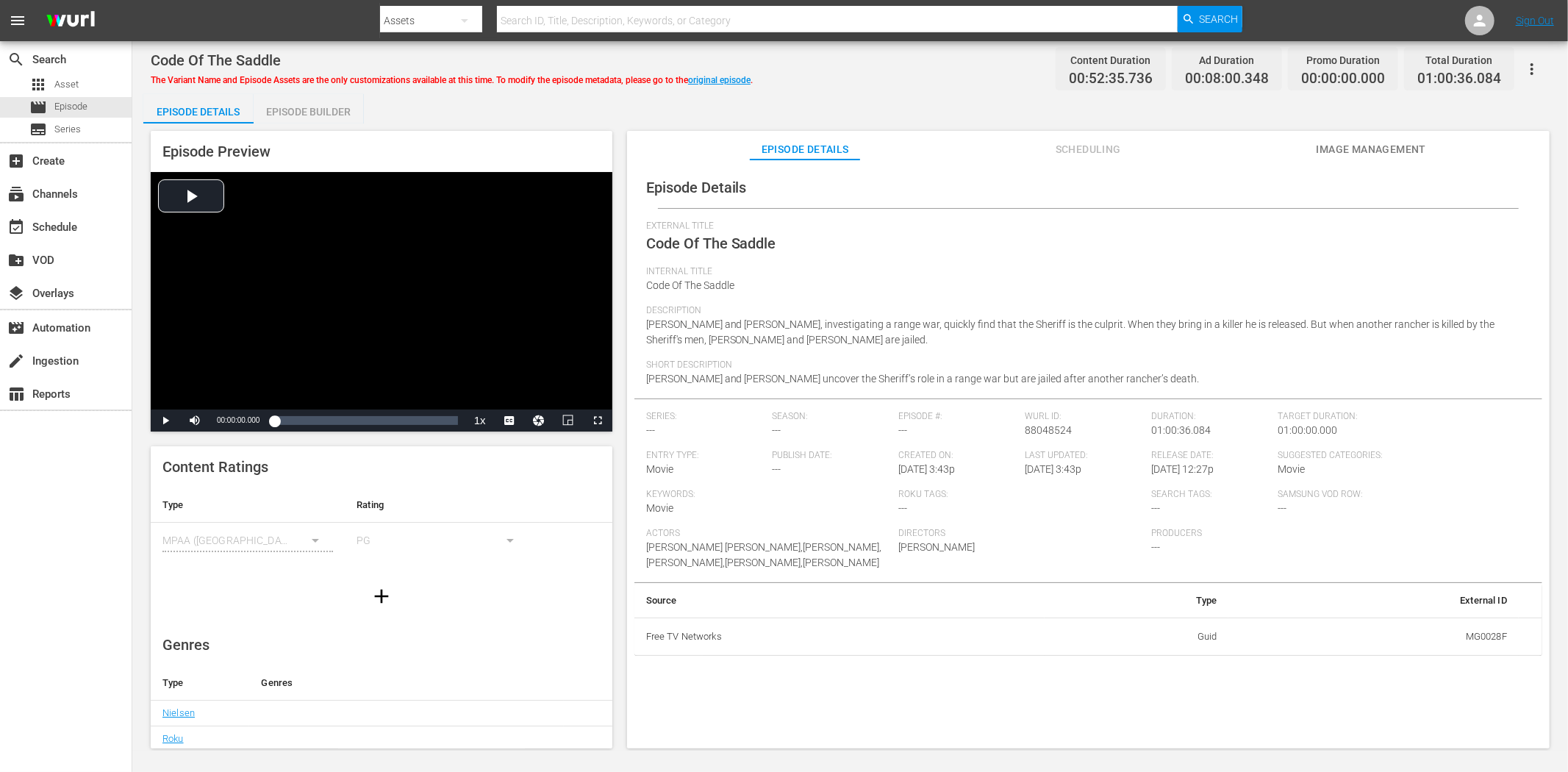
click at [1362, 143] on span "Image Management" at bounding box center [1370, 149] width 110 height 19
drag, startPoint x: 1397, startPoint y: 140, endPoint x: 1386, endPoint y: 137, distance: 11.4
click at [1396, 138] on button "Image Management" at bounding box center [1370, 146] width 110 height 30
click at [1369, 142] on span "Image Management" at bounding box center [1370, 149] width 110 height 19
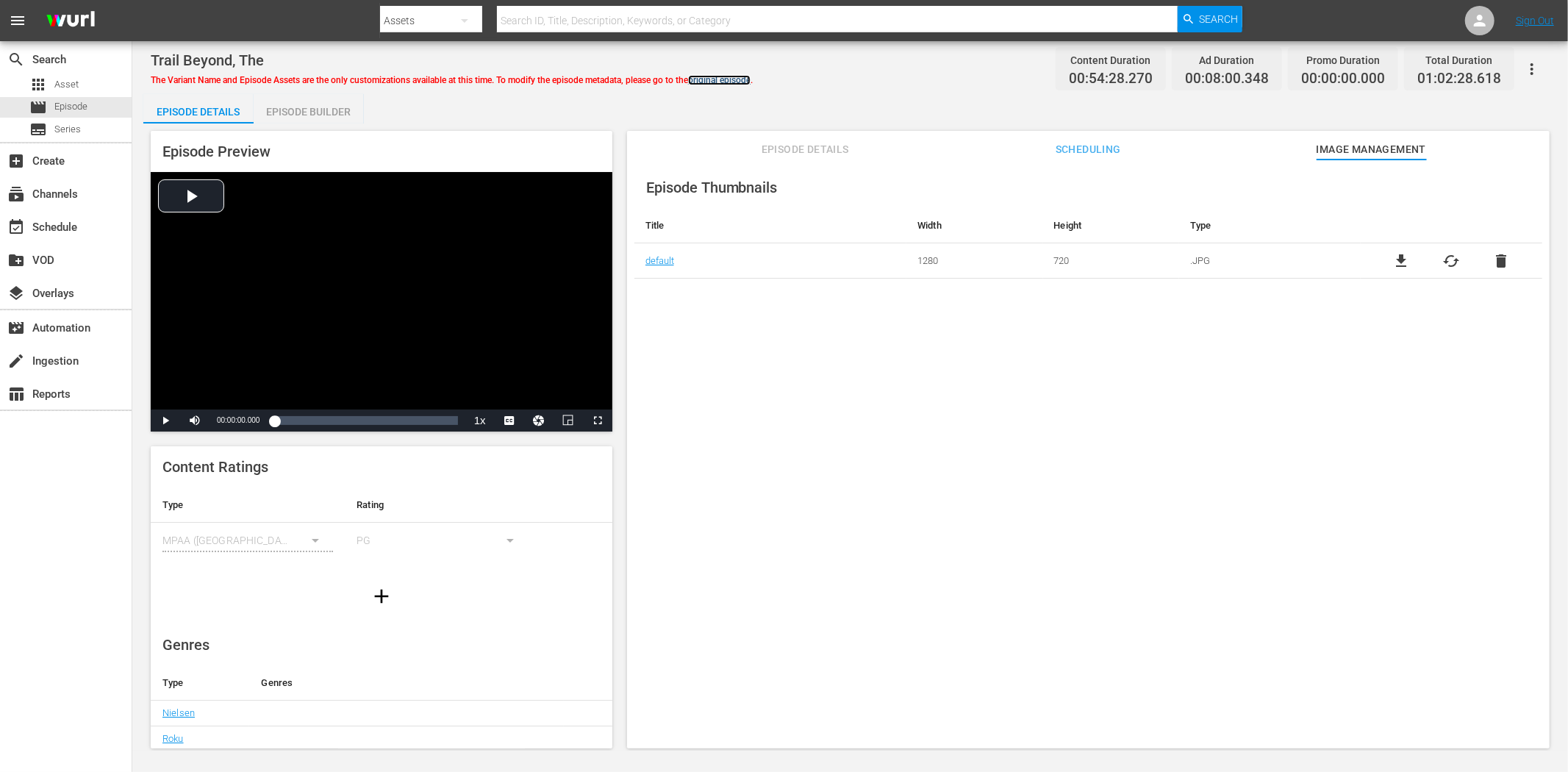
click at [724, 77] on link "original episode" at bounding box center [719, 80] width 62 height 10
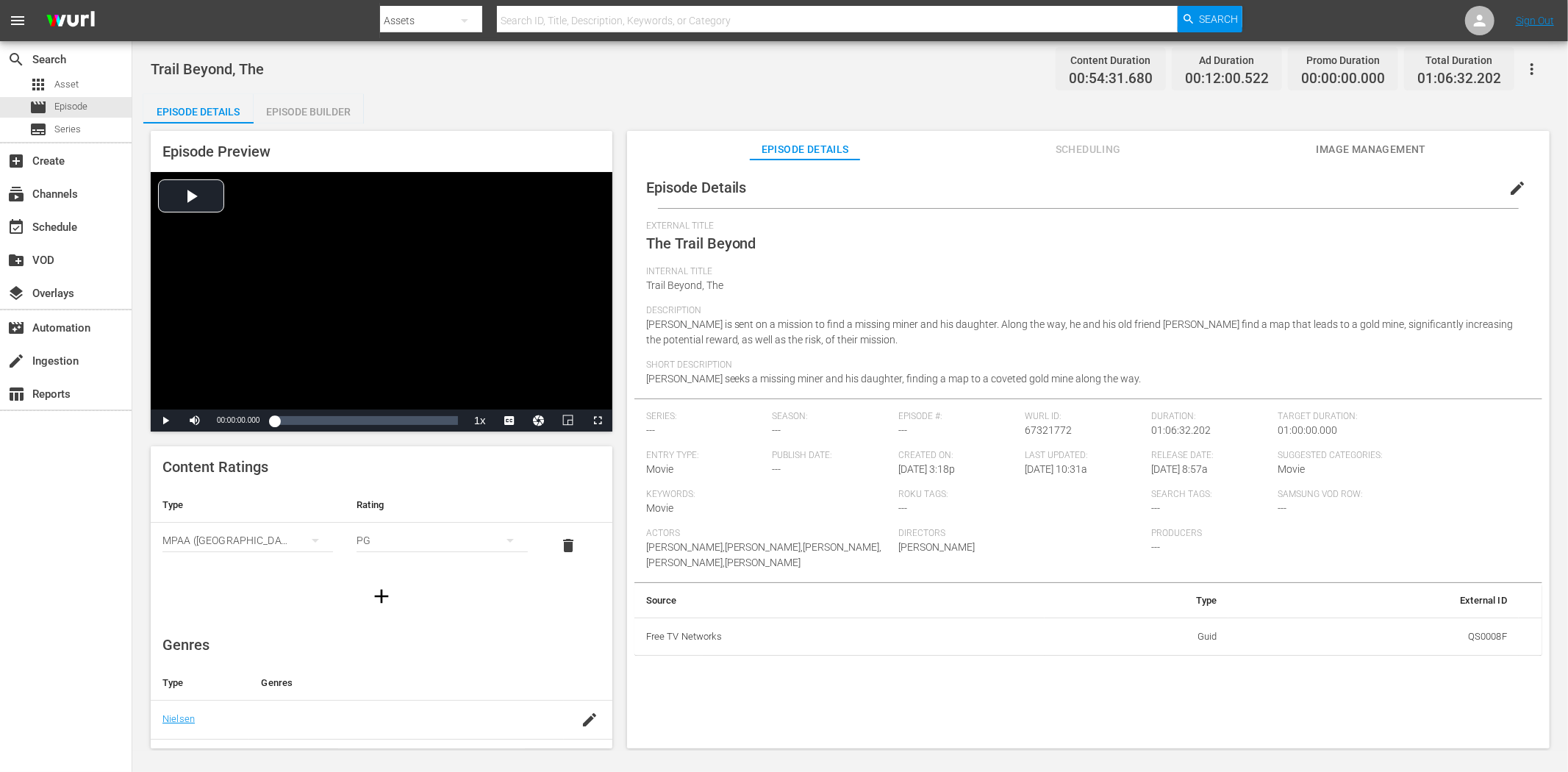
click at [1320, 140] on span "Image Management" at bounding box center [1370, 149] width 110 height 19
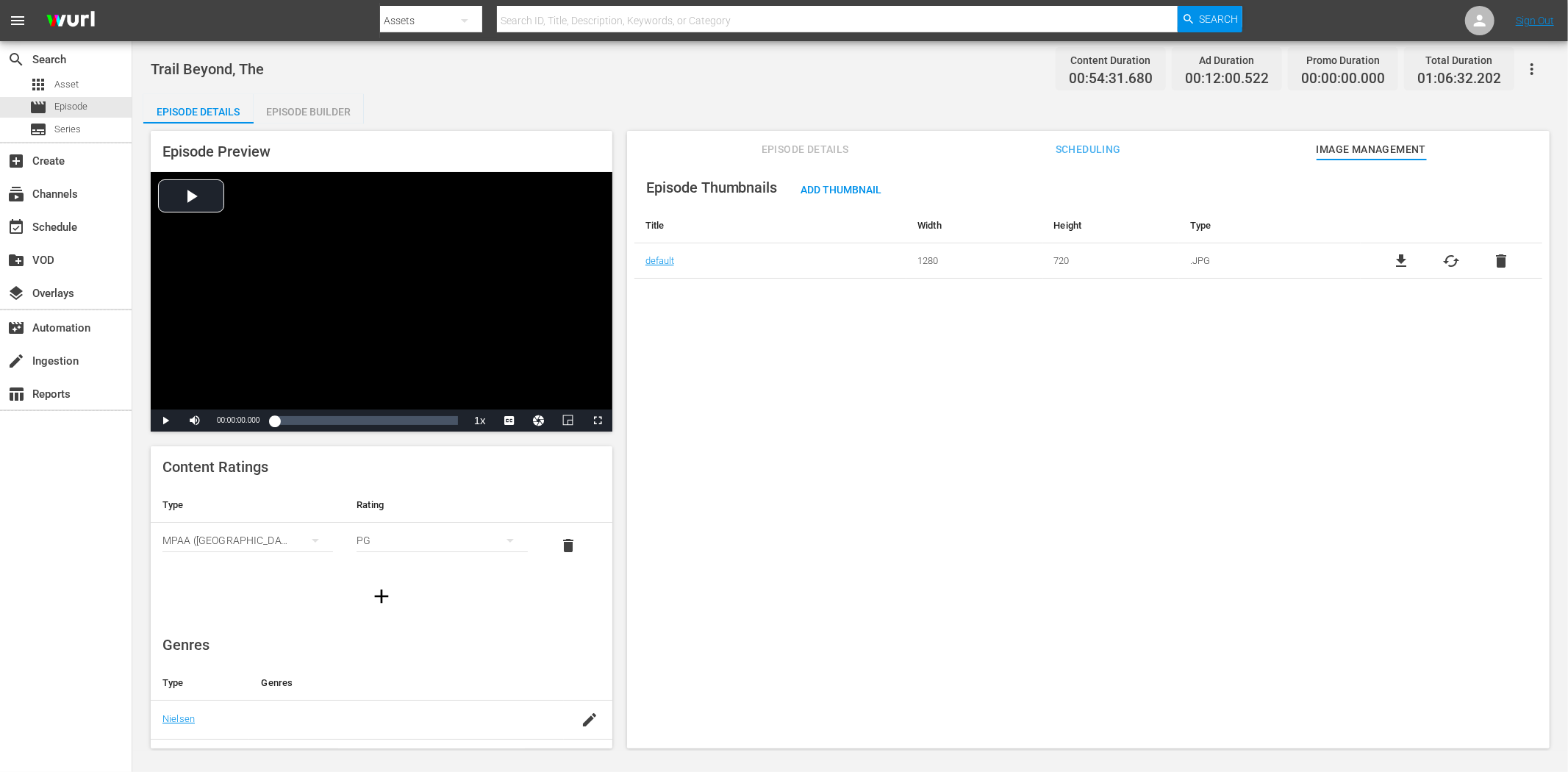
click at [1411, 62] on icon "button" at bounding box center [1532, 69] width 18 height 18
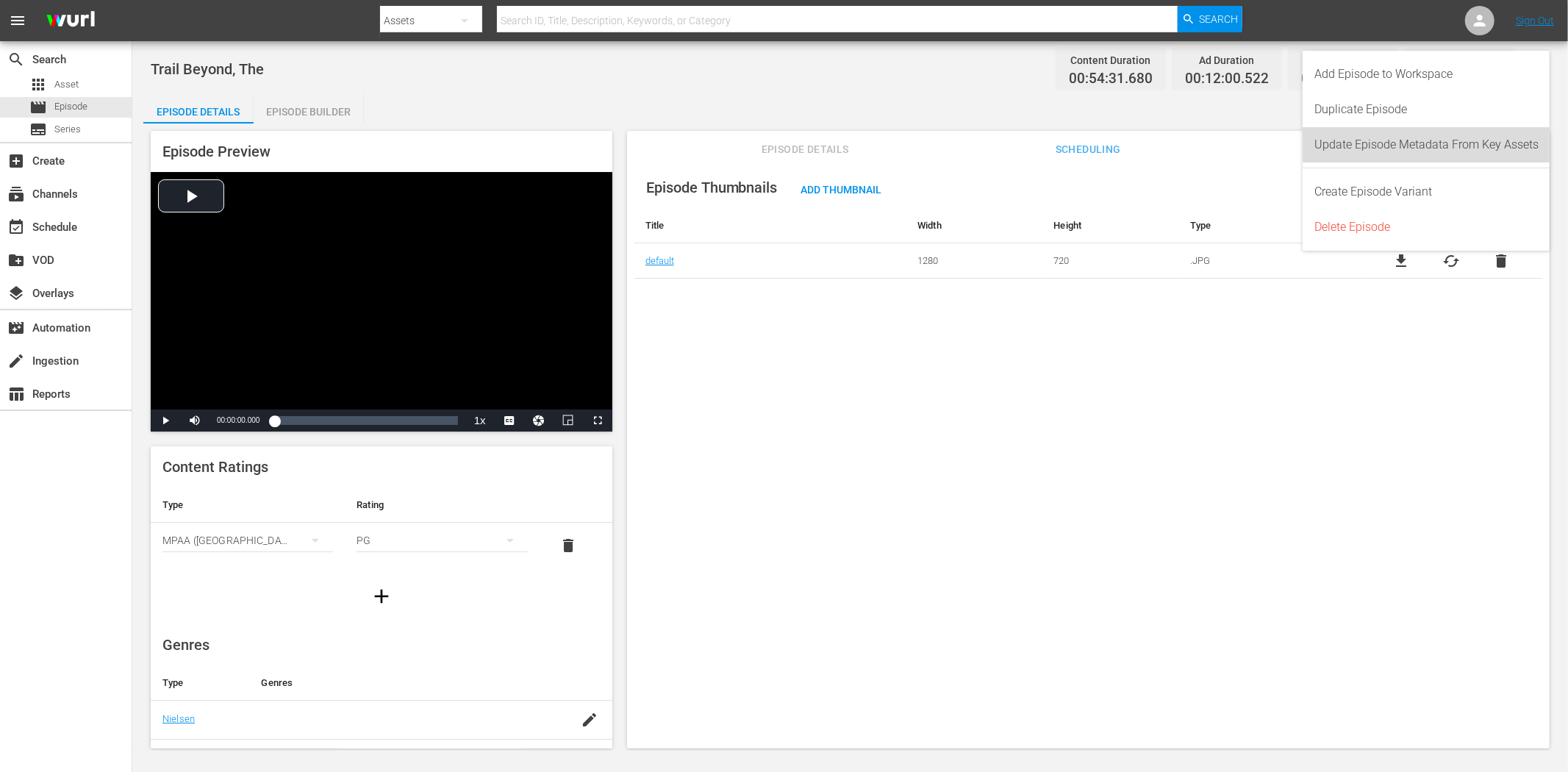
click at [1411, 142] on div "Update Episode Metadata From Key Assets" at bounding box center [1426, 144] width 224 height 35
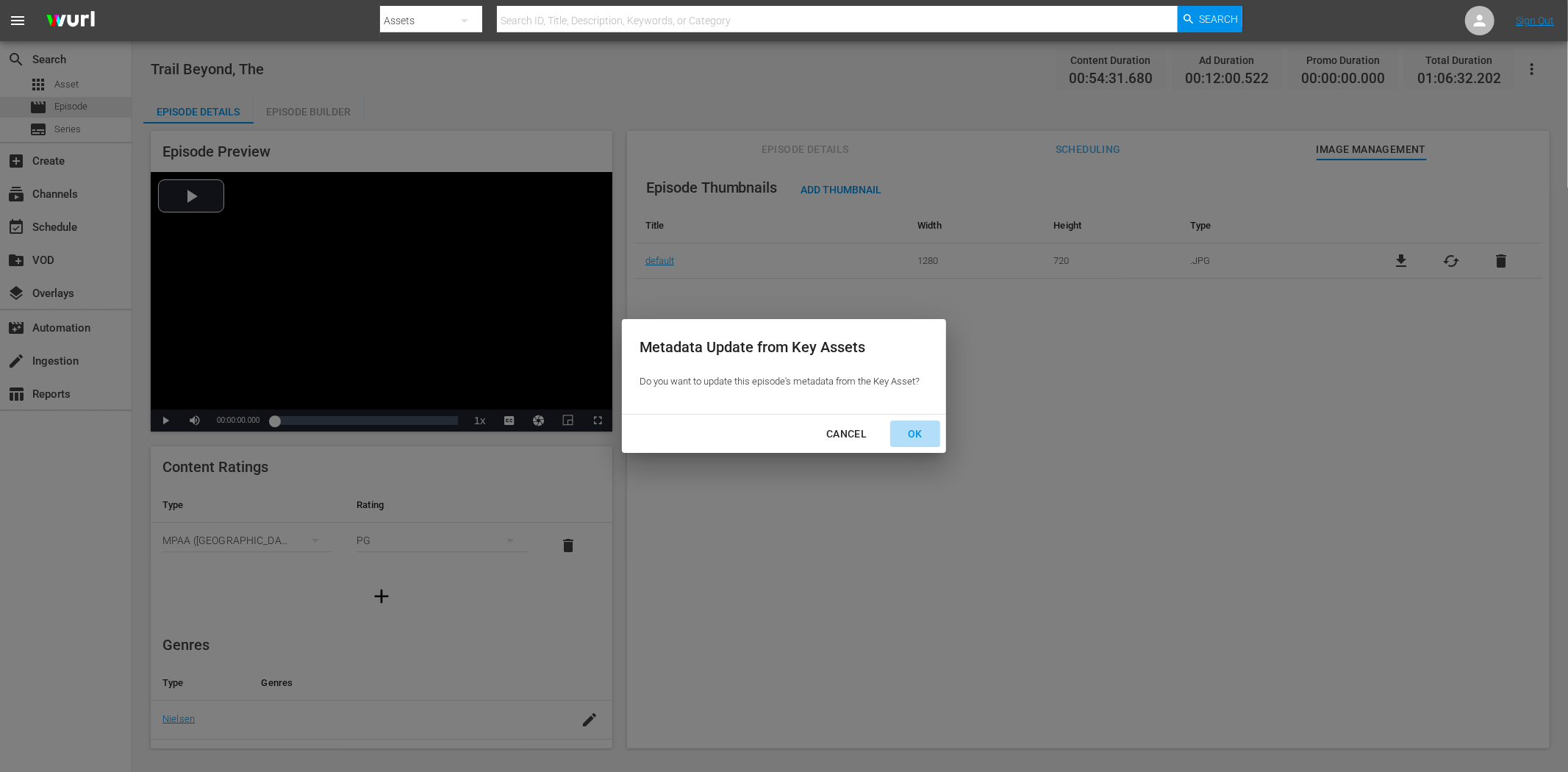
click at [913, 432] on div "OK" at bounding box center [914, 434] width 38 height 19
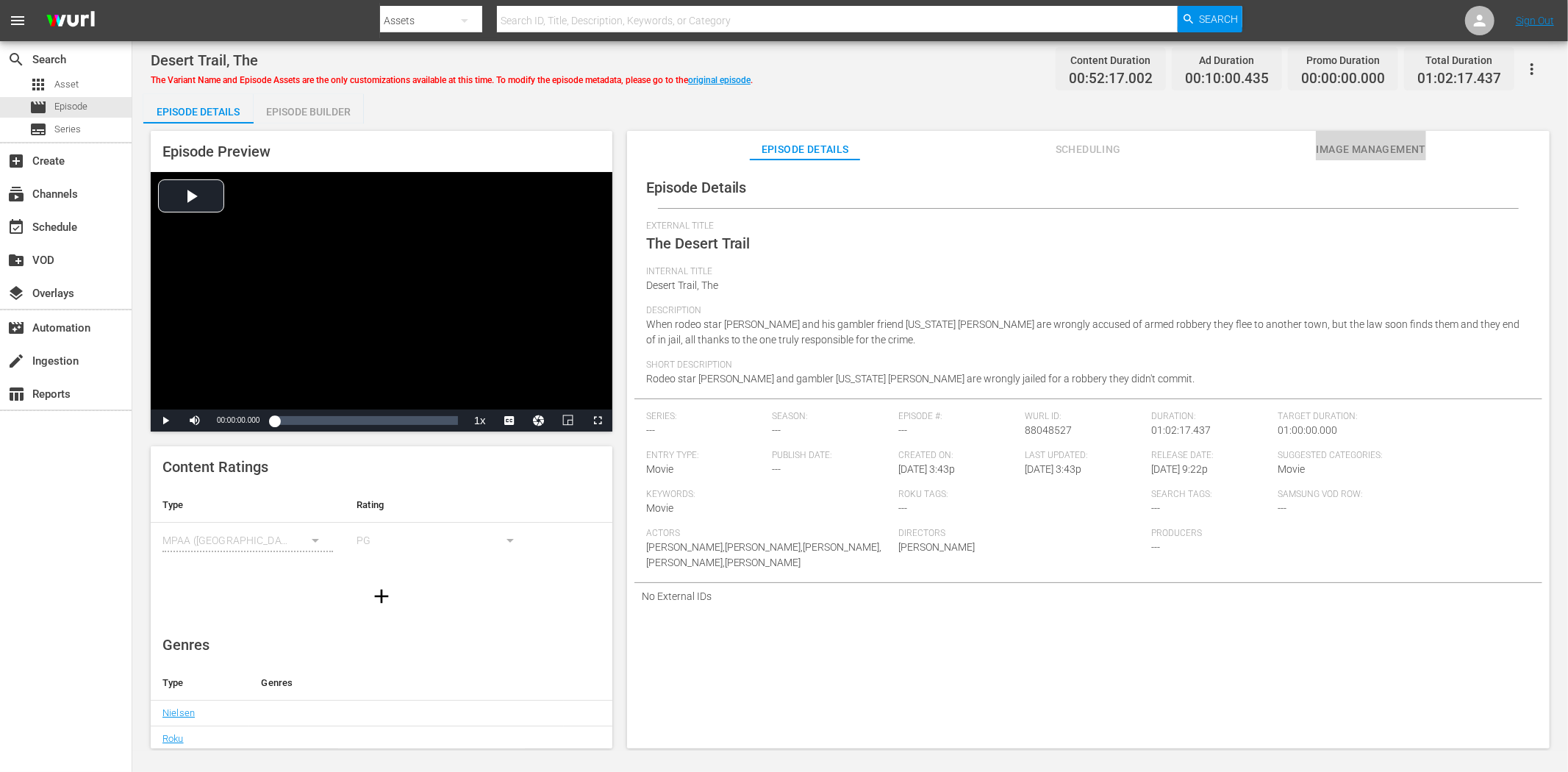
click at [1348, 150] on span "Image Management" at bounding box center [1370, 149] width 110 height 19
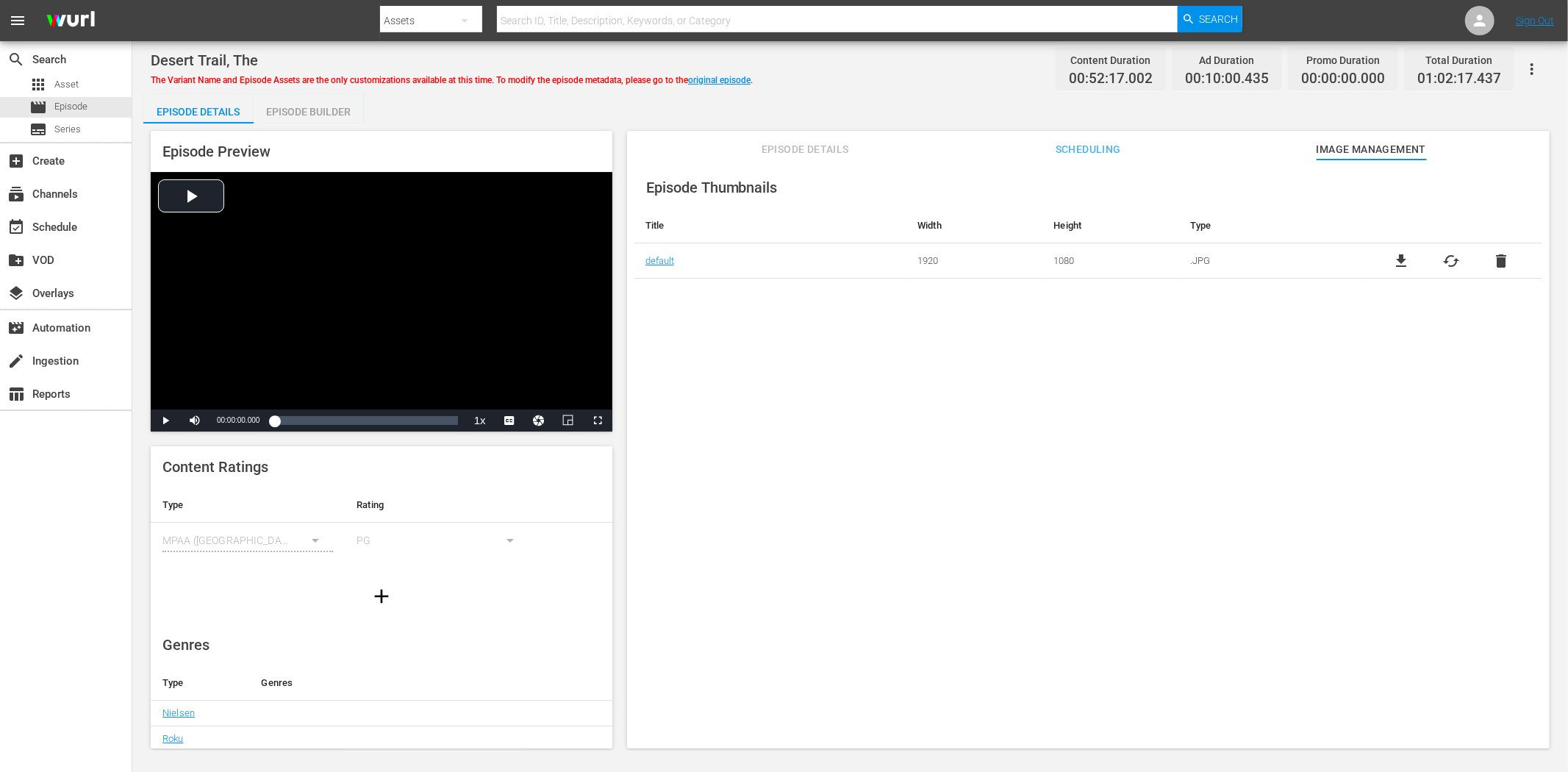
click at [827, 143] on span "Episode Details" at bounding box center [804, 149] width 110 height 19
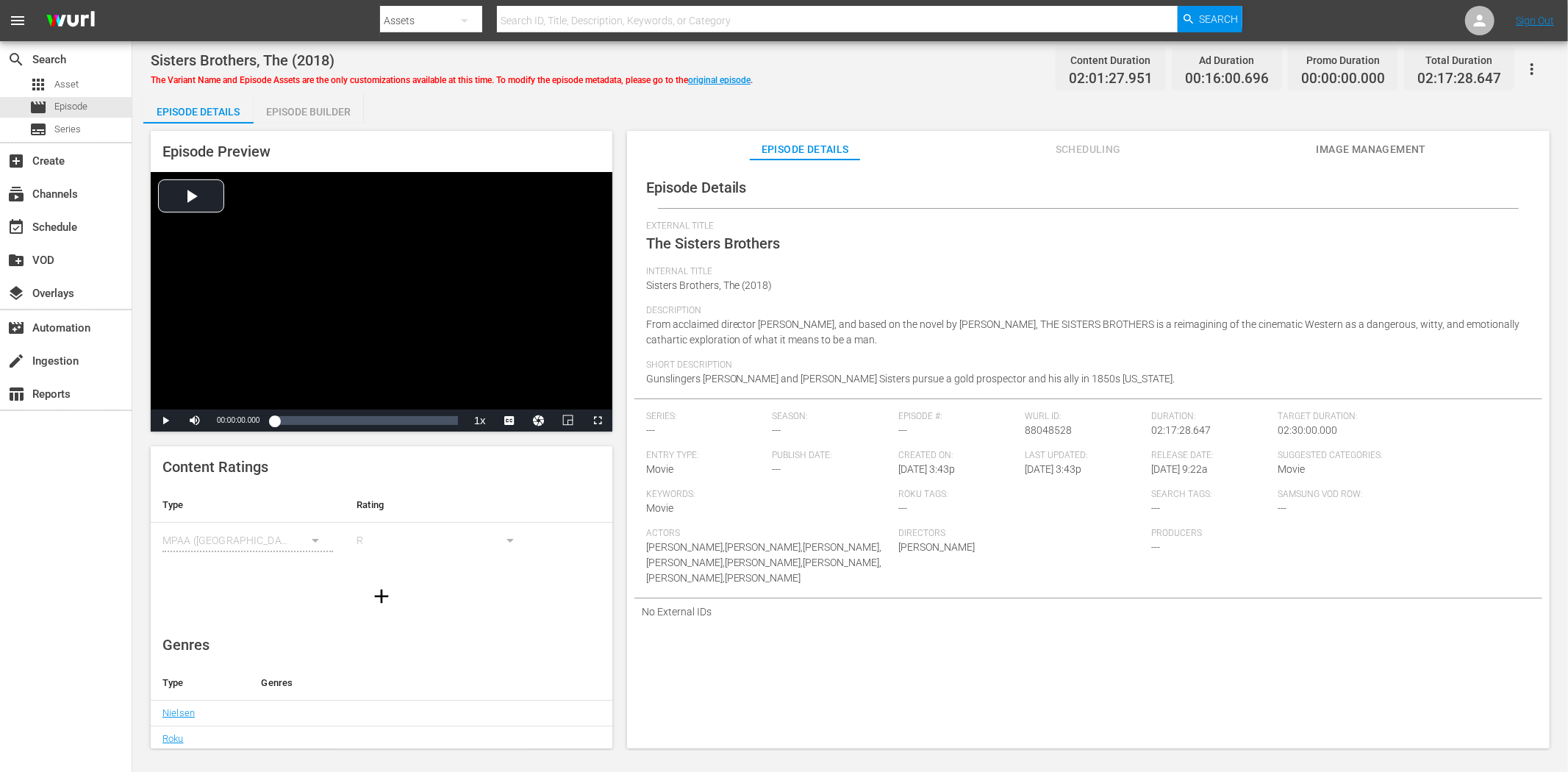
click at [1411, 152] on span "Image Management" at bounding box center [1370, 149] width 110 height 19
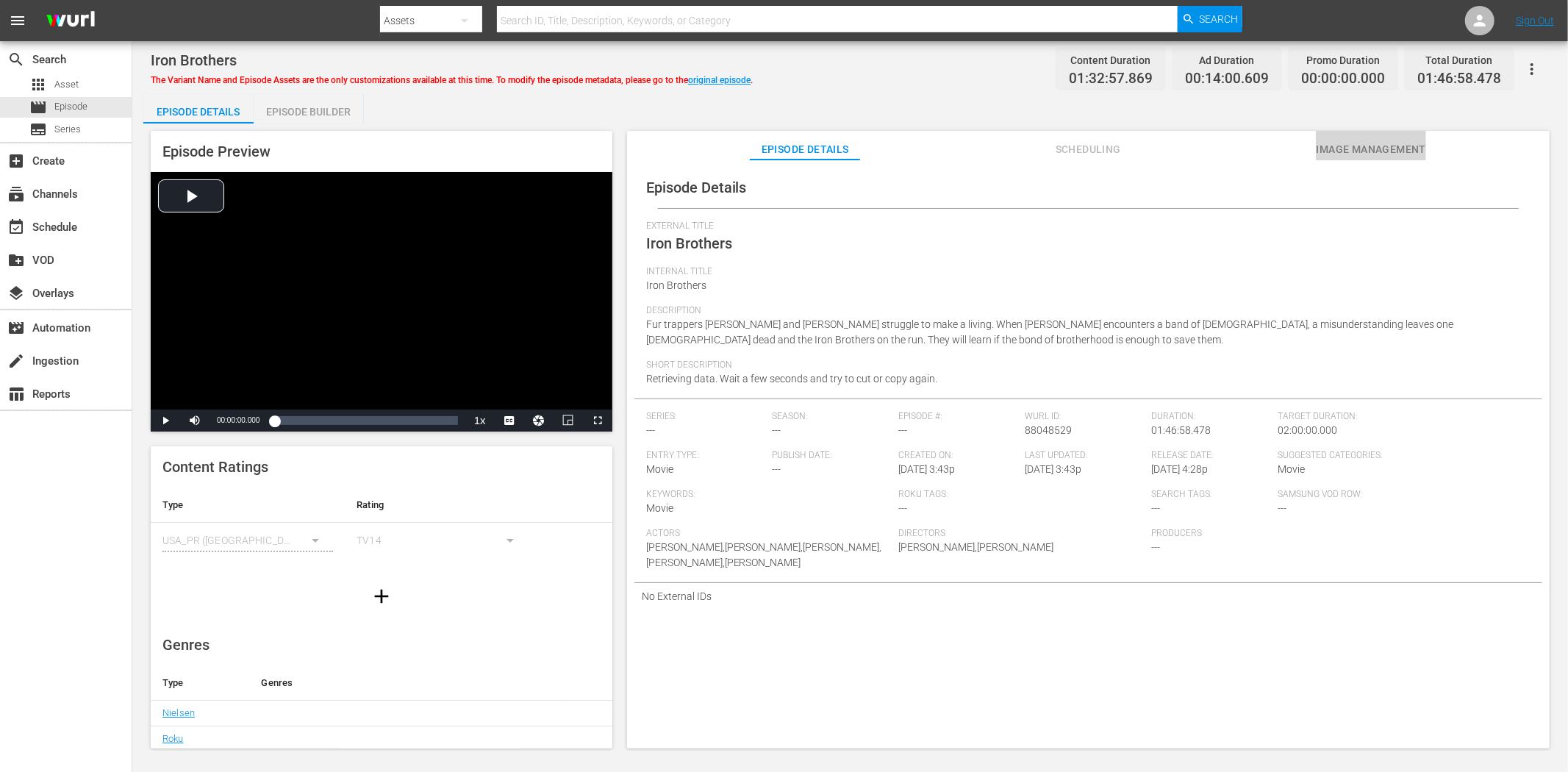
click at [1341, 143] on span "Image Management" at bounding box center [1370, 149] width 110 height 19
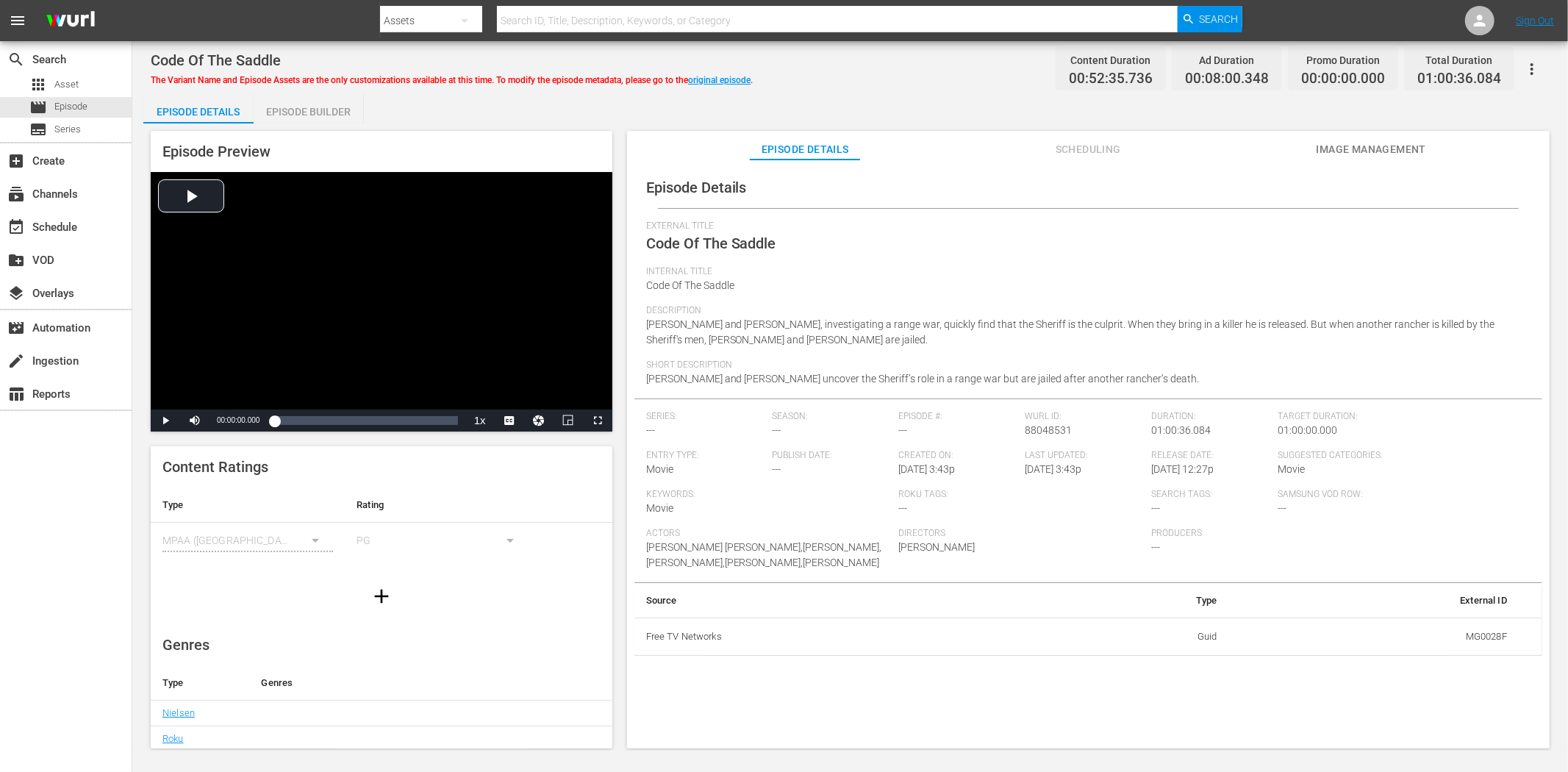
click at [1343, 140] on span "Image Management" at bounding box center [1370, 149] width 110 height 19
click at [1325, 151] on span "Image Management" at bounding box center [1370, 149] width 110 height 19
click at [1359, 137] on button "Image Management" at bounding box center [1370, 146] width 110 height 30
click at [1353, 146] on span "Image Management" at bounding box center [1370, 149] width 110 height 19
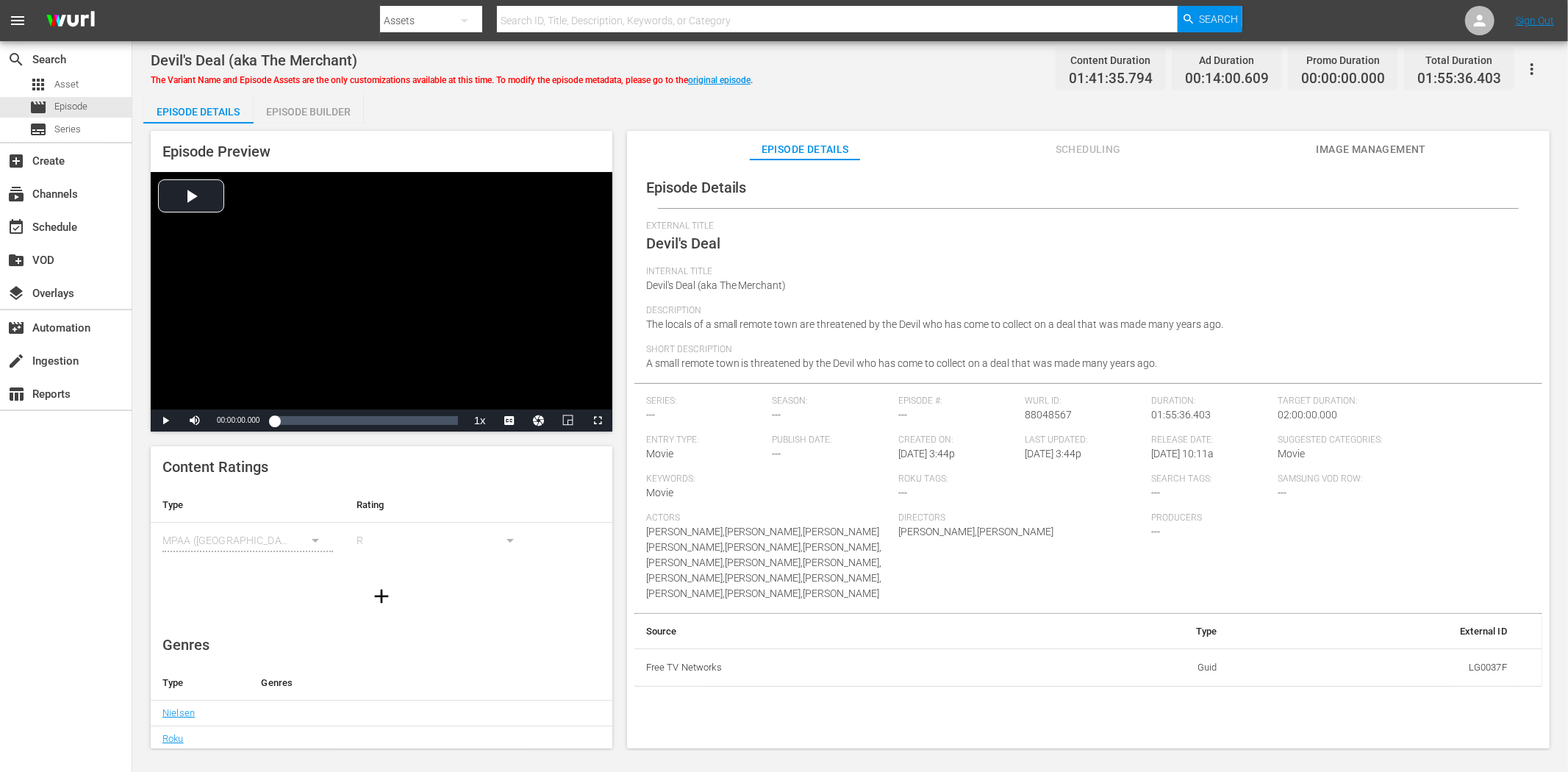
click at [1349, 143] on span "Image Management" at bounding box center [1370, 149] width 110 height 19
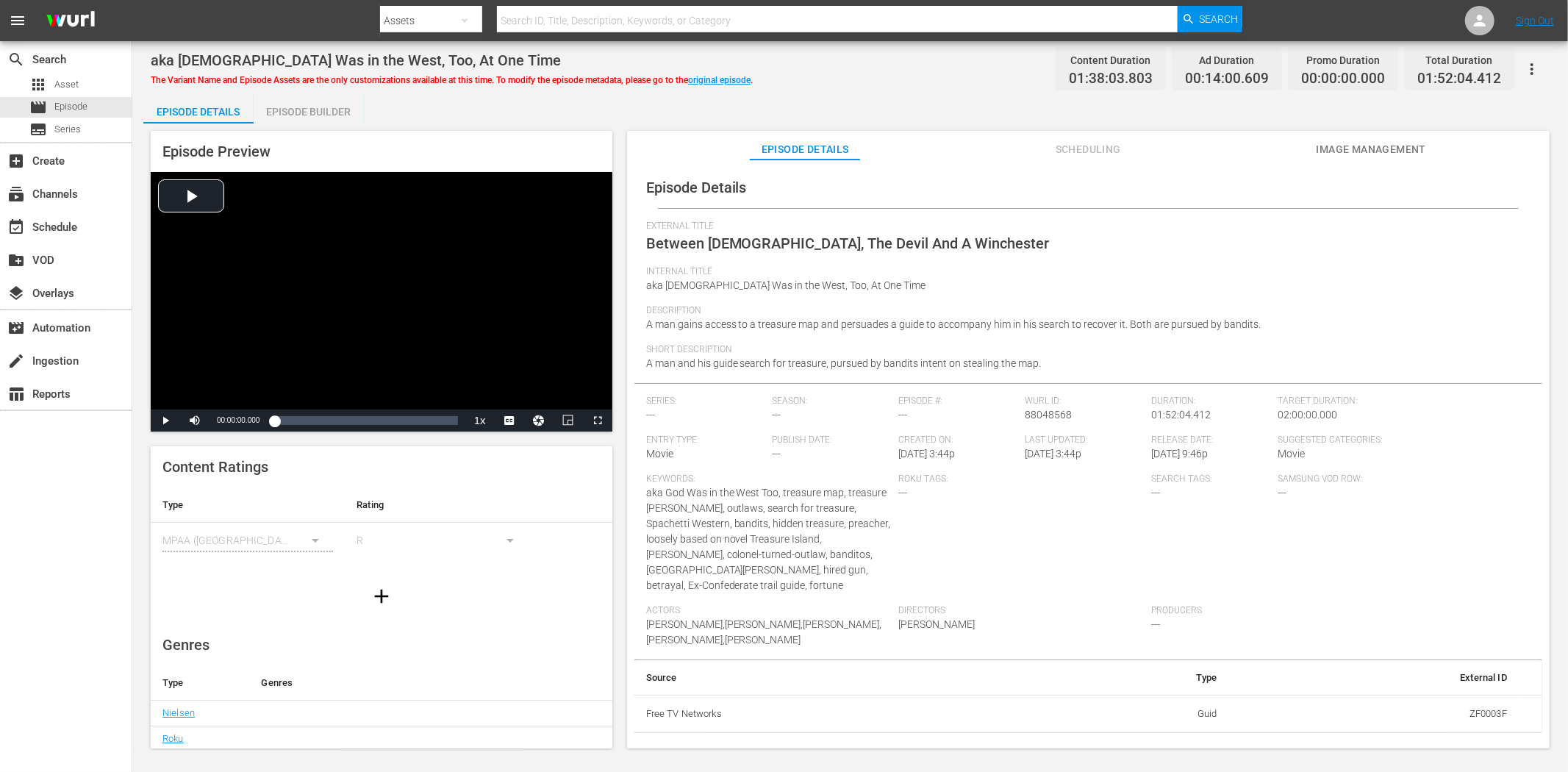
click at [1321, 134] on button "Image Management" at bounding box center [1370, 146] width 110 height 30
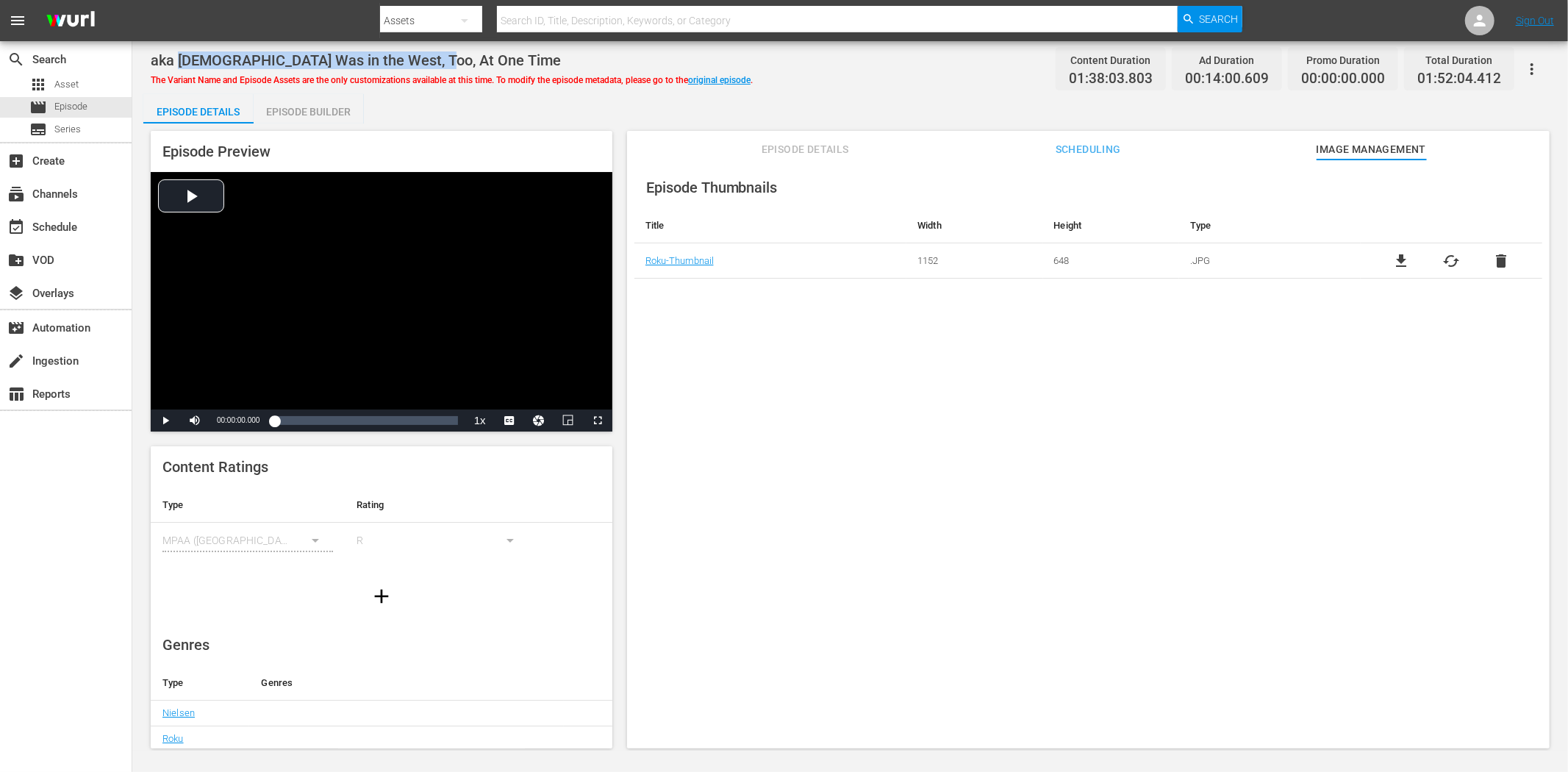
drag, startPoint x: 178, startPoint y: 62, endPoint x: 437, endPoint y: 57, distance: 259.0
click at [437, 57] on div "aka God Was in the West, Too, At One Time" at bounding box center [452, 60] width 602 height 18
copy span "God Was in the West, Too, At One Time"
click at [807, 149] on span "Episode Details" at bounding box center [804, 149] width 110 height 19
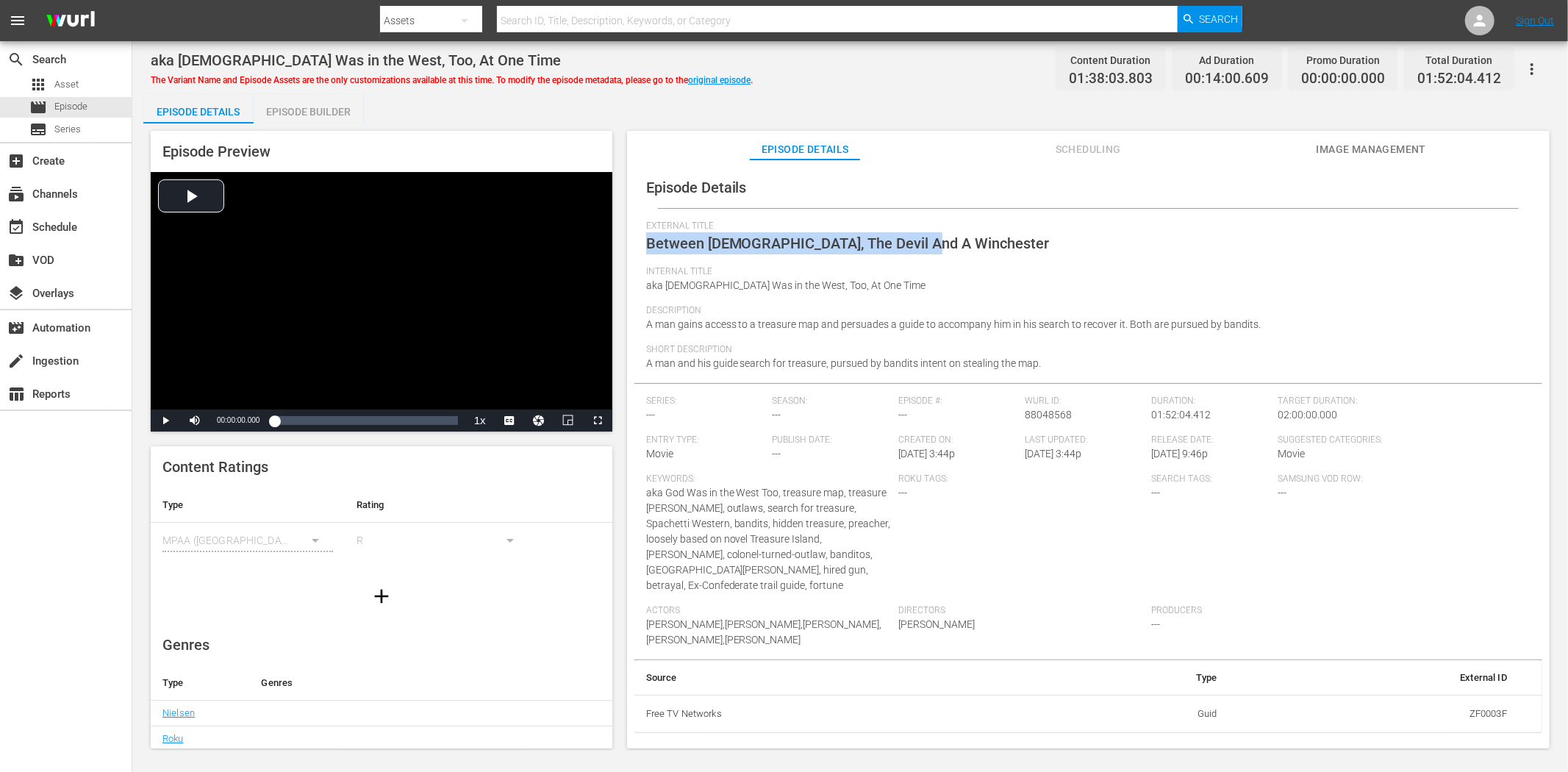
drag, startPoint x: 920, startPoint y: 240, endPoint x: 654, endPoint y: 245, distance: 266.0
click at [646, 250] on span "Between God, The Devil And A Winchester" at bounding box center [848, 244] width 403 height 18
copy span "Between God, The Devil And A Winchester"
click at [1394, 148] on span "Image Management" at bounding box center [1370, 149] width 110 height 19
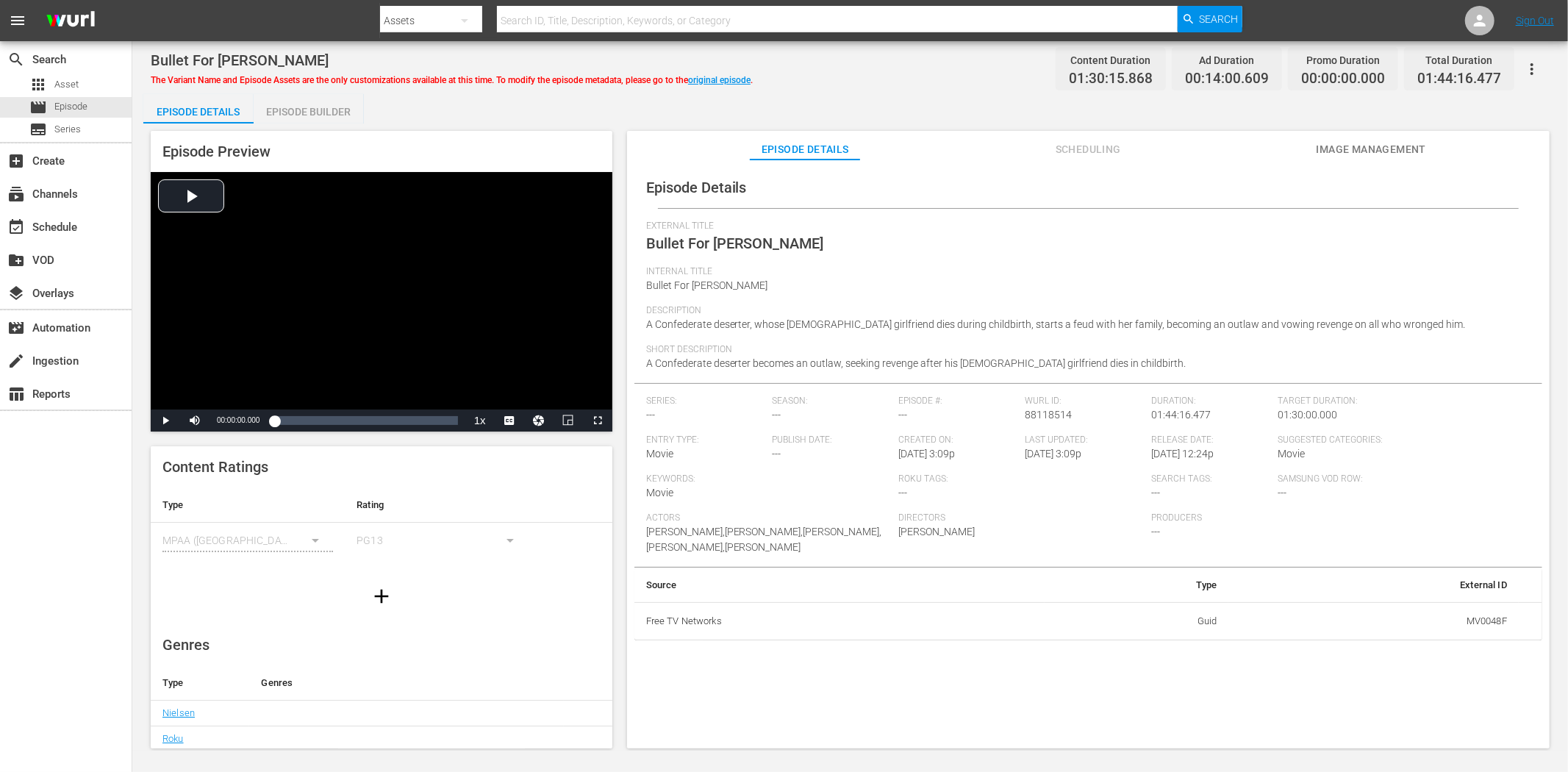
click at [1372, 131] on button "Image Management" at bounding box center [1370, 146] width 110 height 30
click at [1335, 143] on span "Image Management" at bounding box center [1370, 149] width 110 height 19
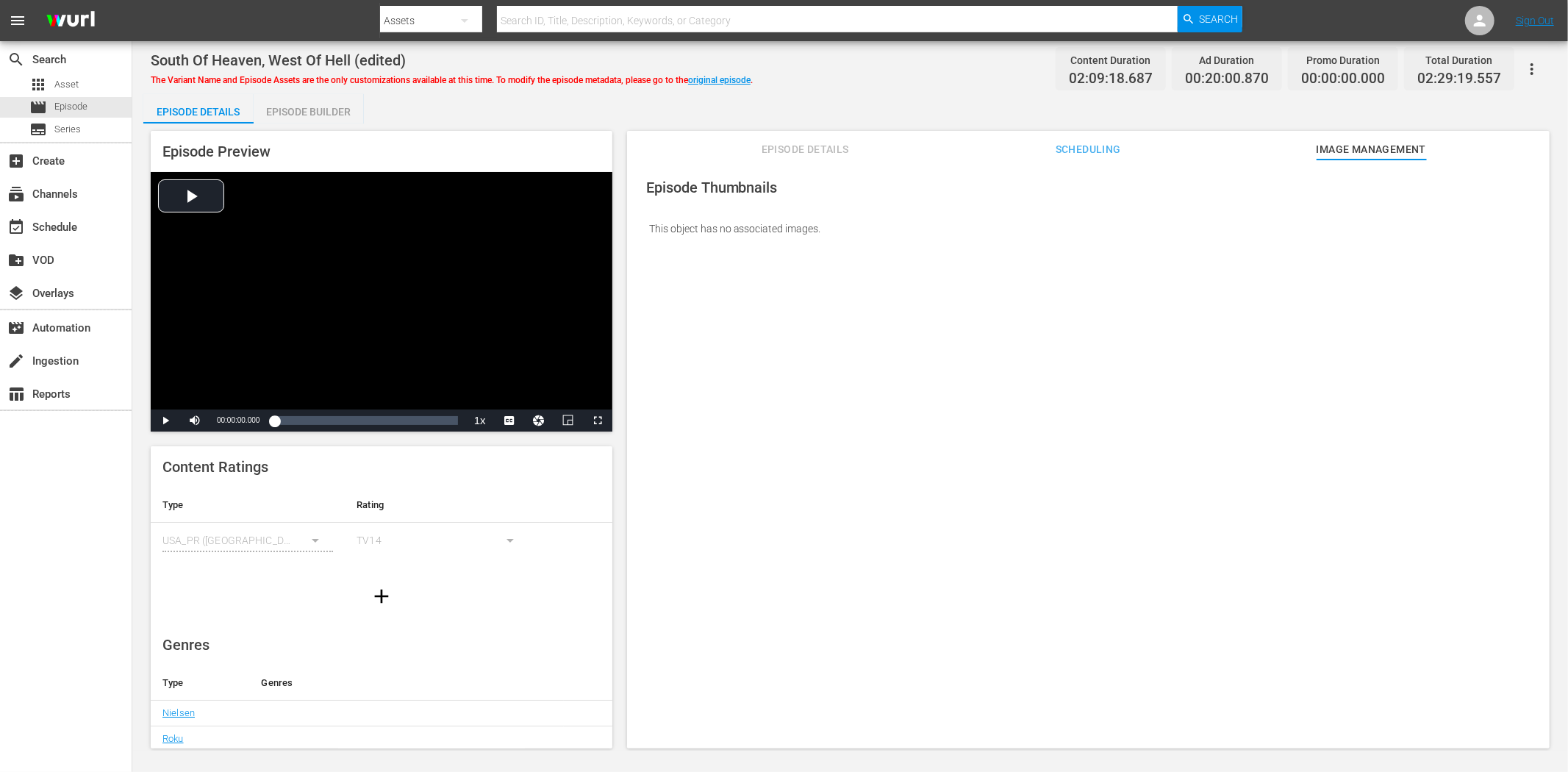
click at [711, 71] on div "The Variant Name and Episode Assets are the only customizations available at th…" at bounding box center [452, 78] width 602 height 18
click at [713, 79] on link "original episode" at bounding box center [719, 80] width 62 height 10
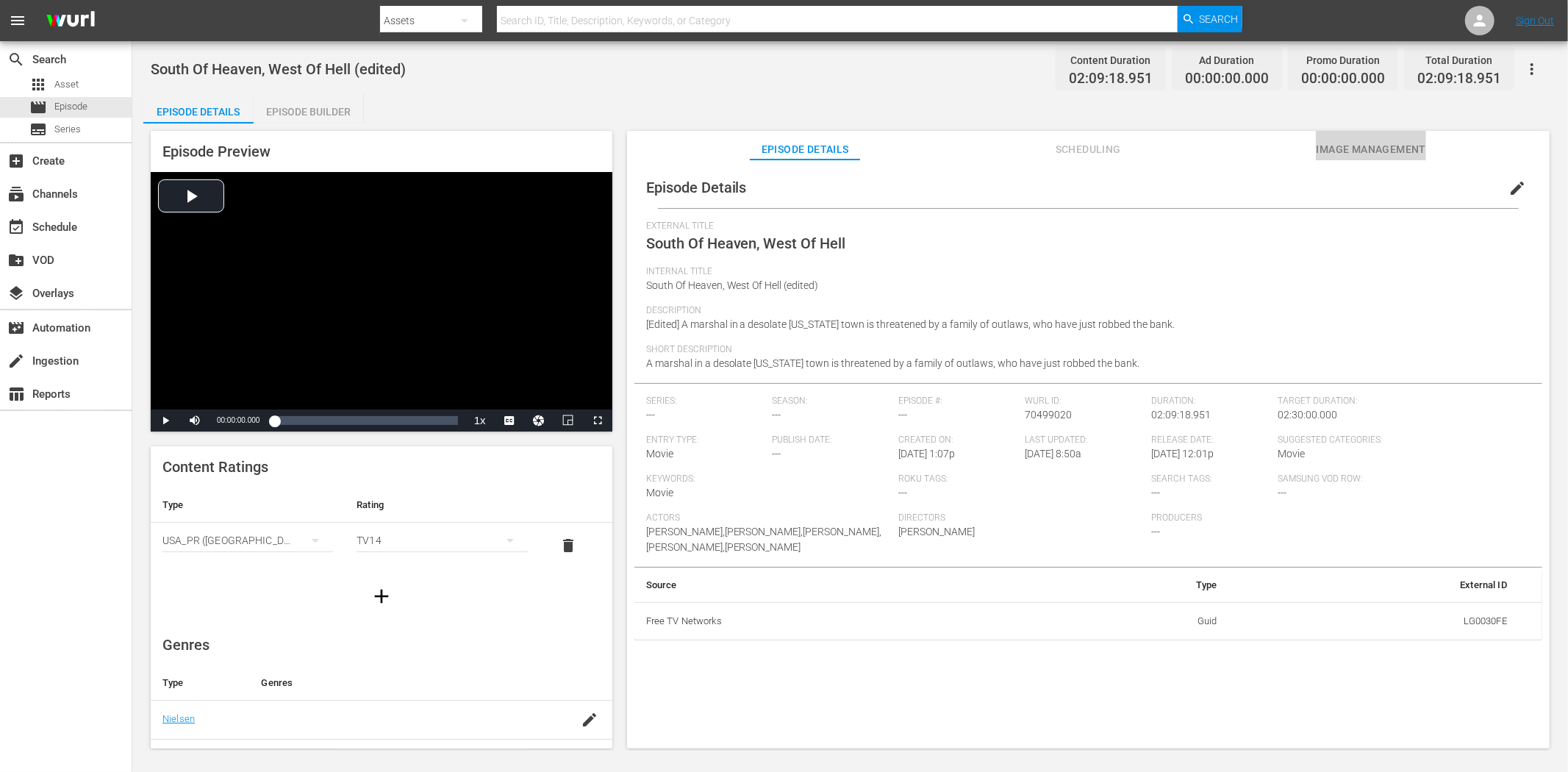
click at [1365, 150] on span "Image Management" at bounding box center [1370, 149] width 110 height 19
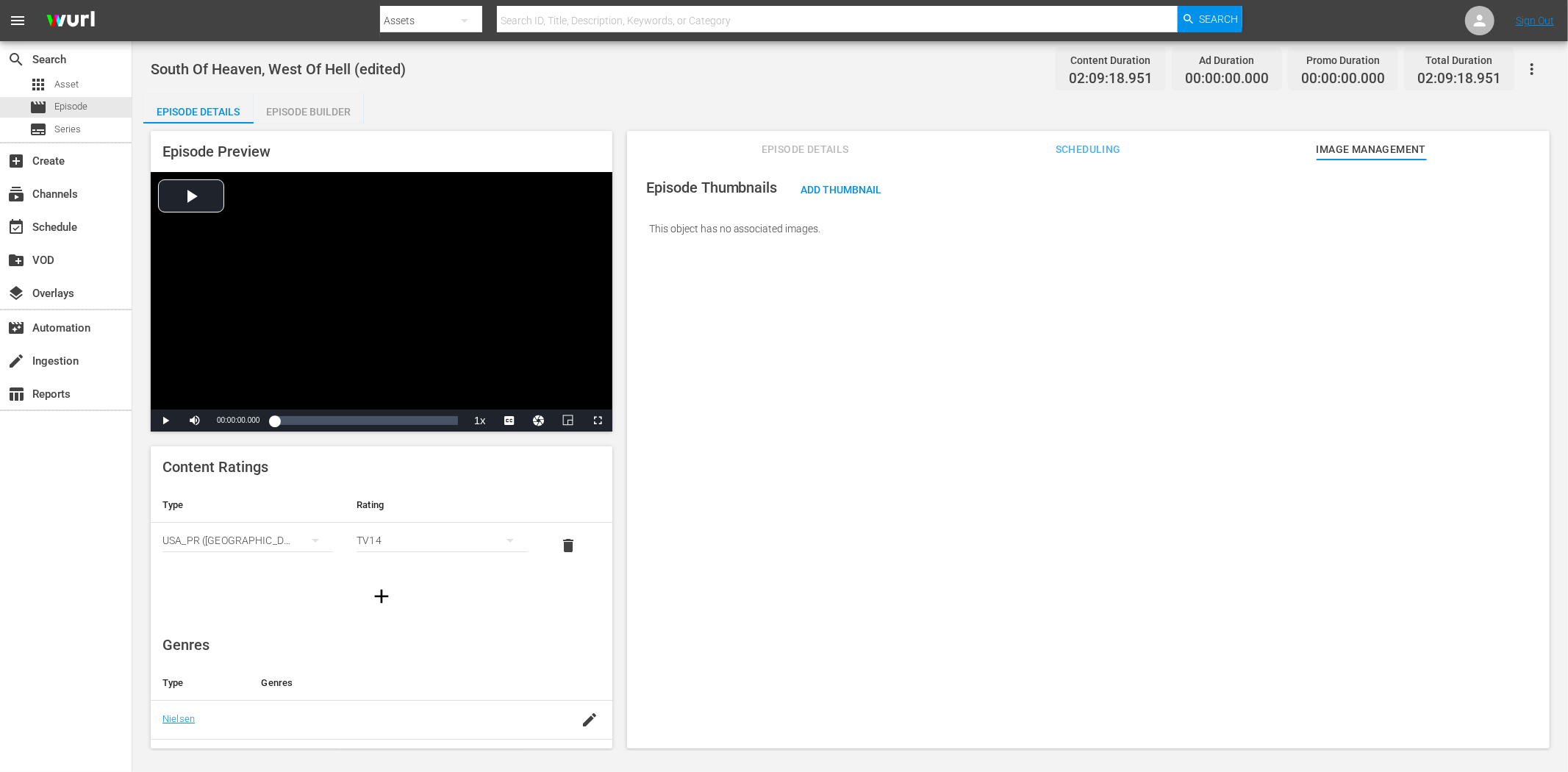
click at [1411, 63] on button "button" at bounding box center [1531, 68] width 35 height 35
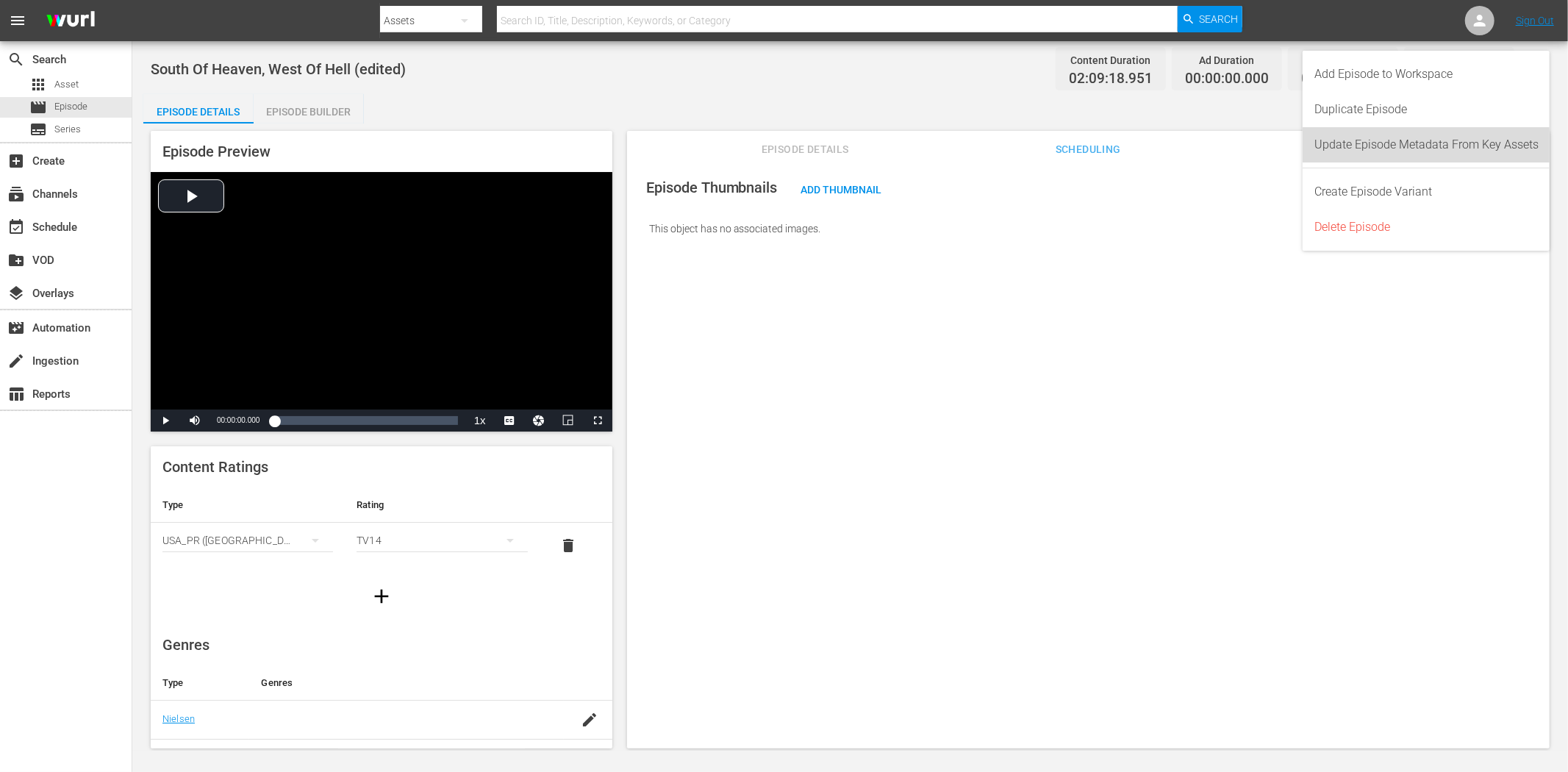
click at [1411, 140] on div "Update Episode Metadata From Key Assets" at bounding box center [1426, 144] width 224 height 35
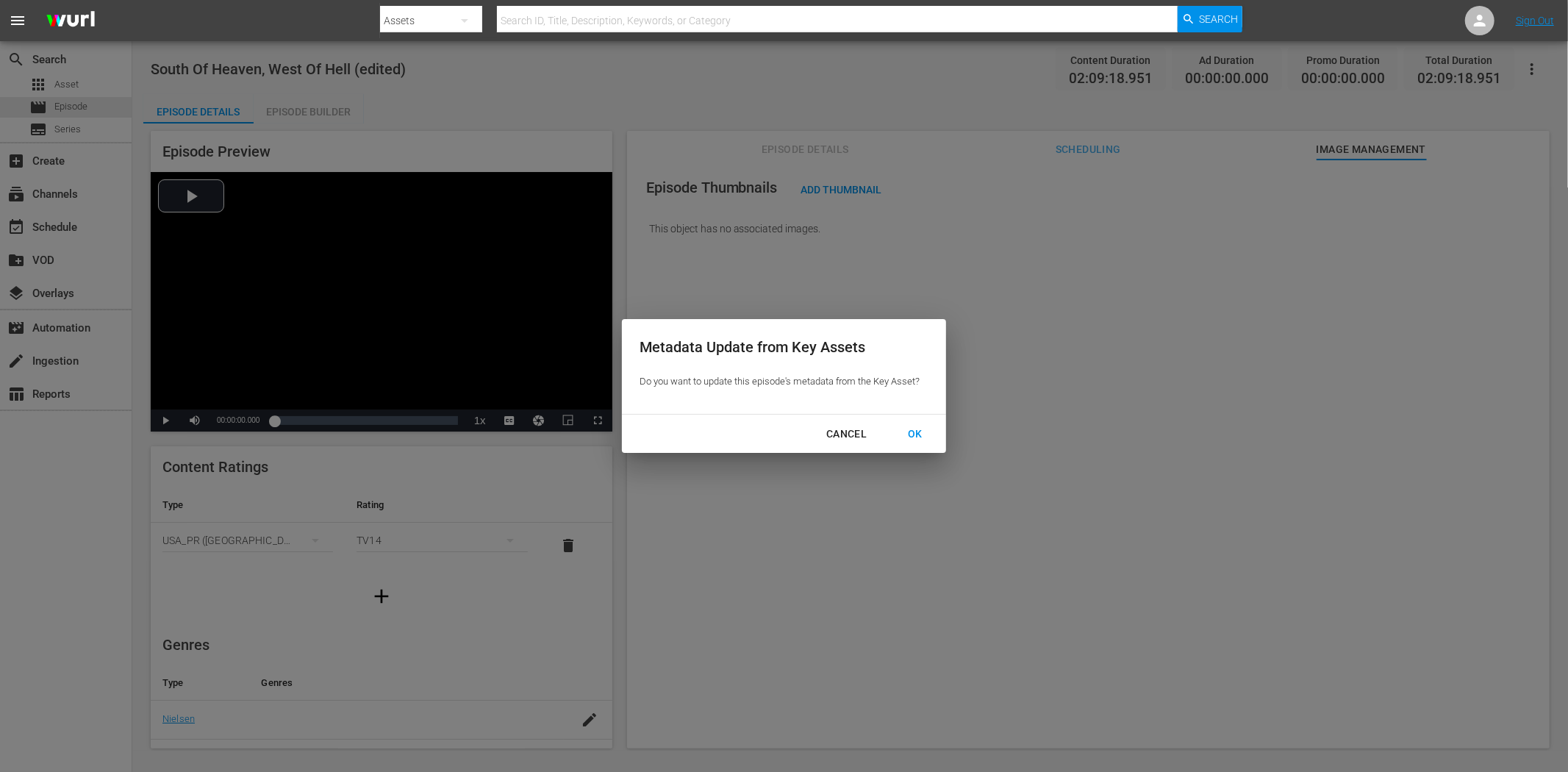
click at [917, 429] on div "OK" at bounding box center [914, 434] width 38 height 19
